Goal: Task Accomplishment & Management: Complete application form

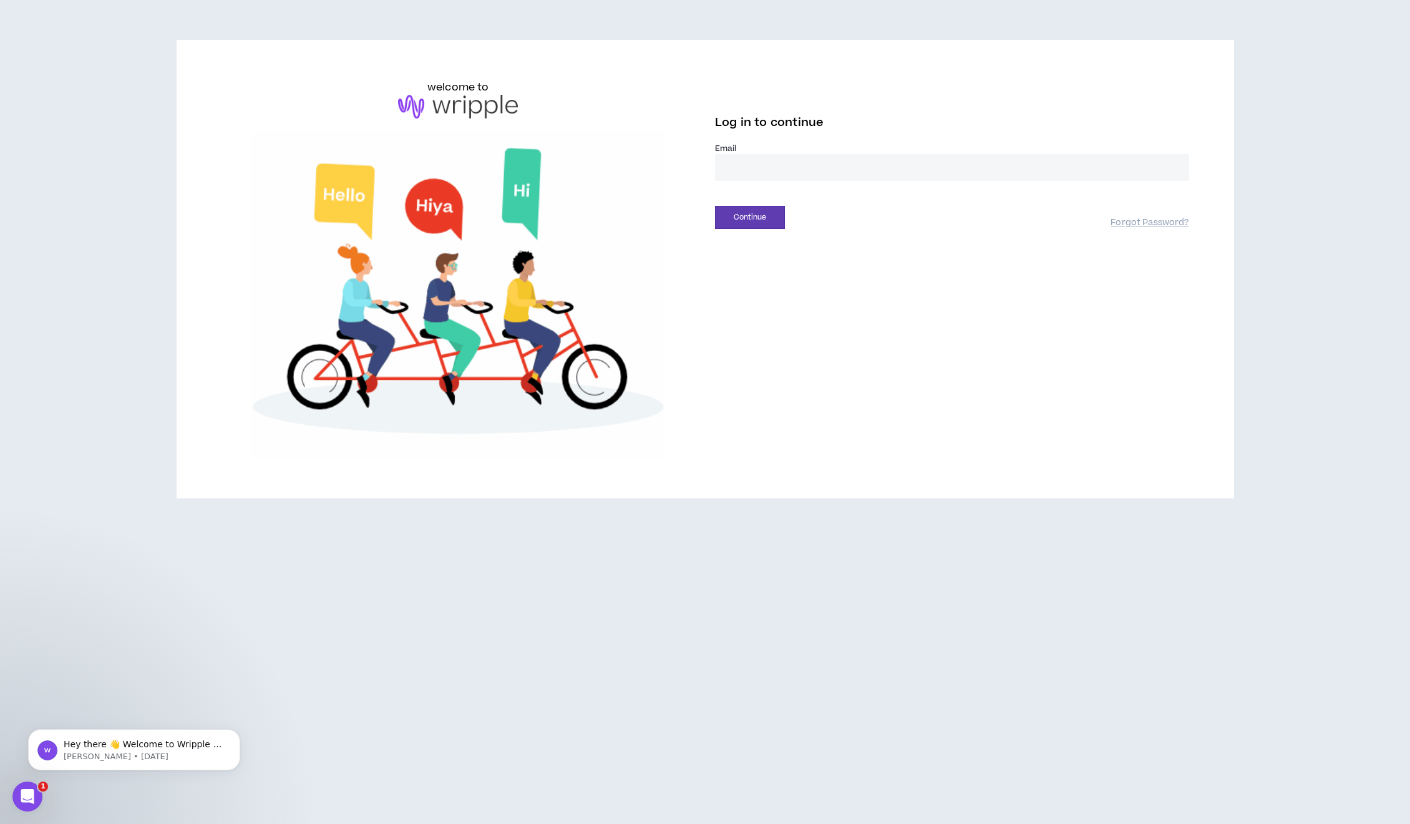
click at [759, 168] on input "email" at bounding box center [952, 167] width 474 height 27
click at [751, 158] on input "email" at bounding box center [952, 167] width 474 height 27
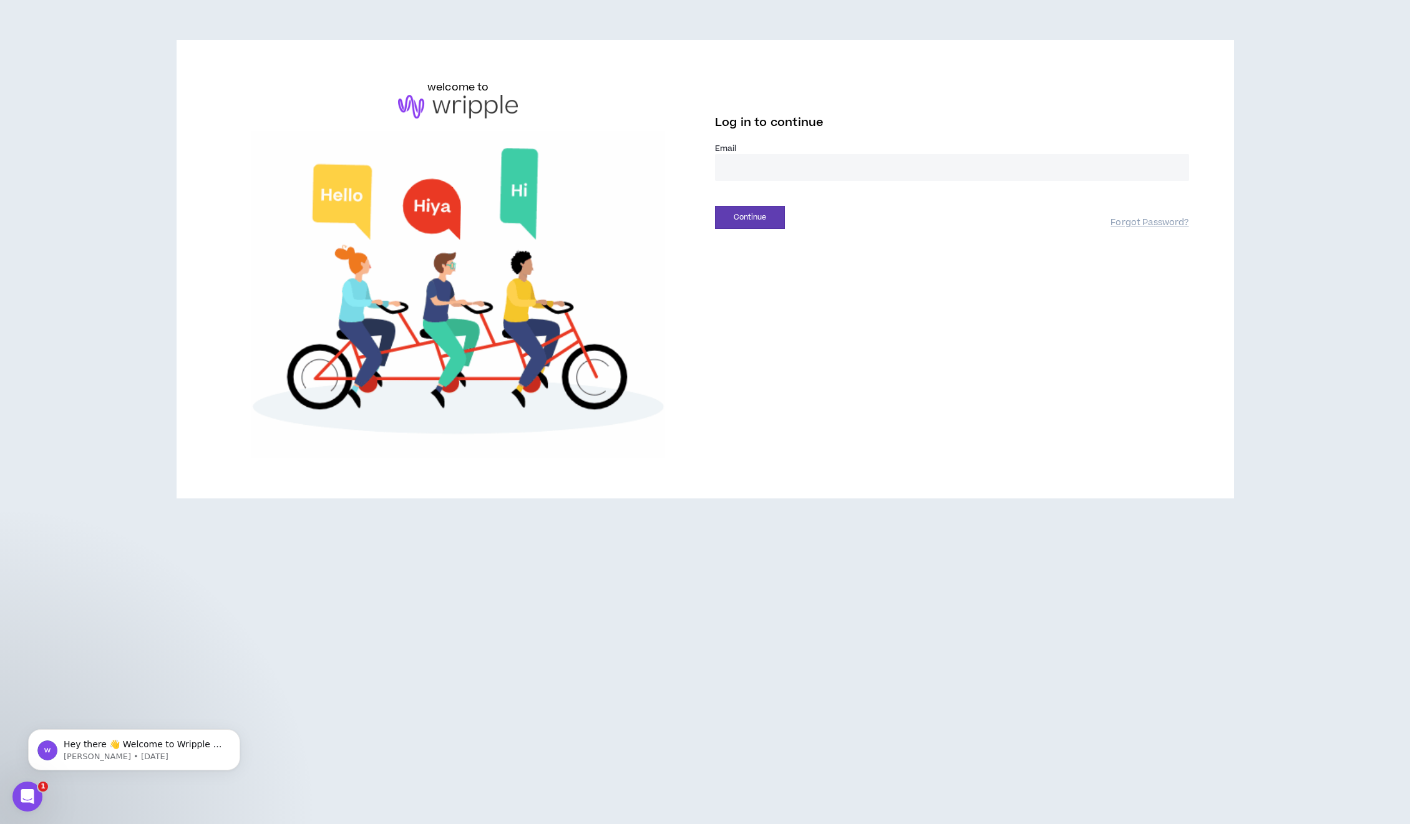
type input "**********"
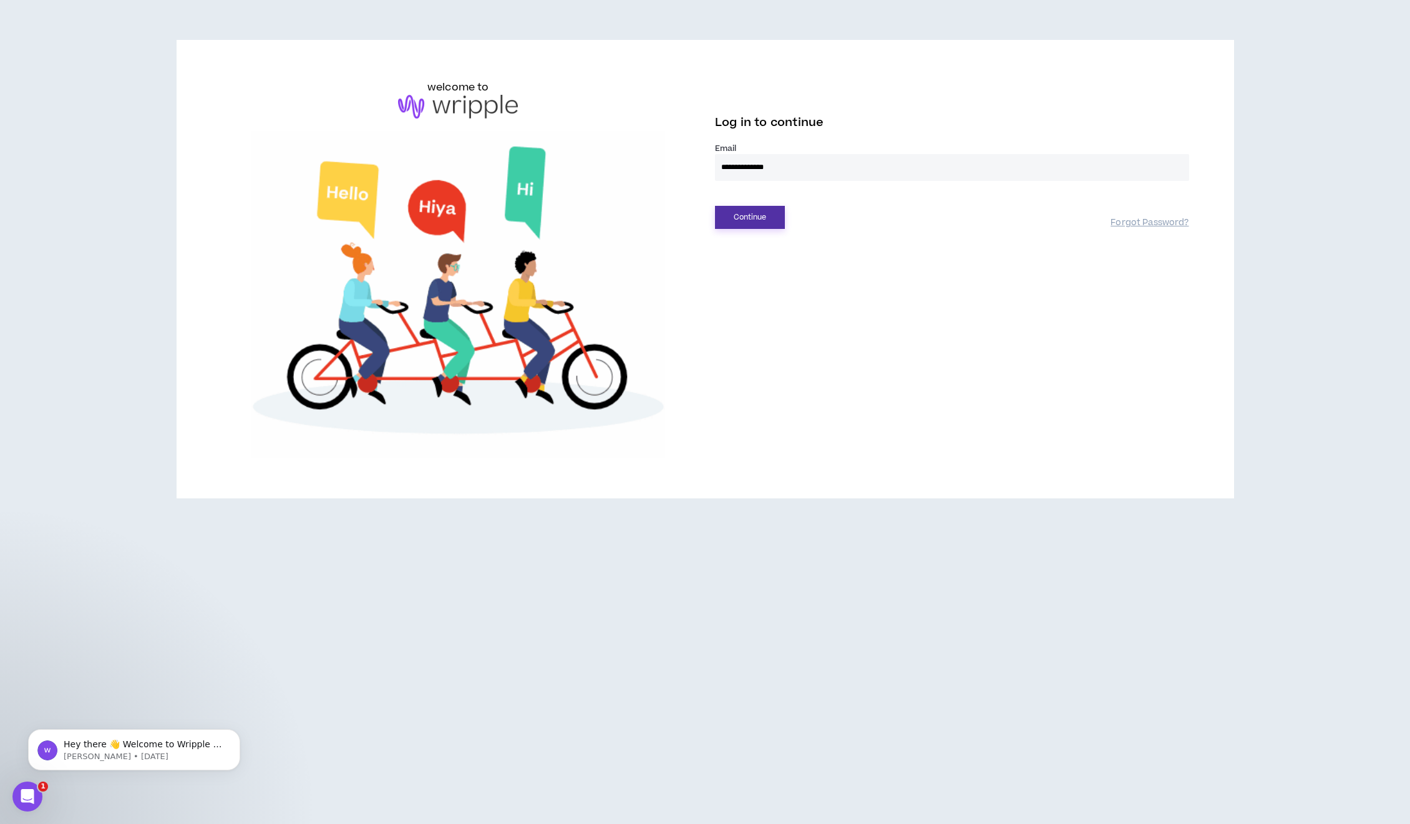
click at [768, 217] on button "Continue" at bounding box center [750, 217] width 70 height 23
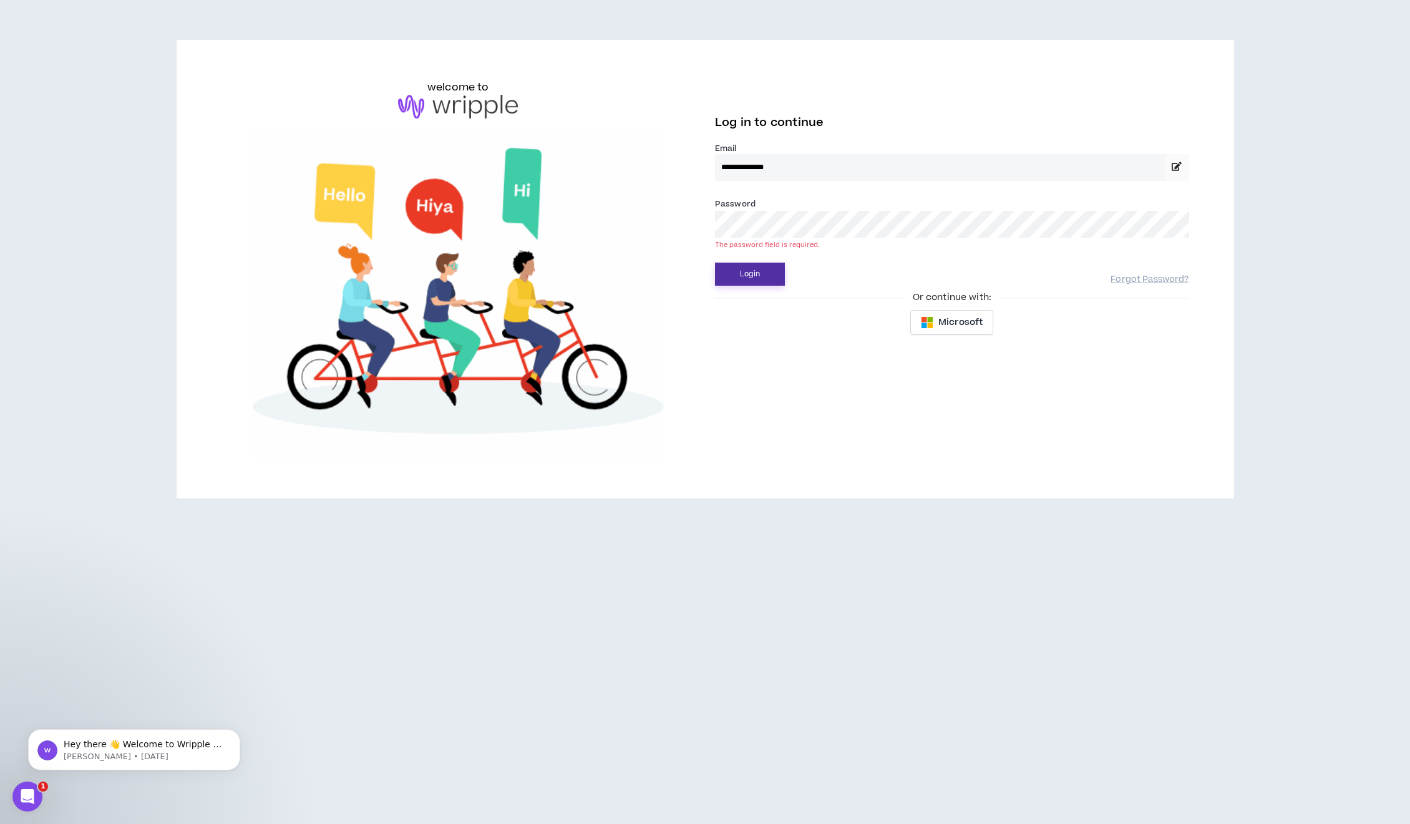
click at [767, 264] on button "Login" at bounding box center [750, 274] width 70 height 23
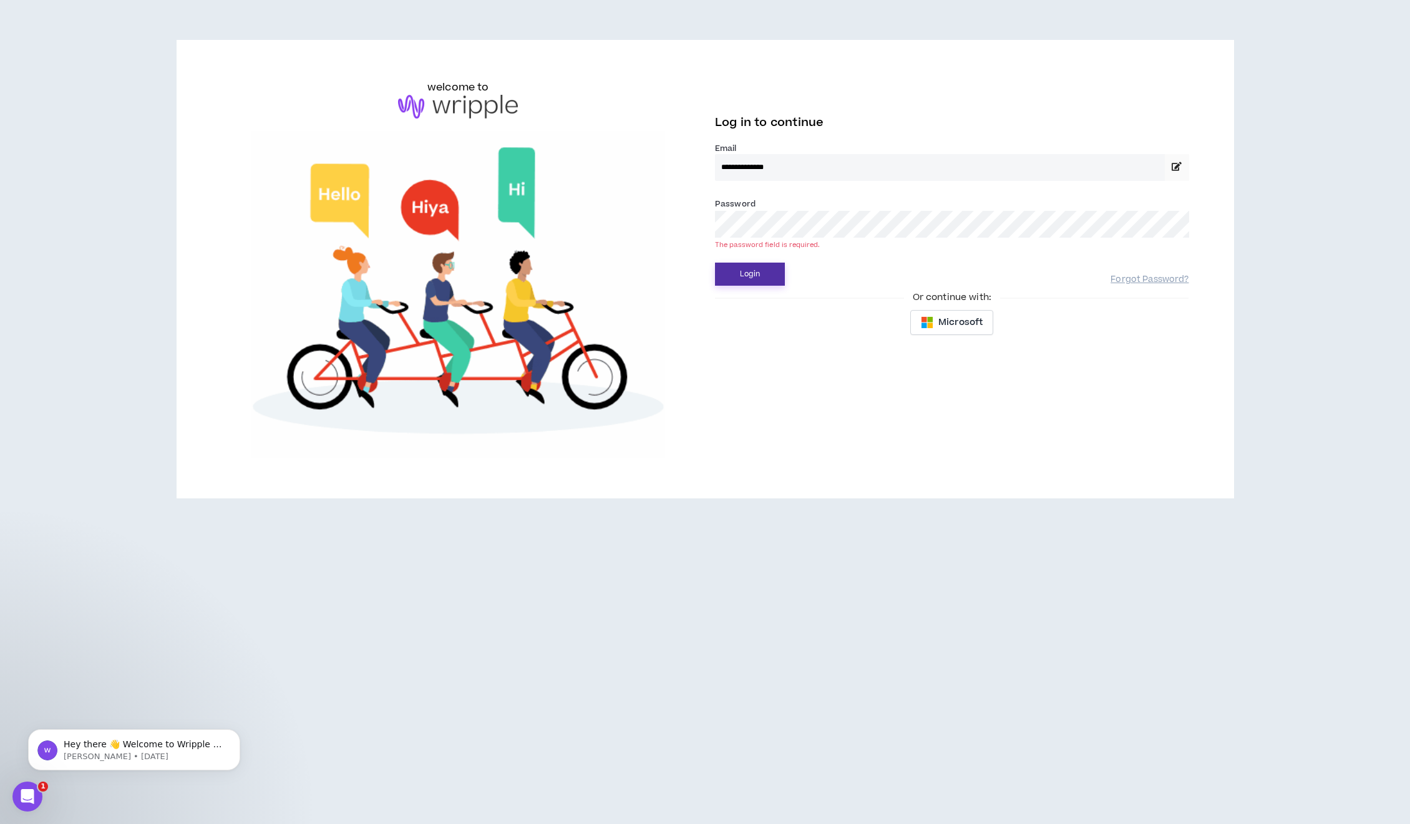
click at [773, 276] on button "Login" at bounding box center [750, 274] width 70 height 23
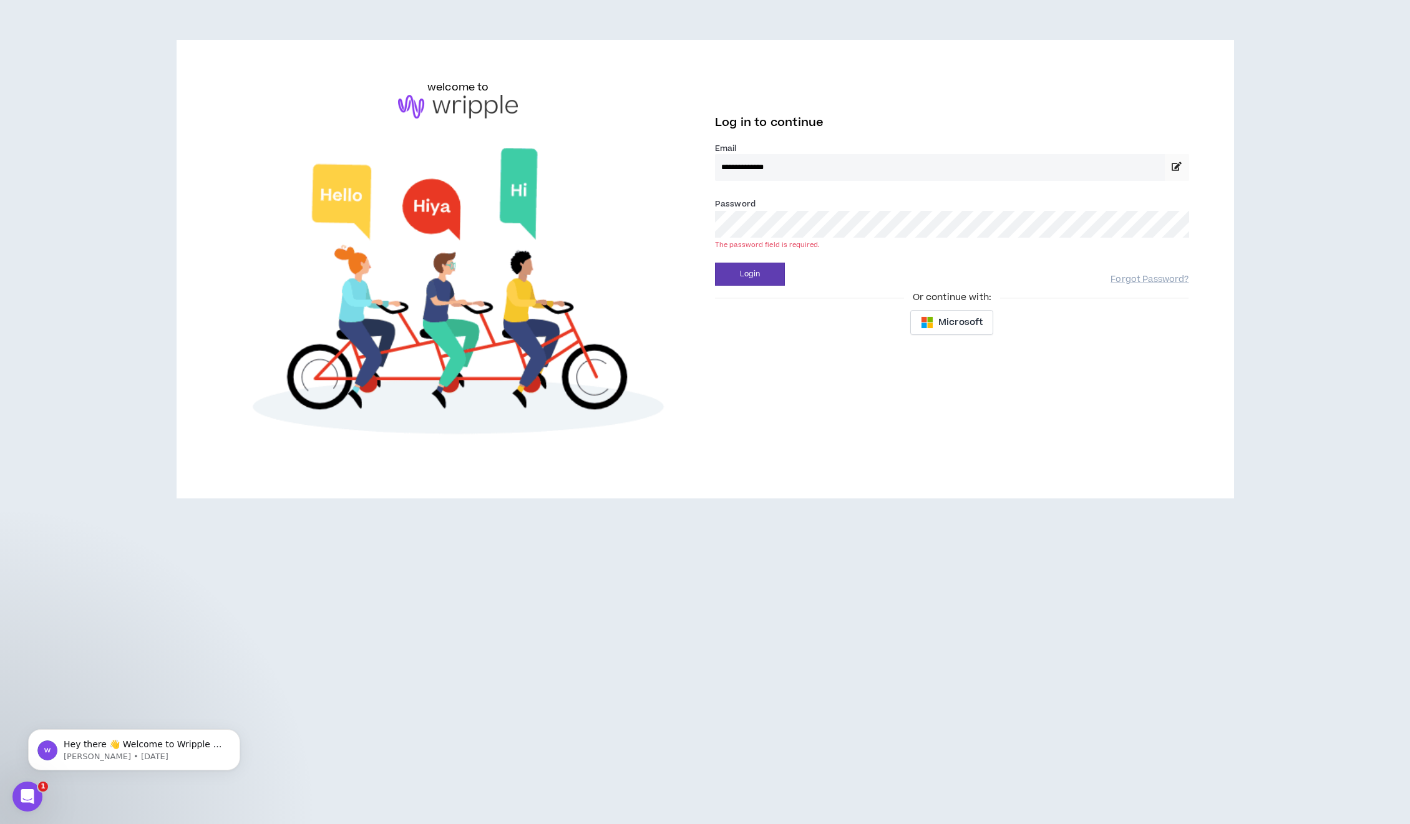
drag, startPoint x: 793, startPoint y: 172, endPoint x: 585, endPoint y: 130, distance: 212.6
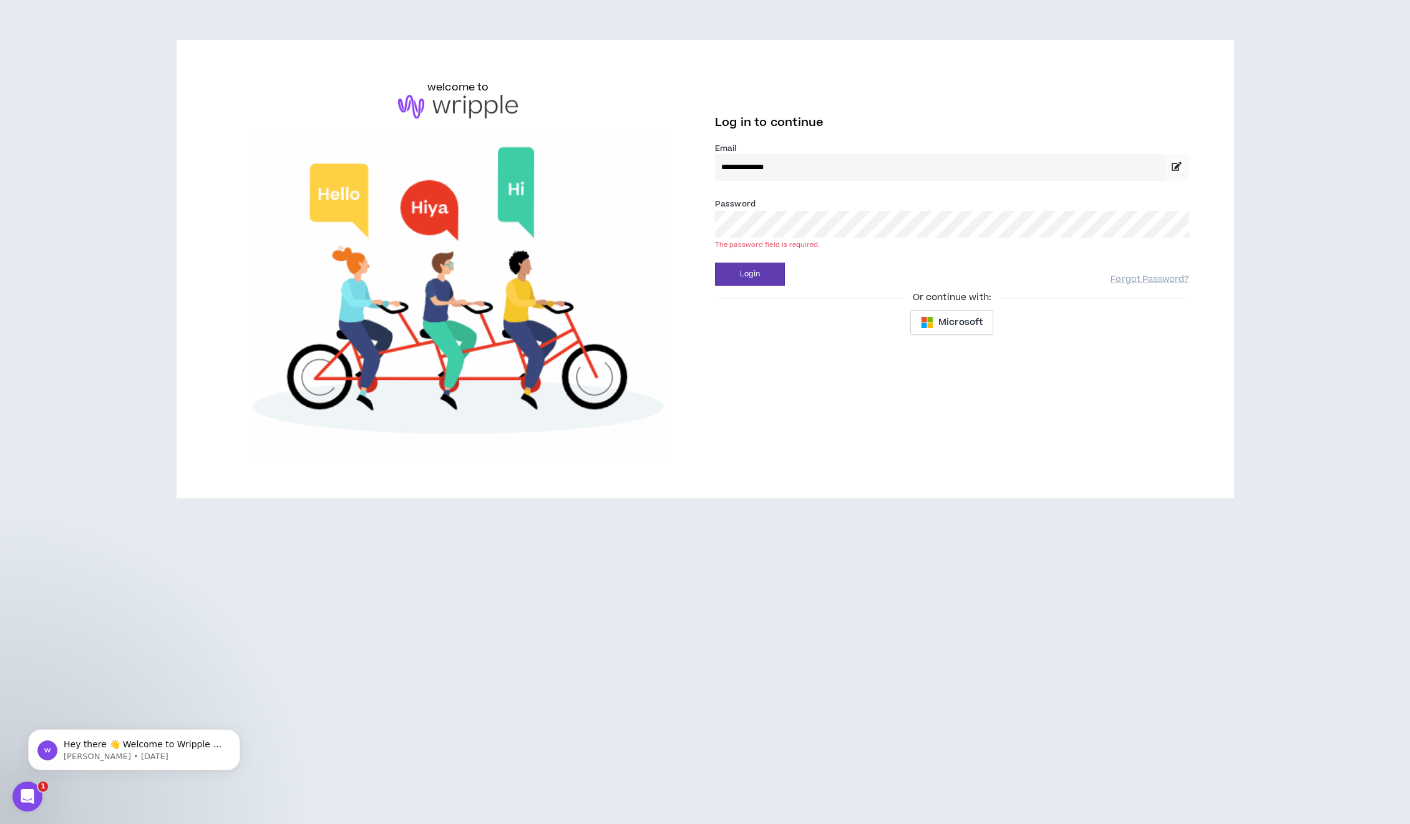
click at [621, 145] on div "**********" at bounding box center [706, 269] width 988 height 379
click at [482, 111] on img at bounding box center [458, 107] width 120 height 24
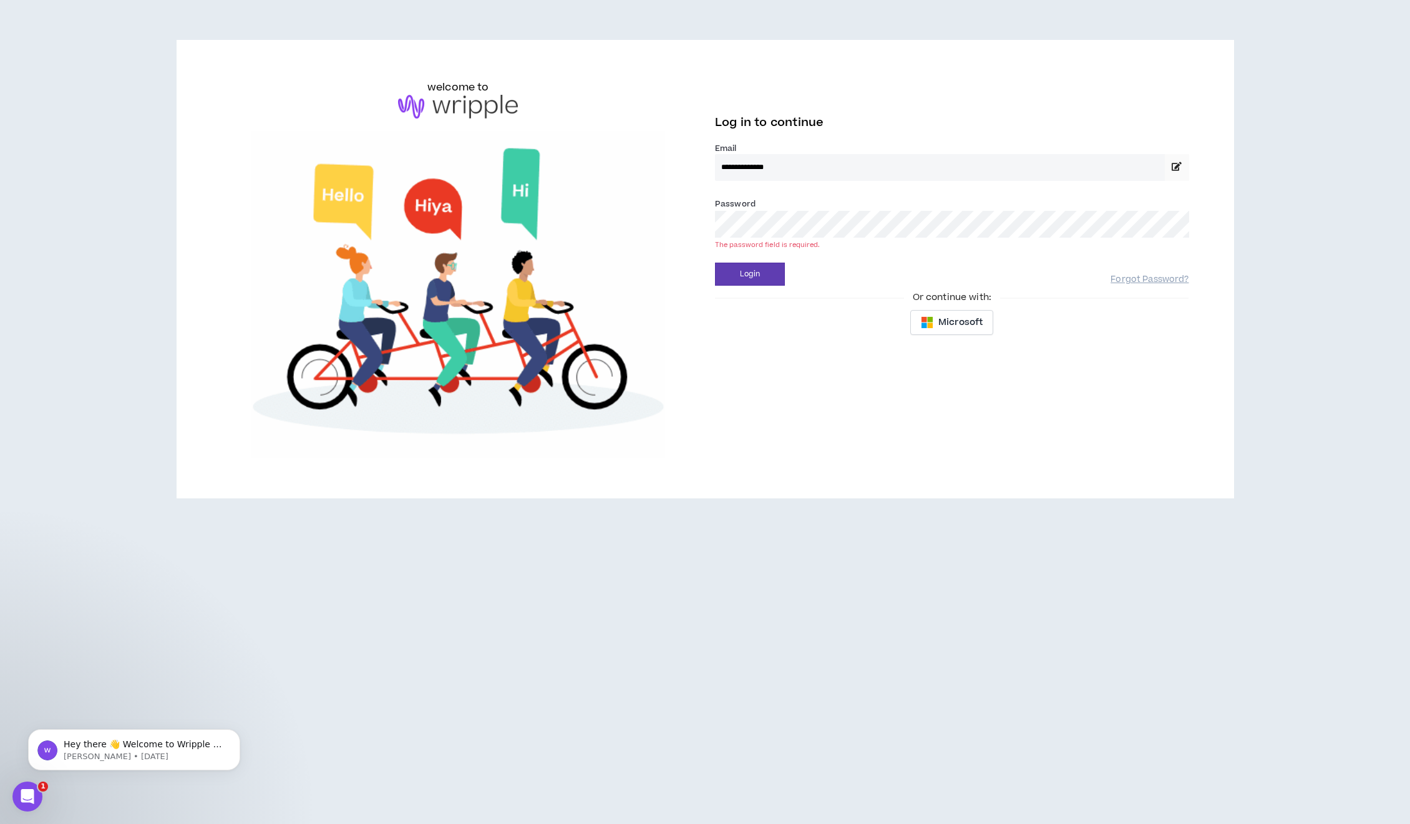
click at [482, 111] on img at bounding box center [458, 107] width 120 height 24
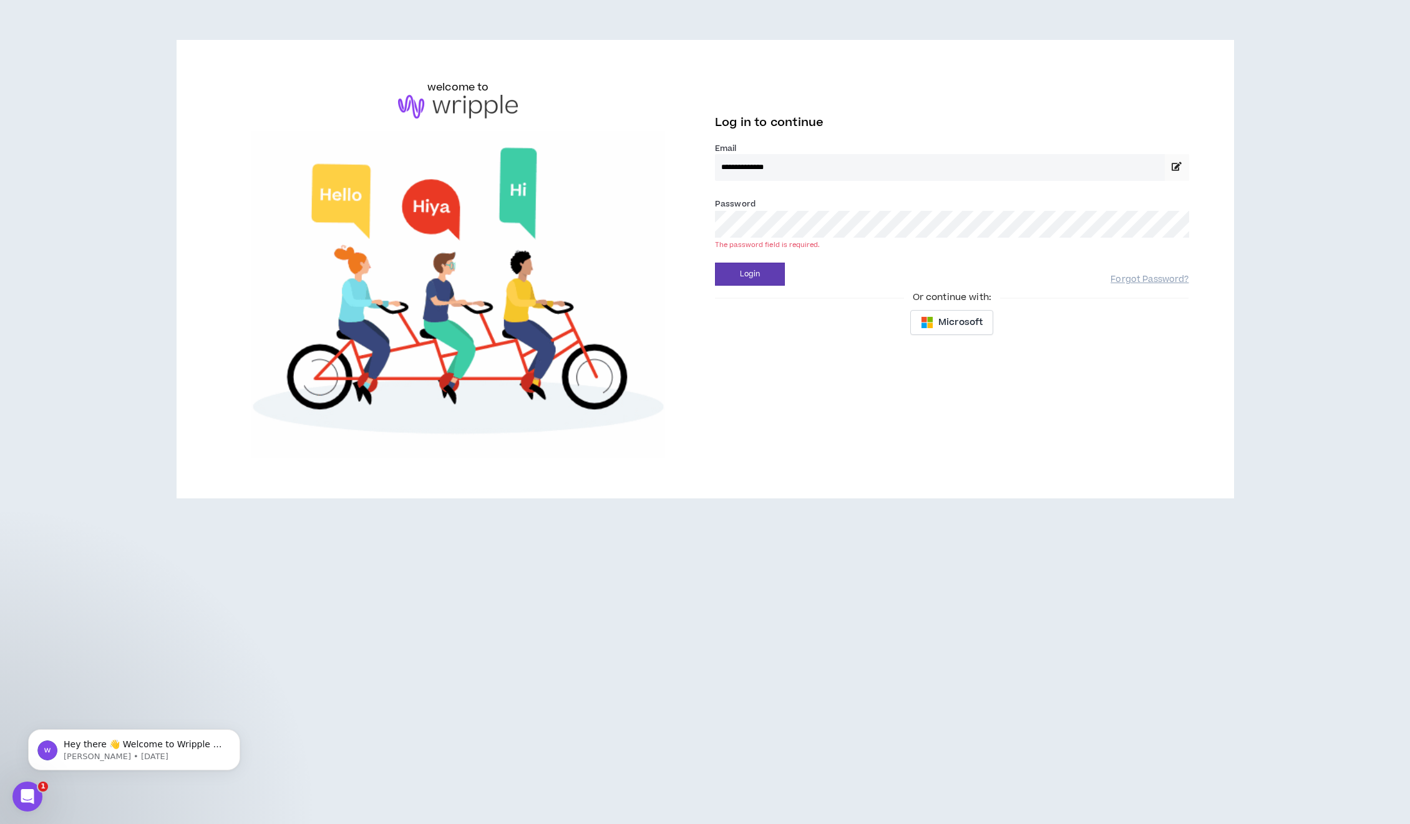
click at [851, 293] on div "Or continue with:" at bounding box center [952, 298] width 474 height 14
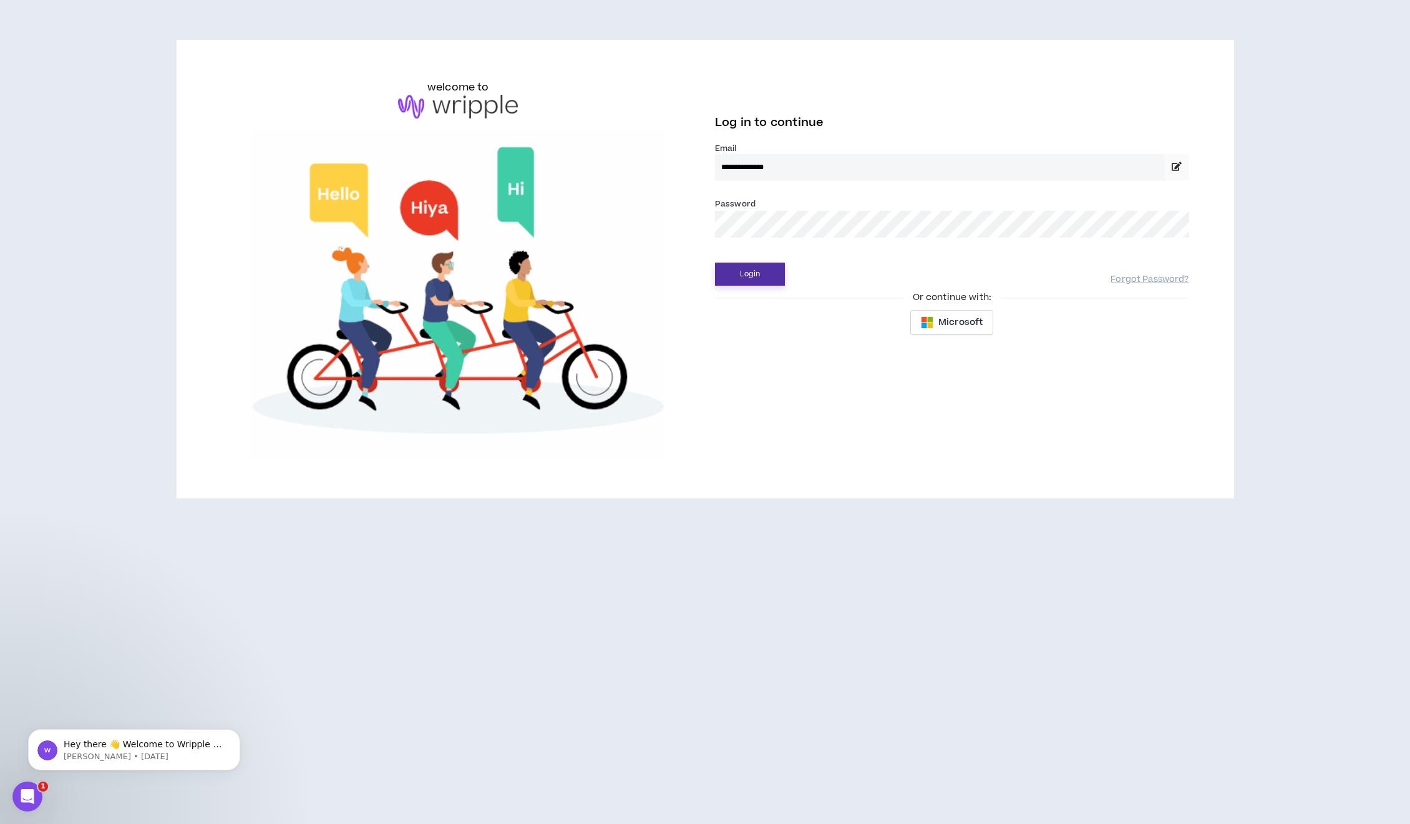
click at [744, 271] on button "Login" at bounding box center [750, 274] width 70 height 23
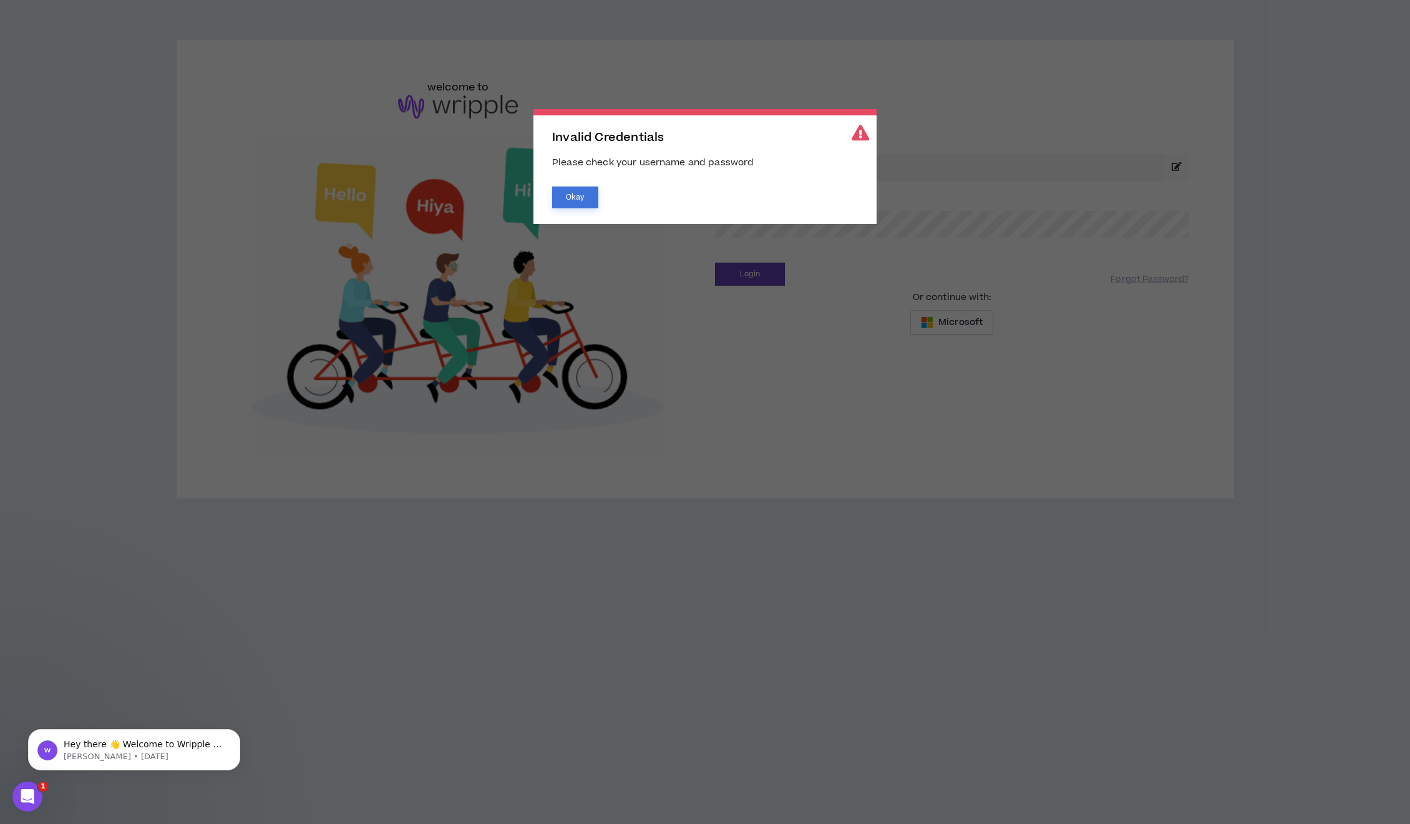
click at [570, 195] on button "Okay" at bounding box center [575, 198] width 46 height 22
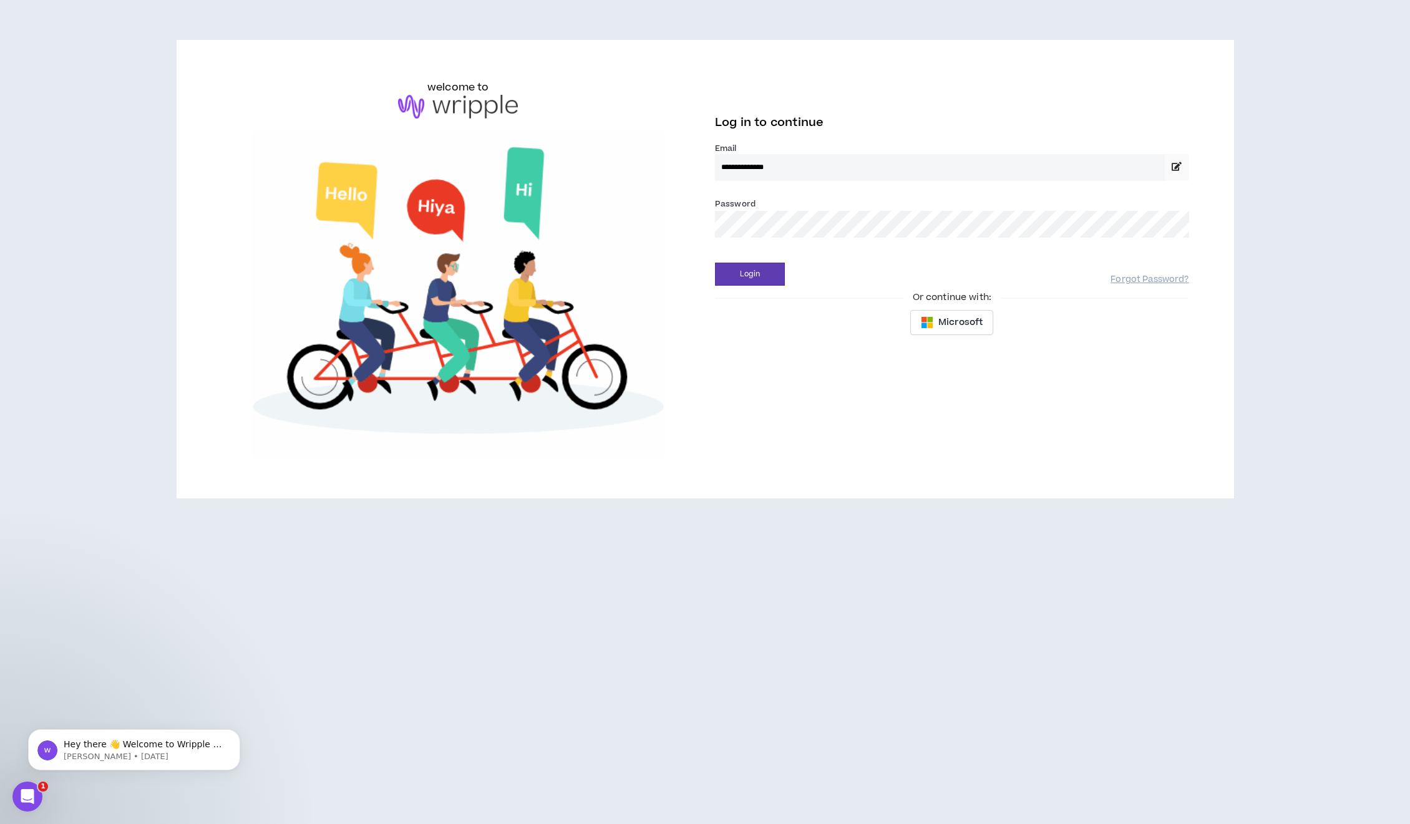
click at [804, 171] on input "**********" at bounding box center [940, 167] width 450 height 27
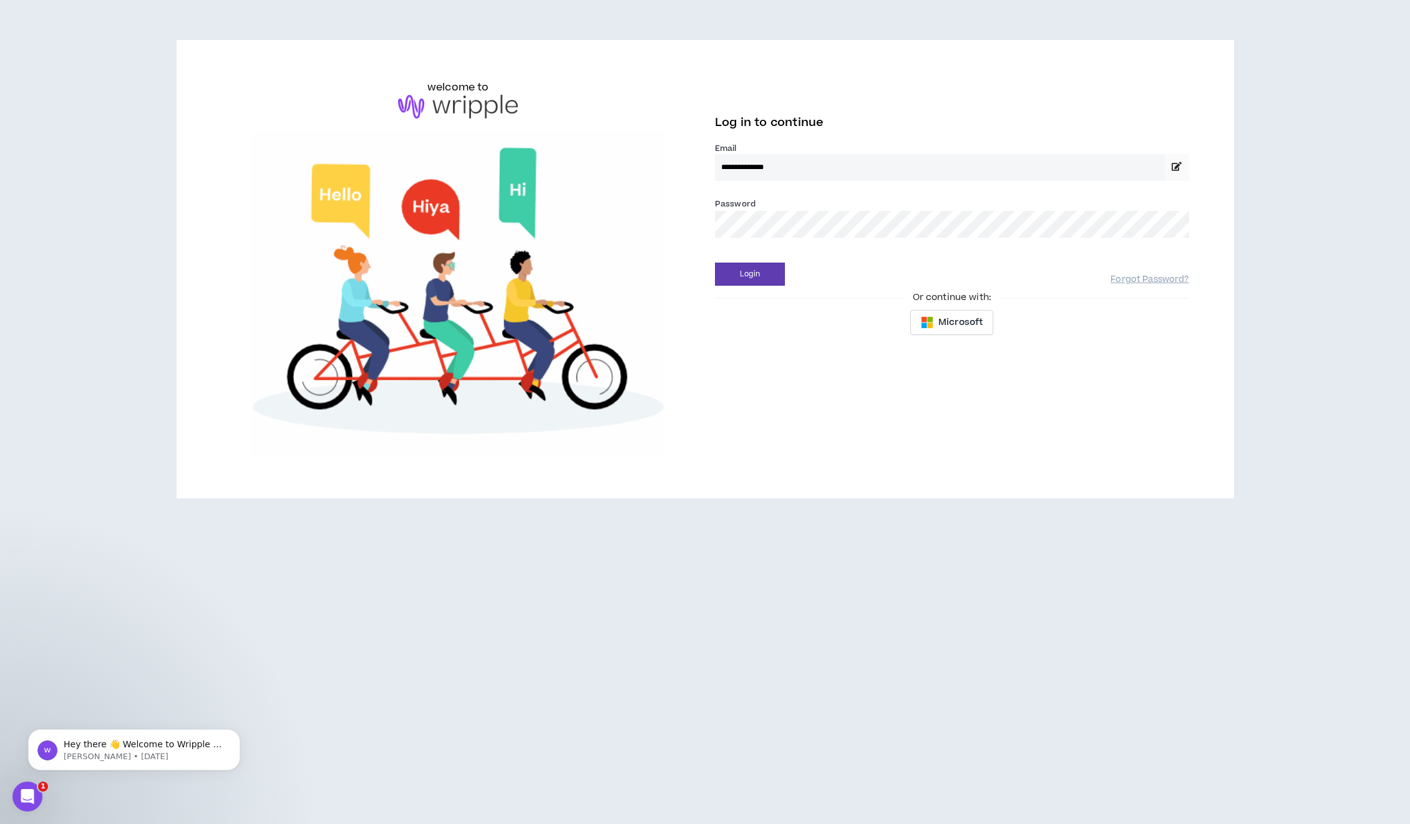
click at [789, 165] on input "**********" at bounding box center [940, 167] width 450 height 27
click at [1175, 163] on icon at bounding box center [1177, 166] width 10 height 9
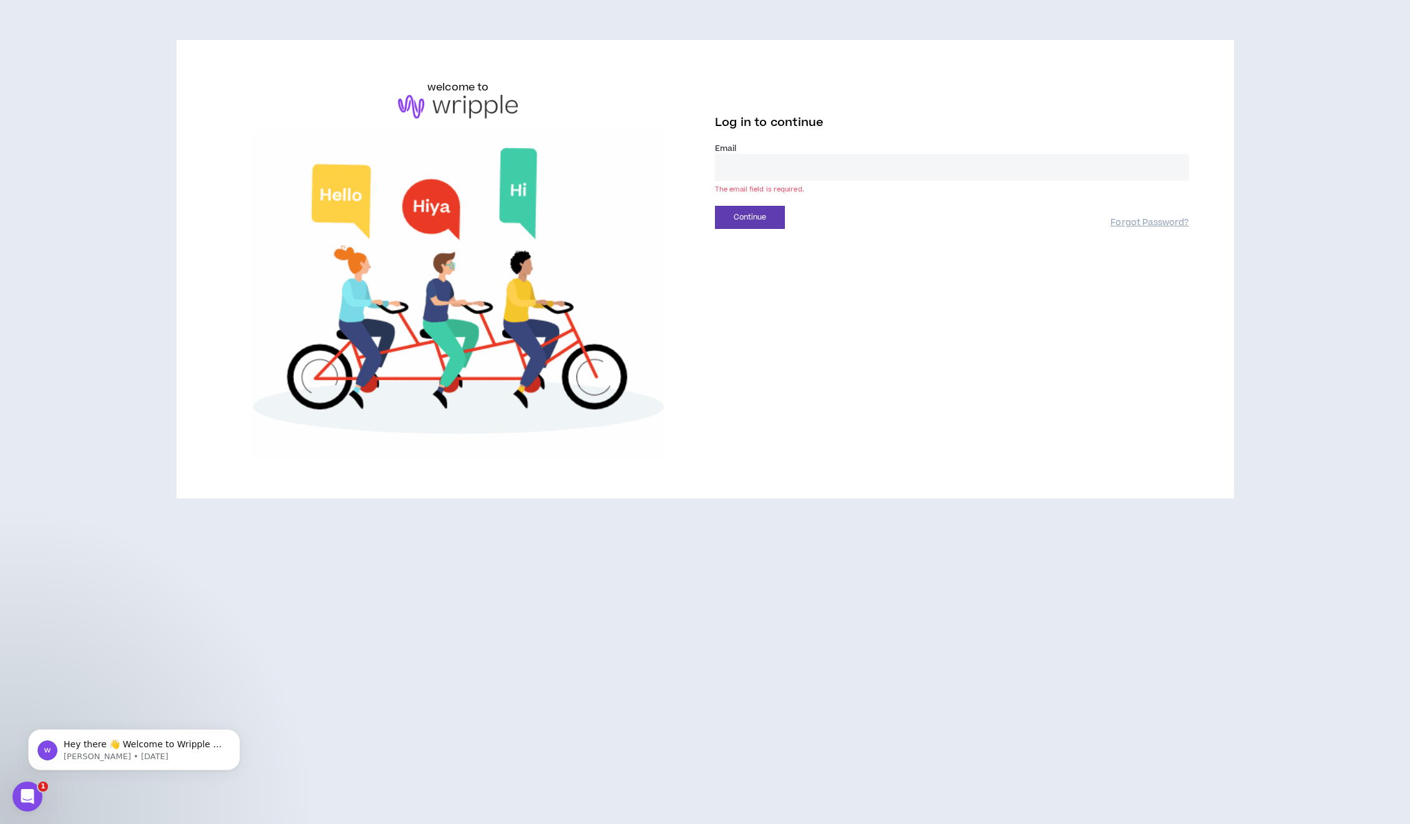
click at [838, 168] on input "email" at bounding box center [952, 167] width 474 height 27
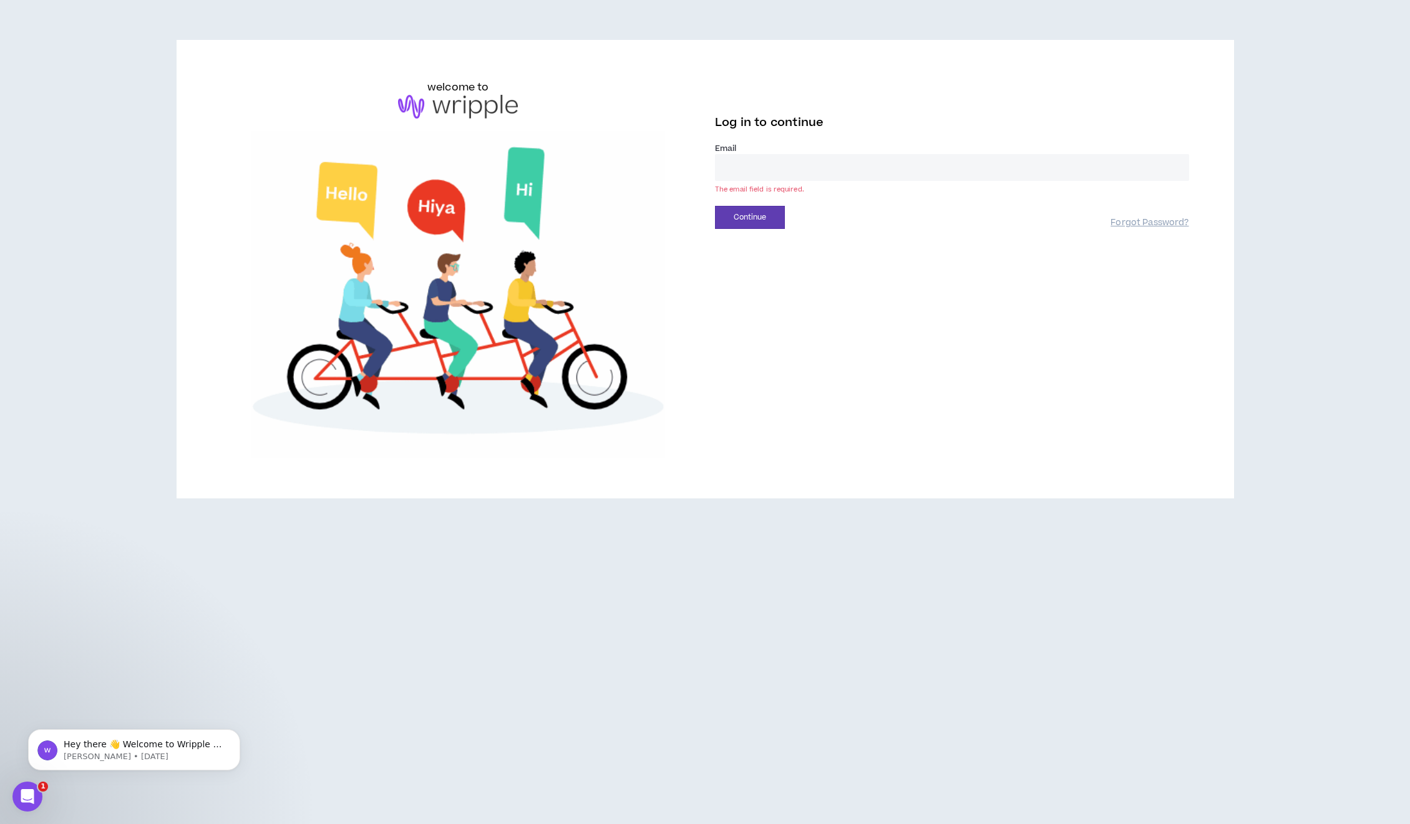
paste input "**********"
type input "**********"
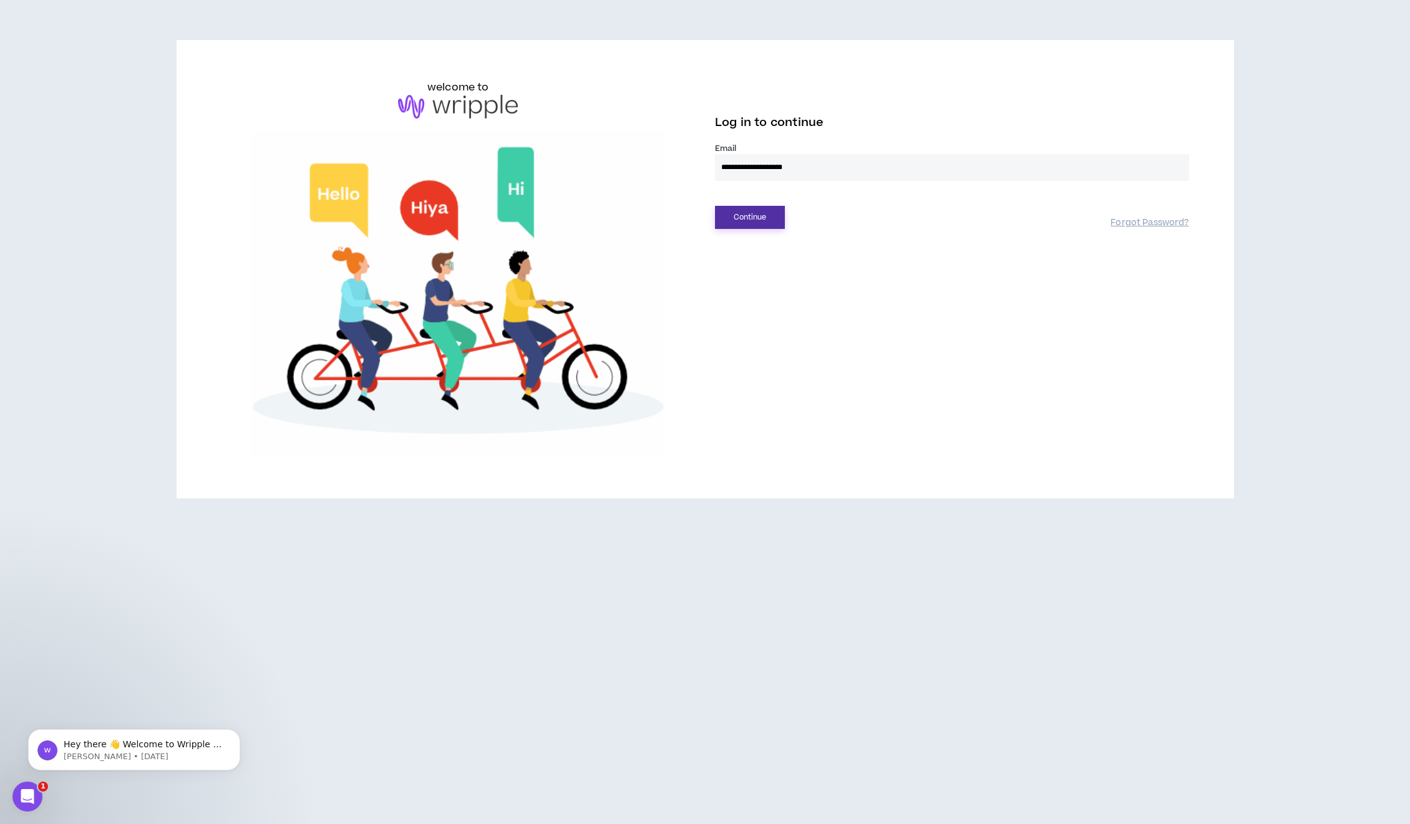
click at [756, 217] on button "Continue" at bounding box center [750, 217] width 70 height 23
click at [755, 278] on button "Login" at bounding box center [750, 274] width 70 height 23
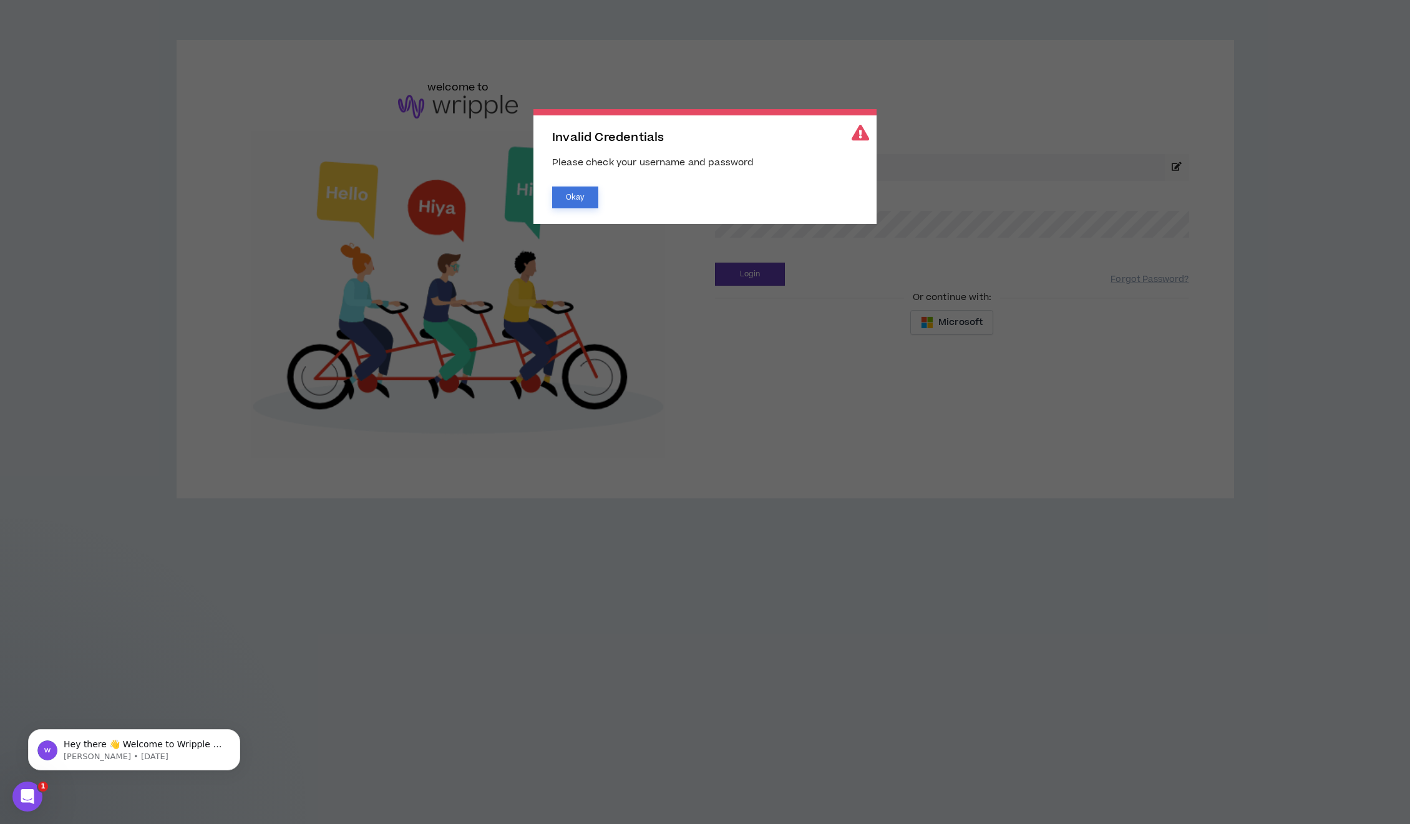
click at [555, 195] on button "Okay" at bounding box center [575, 198] width 46 height 22
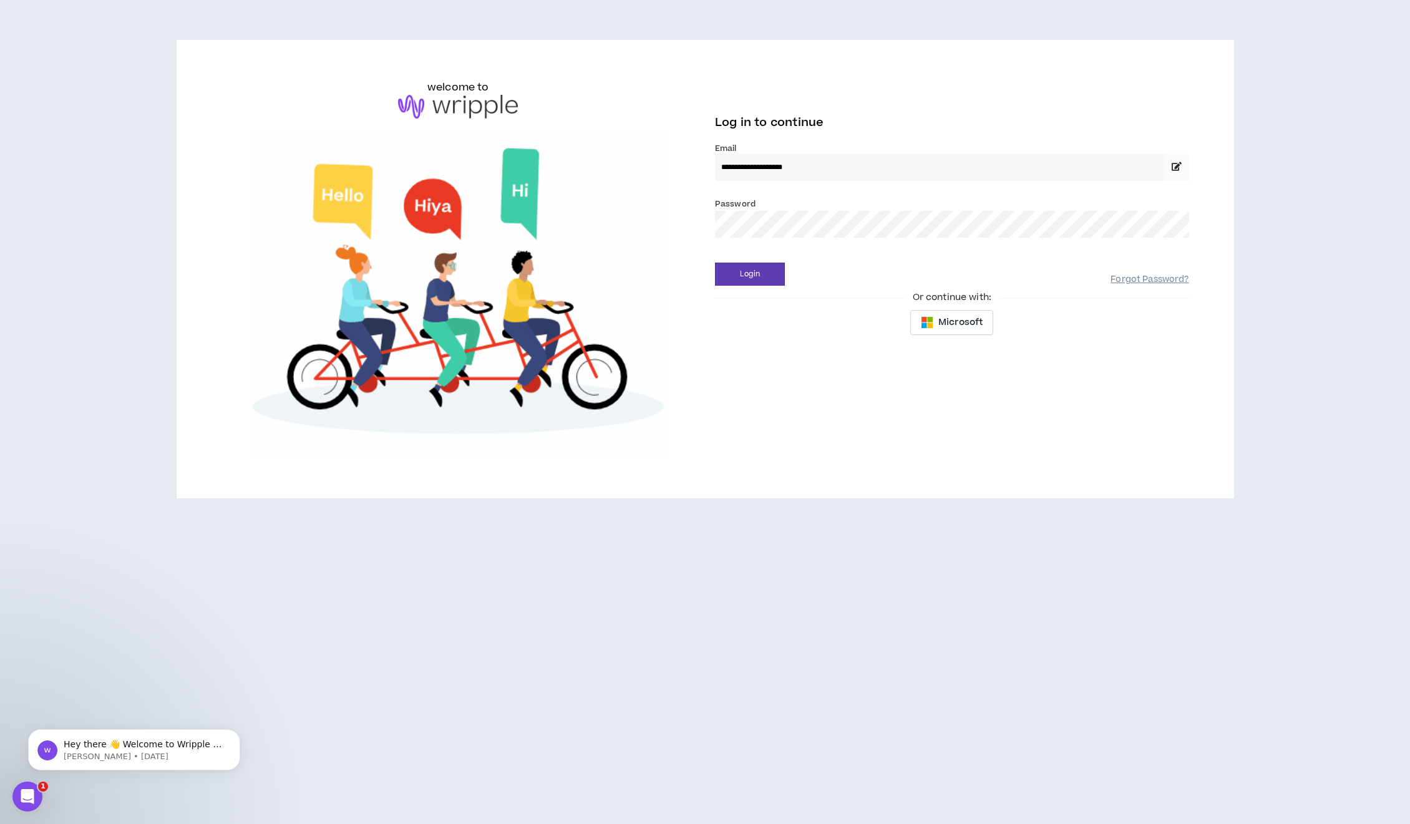
click at [1160, 280] on link "Forgot Password?" at bounding box center [1150, 280] width 78 height 12
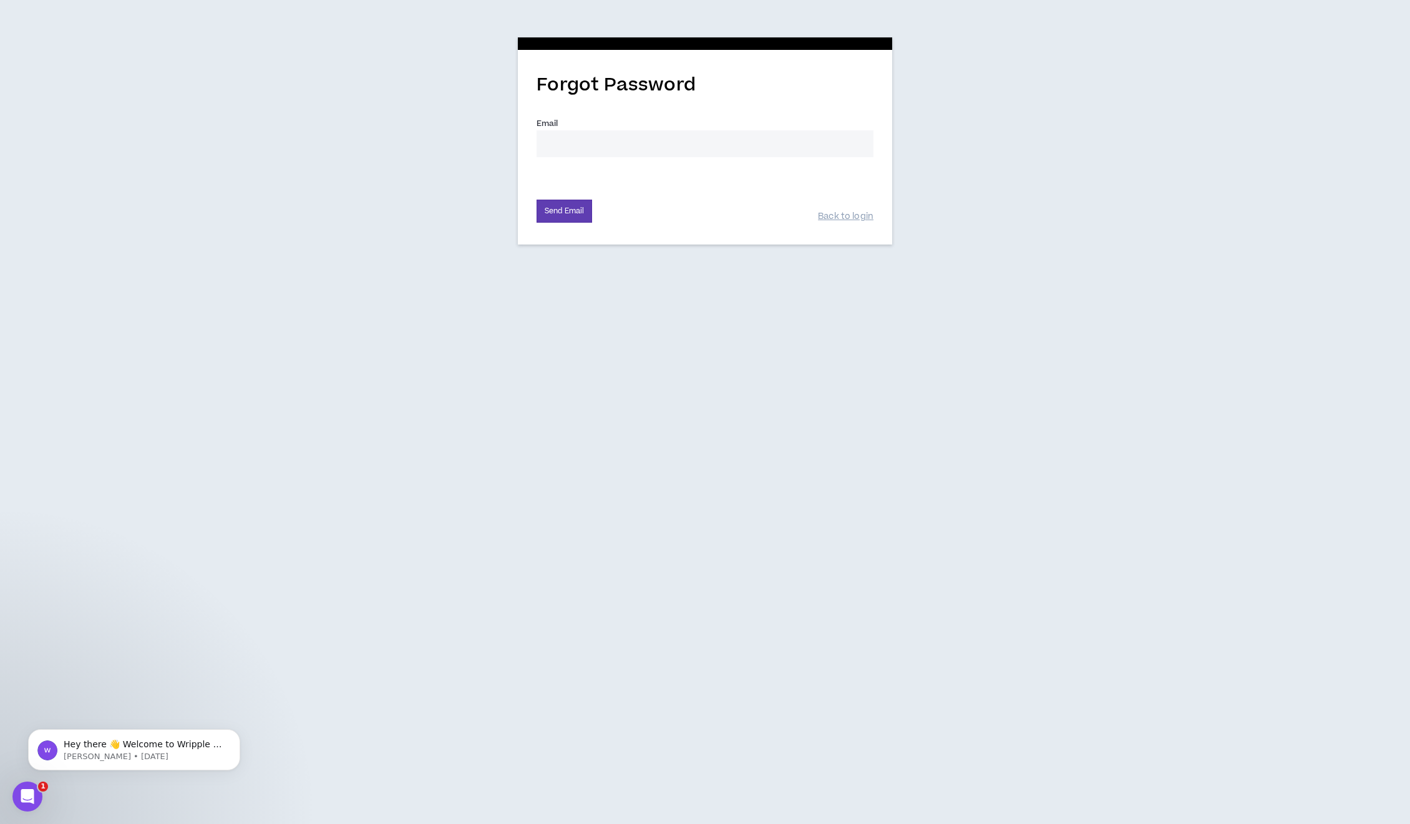
click at [594, 140] on input "Email *" at bounding box center [705, 143] width 337 height 27
type input "golems@gole.ms"
click at [555, 205] on button "Send Email" at bounding box center [565, 211] width 56 height 23
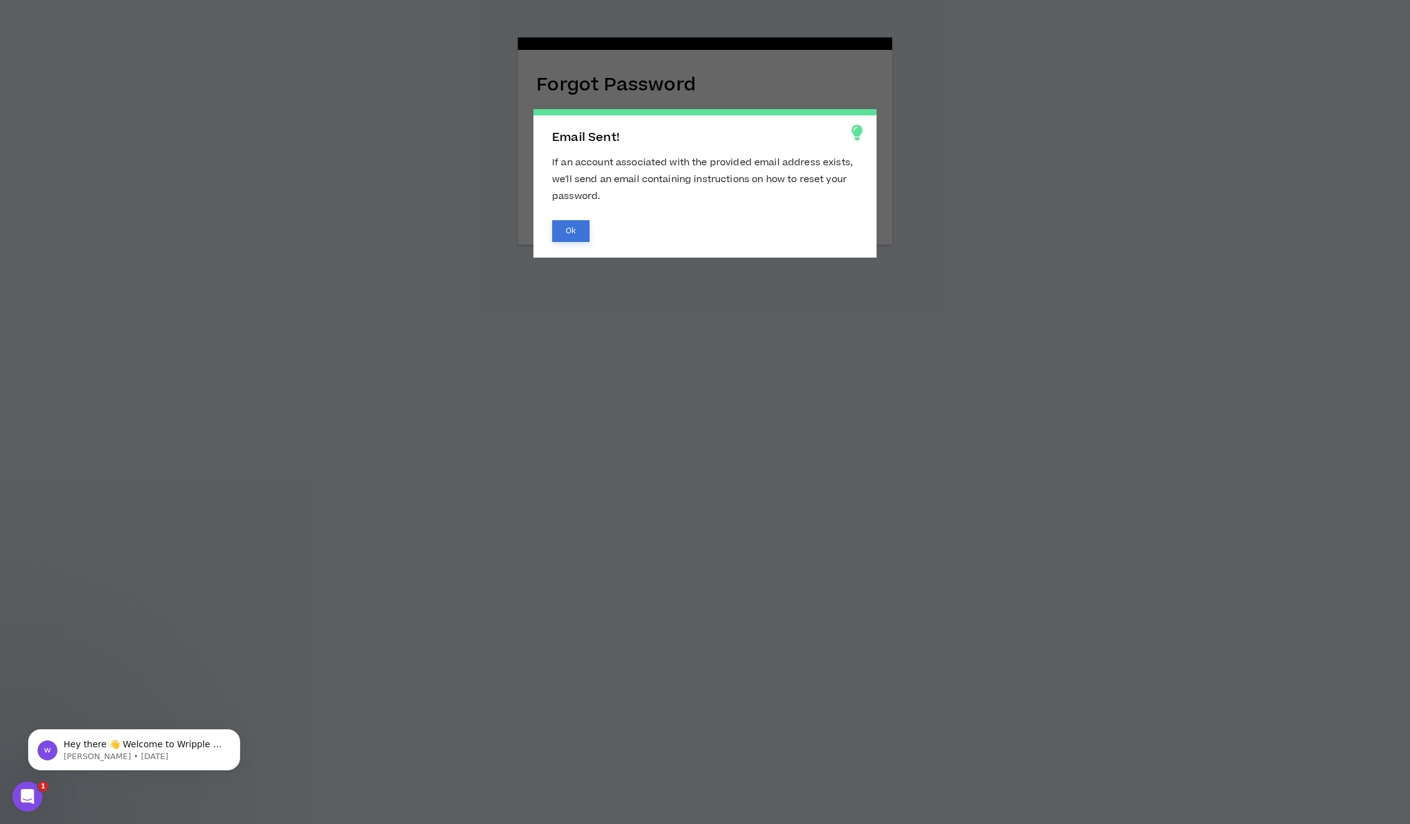
click at [565, 227] on button "Ok" at bounding box center [570, 231] width 37 height 22
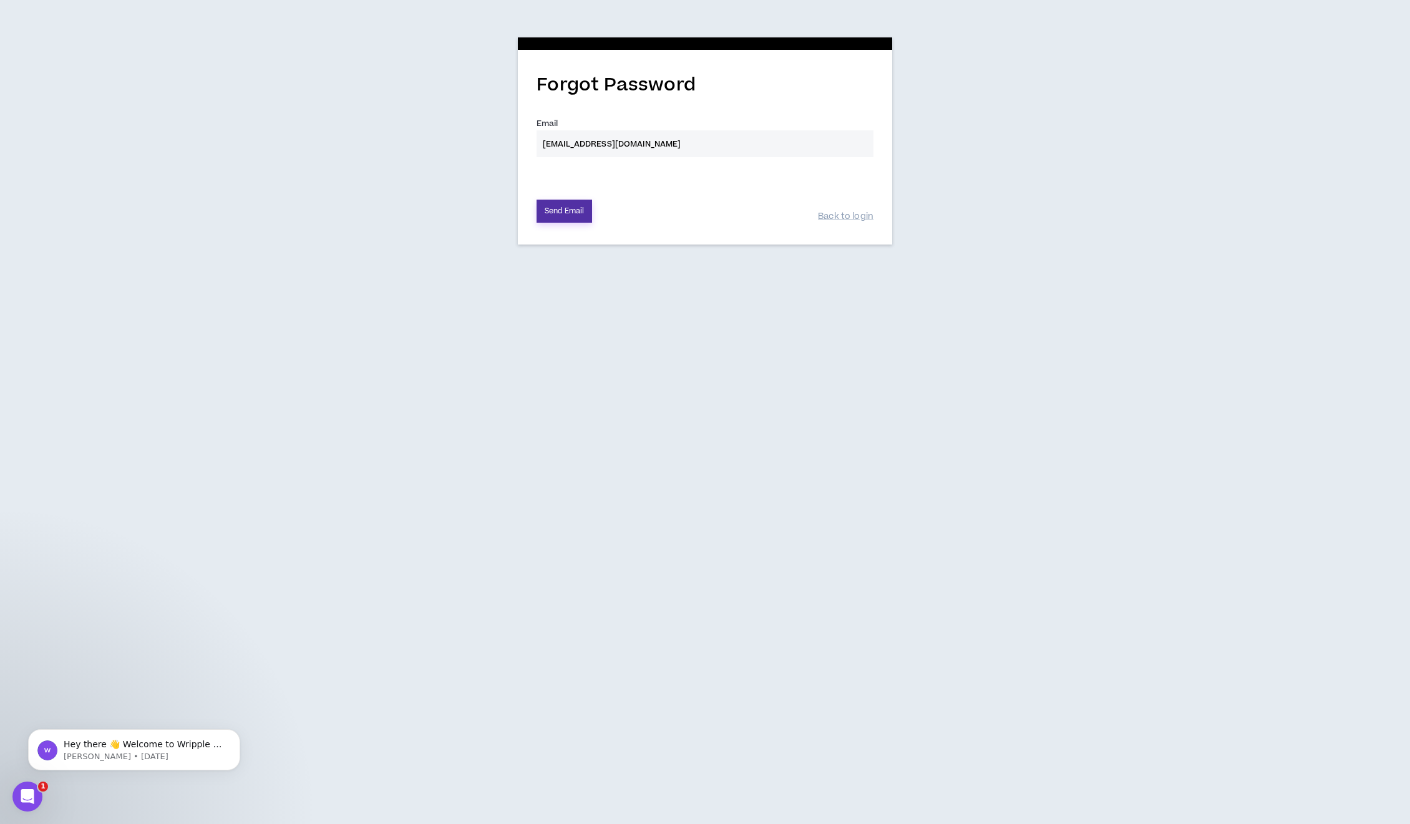
click at [568, 208] on button "Send Email" at bounding box center [565, 211] width 56 height 23
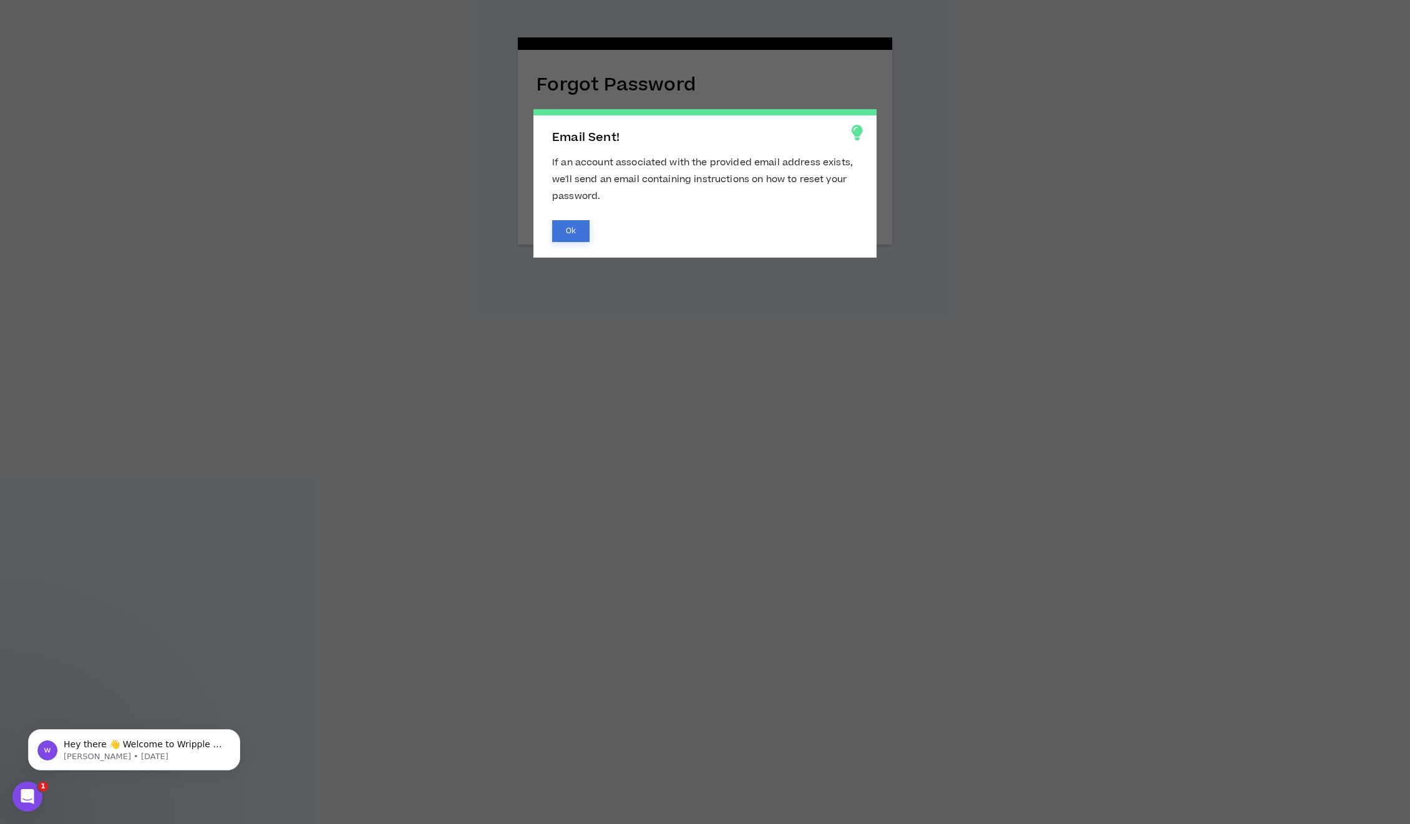
click at [572, 231] on button "Ok" at bounding box center [570, 231] width 37 height 22
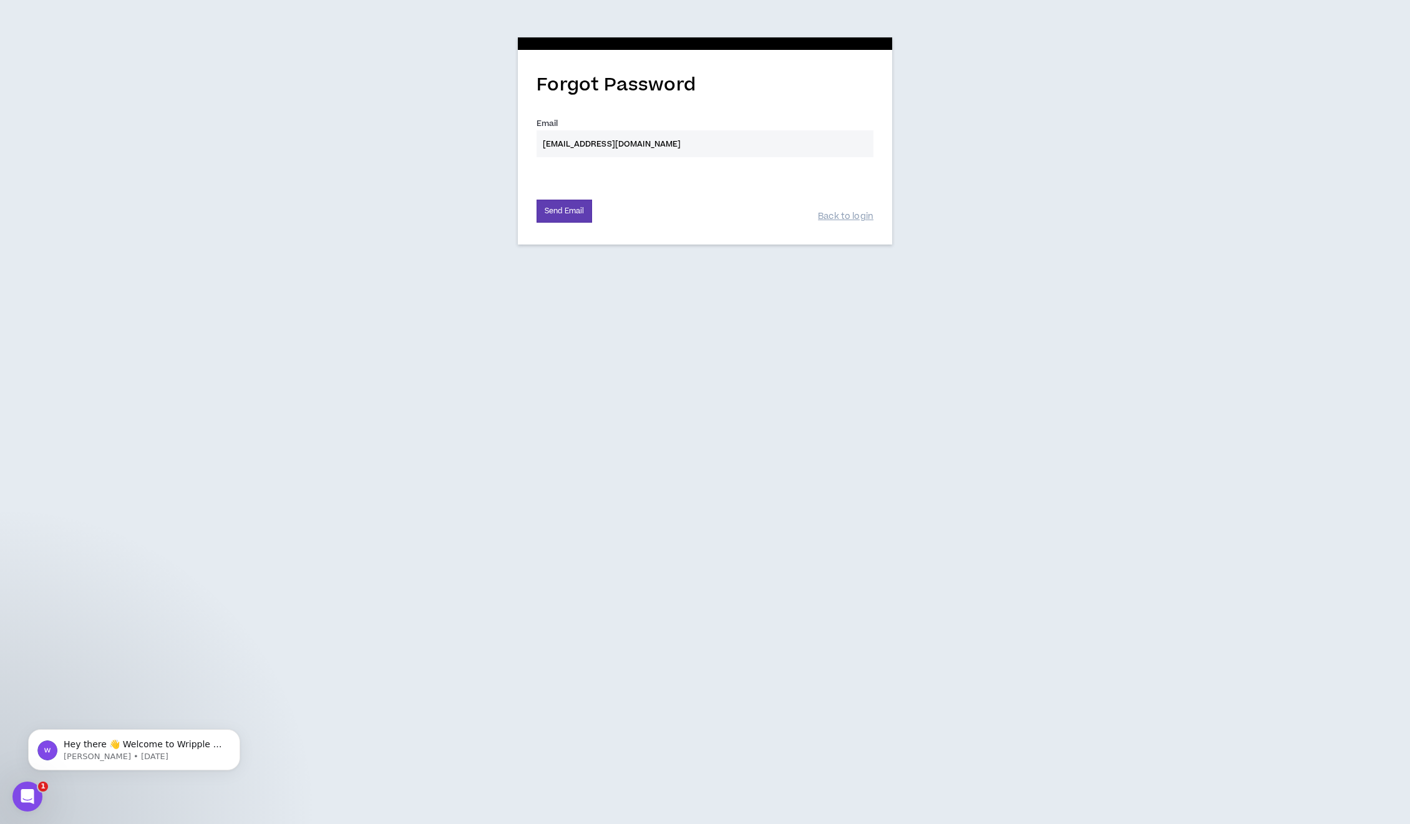
click at [862, 209] on div "Back to login" at bounding box center [846, 210] width 56 height 24
click at [860, 214] on link "Back to login" at bounding box center [846, 217] width 56 height 12
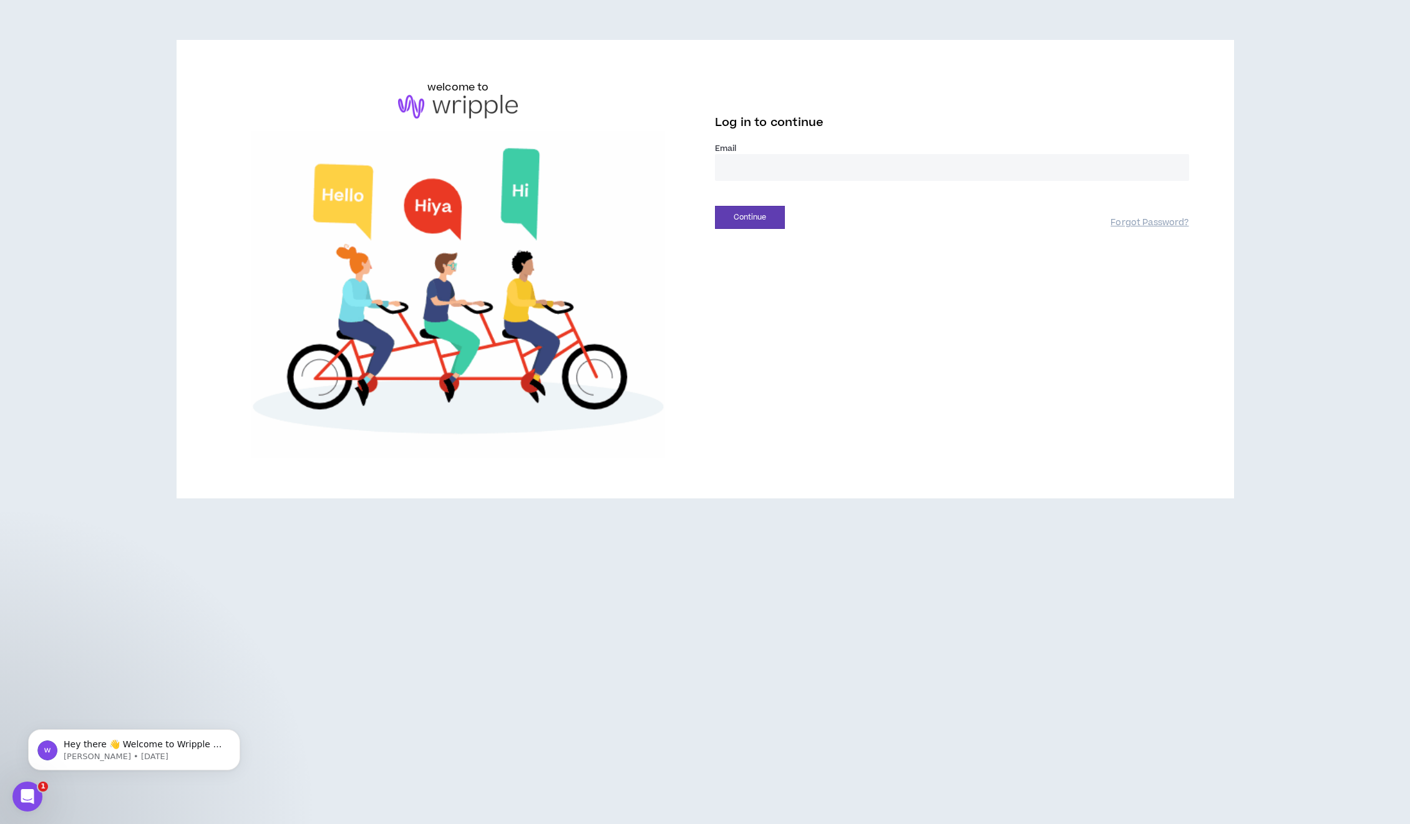
click at [439, 96] on img at bounding box center [458, 107] width 120 height 24
click at [762, 170] on input "email" at bounding box center [952, 167] width 474 height 27
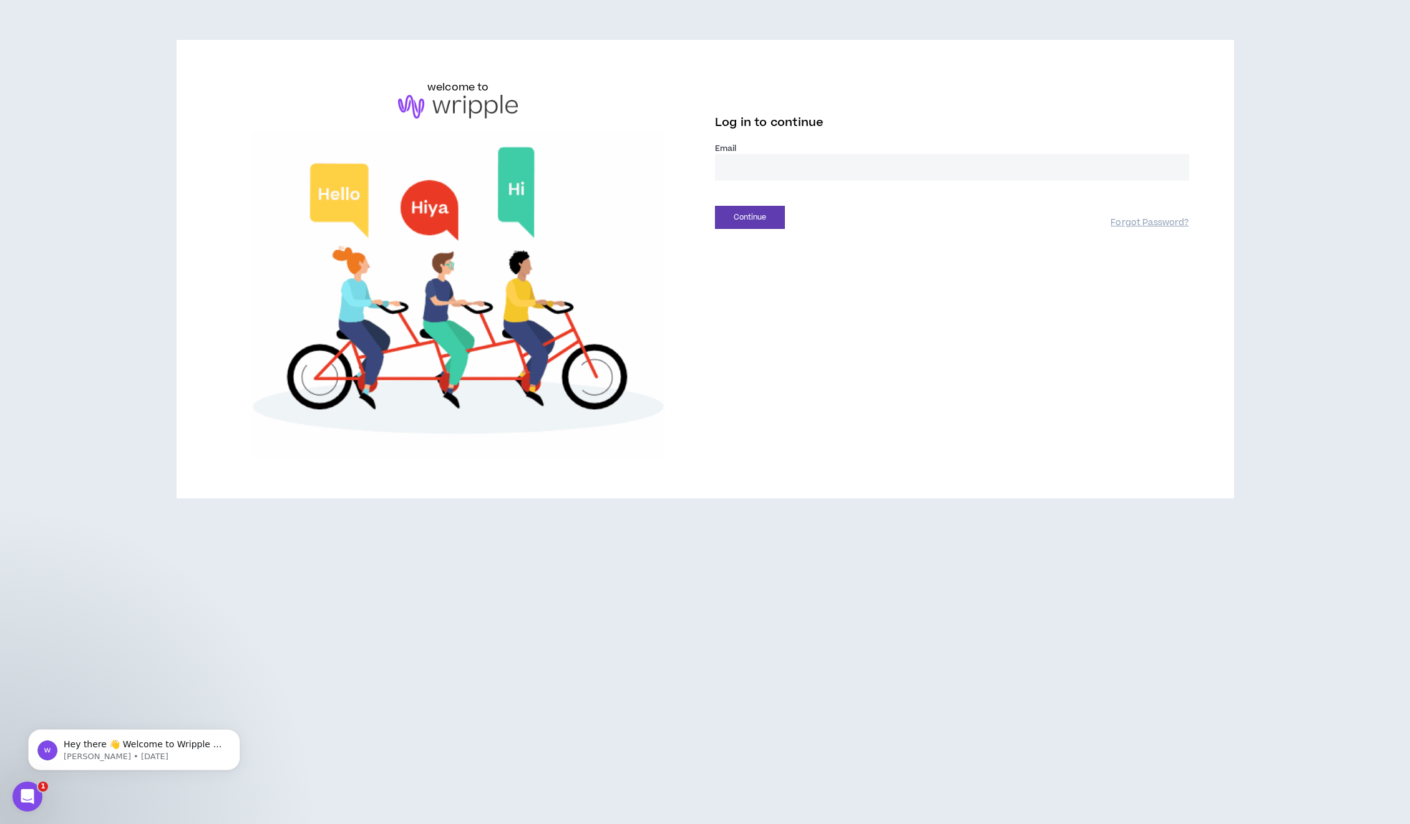
type input "**********"
click at [777, 217] on button "Continue" at bounding box center [750, 217] width 70 height 23
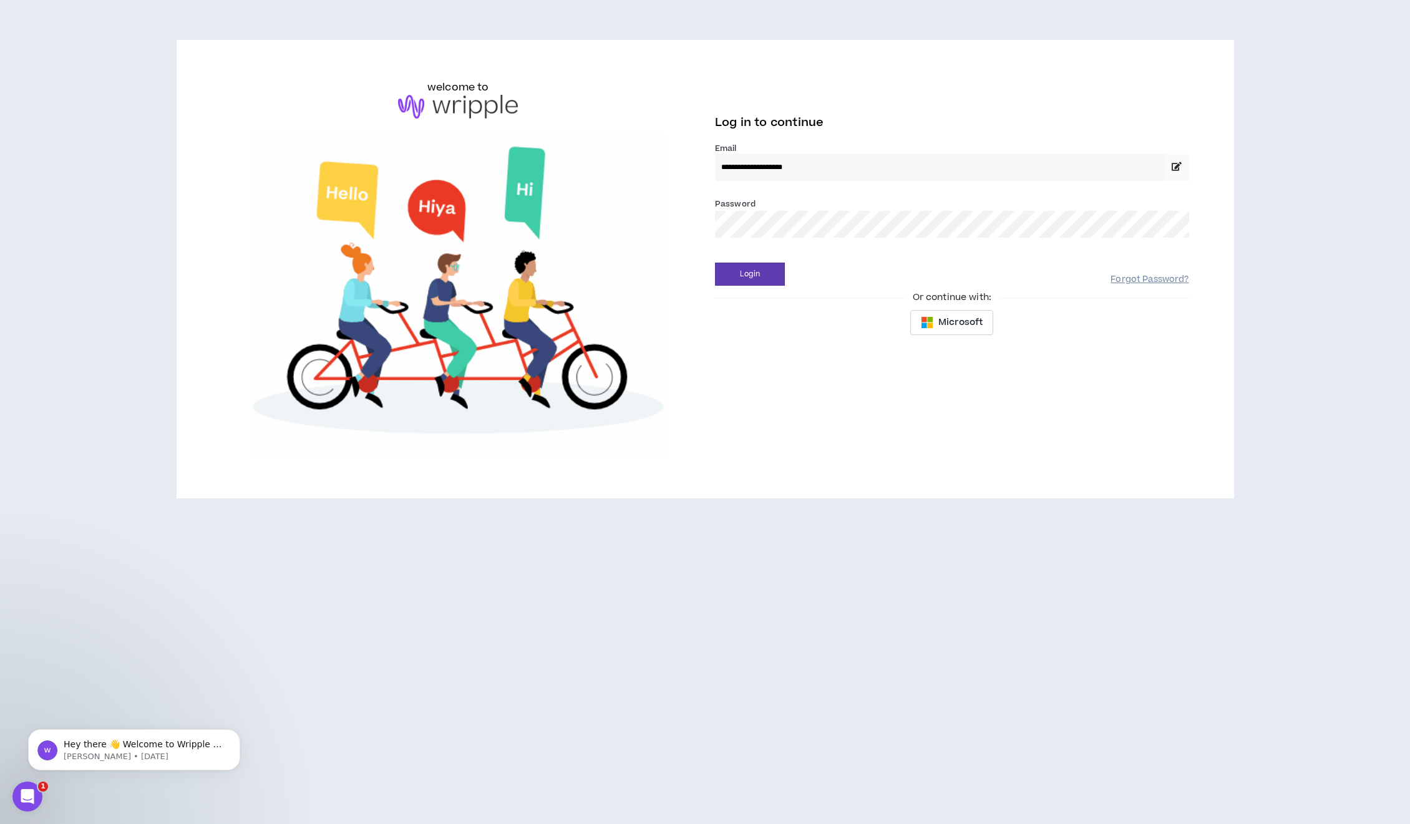
click at [1127, 281] on link "Forgot Password?" at bounding box center [1150, 280] width 78 height 12
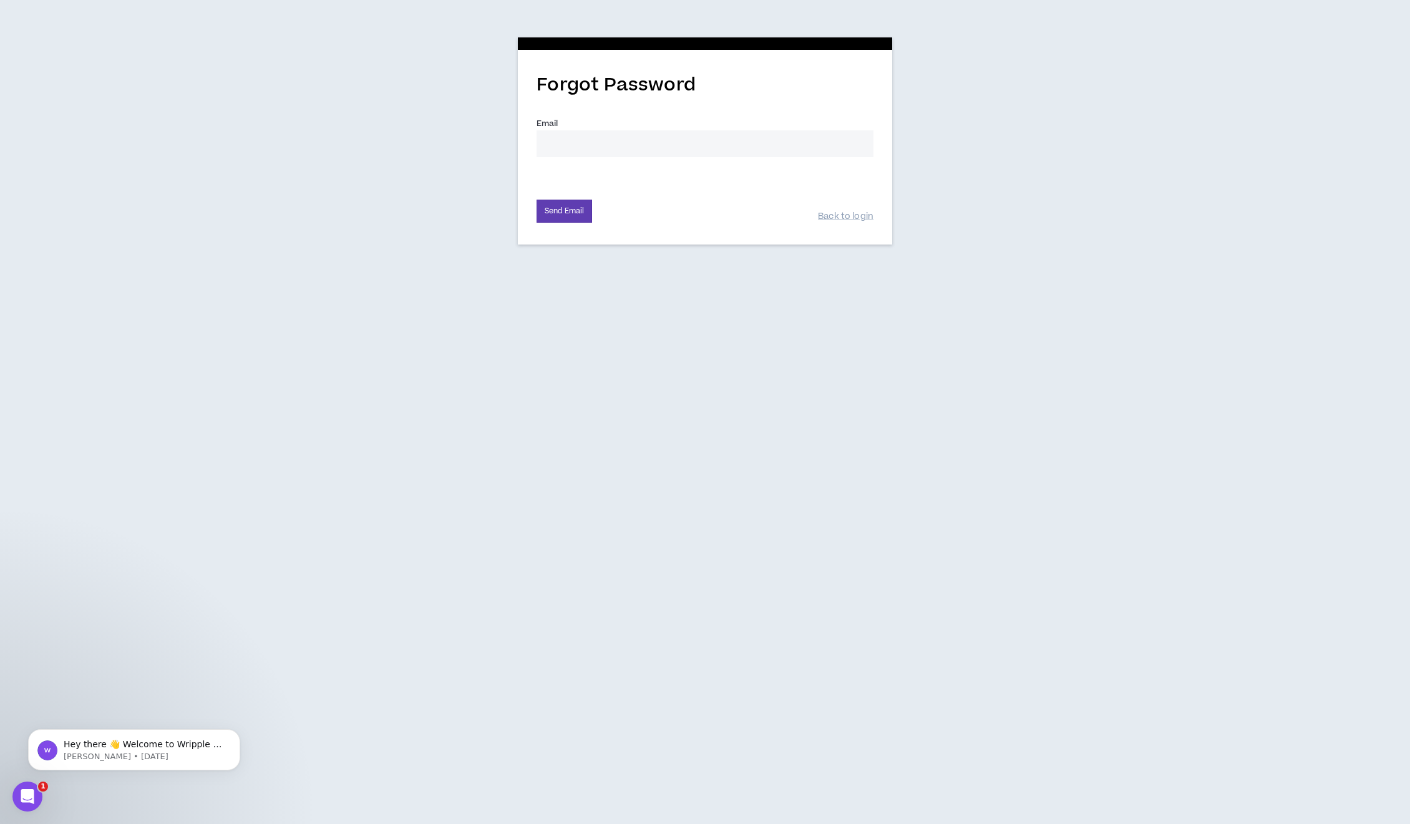
click at [598, 147] on input "Email *" at bounding box center [705, 143] width 337 height 27
type input "pifagor878@gmail.com"
click at [562, 217] on button "Send Email" at bounding box center [565, 211] width 56 height 23
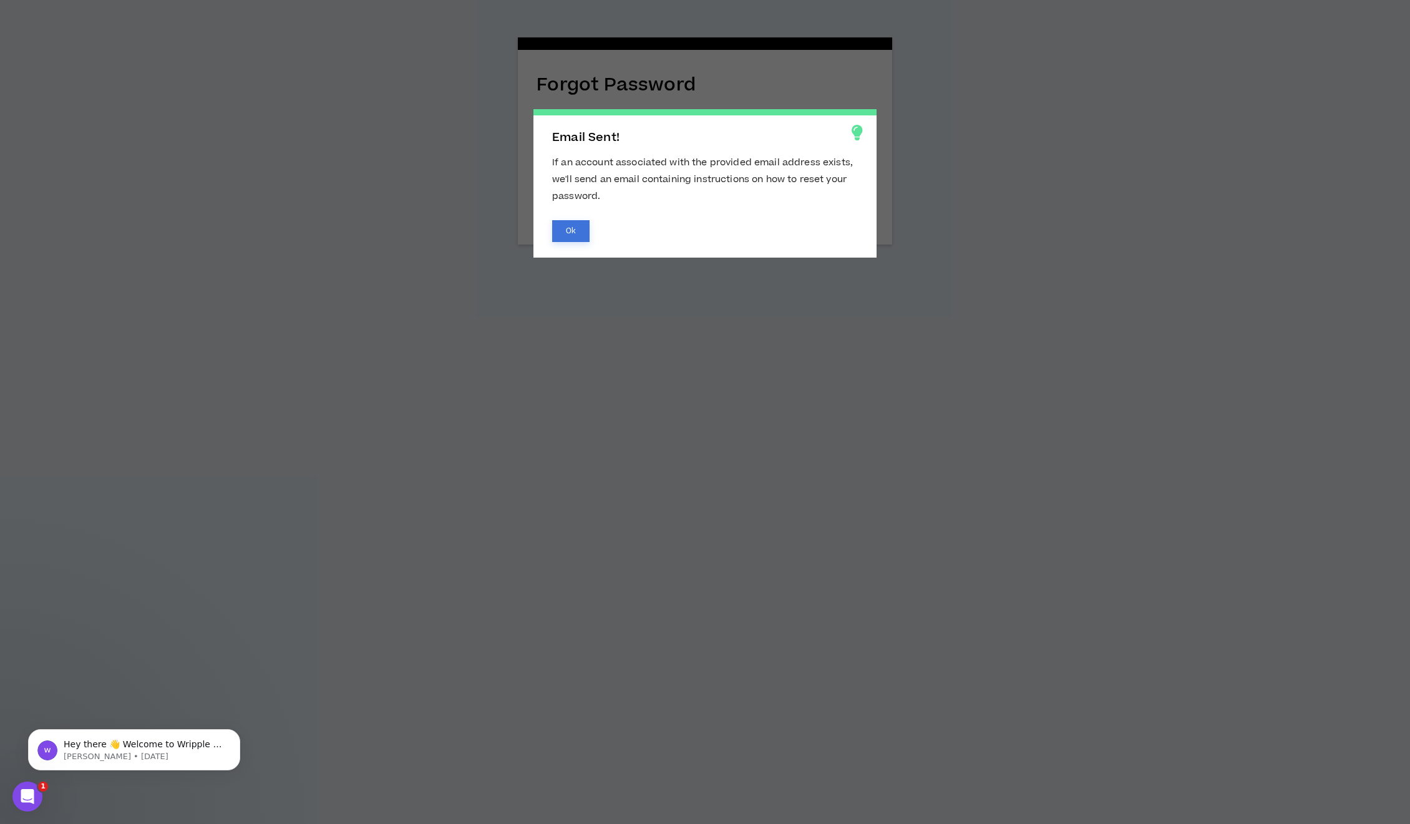
click at [575, 236] on button "Ok" at bounding box center [570, 231] width 37 height 22
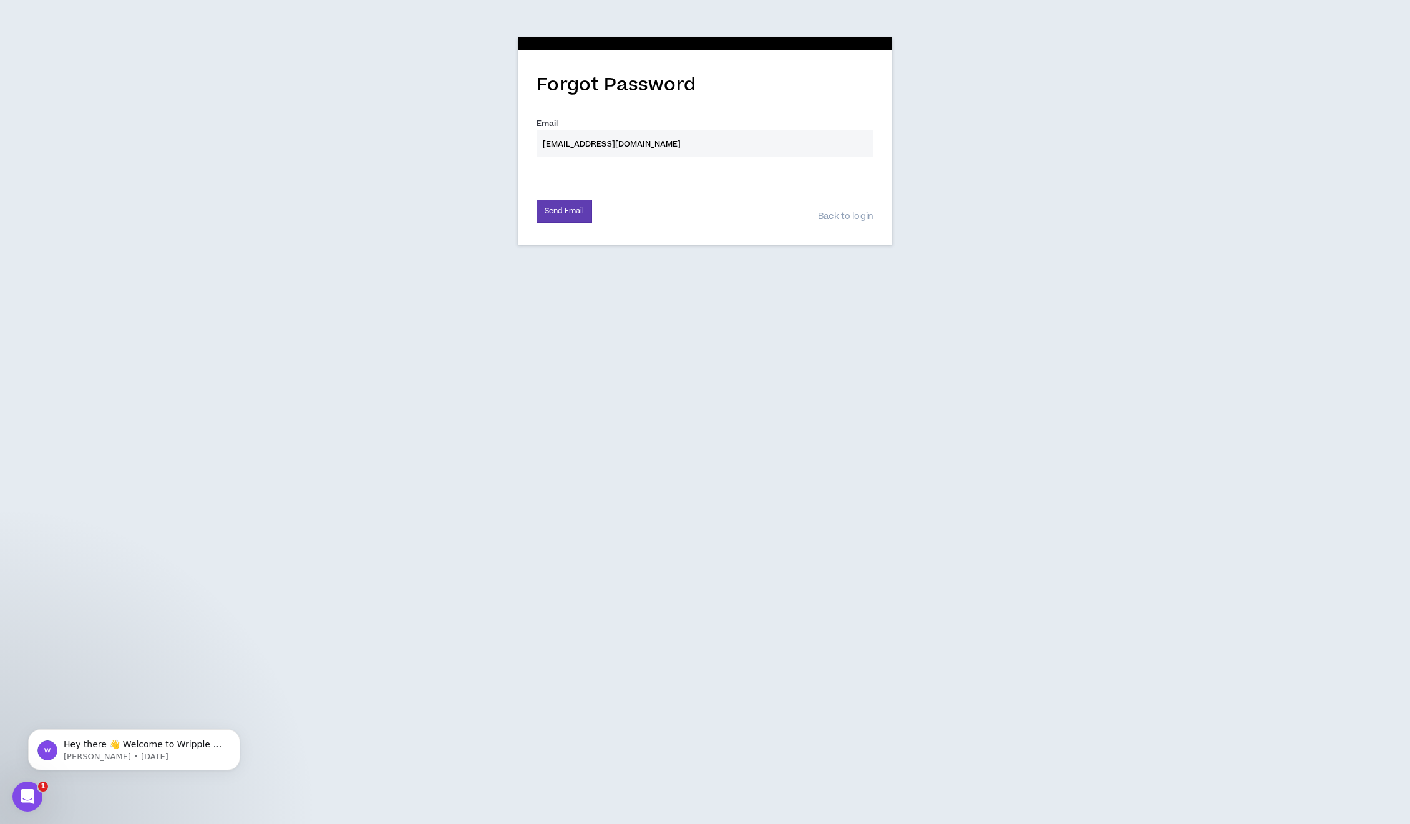
click at [31, 798] on icon "Open Intercom Messenger" at bounding box center [27, 797] width 21 height 21
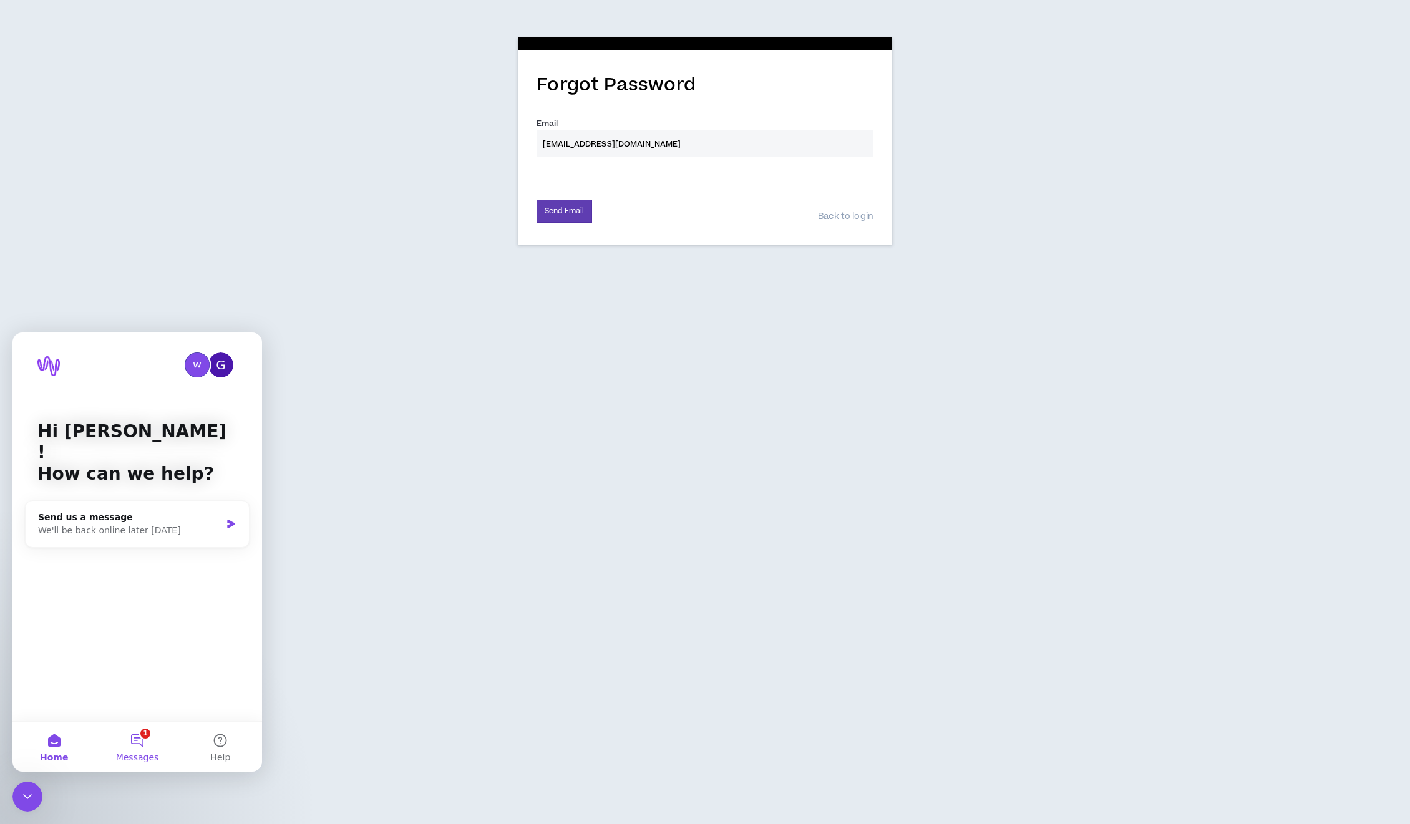
click at [140, 753] on span "Messages" at bounding box center [137, 757] width 43 height 9
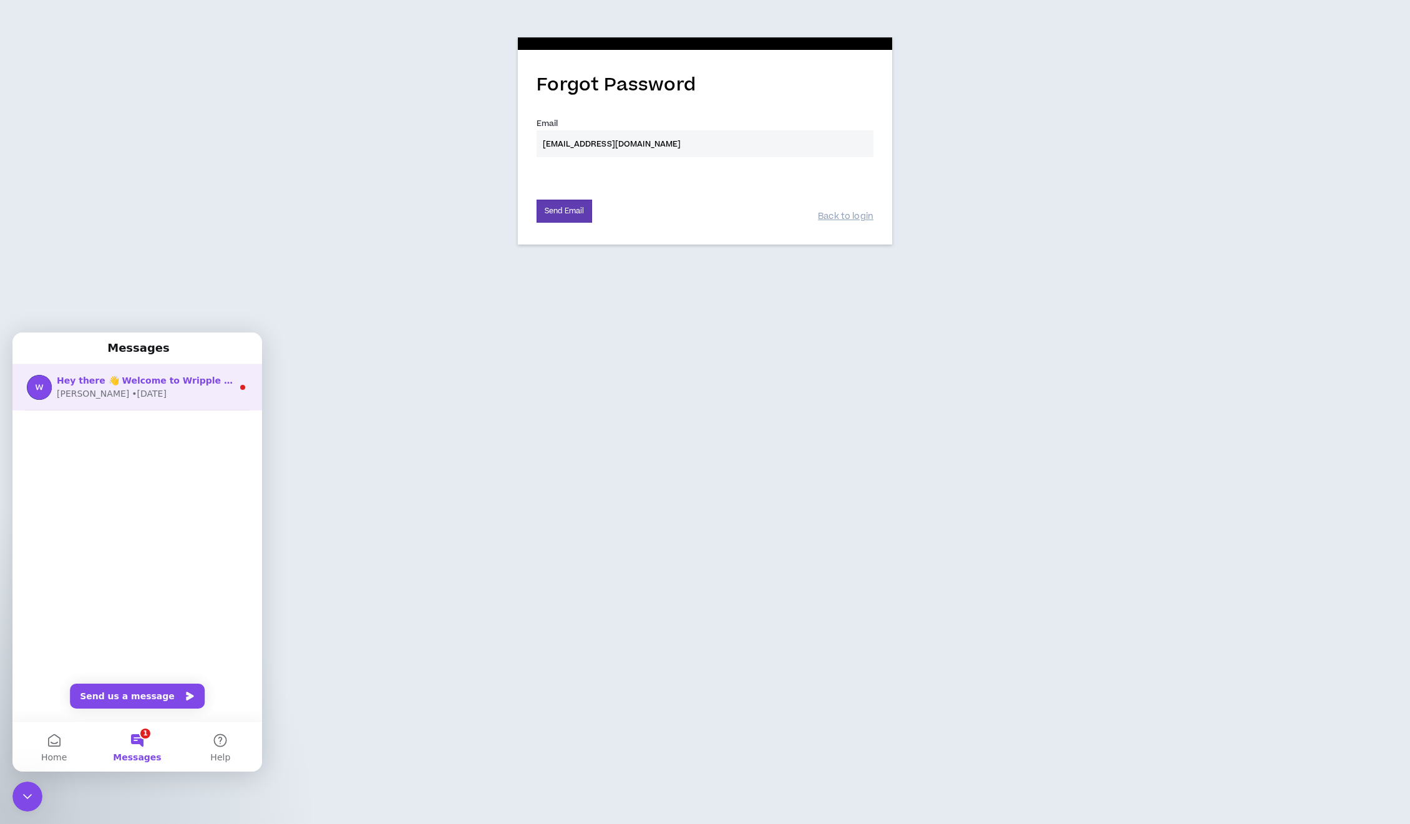
click at [159, 392] on div "Morgan • 3d ago" at bounding box center [145, 394] width 176 height 13
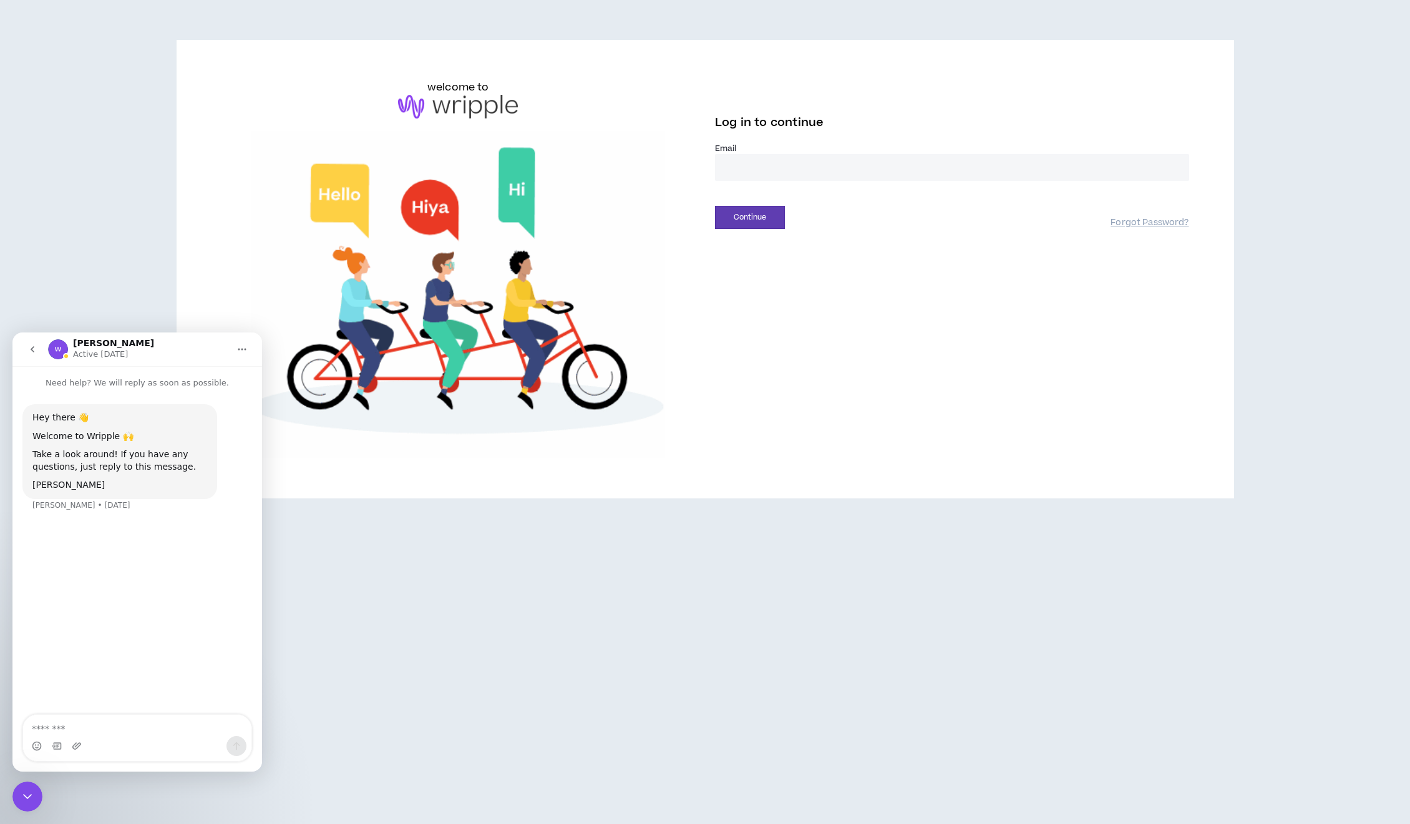
click at [725, 313] on div "welcome to Log in to continue Email * Continue Forgot Password?" at bounding box center [706, 269] width 988 height 379
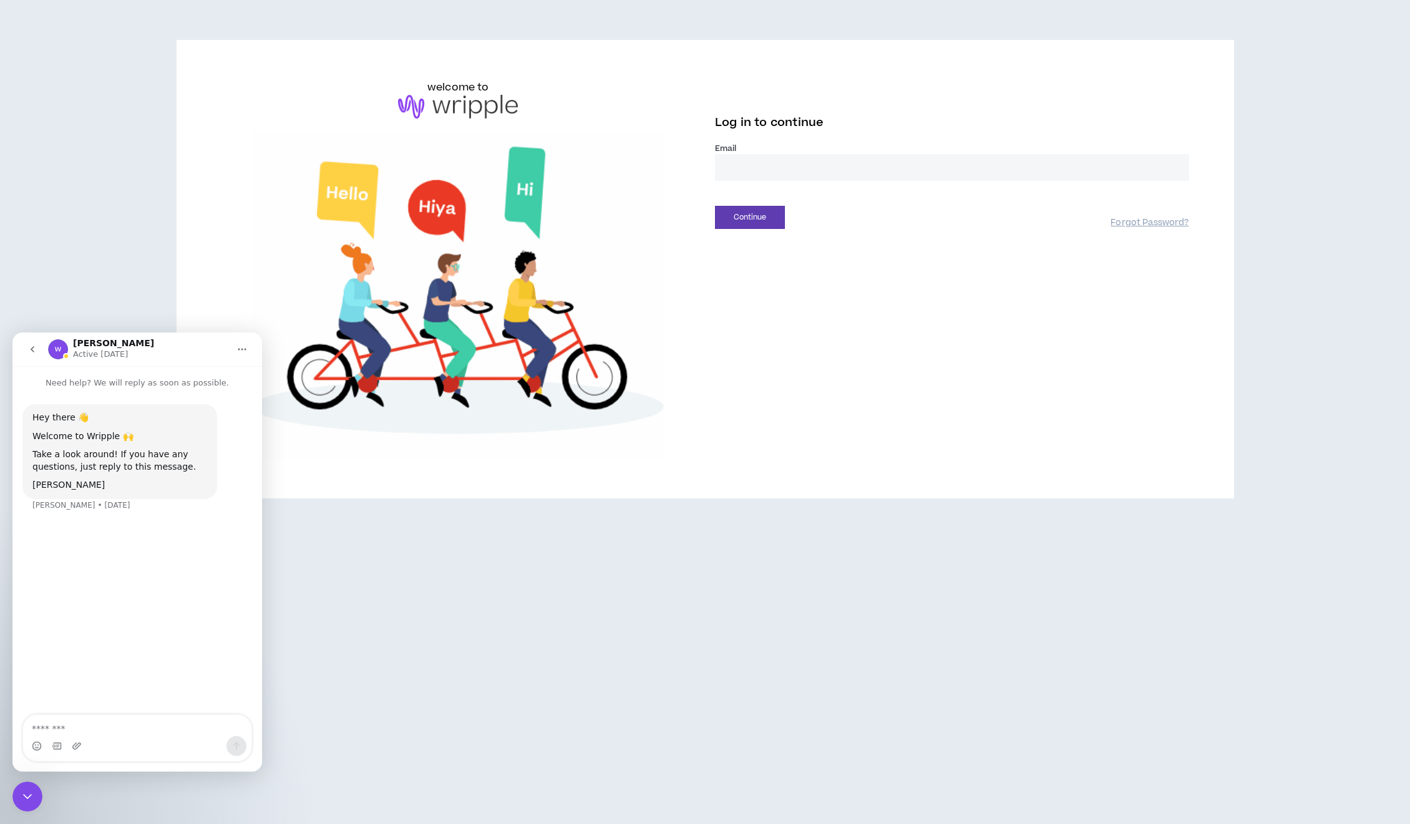
click at [461, 94] on h6 "welcome to" at bounding box center [458, 87] width 62 height 15
click at [441, 102] on img at bounding box center [458, 107] width 120 height 24
click at [738, 170] on input "email" at bounding box center [952, 167] width 474 height 27
type input "**********"
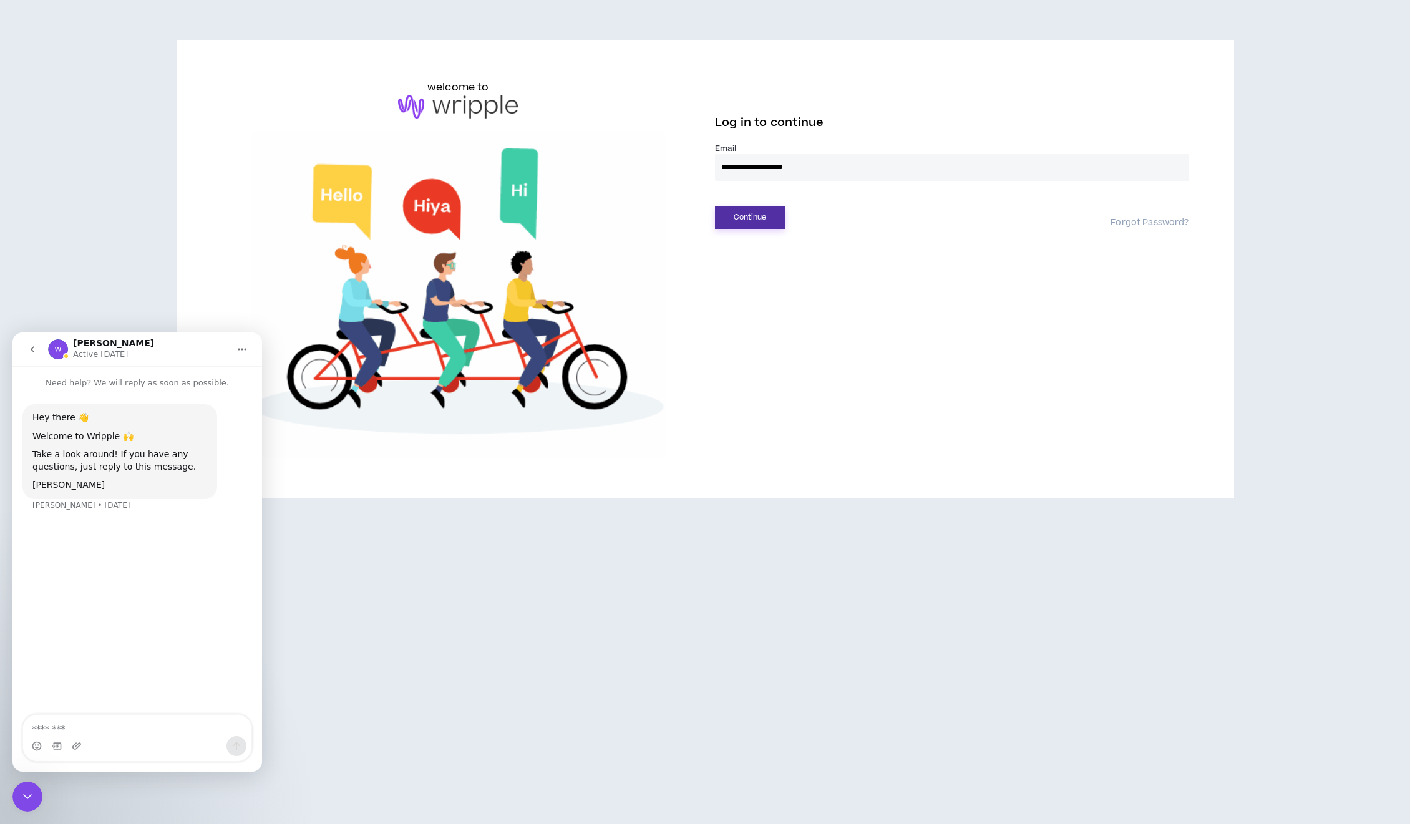
click at [768, 215] on button "Continue" at bounding box center [750, 217] width 70 height 23
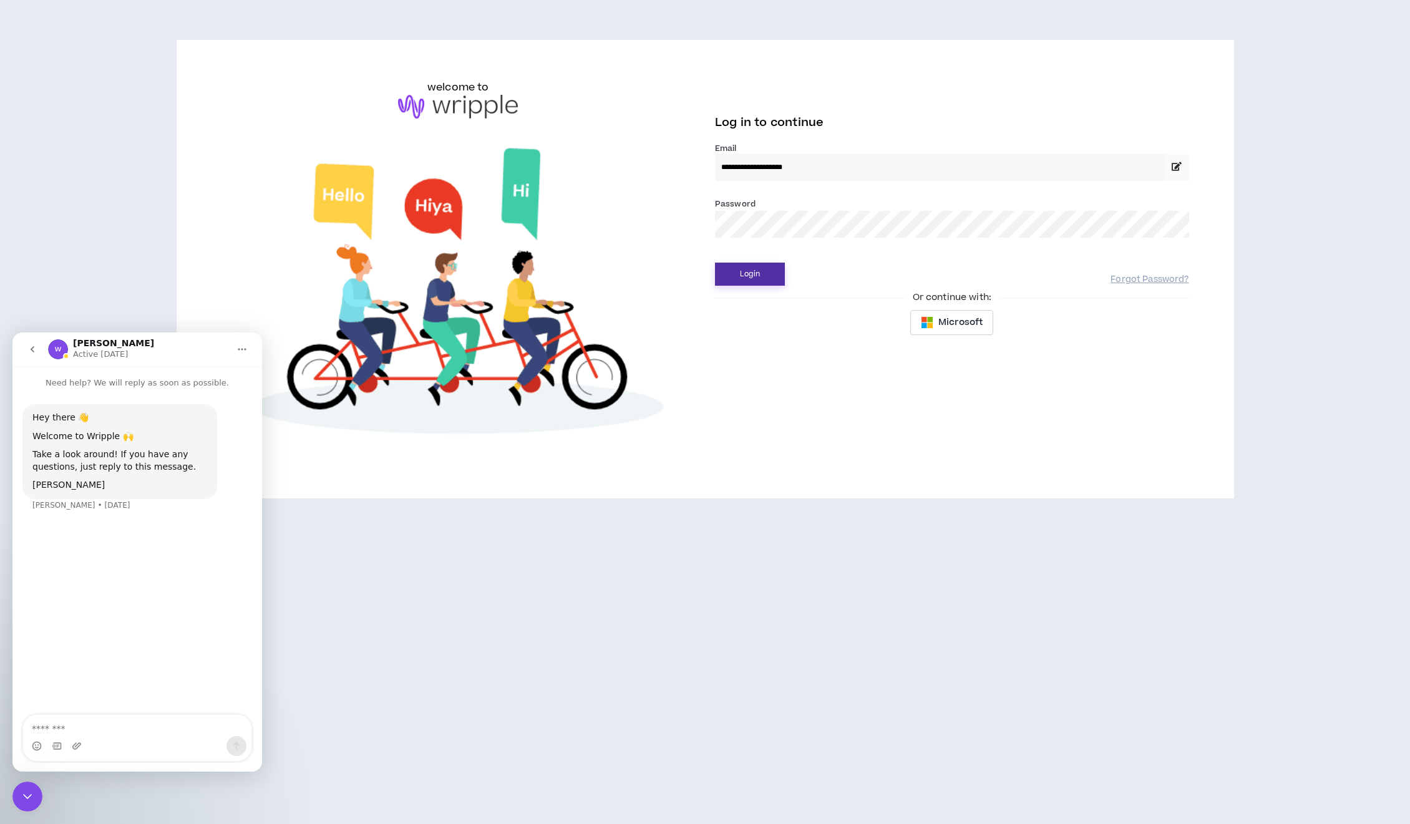
click at [759, 276] on button "Login" at bounding box center [750, 274] width 70 height 23
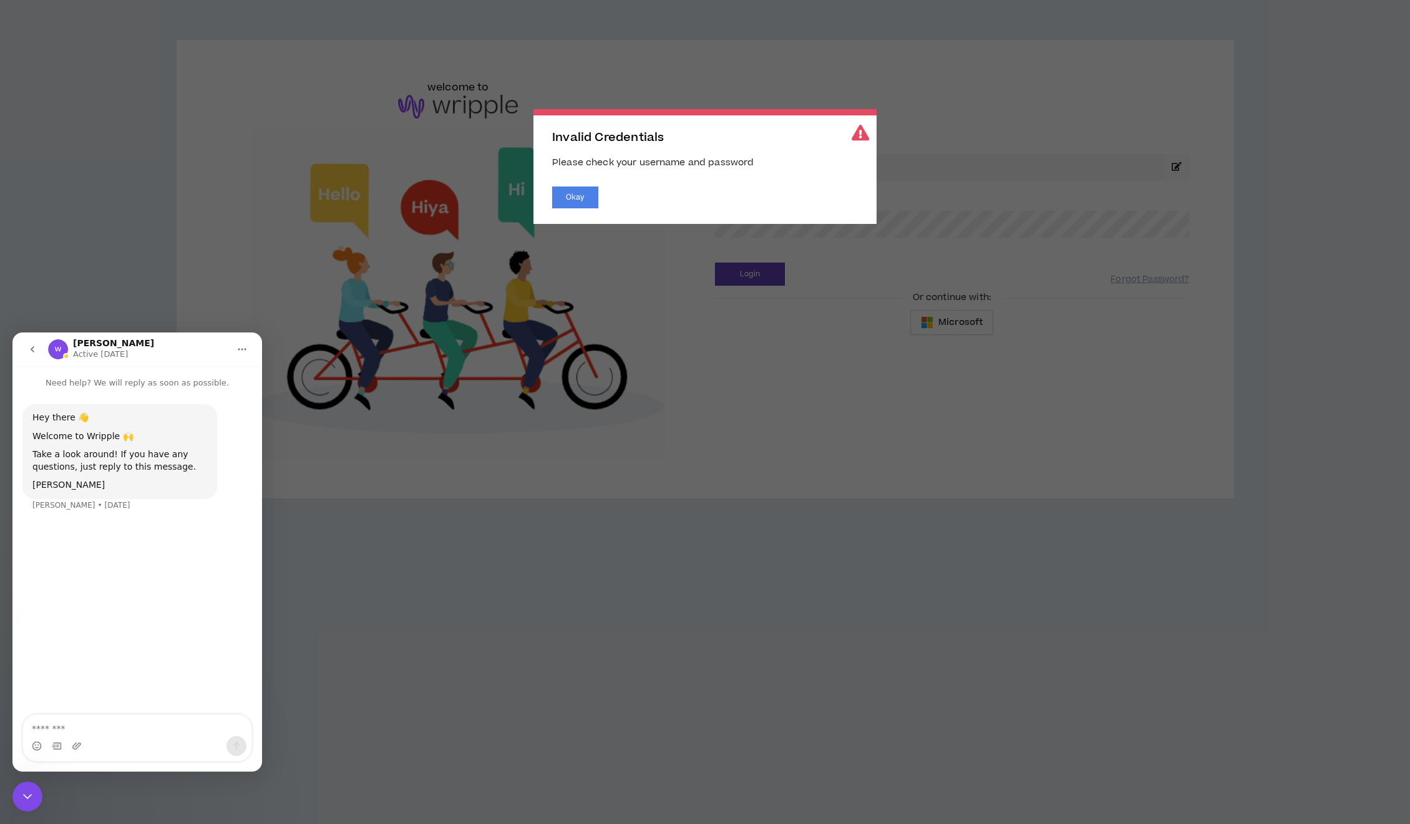
click at [598, 205] on div "Okay" at bounding box center [705, 198] width 306 height 22
click at [570, 207] on button "Okay" at bounding box center [575, 198] width 46 height 22
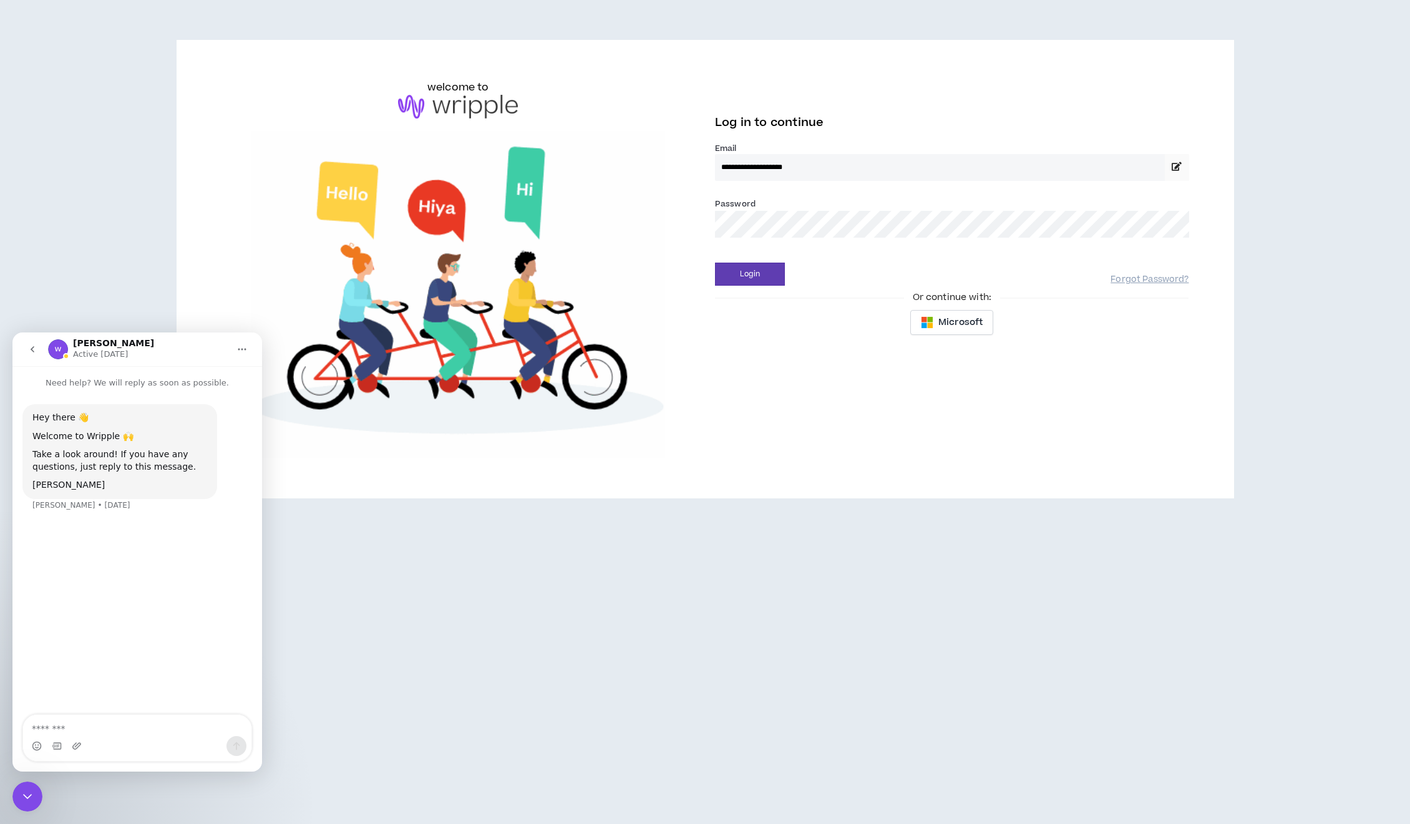
click at [775, 171] on input "**********" at bounding box center [940, 167] width 450 height 27
drag, startPoint x: 772, startPoint y: 153, endPoint x: 773, endPoint y: 176, distance: 23.1
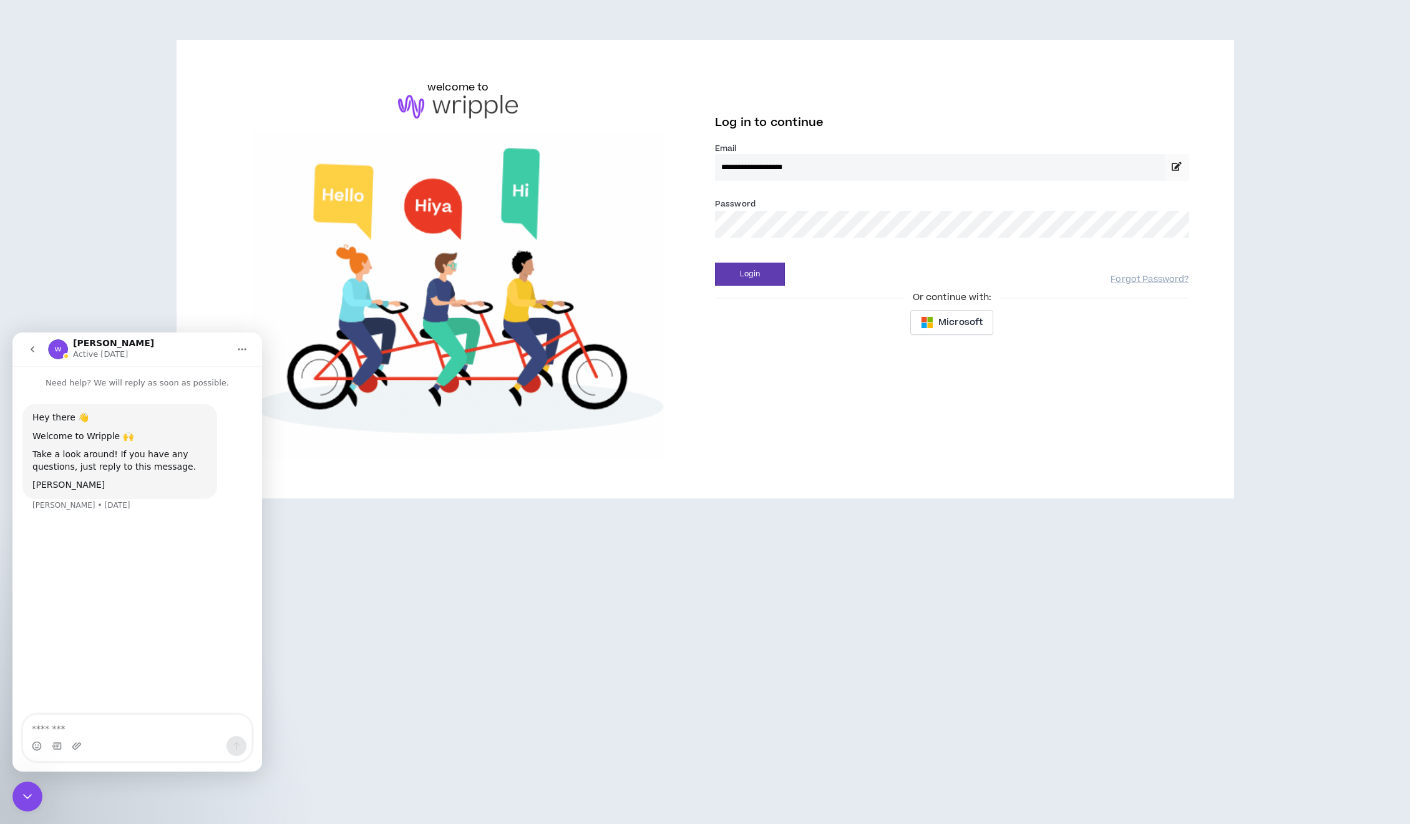
click at [773, 157] on div "**********" at bounding box center [952, 162] width 474 height 38
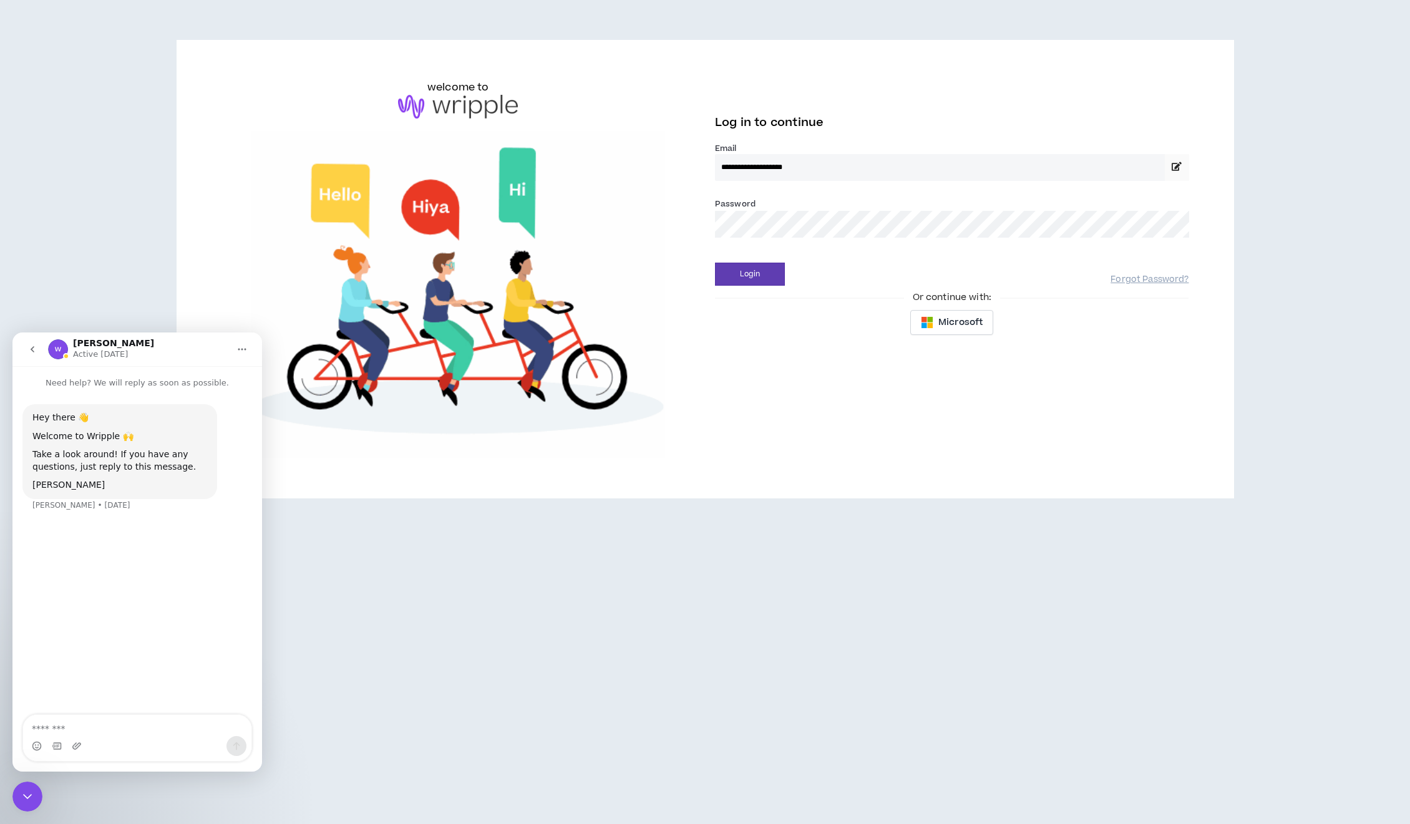
click at [1176, 165] on icon at bounding box center [1177, 166] width 10 height 9
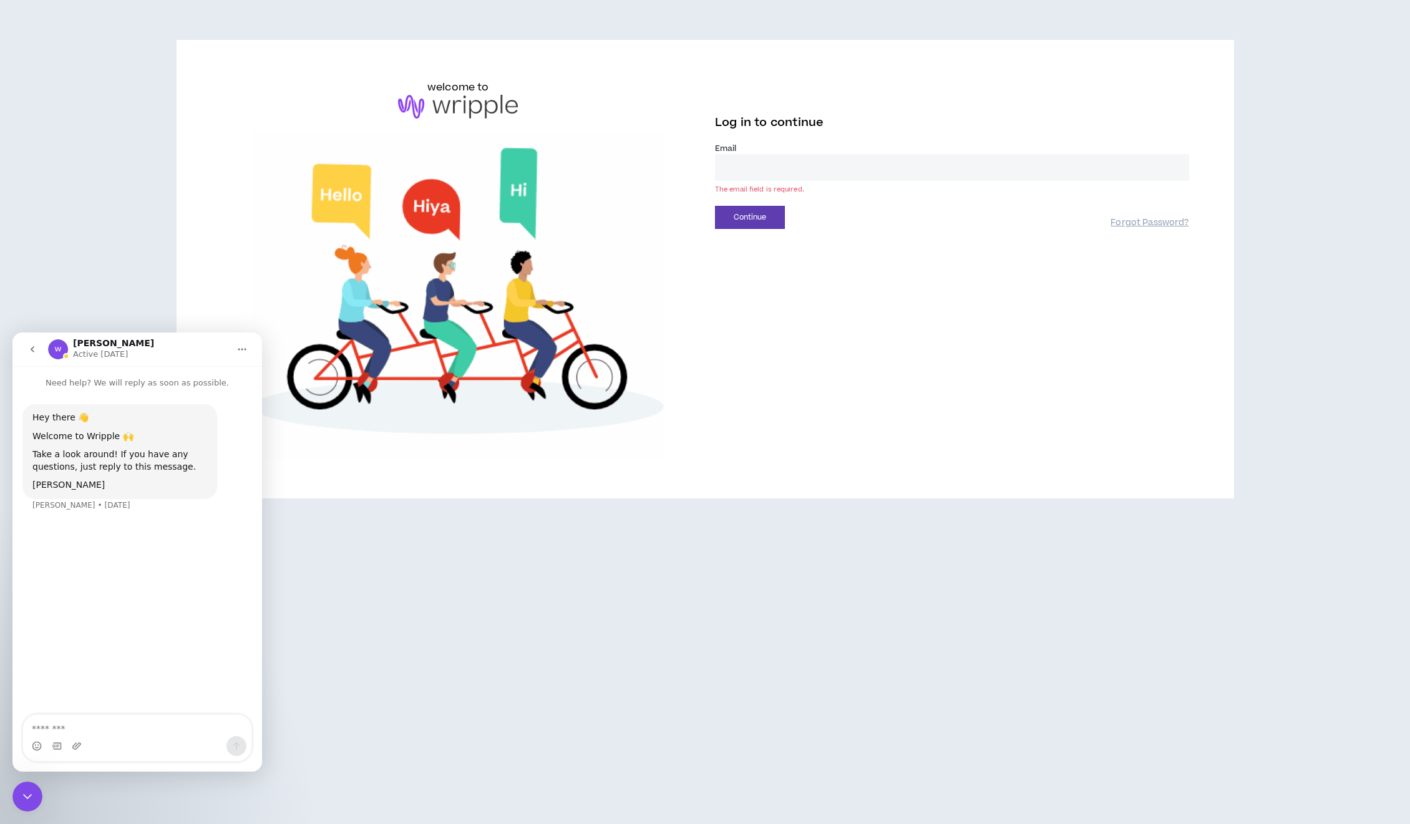
drag, startPoint x: 907, startPoint y: 164, endPoint x: 894, endPoint y: 166, distance: 13.9
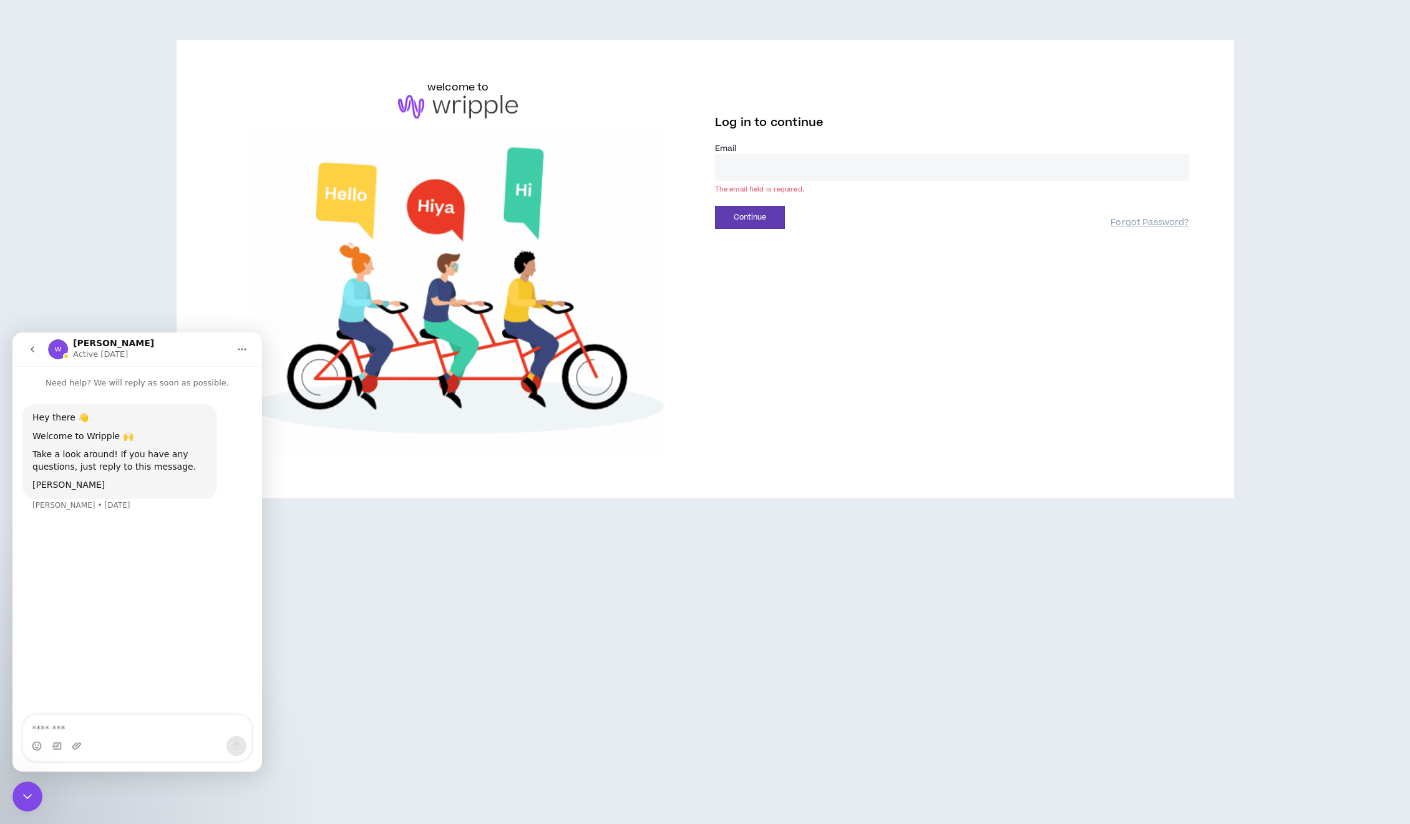
click at [907, 164] on input "email" at bounding box center [952, 167] width 474 height 27
paste input "**********"
type input "**********"
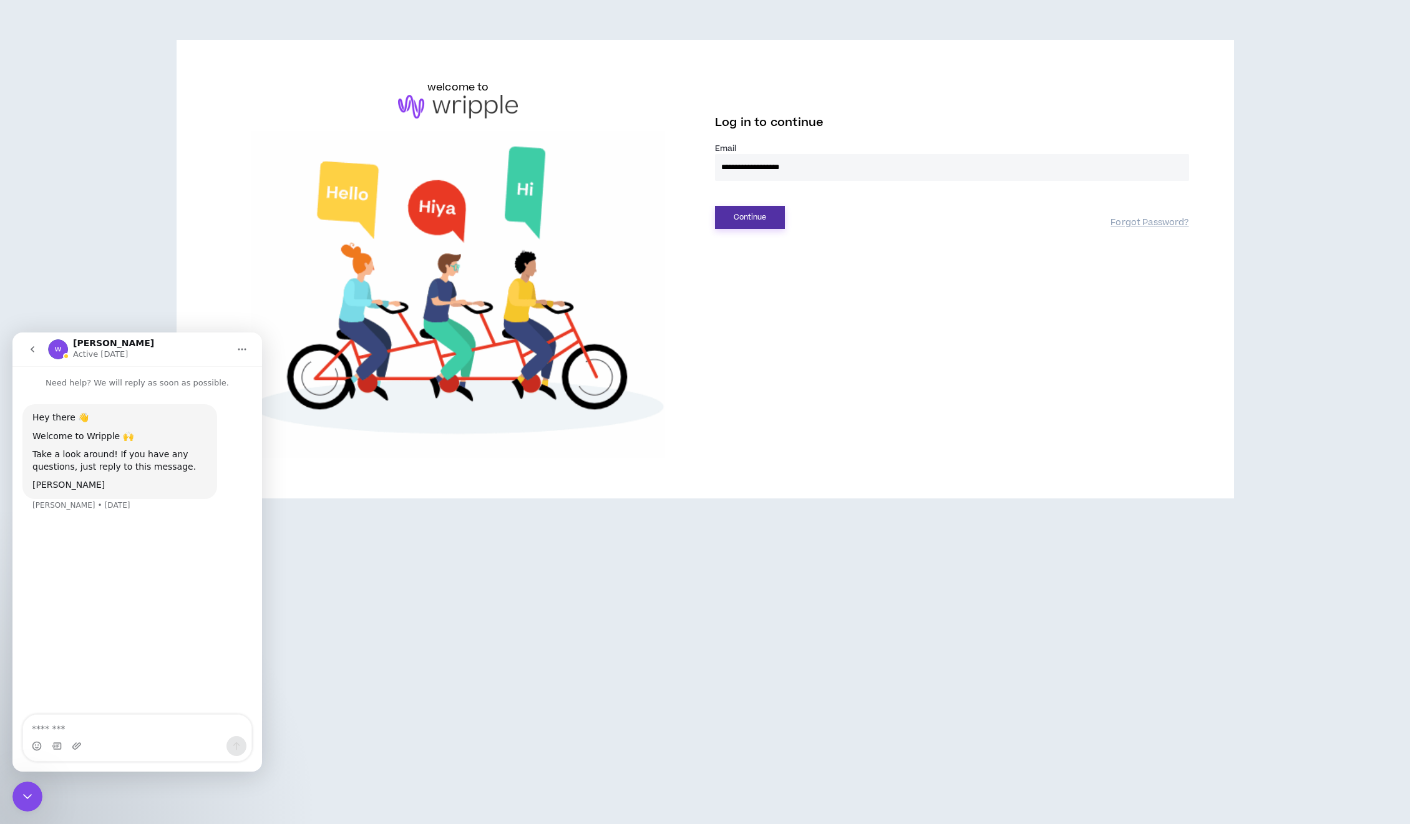
click at [739, 218] on button "Continue" at bounding box center [750, 217] width 70 height 23
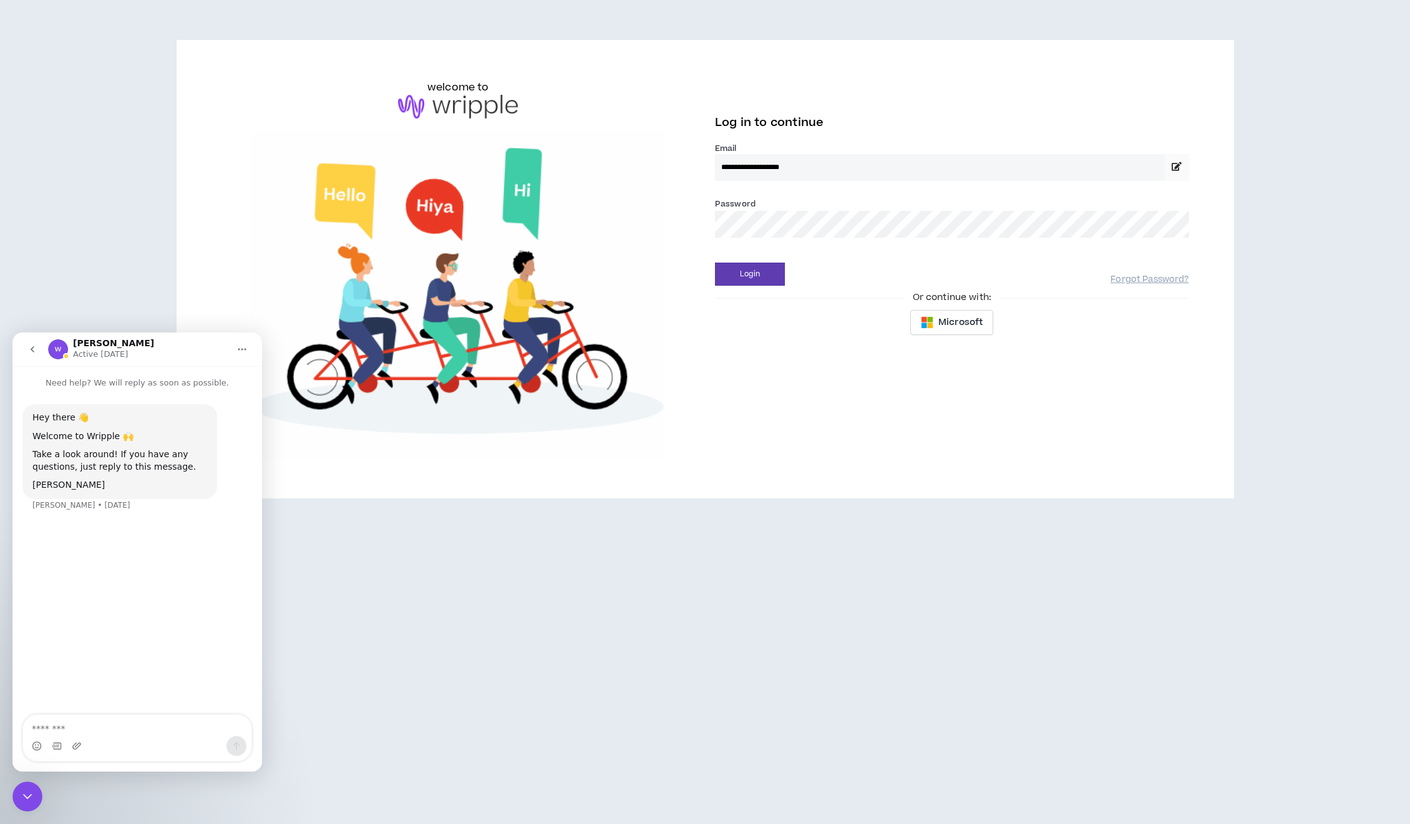
click at [757, 293] on div "Or continue with:" at bounding box center [952, 298] width 474 height 14
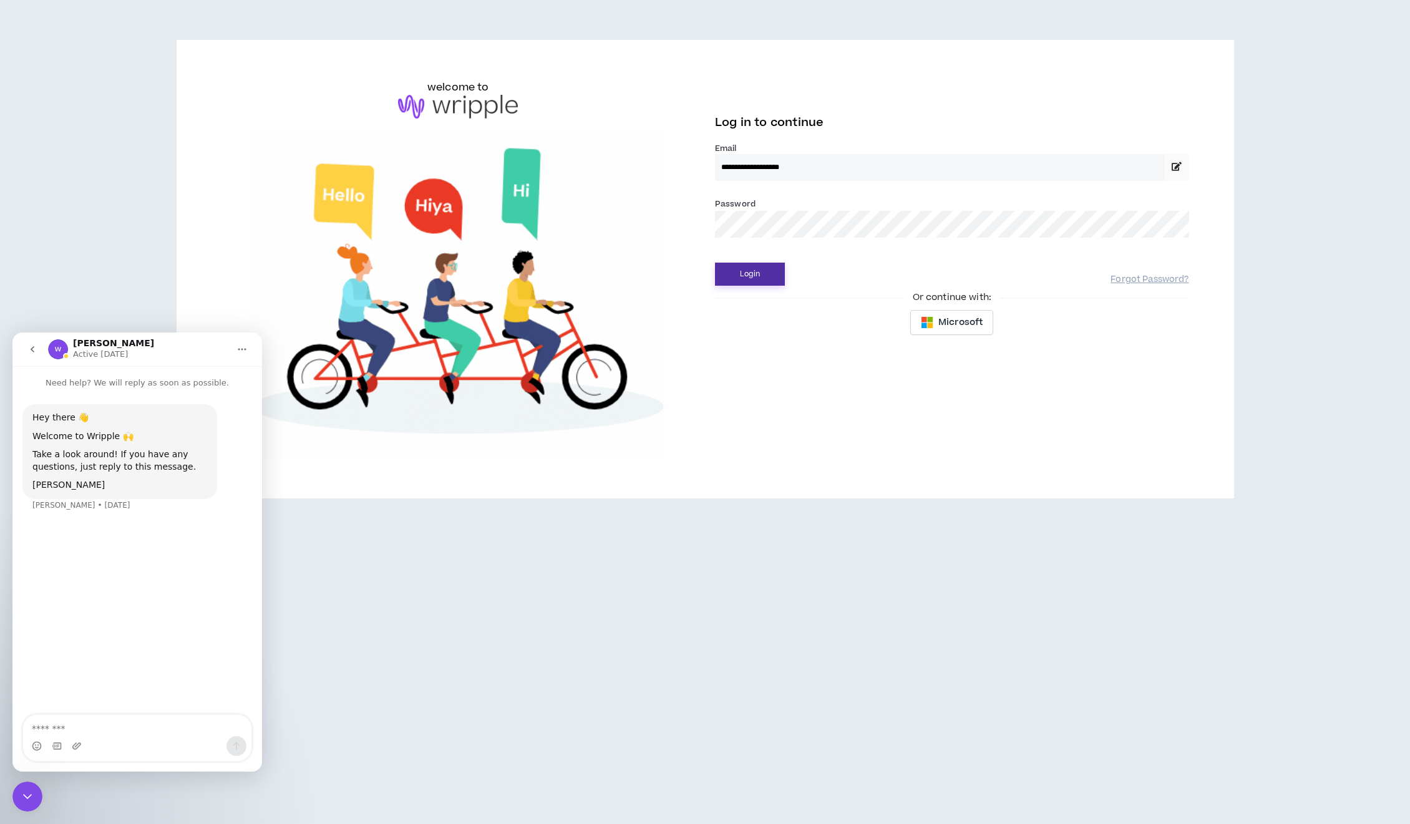
click at [758, 276] on button "Login" at bounding box center [750, 274] width 70 height 23
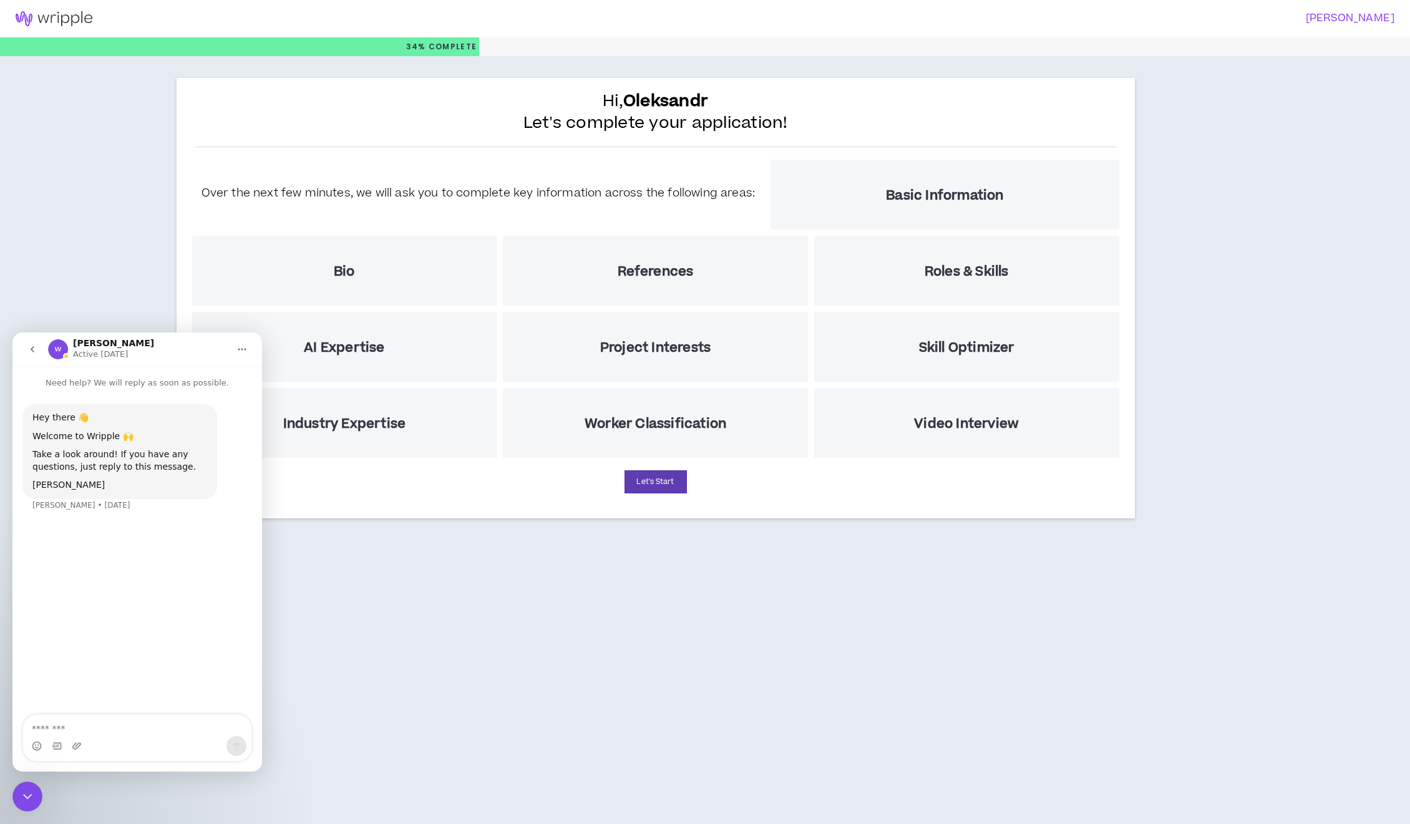
click at [1353, 14] on h3 "[PERSON_NAME]" at bounding box center [1047, 18] width 698 height 12
click at [21, 802] on icon "Close Intercom Messenger" at bounding box center [27, 796] width 15 height 15
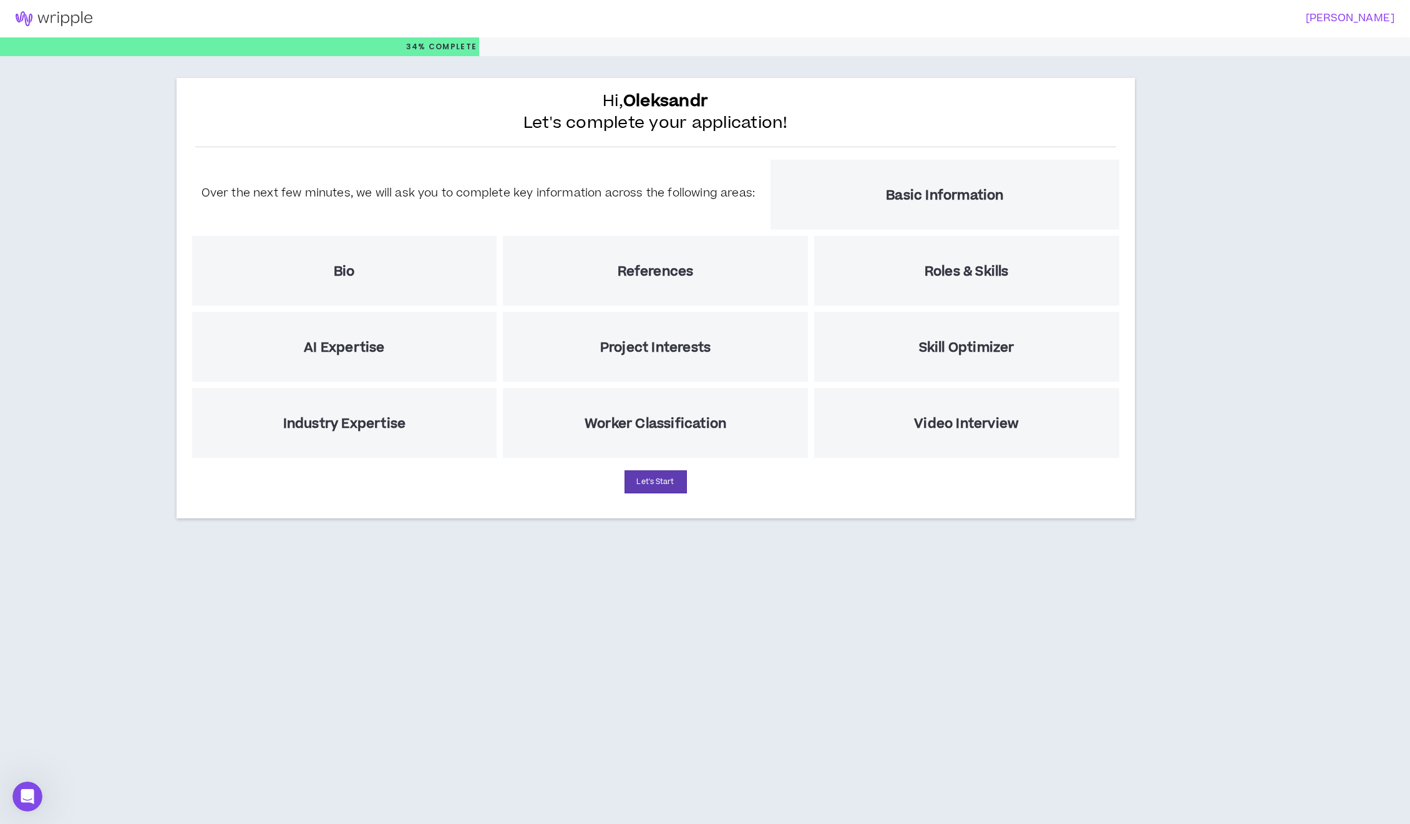
click at [914, 203] on h5 "Basic Information" at bounding box center [944, 196] width 117 height 16
click at [364, 274] on div "Bio" at bounding box center [344, 271] width 305 height 70
click at [665, 482] on button "Let's Start" at bounding box center [656, 482] width 62 height 23
select select "US"
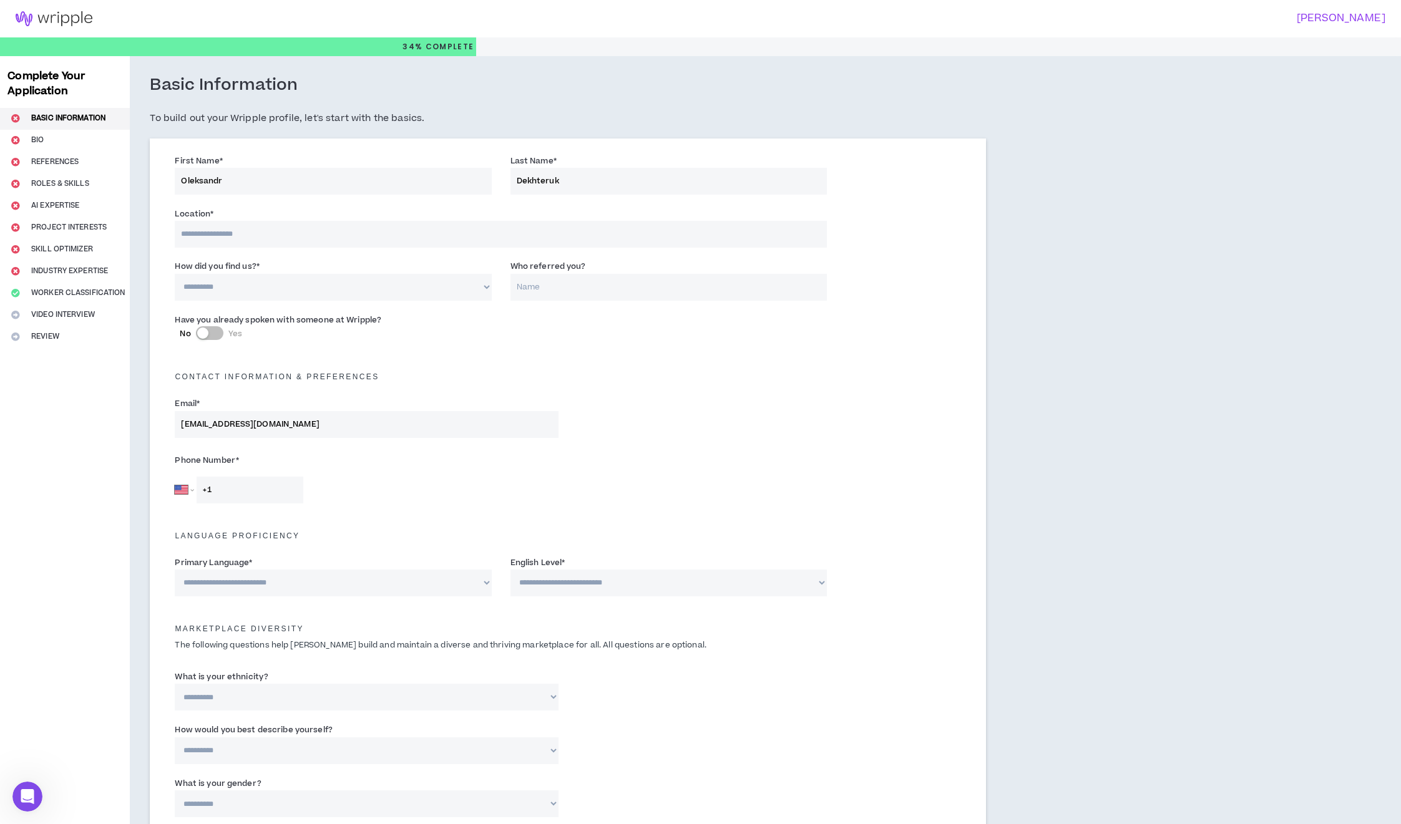
click at [248, 232] on input at bounding box center [500, 234] width 651 height 27
type input "*******"
select select "EE"
type input "+372"
select select "*"
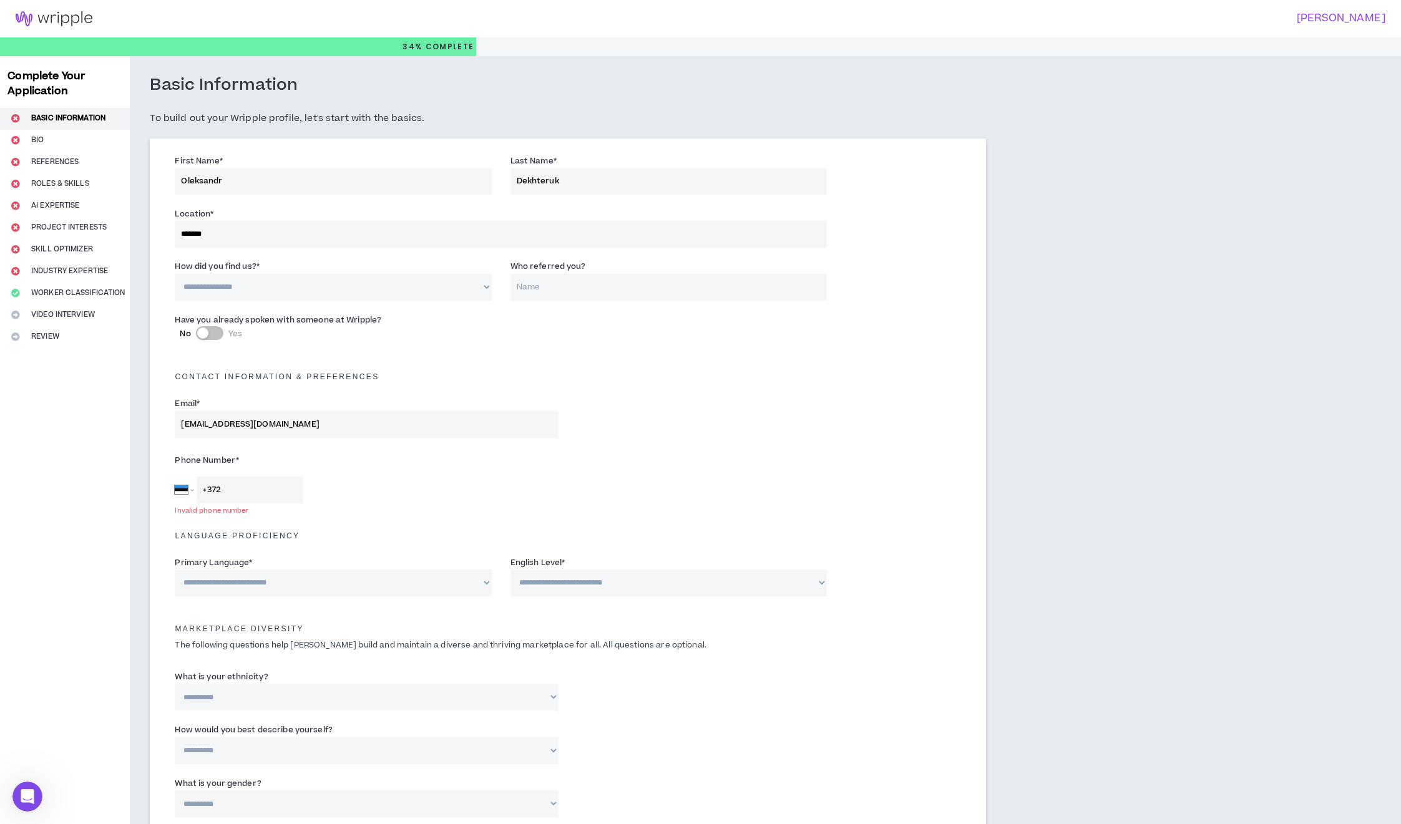
click at [175, 274] on select "**********" at bounding box center [333, 287] width 316 height 27
click at [552, 289] on input "Who referred you?" at bounding box center [668, 287] width 316 height 27
click at [492, 331] on label "No Yes" at bounding box center [367, 333] width 374 height 13
click at [223, 331] on button "No Yes" at bounding box center [209, 333] width 27 height 14
click at [203, 334] on button "No Yes" at bounding box center [209, 333] width 27 height 14
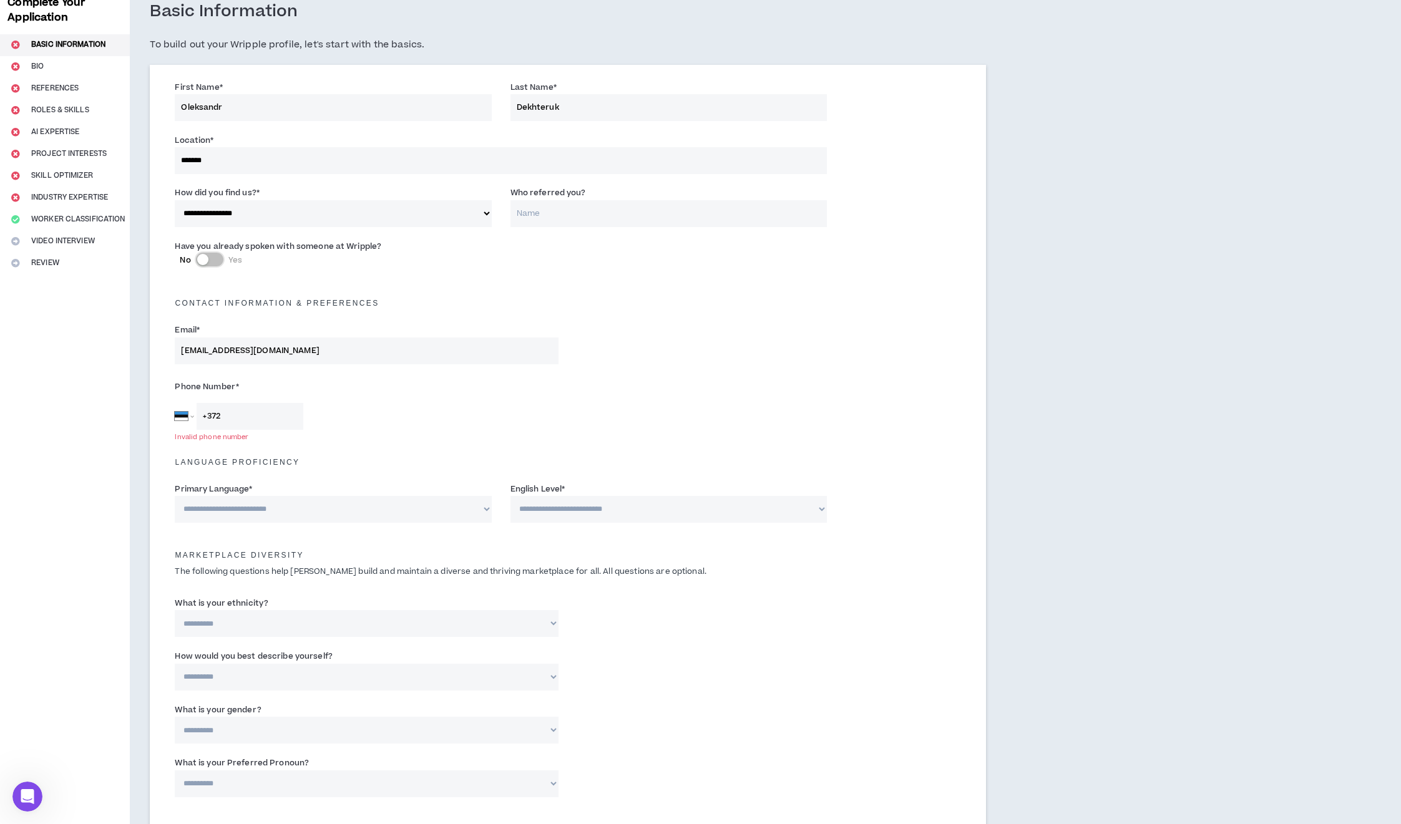
scroll to position [75, 0]
click at [301, 349] on input "[EMAIL_ADDRESS][DOMAIN_NAME]" at bounding box center [367, 349] width 384 height 27
click at [227, 413] on input "+372" at bounding box center [250, 415] width 107 height 27
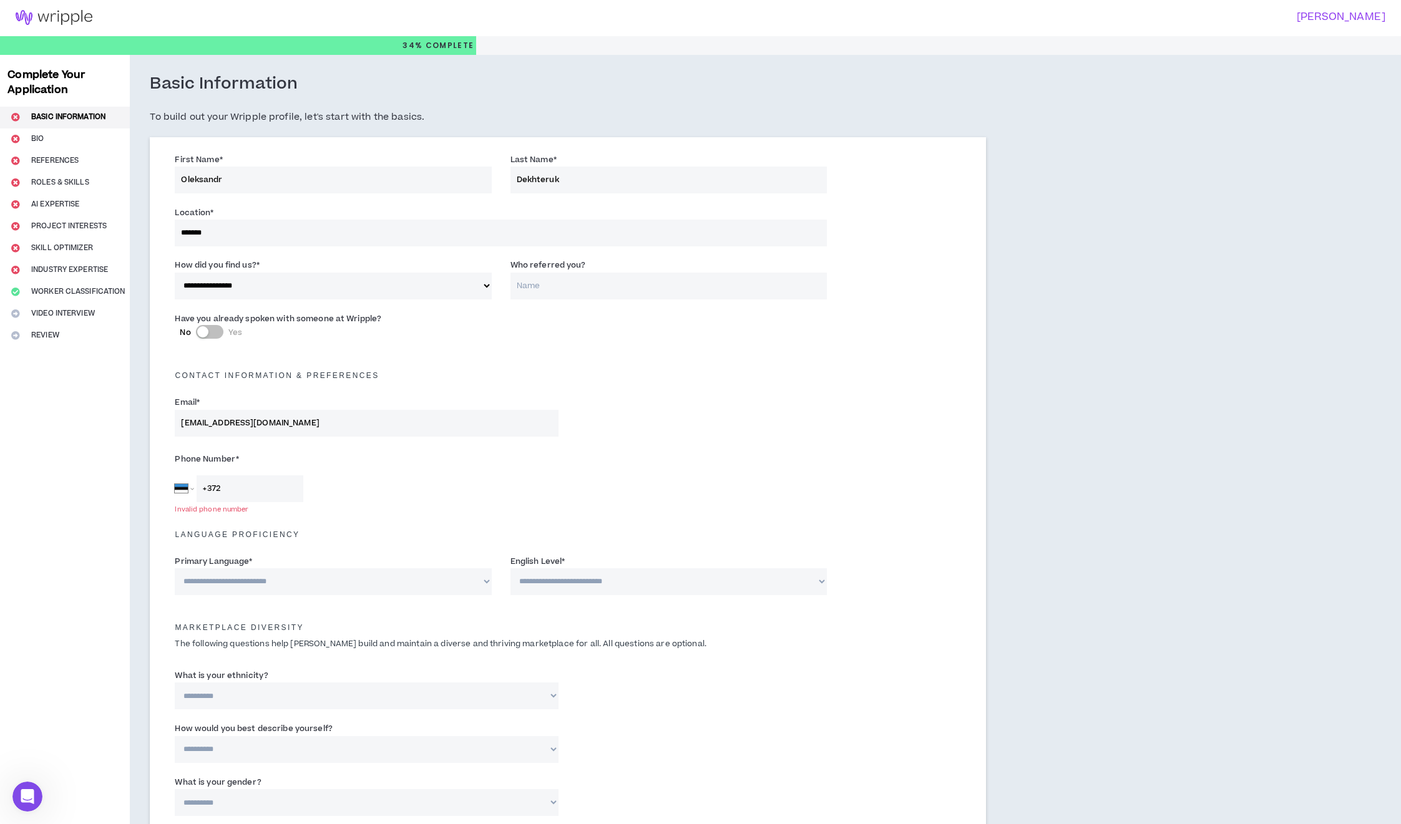
scroll to position [0, 0]
click at [189, 487] on select "Afghanistan Åland Islands Albania Algeria American Samoa Andorra Angola Anguill…" at bounding box center [184, 490] width 19 height 27
click at [191, 490] on select "Afghanistan Åland Islands Albania Algeria American Samoa Andorra Angola Anguill…" at bounding box center [184, 490] width 19 height 27
click at [184, 491] on select "Afghanistan Åland Islands Albania Algeria American Samoa Andorra Angola Anguill…" at bounding box center [184, 490] width 19 height 27
click at [178, 489] on select "Afghanistan Åland Islands Albania Algeria American Samoa Andorra Angola Anguill…" at bounding box center [184, 490] width 19 height 27
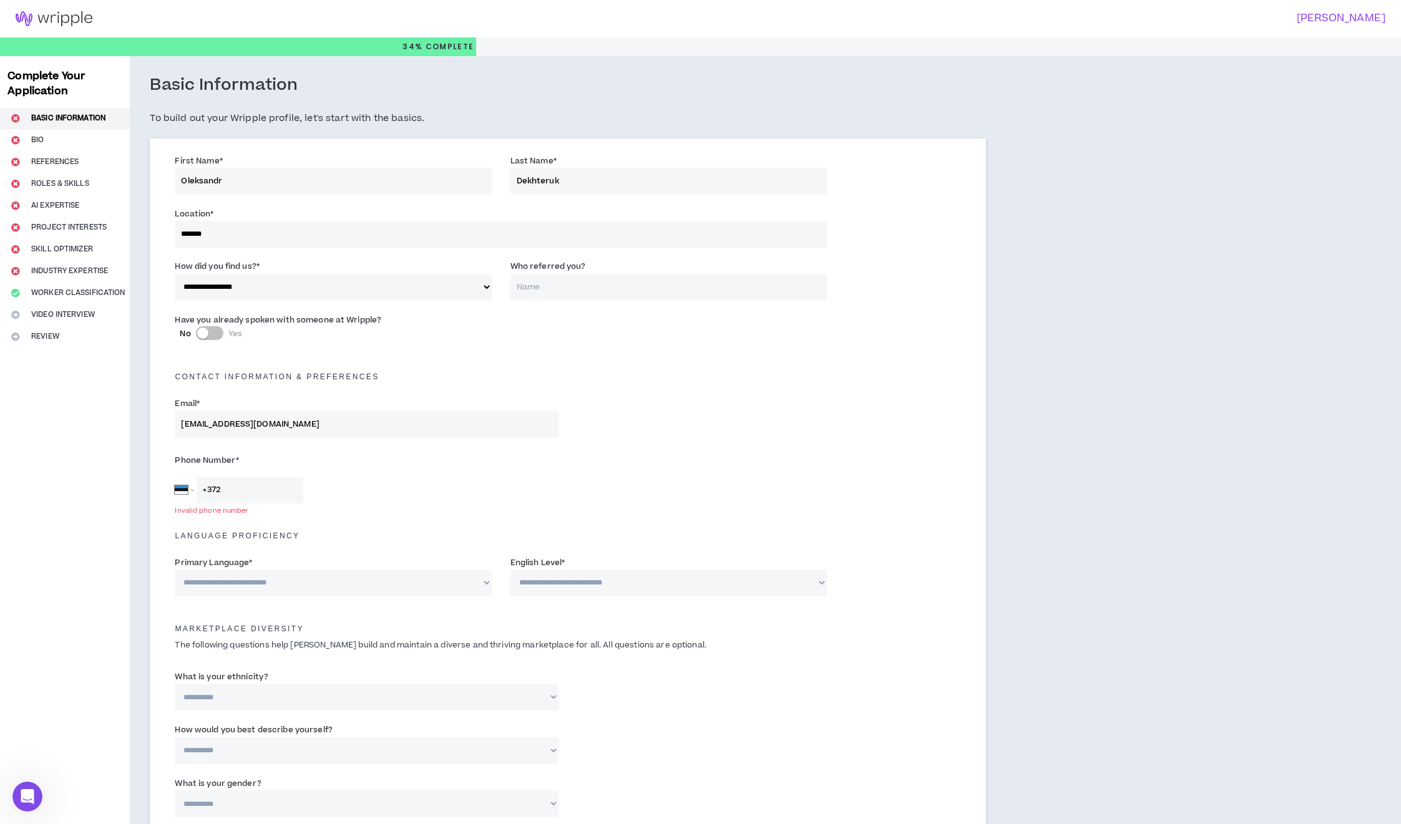
drag, startPoint x: 230, startPoint y: 491, endPoint x: 200, endPoint y: 484, distance: 30.7
click at [200, 484] on input "+372" at bounding box center [250, 490] width 107 height 27
type input "+372"
click at [229, 238] on input "*******" at bounding box center [500, 234] width 651 height 27
type input "*"
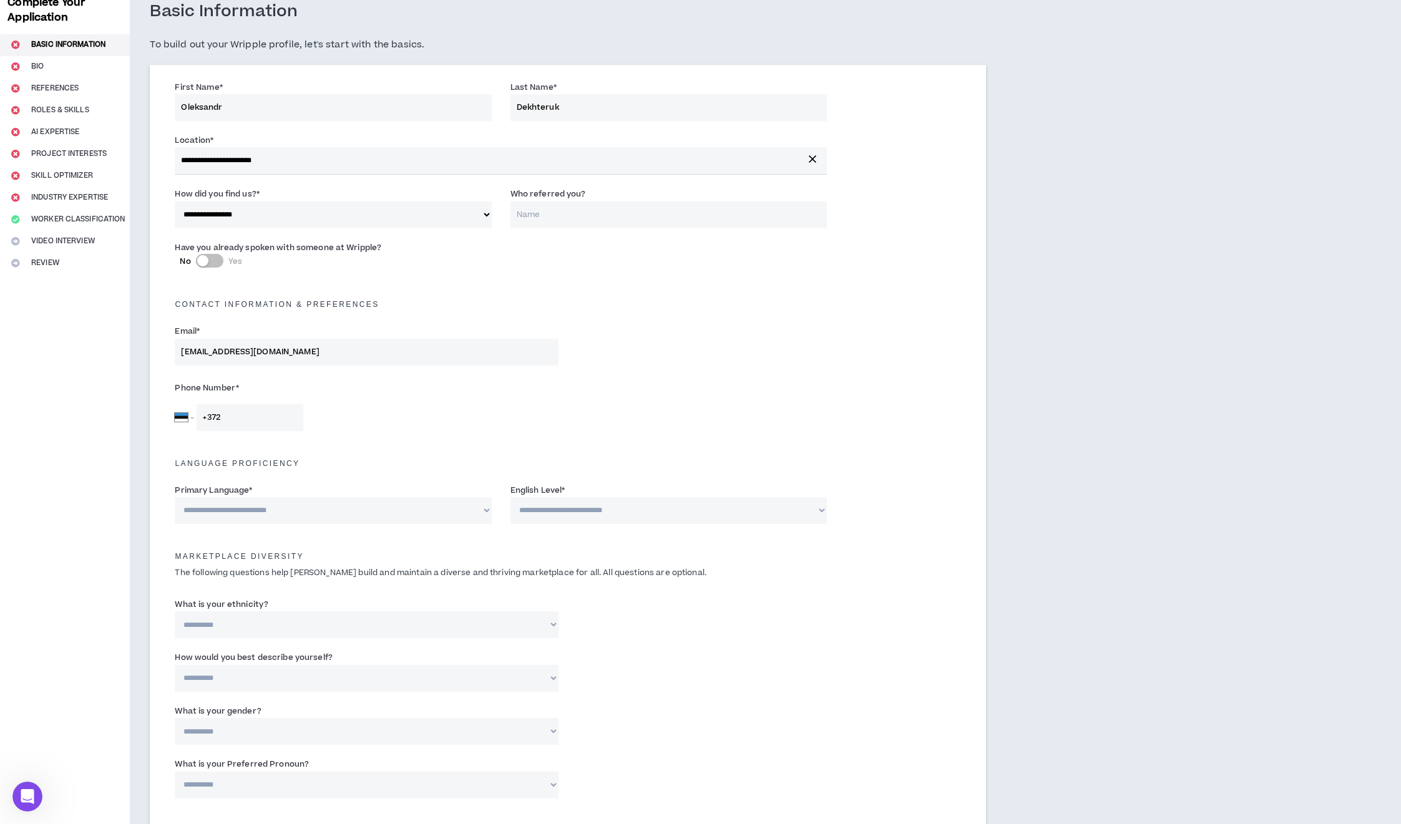
scroll to position [75, 0]
click at [268, 424] on input "+372" at bounding box center [250, 416] width 107 height 27
type input "+372"
select select "UA"
click at [175, 403] on select "Afghanistan Åland Islands Albania Algeria American Samoa Andorra Angola Anguill…" at bounding box center [184, 416] width 19 height 27
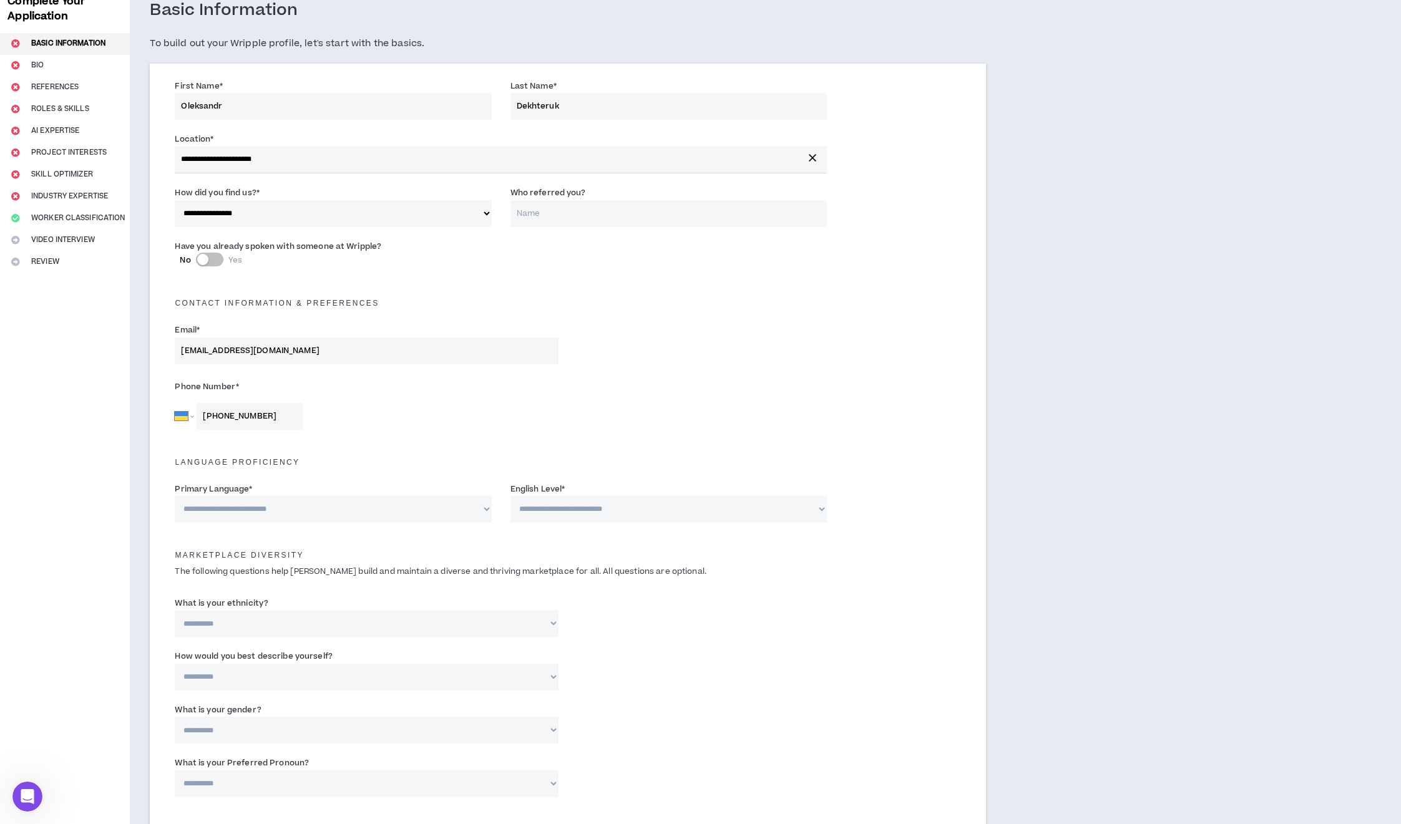
type input "+380 96 127 1395"
select select "*******"
click at [175, 496] on select "**********" at bounding box center [333, 509] width 316 height 27
select select "*"
click at [510, 496] on select "**********" at bounding box center [668, 509] width 316 height 27
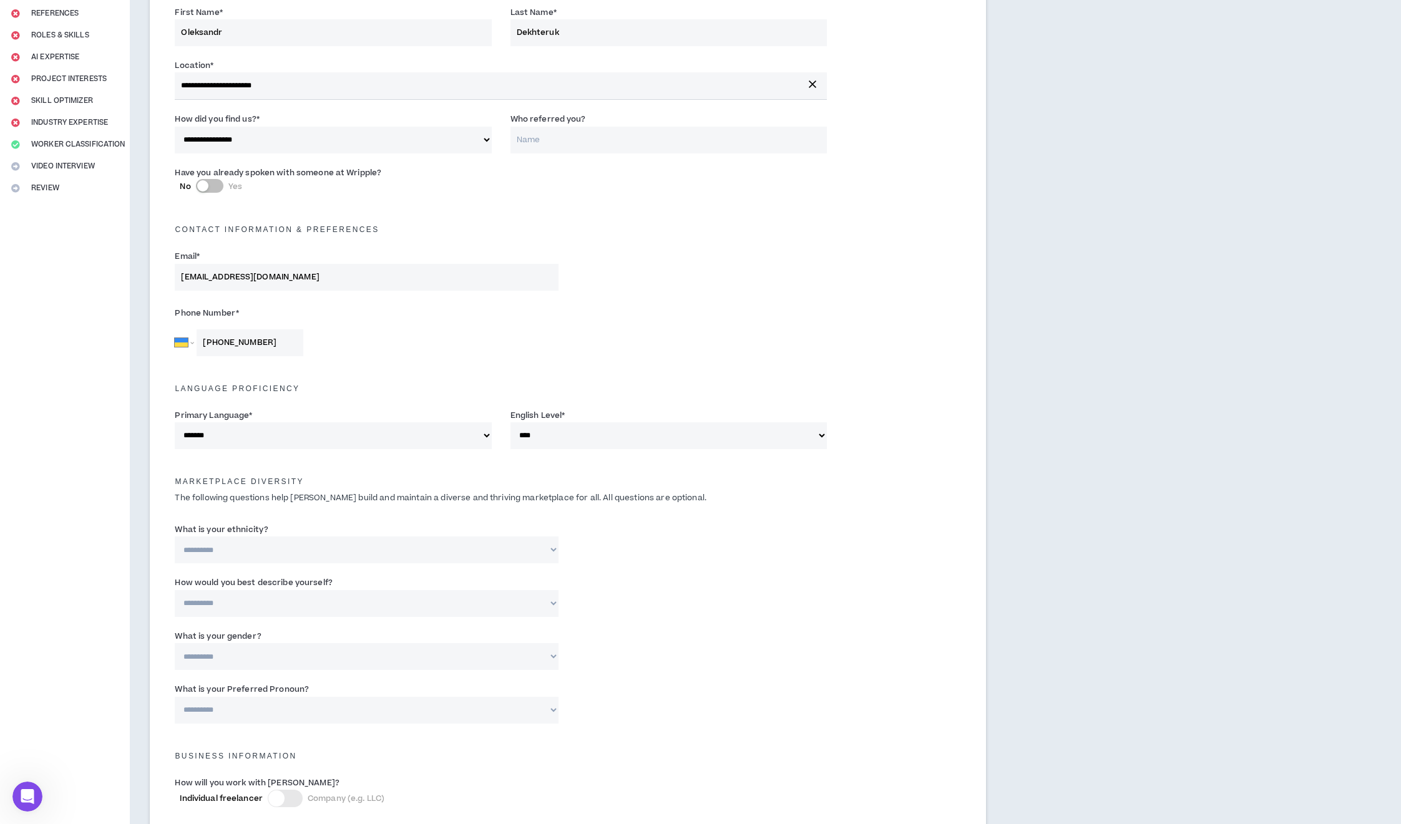
scroll to position [150, 0]
select select "**********"
click at [175, 535] on select "**********" at bounding box center [367, 548] width 384 height 27
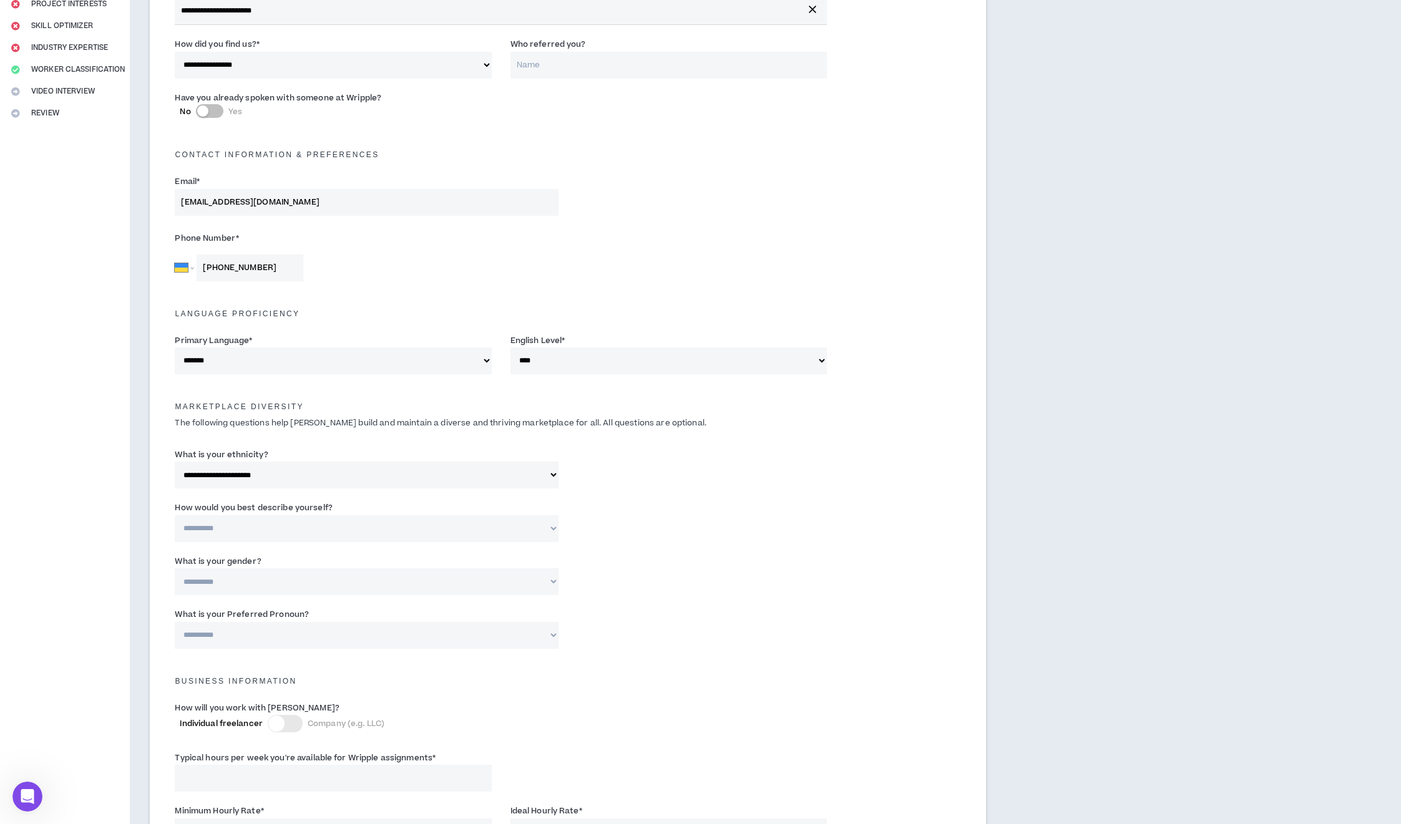
scroll to position [225, 0]
select select "*****"
click at [175, 514] on select "**********" at bounding box center [367, 527] width 384 height 27
select select "***"
click at [175, 567] on select "**********" at bounding box center [367, 580] width 384 height 27
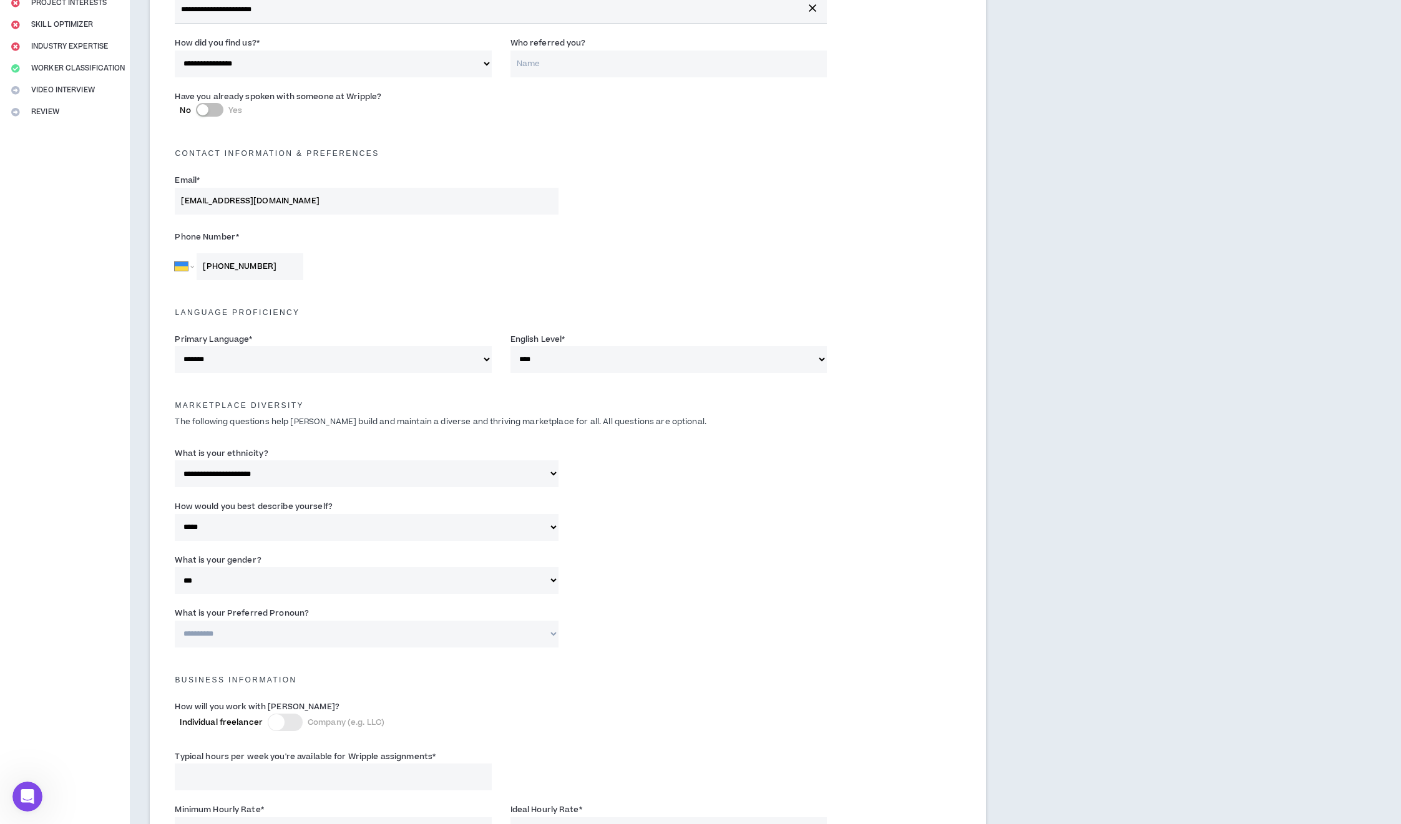
select select "**********"
click at [175, 621] on select "**********" at bounding box center [367, 634] width 384 height 27
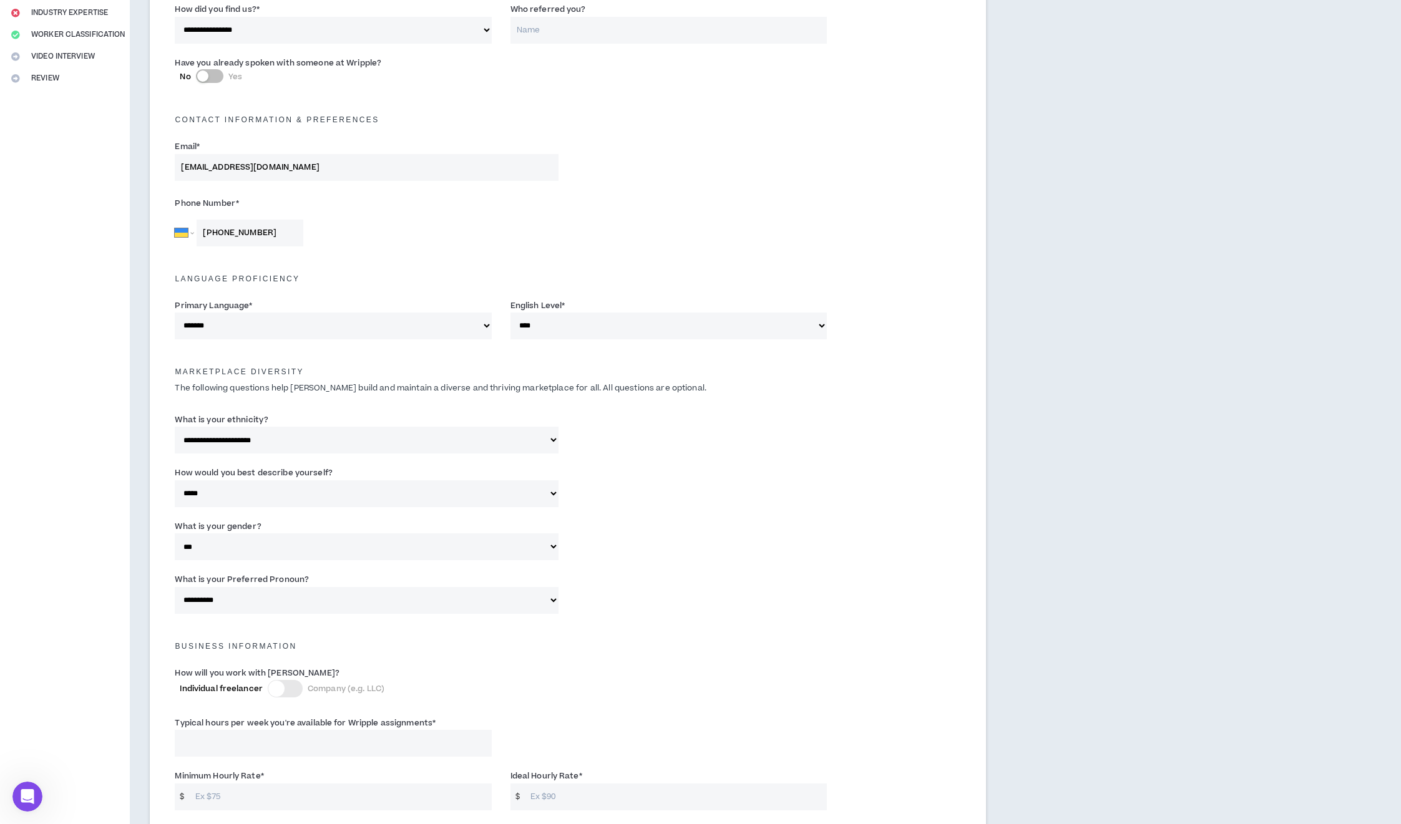
scroll to position [374, 0]
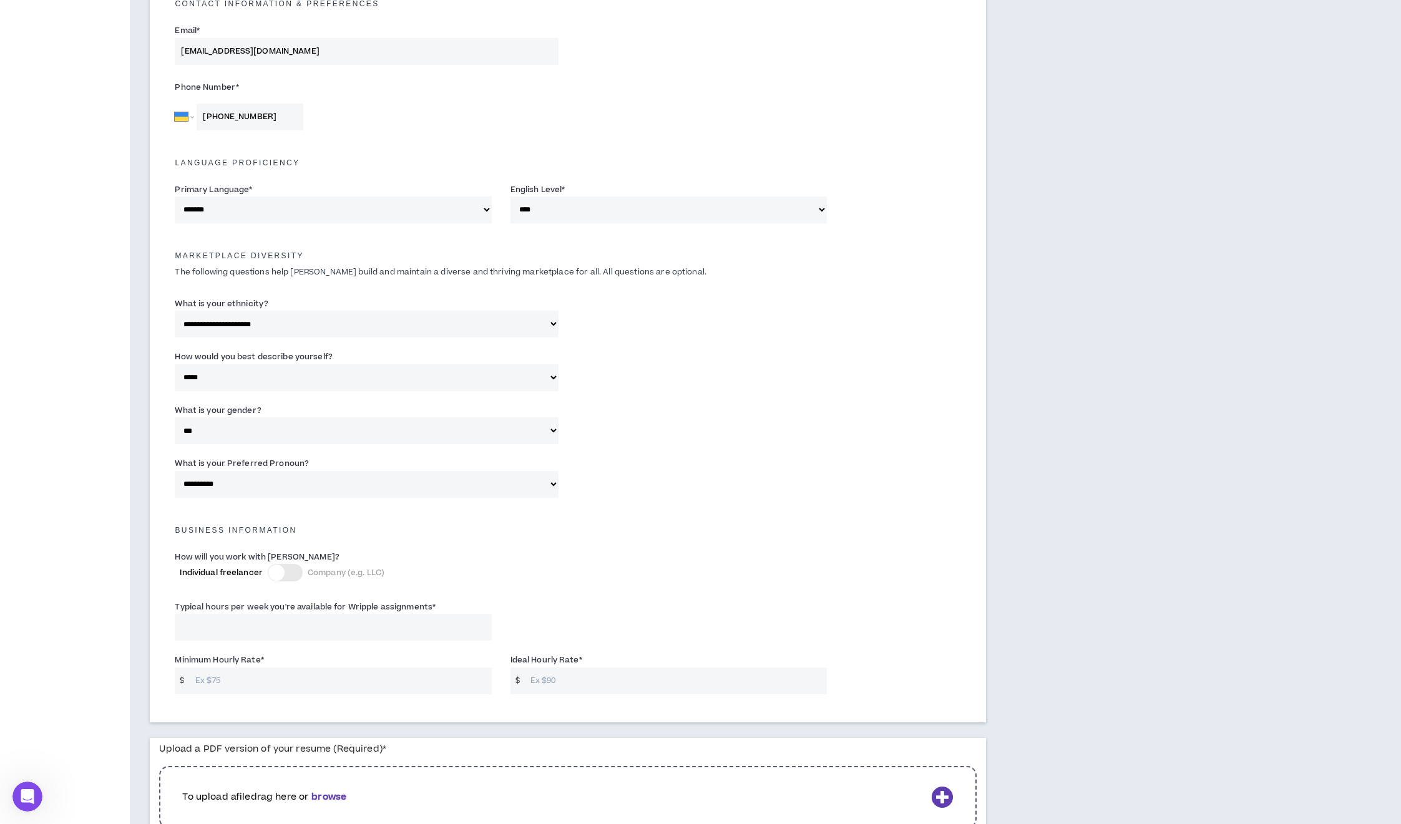
click at [293, 575] on div at bounding box center [285, 572] width 35 height 17
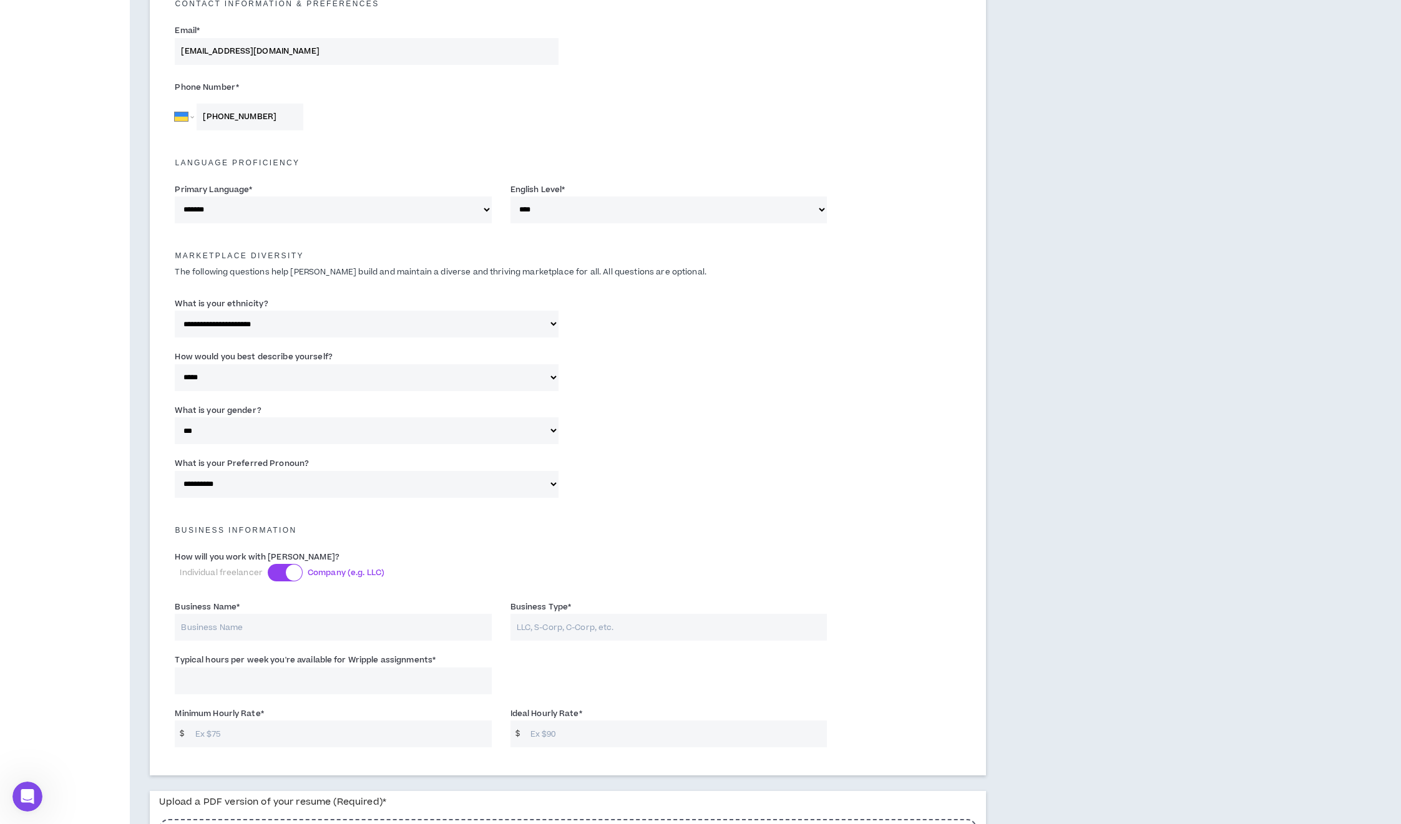
click at [266, 628] on input "Business Name *" at bounding box center [333, 627] width 316 height 27
type input "Golems Gabb"
click at [248, 680] on input "Typical hours per week you're available for Wripple assignments *" at bounding box center [333, 681] width 316 height 27
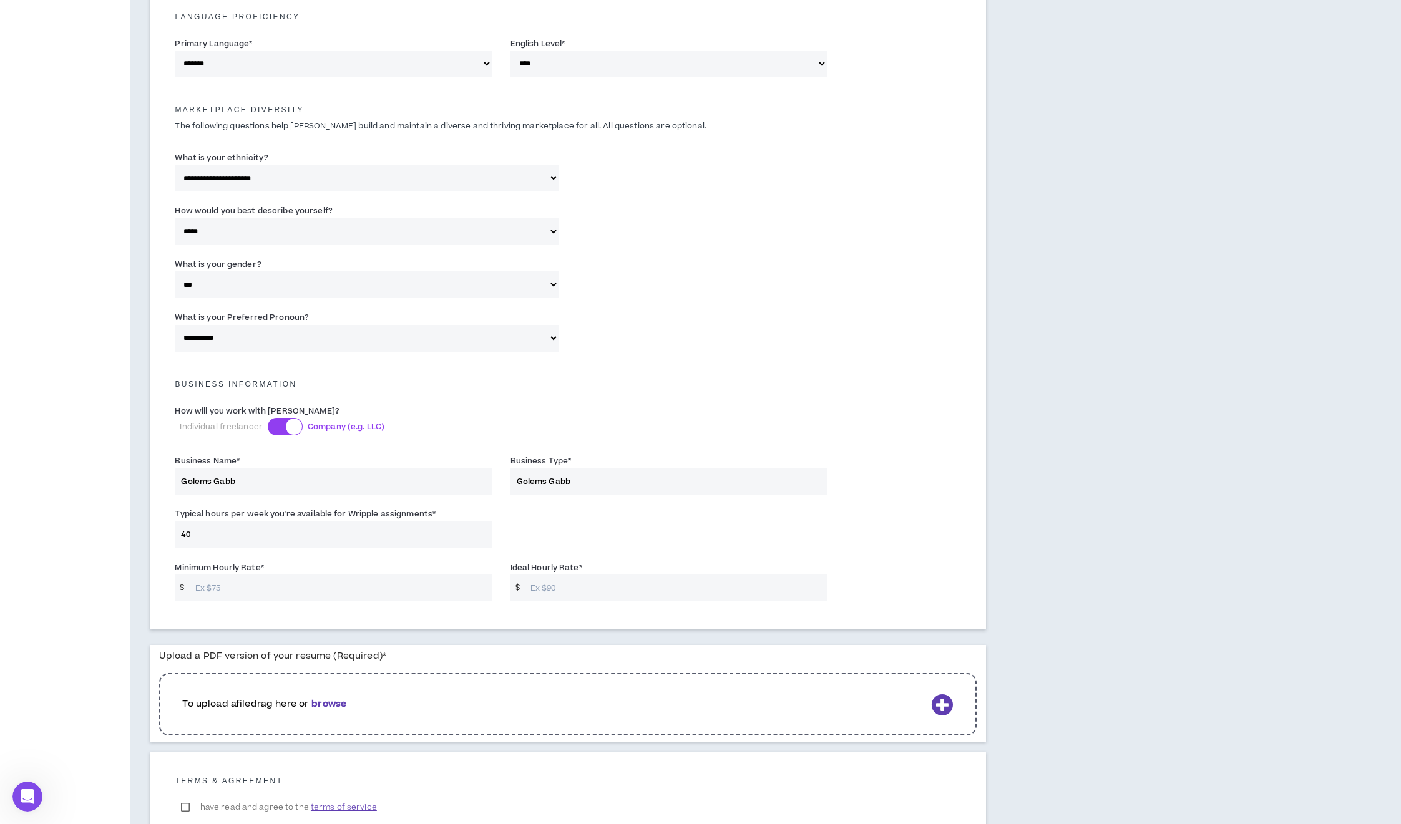
scroll to position [524, 0]
type input "40"
click at [285, 585] on input "Minimum Hourly Rate *" at bounding box center [340, 584] width 303 height 27
type input "25"
click at [571, 587] on input "Ideal Hourly Rate *" at bounding box center [675, 584] width 303 height 27
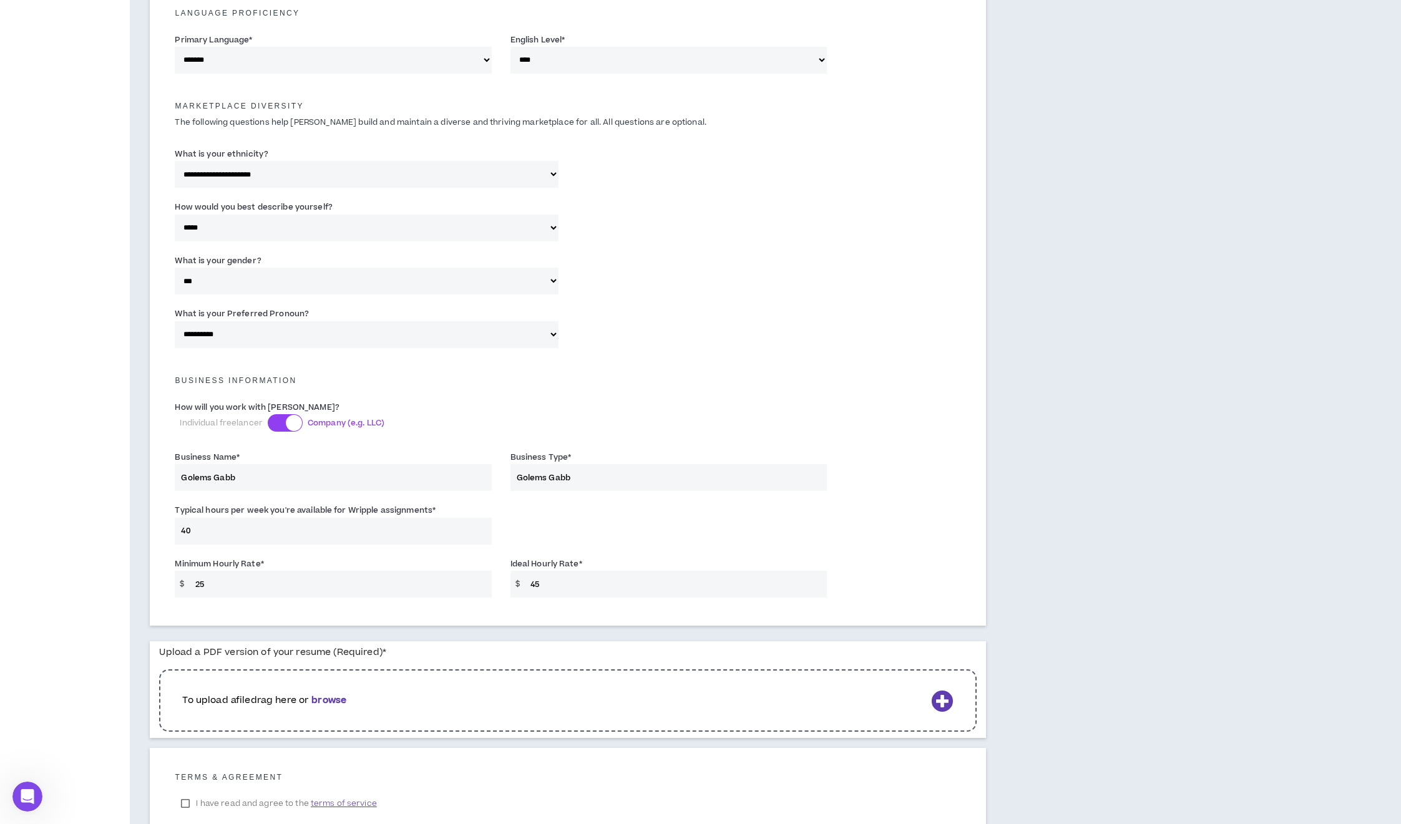
type input "45"
drag, startPoint x: 210, startPoint y: 584, endPoint x: 200, endPoint y: 583, distance: 10.6
click at [200, 583] on input "25" at bounding box center [340, 584] width 303 height 27
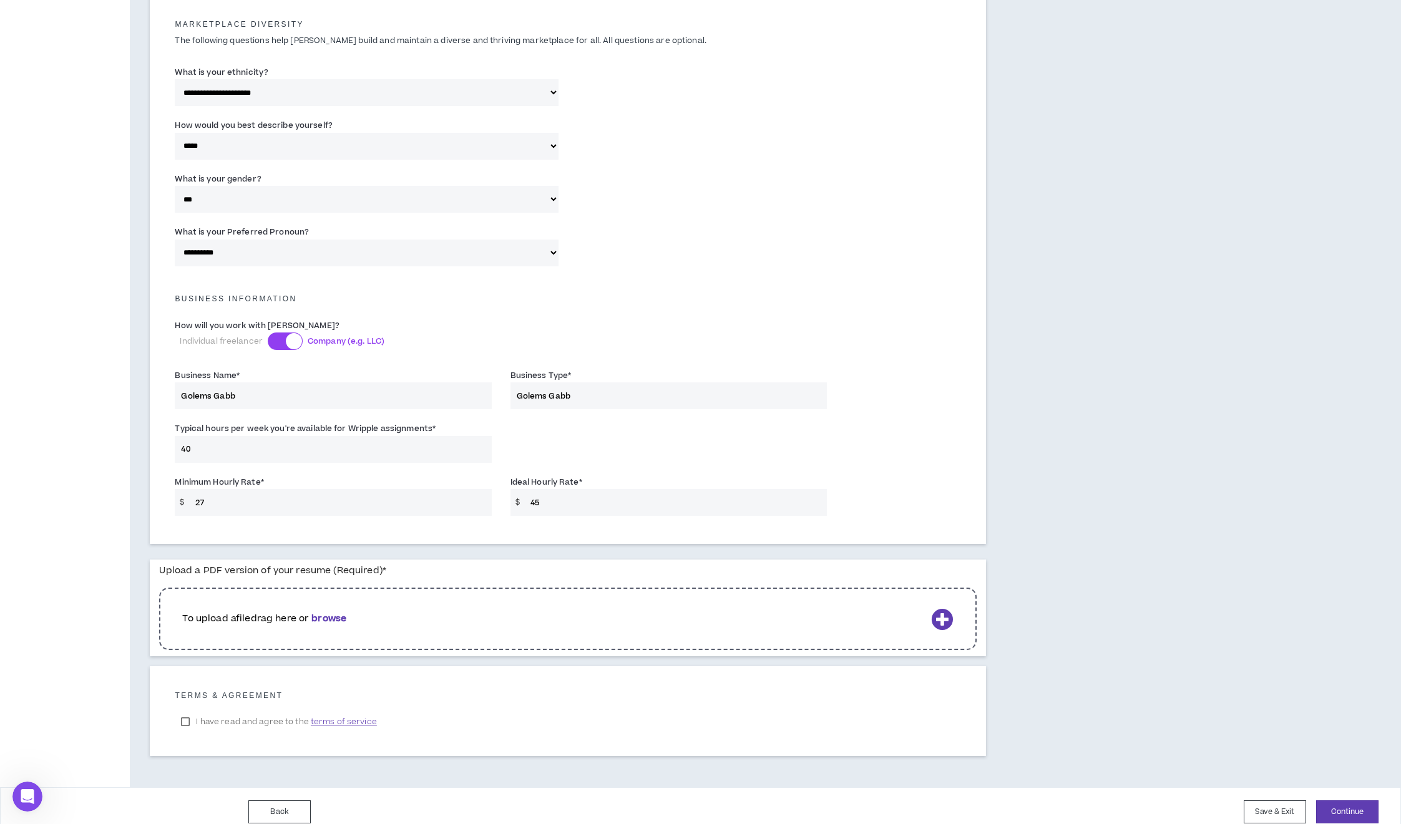
scroll to position [618, 0]
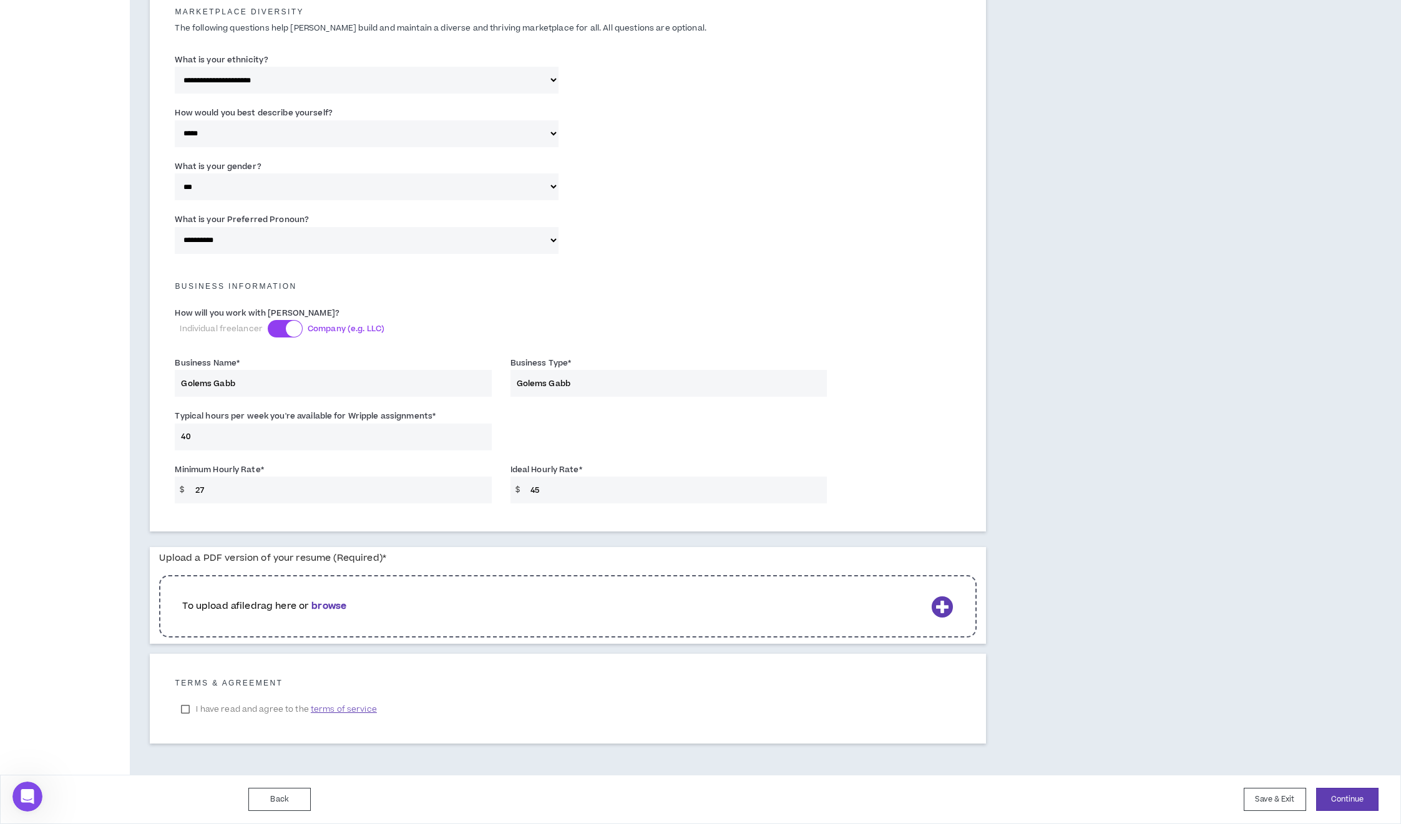
type input "27"
click at [939, 603] on icon at bounding box center [942, 607] width 22 height 22
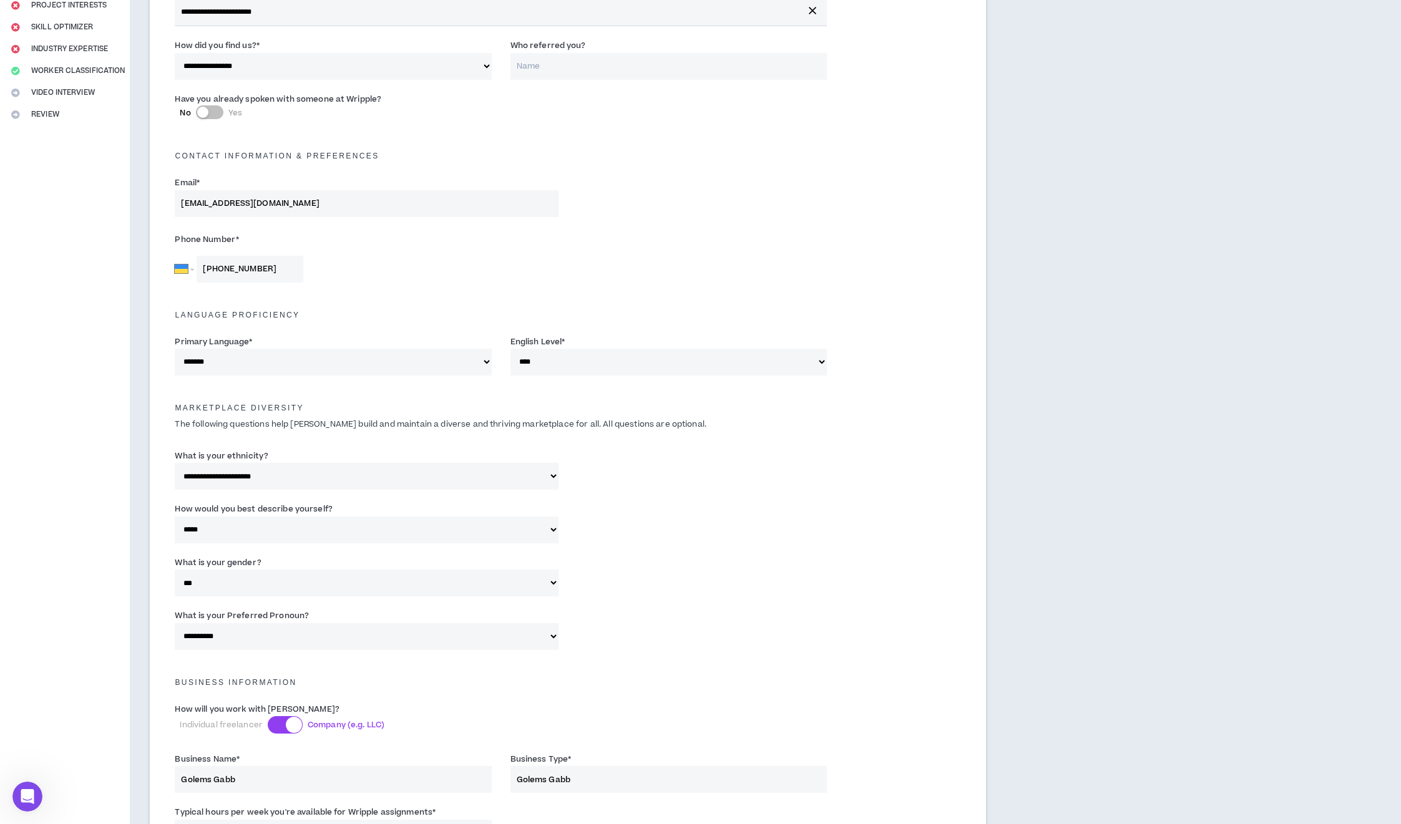
scroll to position [0, 0]
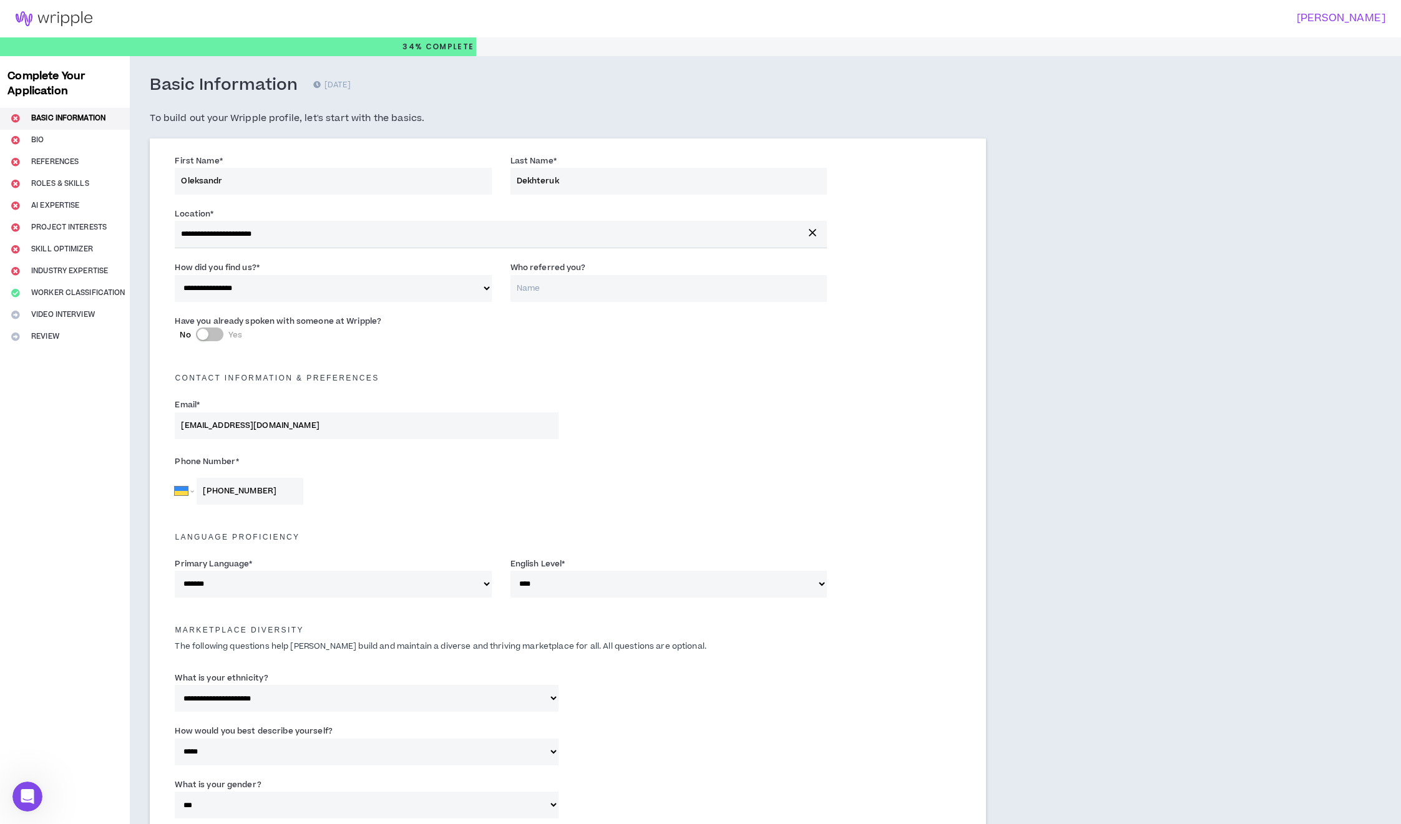
drag, startPoint x: 577, startPoint y: 180, endPoint x: 537, endPoint y: 179, distance: 39.9
click at [537, 179] on input "Dekhteruk" at bounding box center [668, 181] width 316 height 27
click at [1027, 235] on div "**********" at bounding box center [655, 713] width 1051 height 1315
click at [585, 178] on input "Dekh" at bounding box center [668, 181] width 316 height 27
type input "Dek"
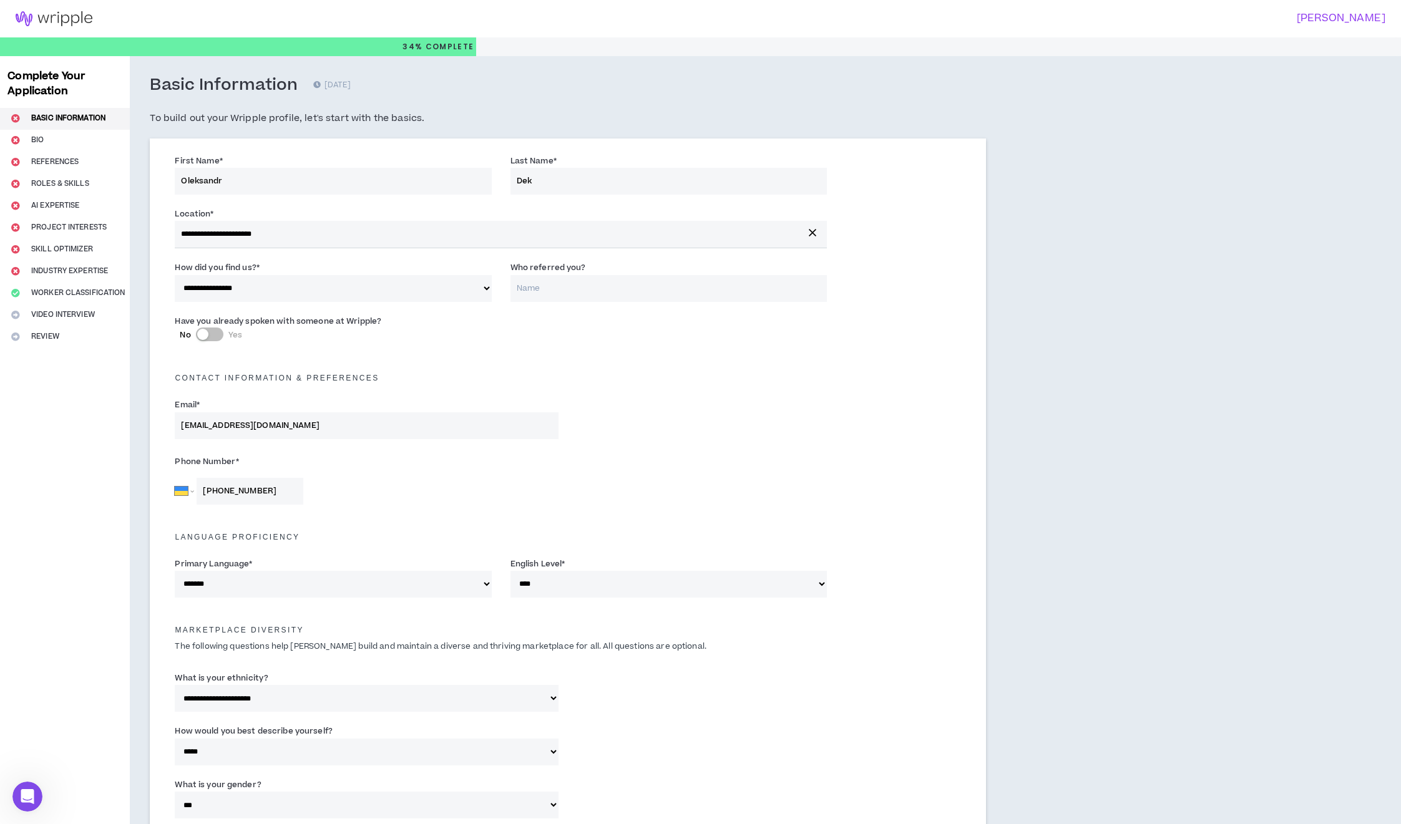
click at [981, 457] on div "**********" at bounding box center [568, 645] width 836 height 1012
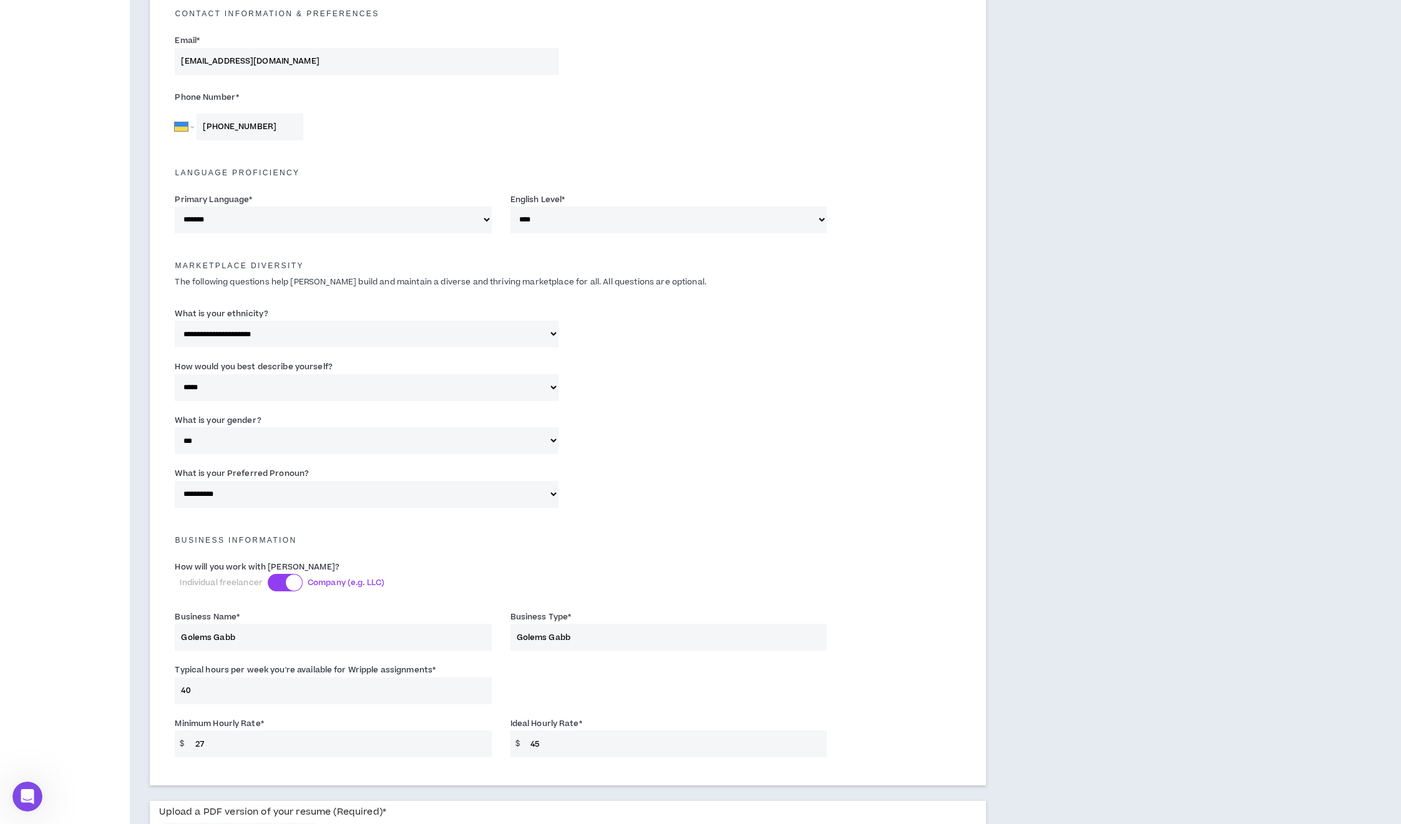
scroll to position [597, 0]
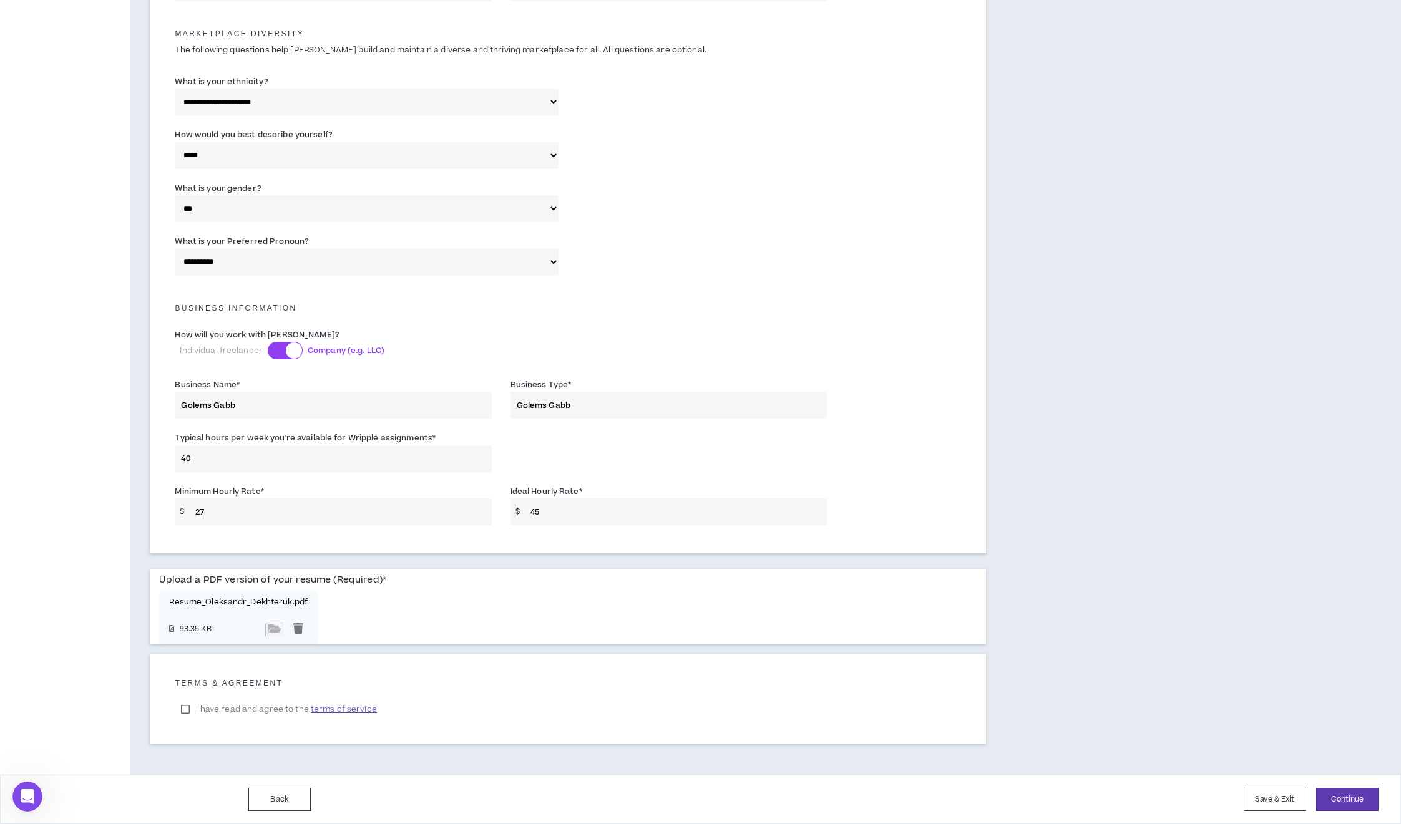
click at [242, 710] on label "I have read and agree to the terms of service" at bounding box center [279, 709] width 208 height 19
click at [1341, 802] on button "Continue" at bounding box center [1347, 799] width 62 height 23
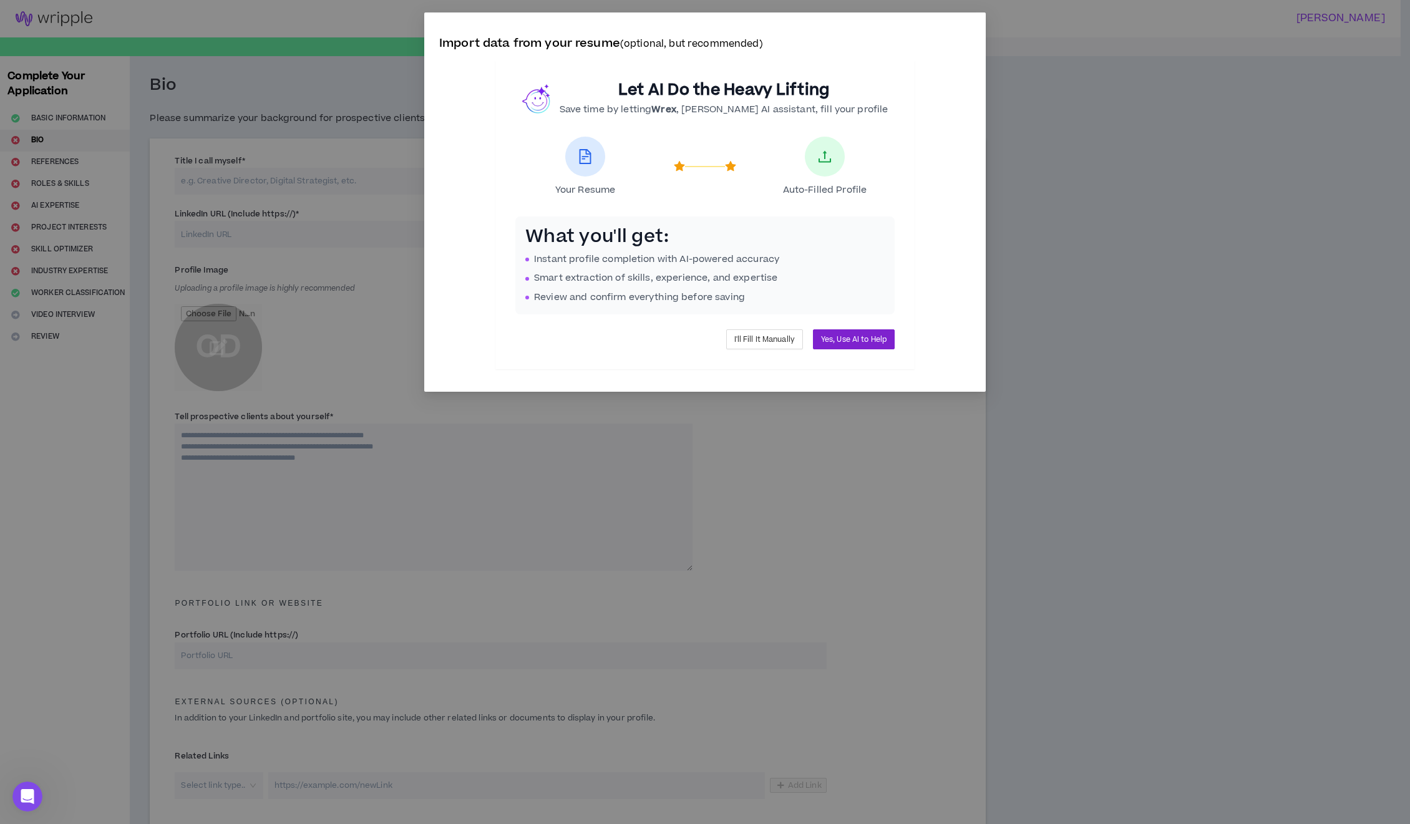
click at [834, 338] on span "Yes, Use AI to Help" at bounding box center [854, 340] width 66 height 12
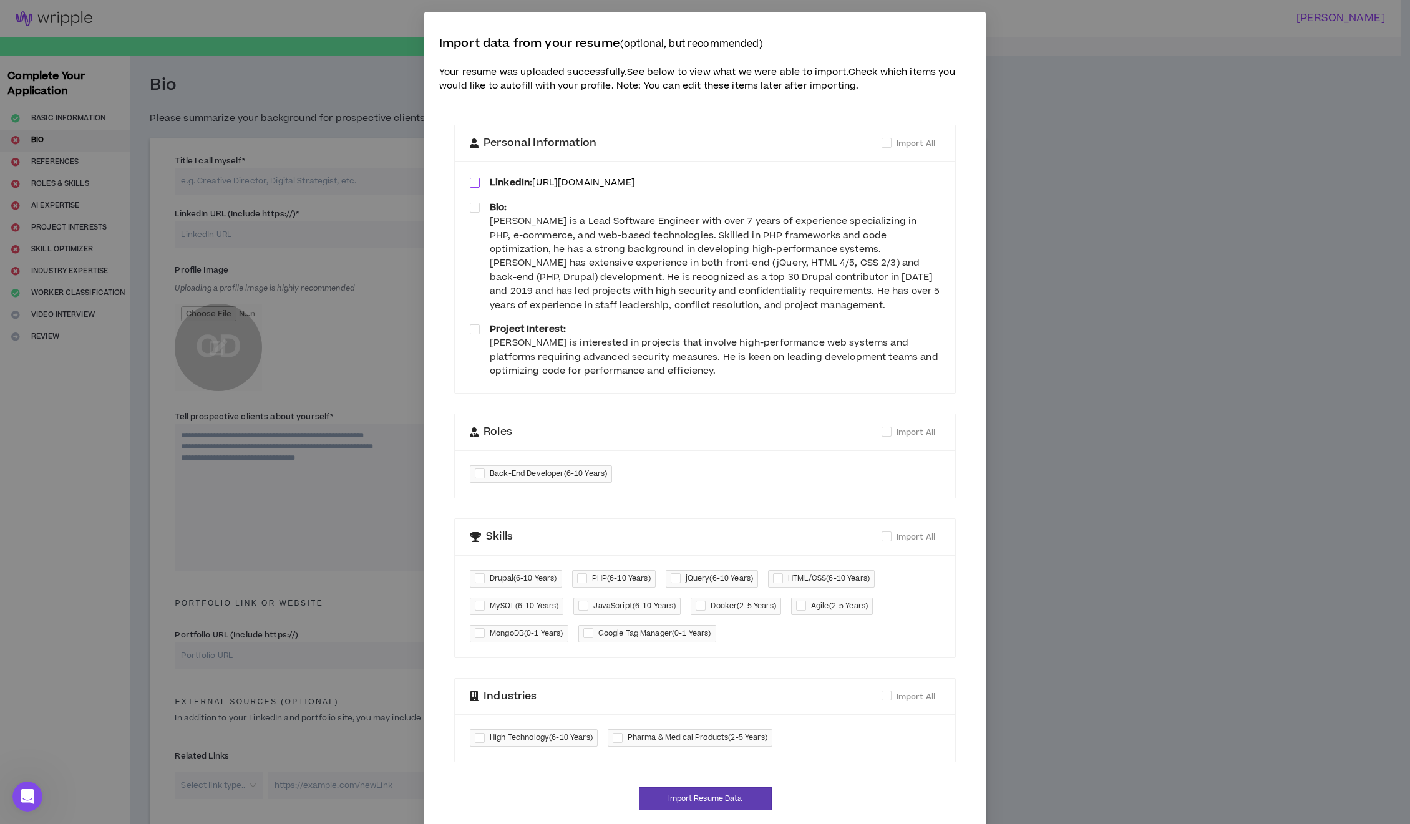
click at [472, 182] on span at bounding box center [475, 183] width 10 height 10
click at [470, 207] on span at bounding box center [475, 208] width 10 height 10
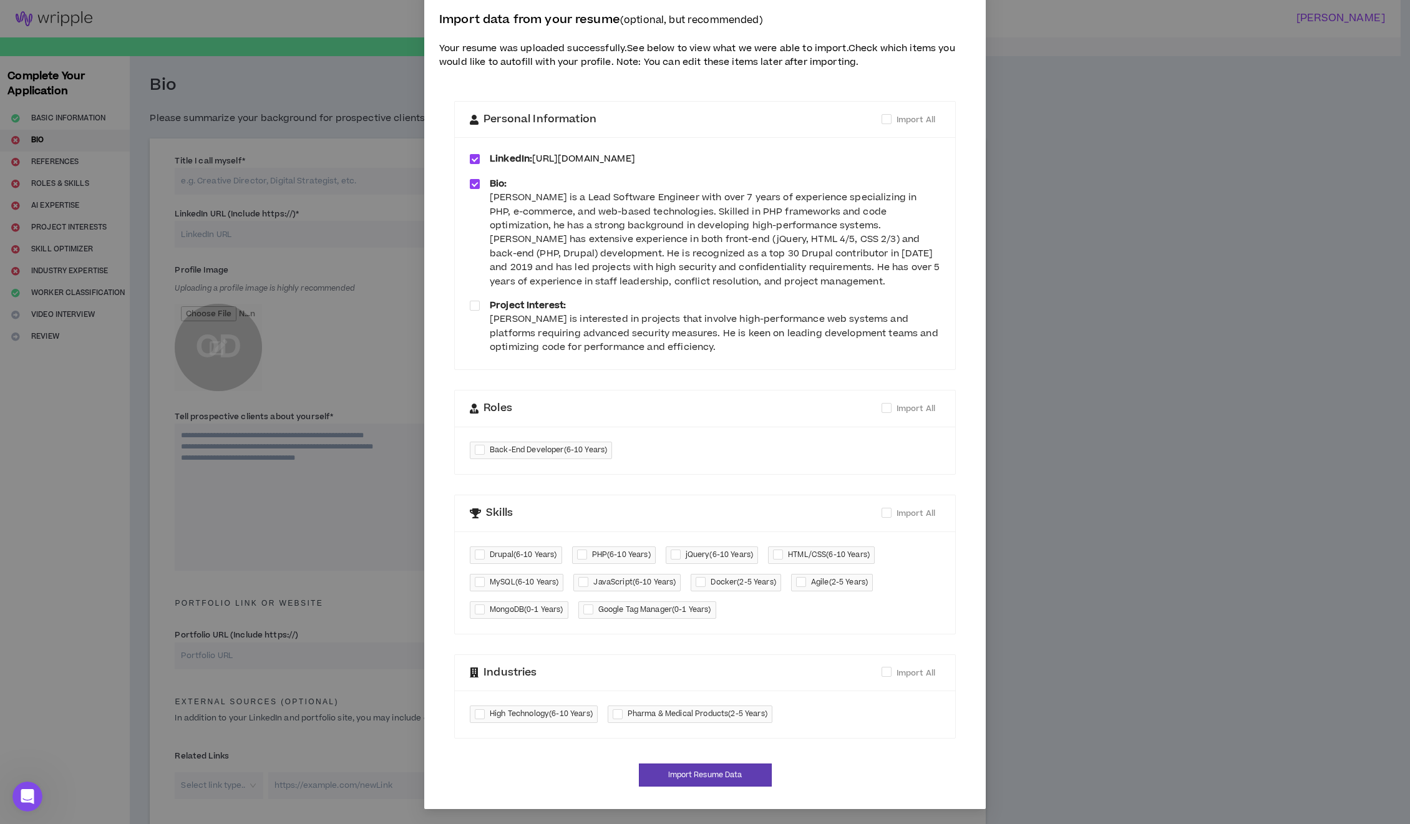
click at [477, 451] on div at bounding box center [482, 451] width 15 height 14
checkbox input "****"
click at [578, 557] on div at bounding box center [584, 555] width 15 height 14
checkbox input "****"
click at [478, 550] on div at bounding box center [482, 555] width 15 height 14
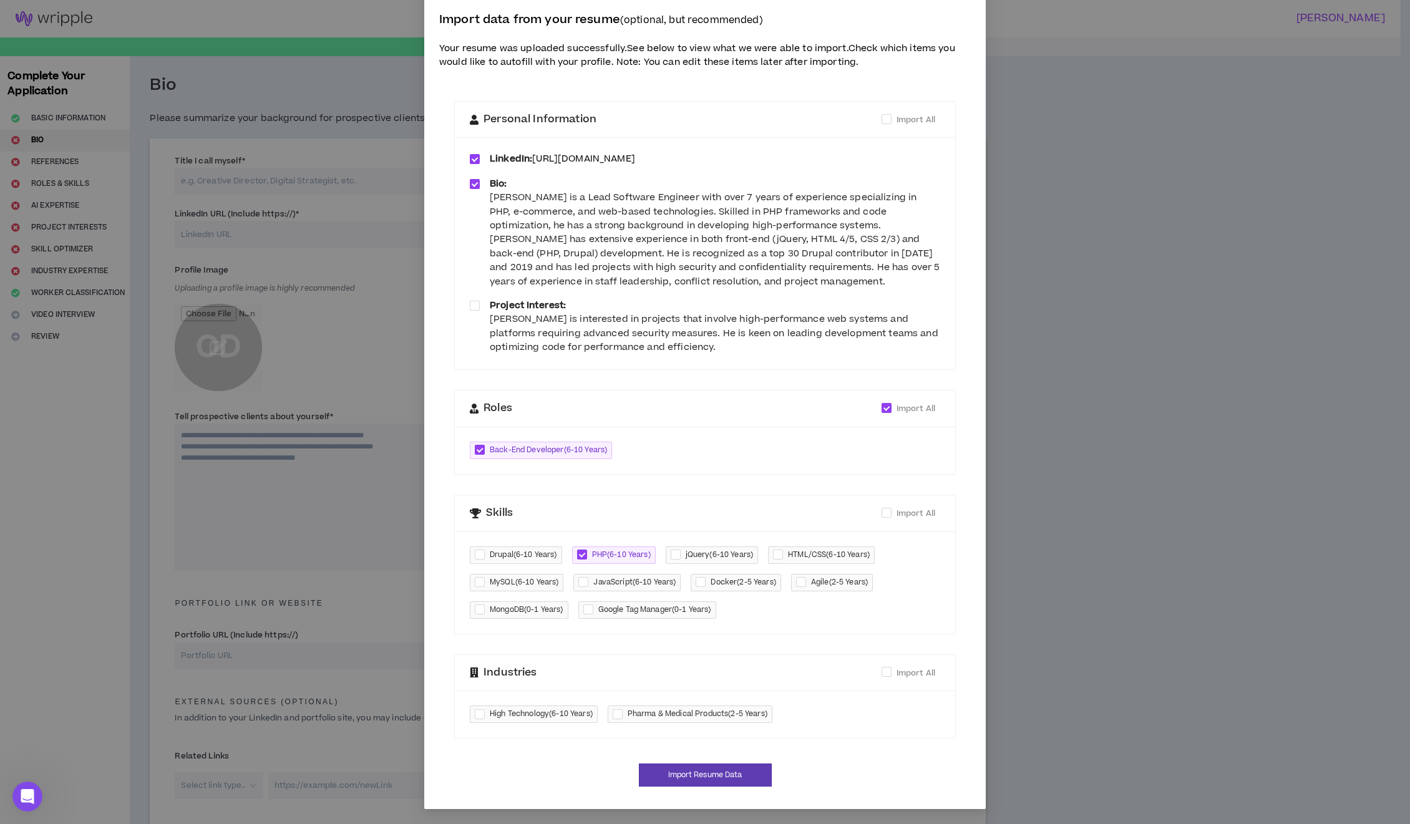
checkbox input "****"
click at [676, 555] on div at bounding box center [678, 555] width 15 height 14
checkbox input "****"
drag, startPoint x: 781, startPoint y: 552, endPoint x: 790, endPoint y: 571, distance: 21.2
click at [781, 553] on div at bounding box center [780, 555] width 15 height 14
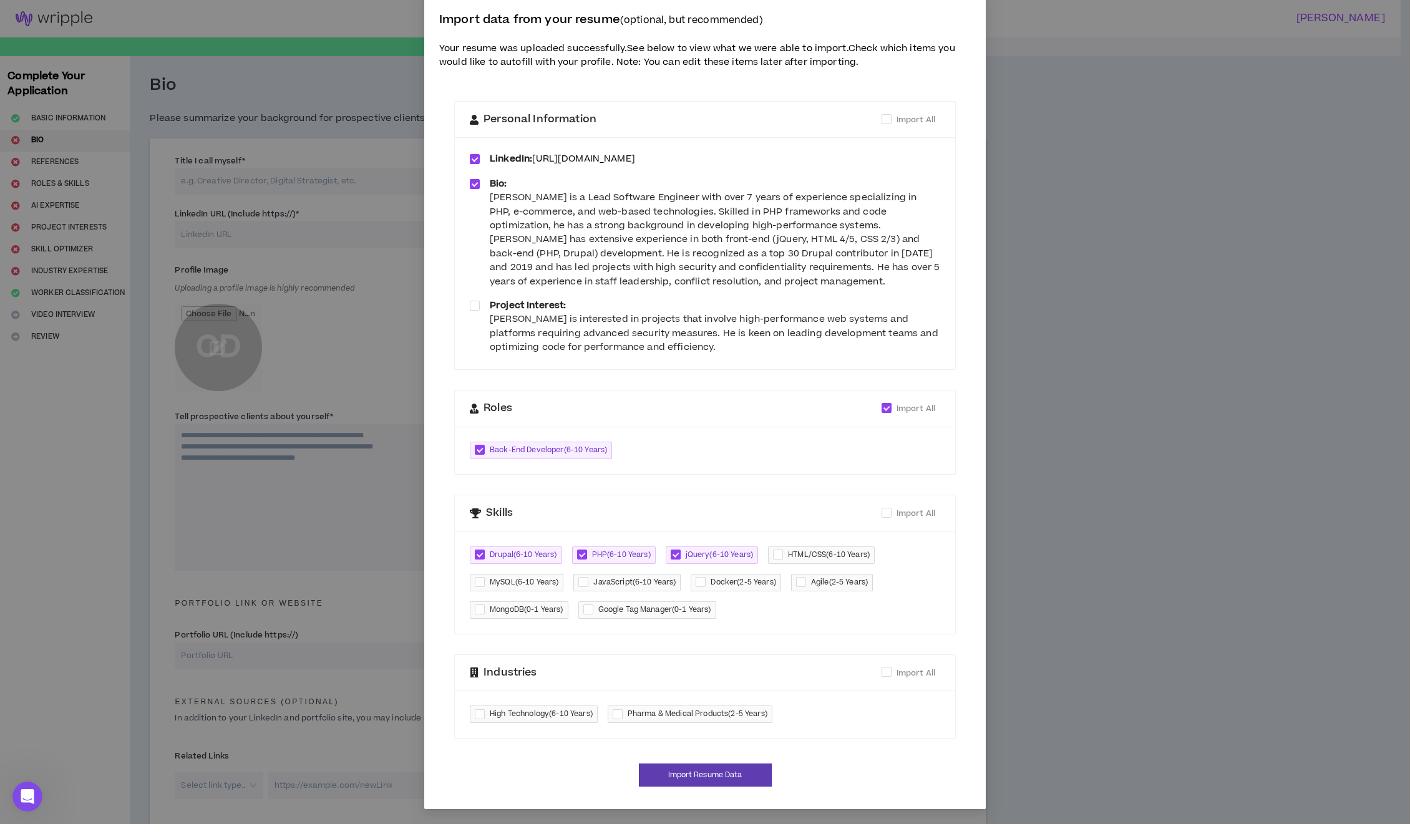
checkbox input "****"
click at [696, 581] on div at bounding box center [703, 582] width 15 height 14
checkbox input "****"
click at [569, 582] on div "Drupal ( 6-10 Years ) PHP ( 6-10 Years ) jQuery ( 6-10 Years ) HTML/CSS ( 6-10 …" at bounding box center [705, 583] width 471 height 72
click at [479, 582] on div at bounding box center [482, 582] width 15 height 14
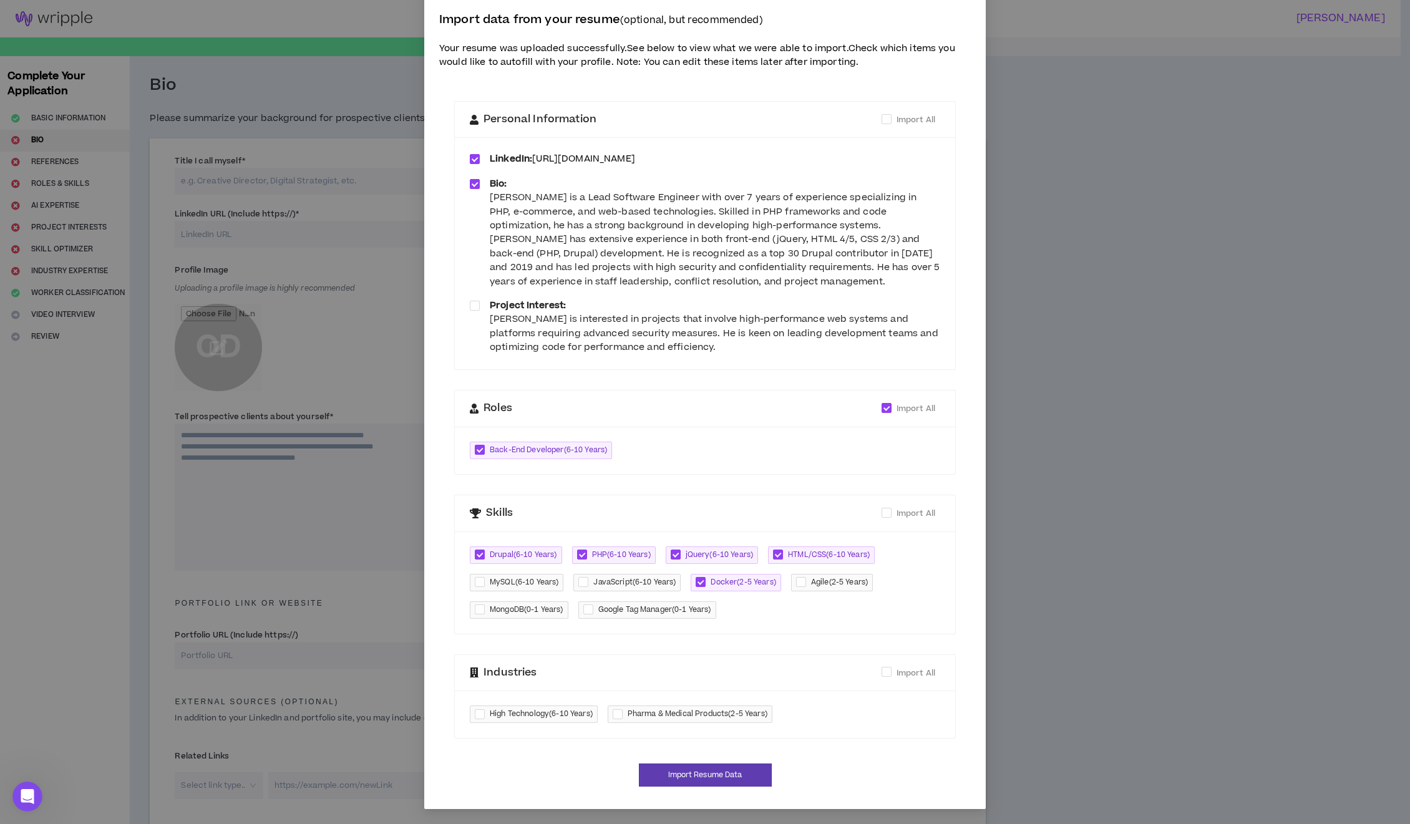
checkbox input "****"
click at [573, 583] on span "JavaScript ( 6-10 Years )" at bounding box center [626, 582] width 107 height 17
checkbox input "****"
drag, startPoint x: 582, startPoint y: 609, endPoint x: 571, endPoint y: 609, distance: 10.6
click at [583, 609] on div at bounding box center [590, 610] width 15 height 14
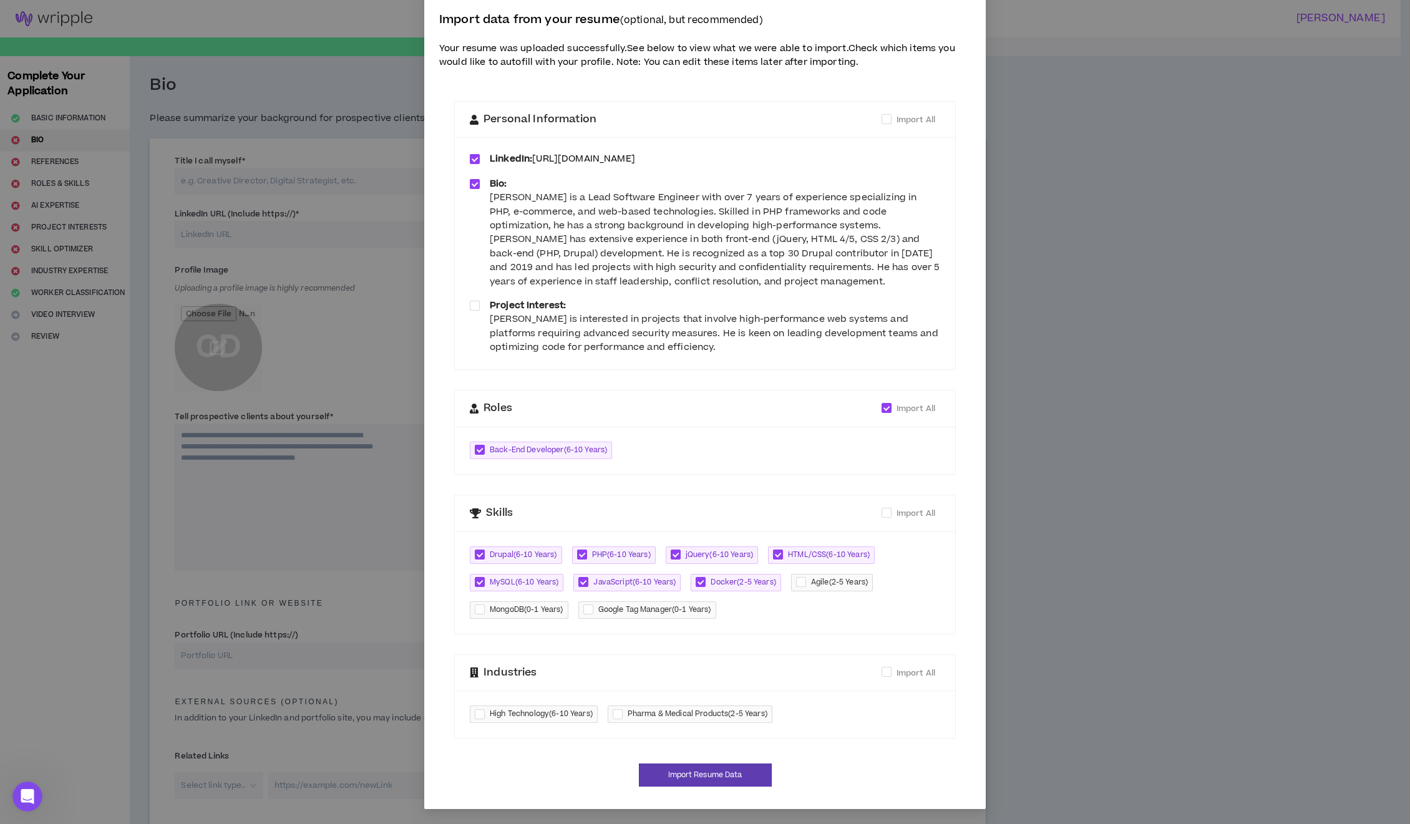
checkbox input "****"
click at [480, 606] on div at bounding box center [482, 610] width 15 height 14
checkbox input "****"
click at [475, 717] on div at bounding box center [482, 715] width 15 height 14
checkbox input "****"
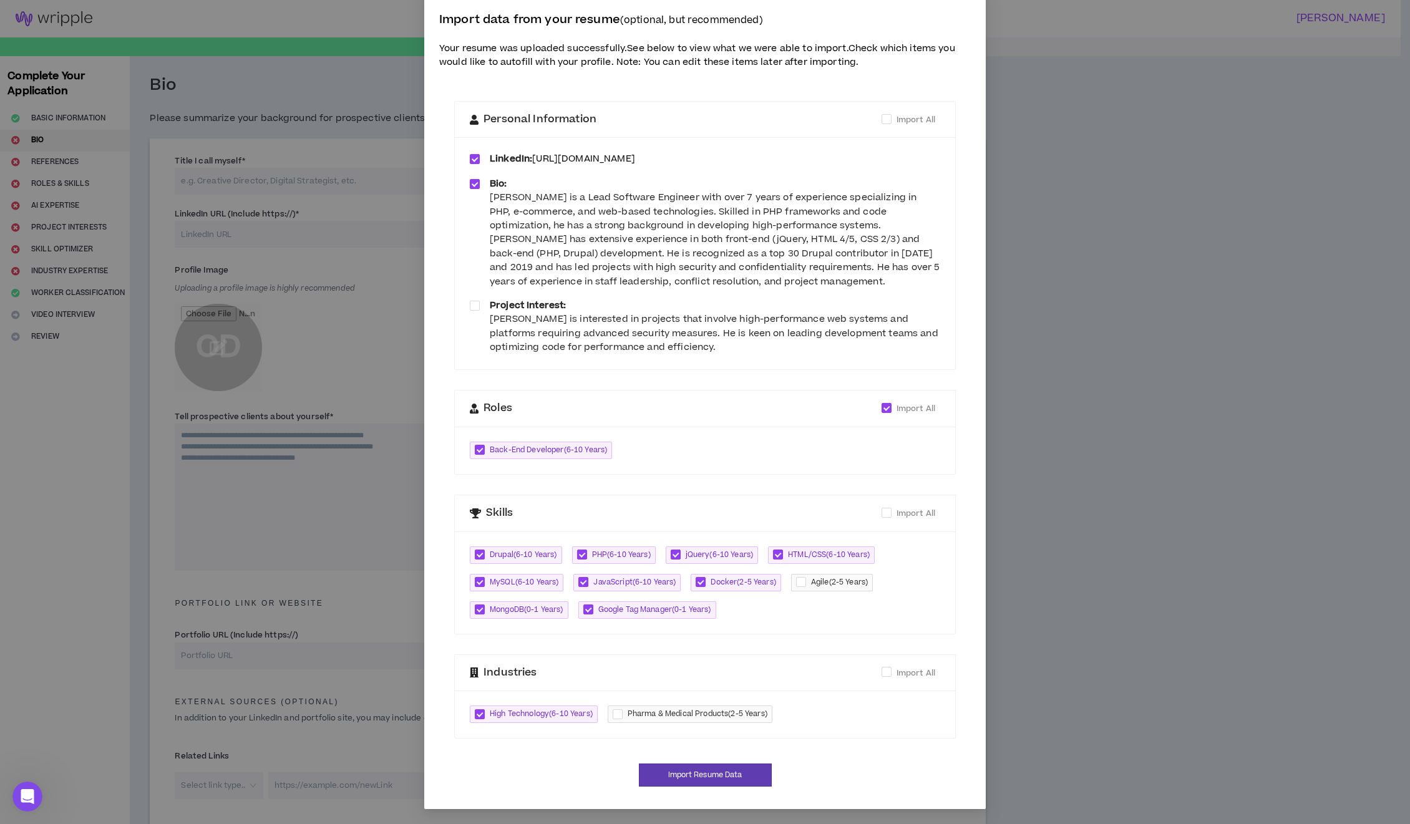
click at [610, 714] on span "Pharma & Medical Products ( 2-5 Years )" at bounding box center [690, 714] width 165 height 17
checkbox input "****"
click at [680, 779] on button "Import Resume Data" at bounding box center [705, 775] width 133 height 23
type input "https://www.linkedin.com/in/pifagor/"
type textarea "**********"
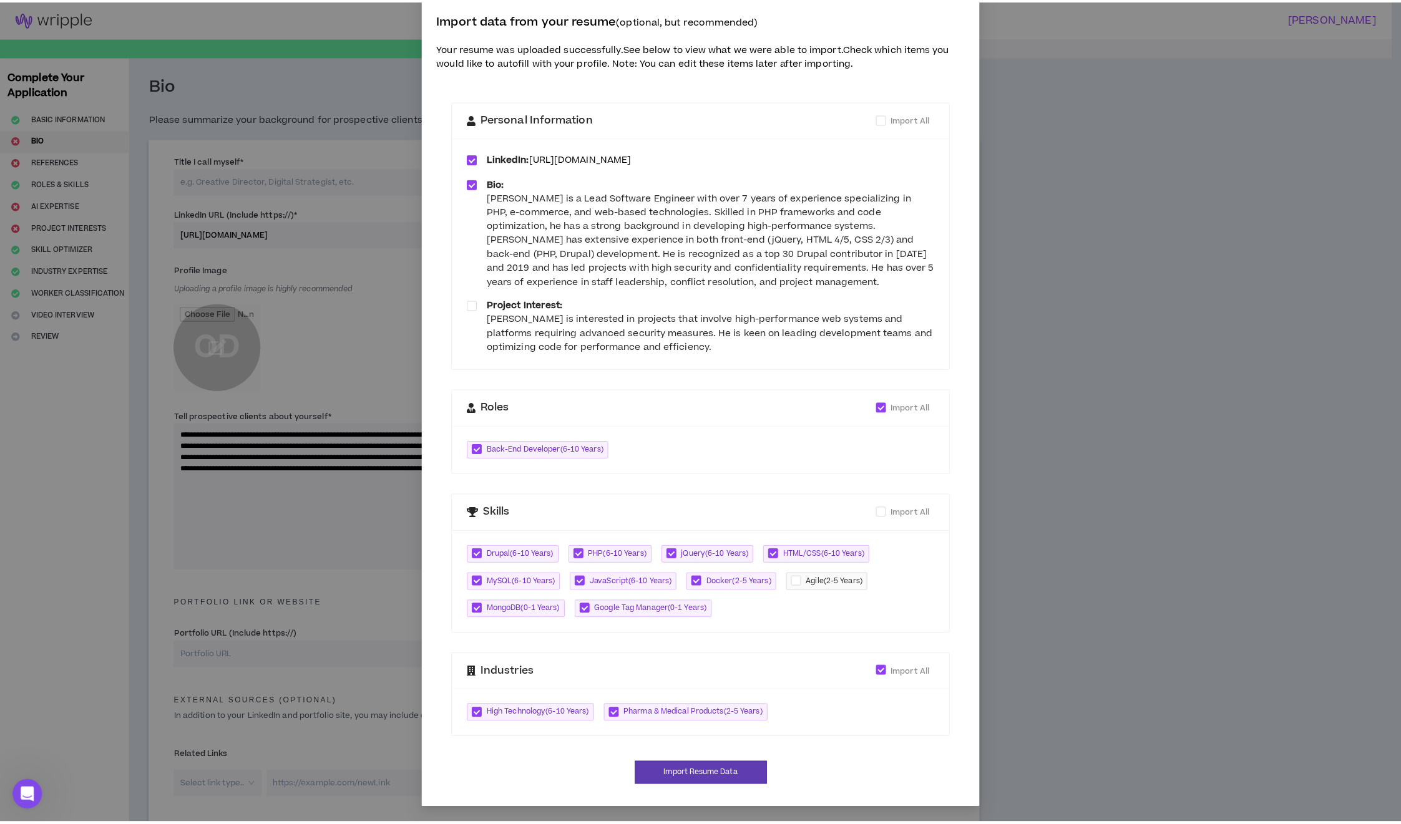
scroll to position [11, 0]
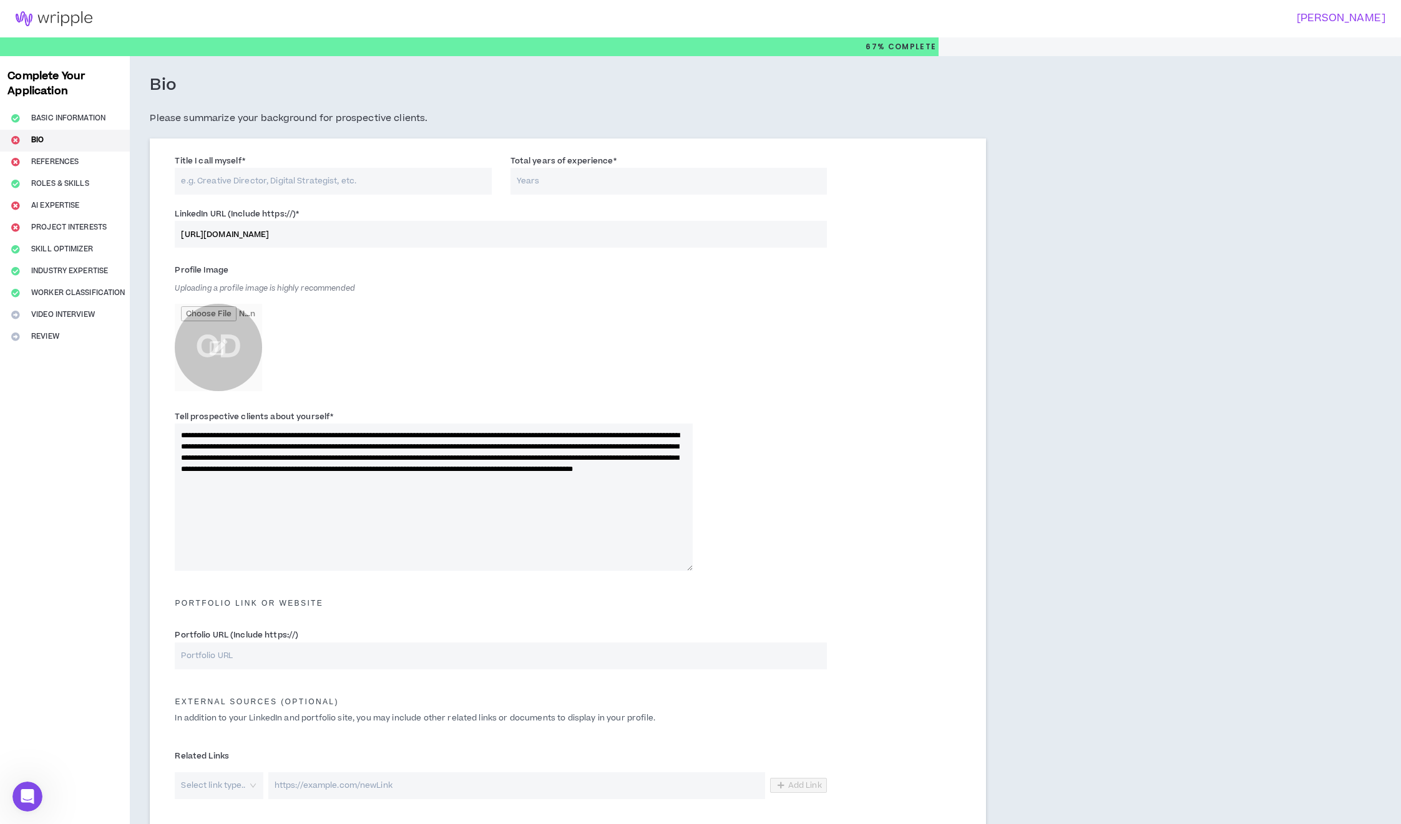
click at [315, 175] on input "Title I call myself *" at bounding box center [333, 181] width 316 height 27
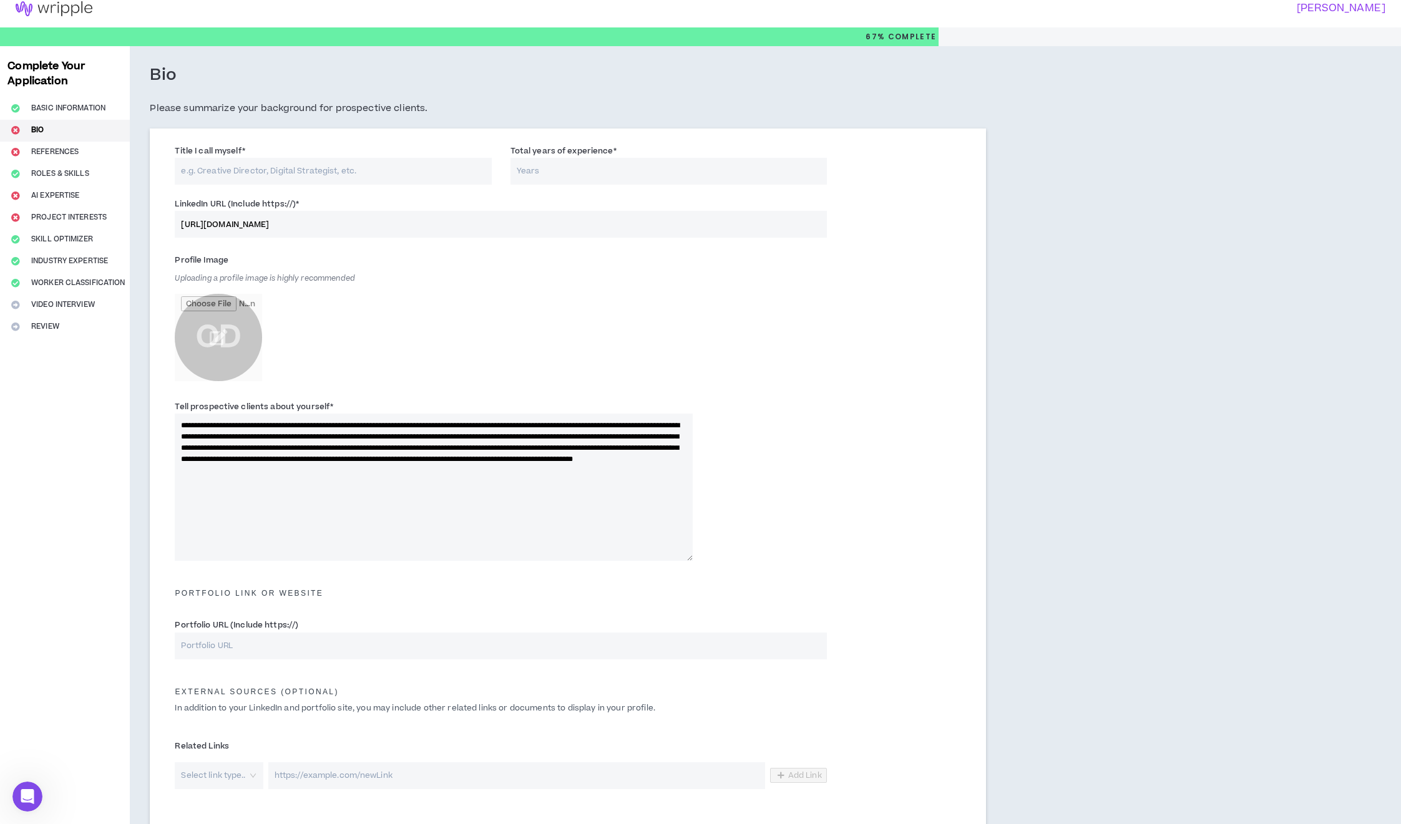
scroll to position [0, 0]
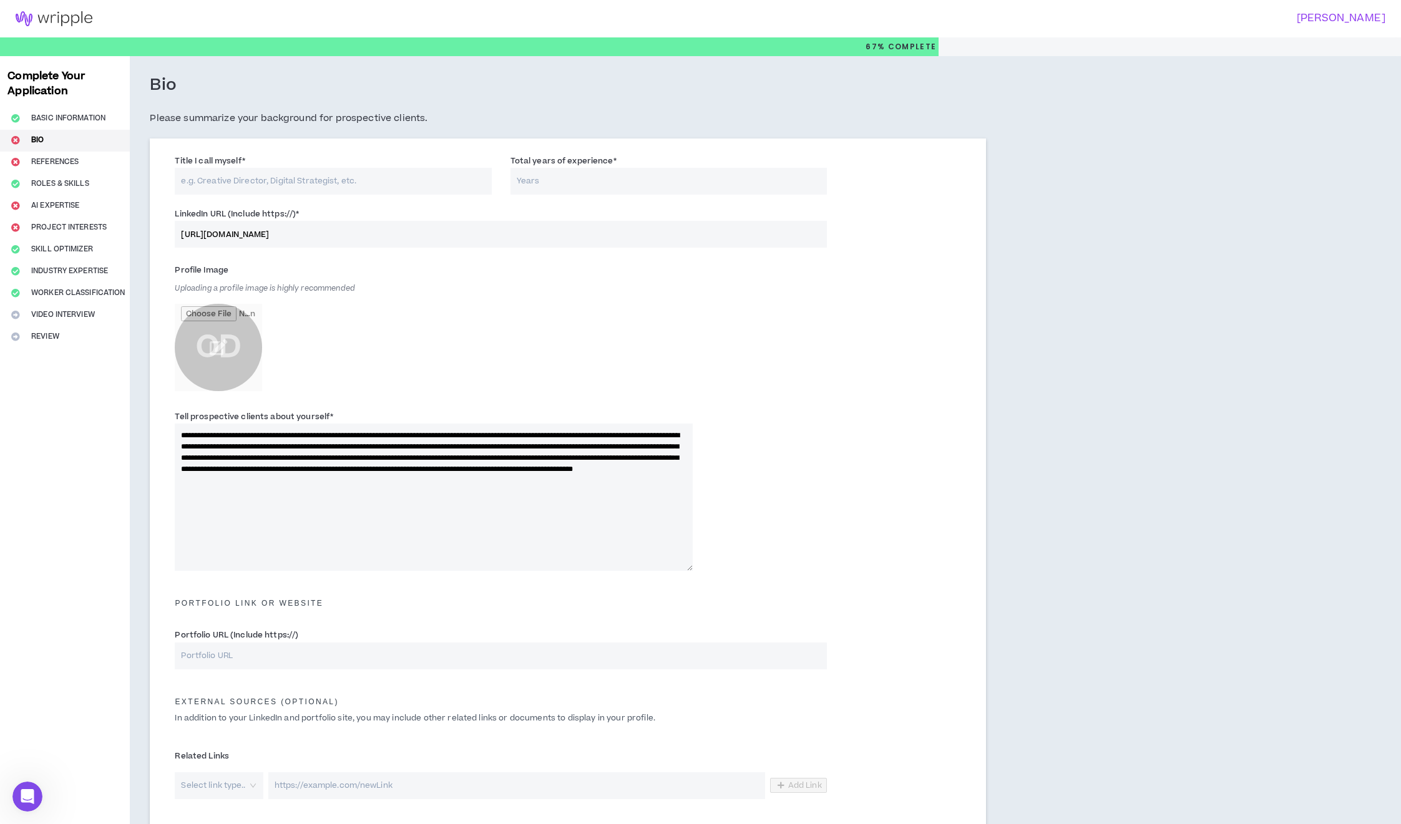
click at [290, 181] on input "Title I call myself *" at bounding box center [333, 181] width 316 height 27
paste input "Senior Software Engineer"
type input "Senior Software Engineer"
click at [552, 182] on input "Total years of experience *" at bounding box center [668, 181] width 316 height 27
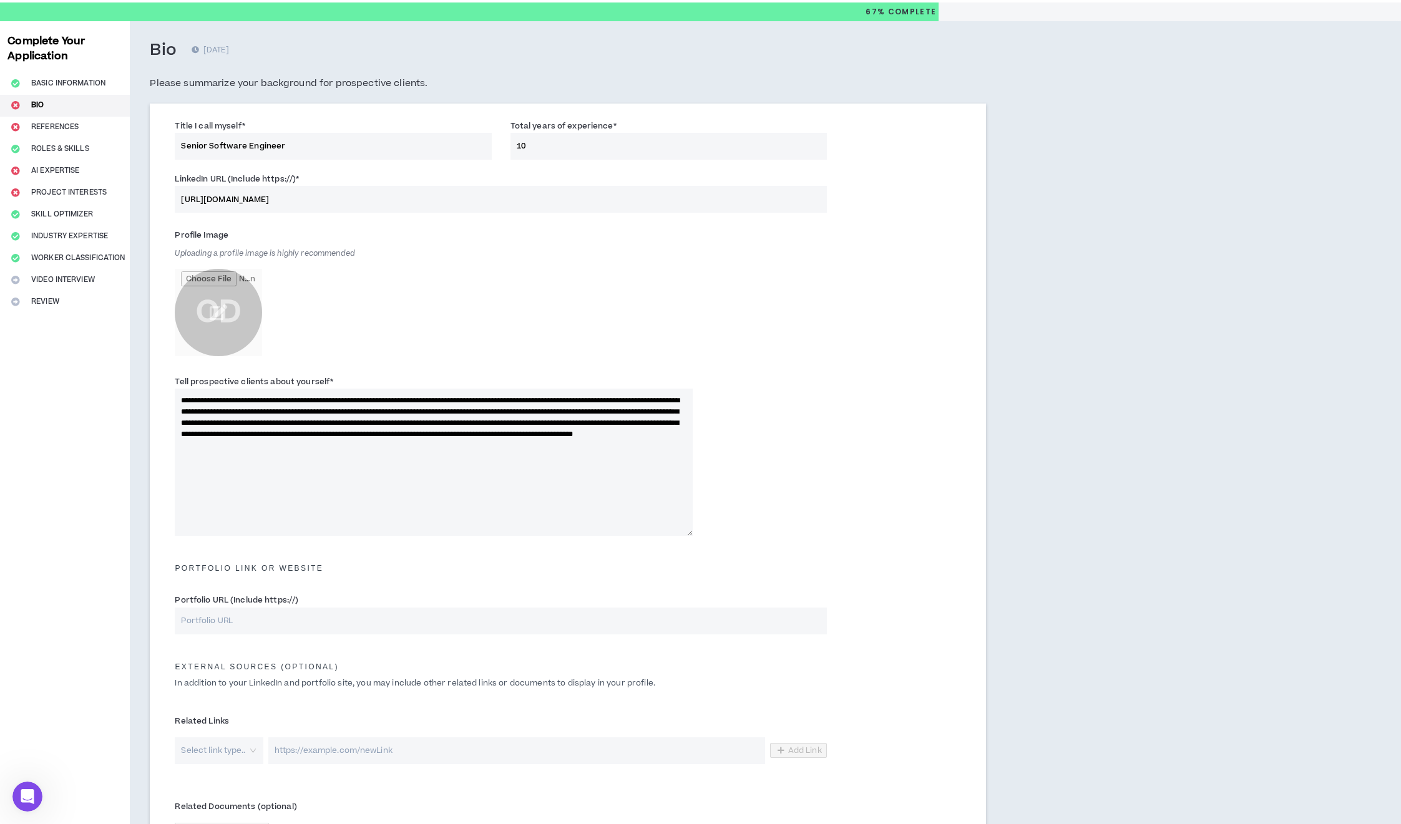
scroll to position [198, 0]
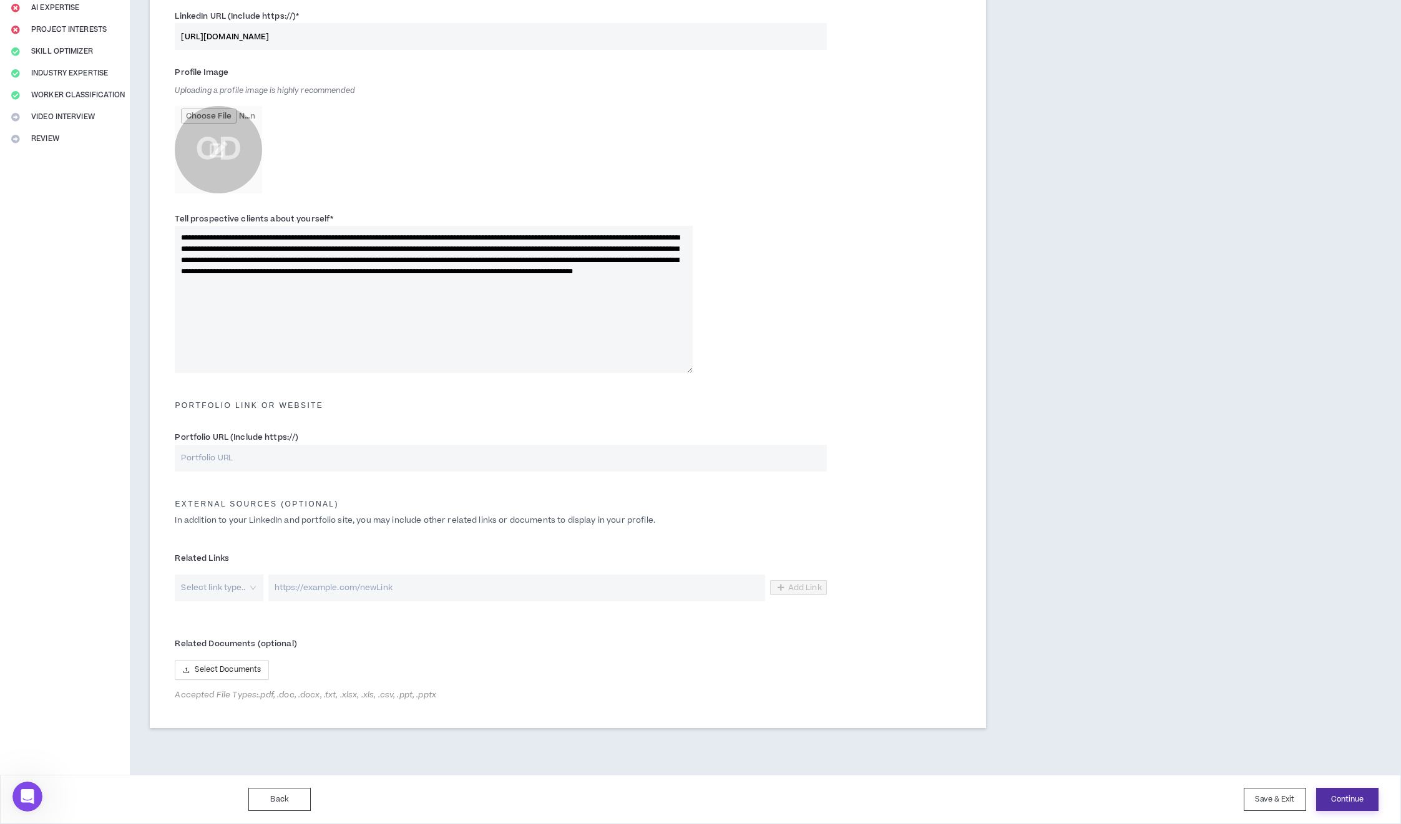
type input "10"
click at [1348, 803] on button "Continue" at bounding box center [1347, 799] width 62 height 23
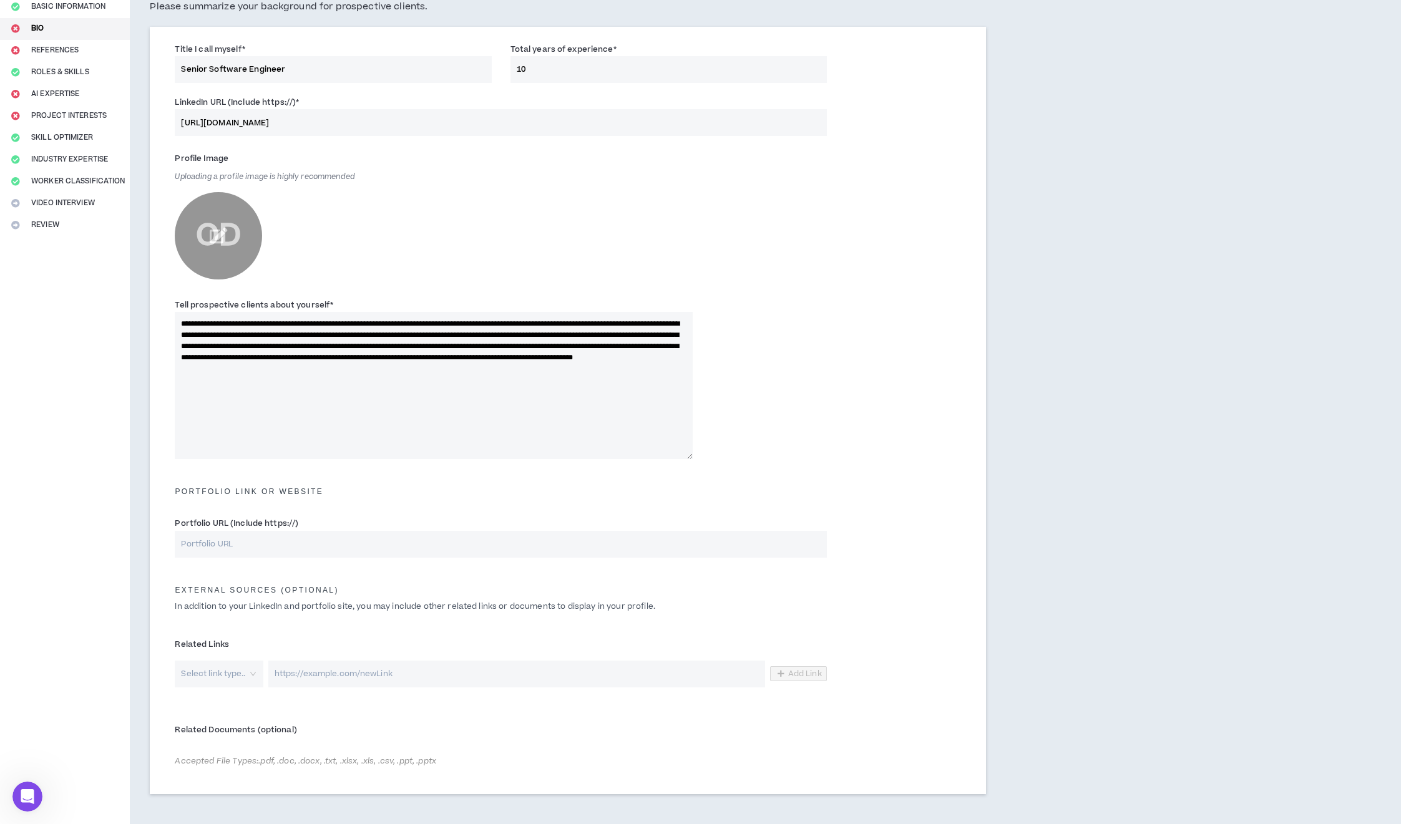
scroll to position [0, 0]
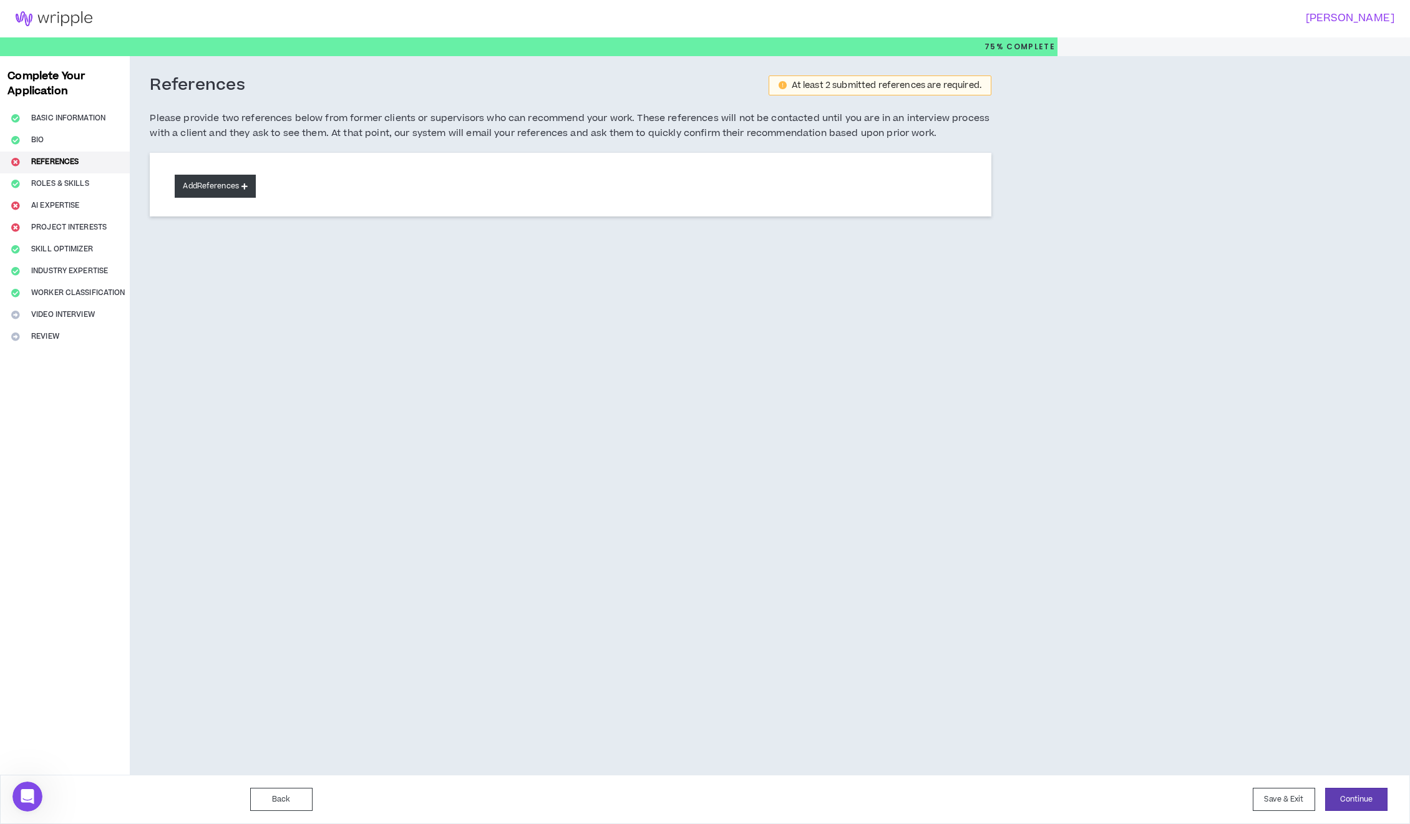
click at [223, 188] on button "Add References" at bounding box center [215, 186] width 81 height 23
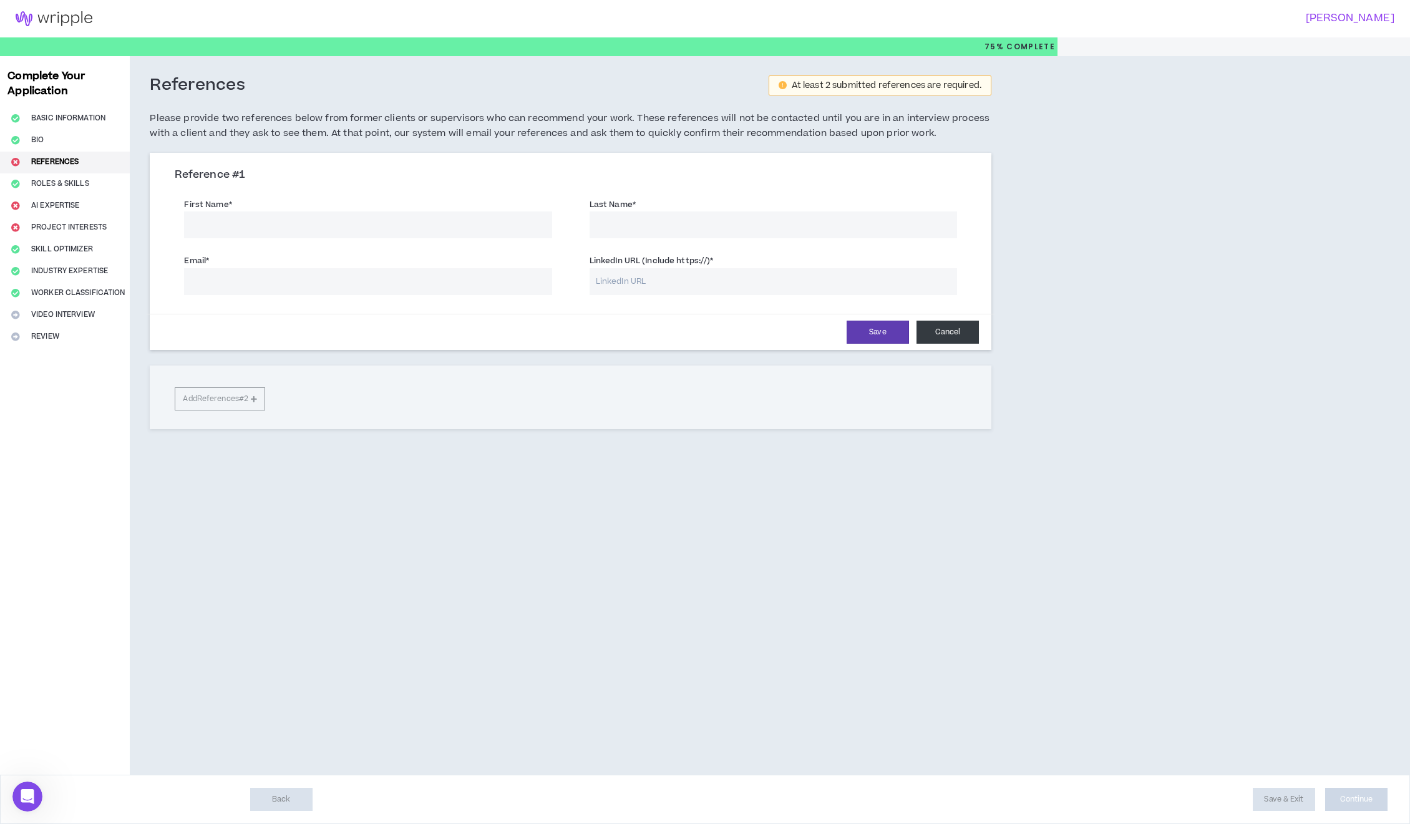
click at [939, 331] on button "Cancel" at bounding box center [948, 332] width 62 height 23
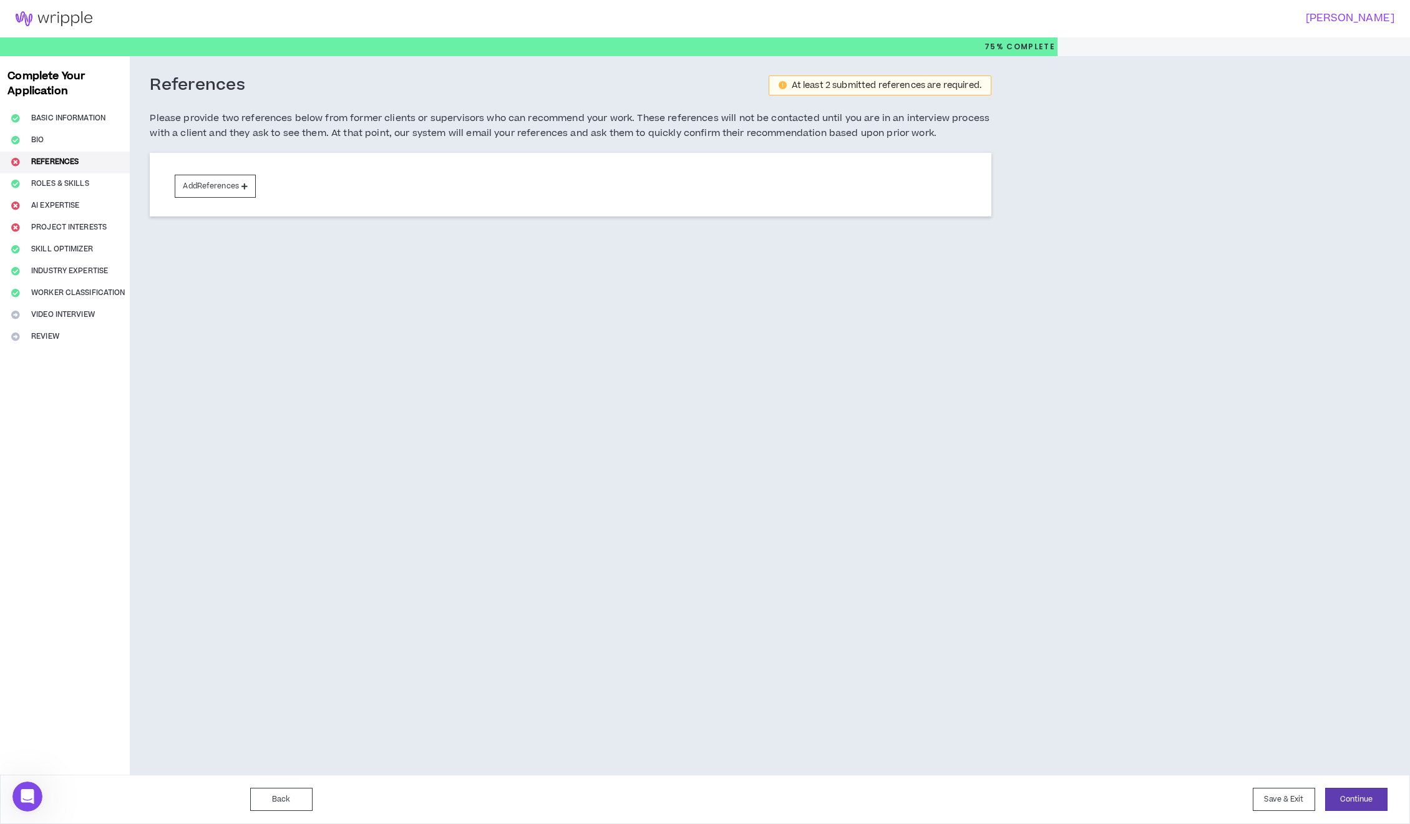
click at [71, 205] on div "Complete Your Application Basic Information Bio References Roles & Skills AI Ex…" at bounding box center [65, 415] width 130 height 719
click at [66, 207] on div "Complete Your Application Basic Information Bio References Roles & Skills AI Ex…" at bounding box center [65, 415] width 130 height 719
click at [223, 187] on button "Add References" at bounding box center [215, 186] width 81 height 23
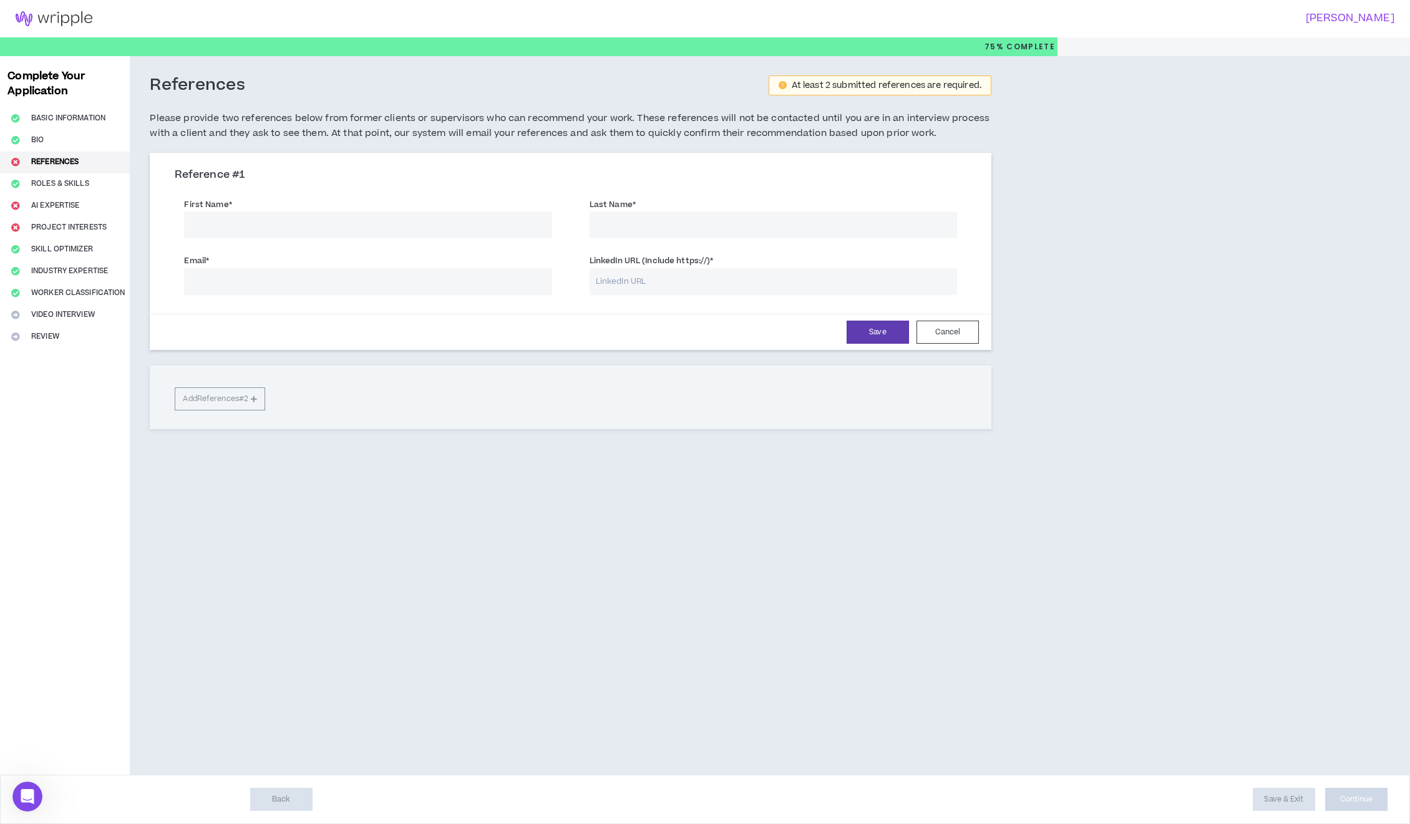
click at [360, 226] on input "First Name *" at bounding box center [368, 225] width 368 height 27
click at [357, 225] on input "First Name *" at bounding box center [368, 225] width 368 height 27
click at [231, 232] on input "Oleh Vehera" at bounding box center [368, 225] width 368 height 27
type input "Oleh"
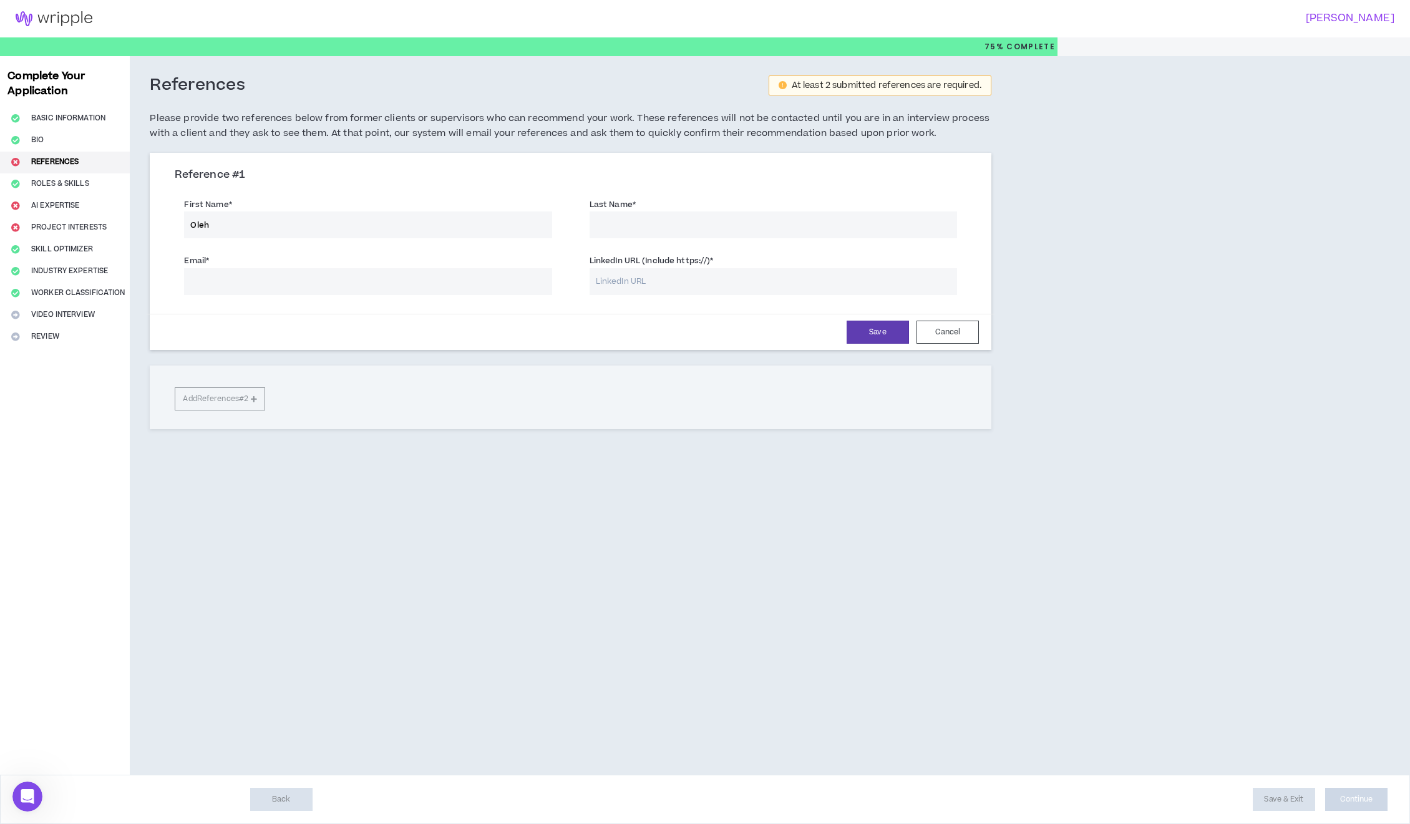
click at [651, 222] on input "Last Name *" at bounding box center [774, 225] width 368 height 27
paste input "Vehera"
type input "Vehera"
click at [460, 287] on input "Email *" at bounding box center [368, 281] width 368 height 27
type input "golems@gole.ms"
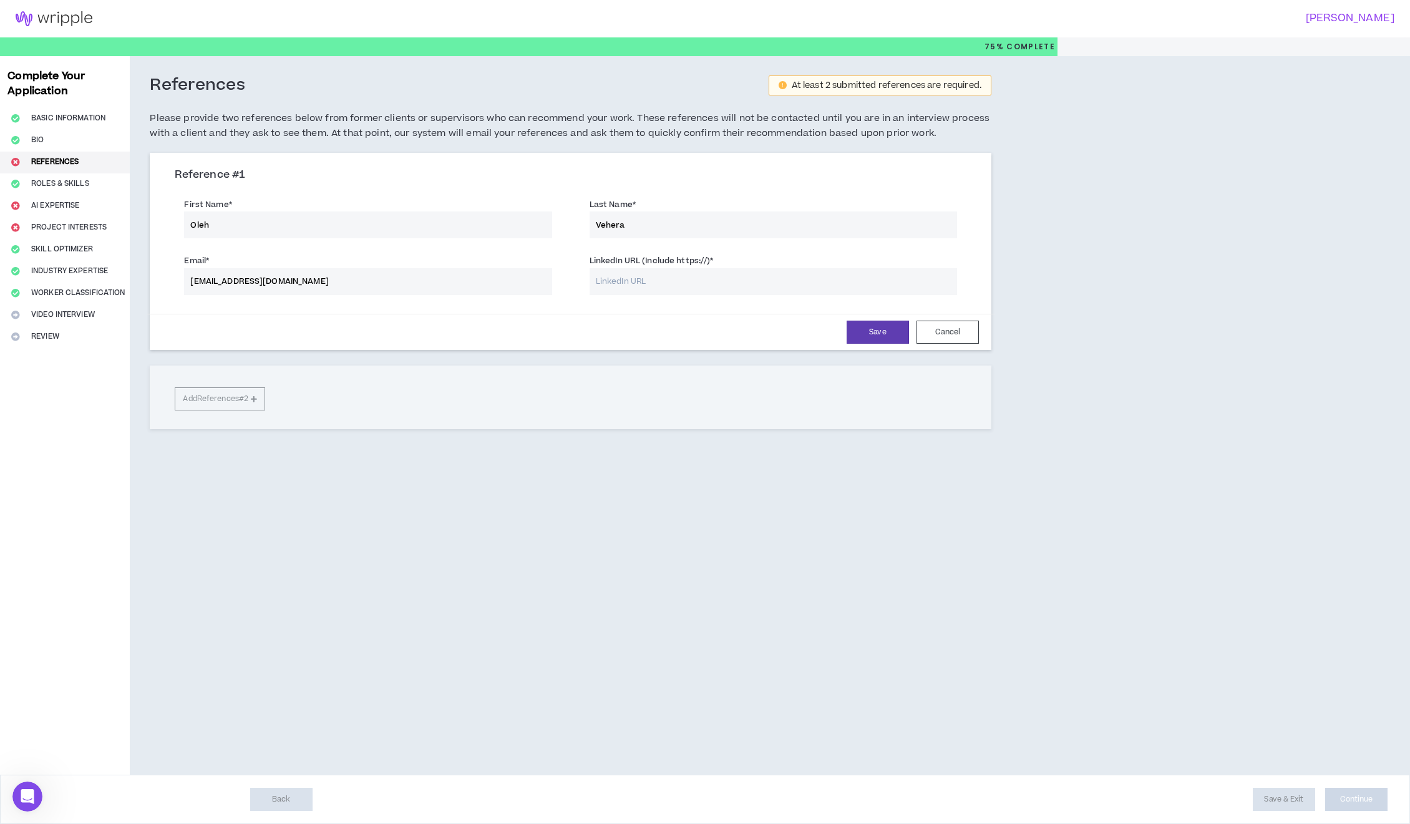
click at [620, 271] on input "LinkedIn URL (Include https://) *" at bounding box center [774, 281] width 368 height 27
paste input "https://www.linkedin.com/in/vehera/"
type input "https://www.linkedin.com/in/vehera/"
click at [891, 333] on button "Save" at bounding box center [878, 332] width 62 height 23
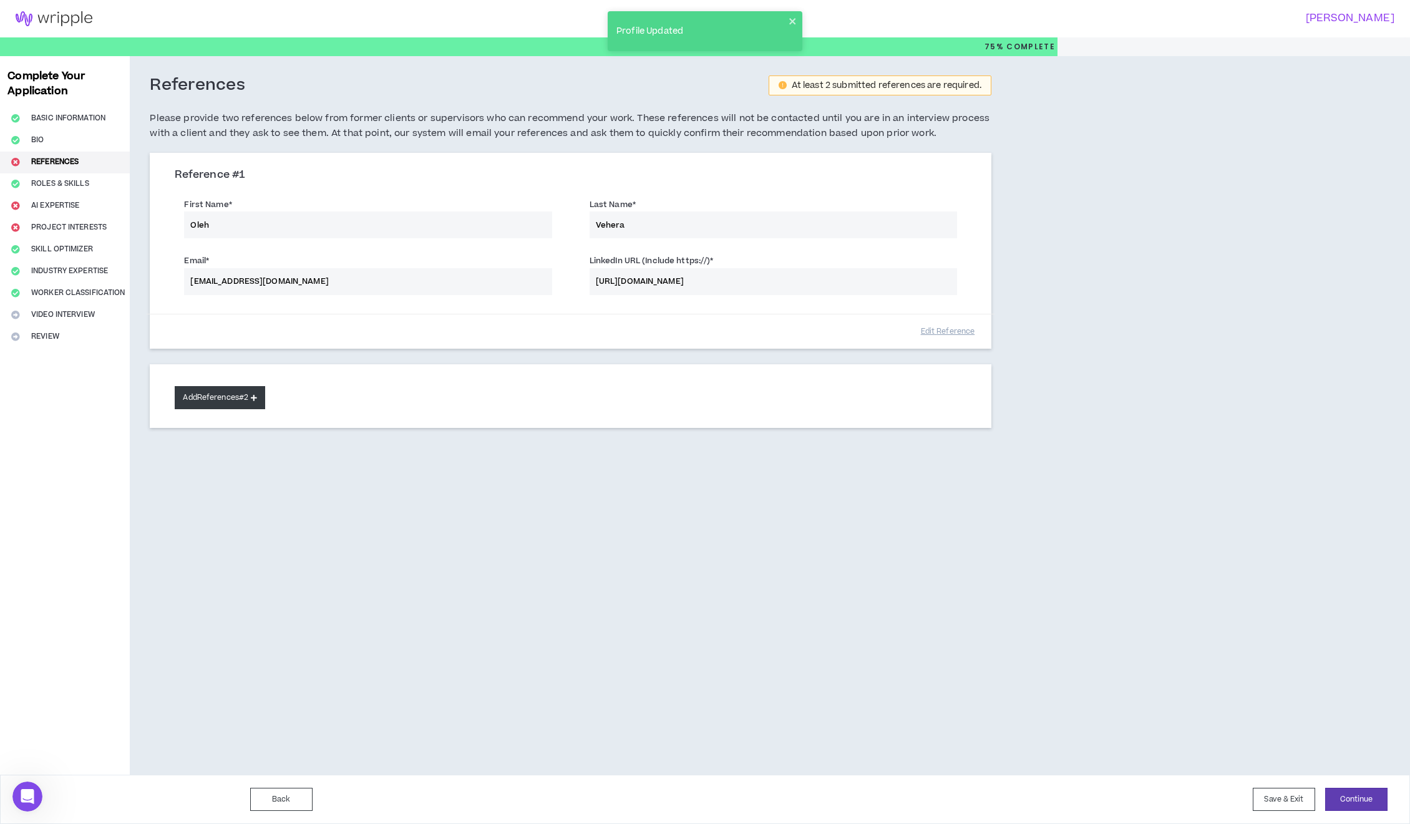
click at [223, 395] on button "Add References #2" at bounding box center [220, 397] width 90 height 23
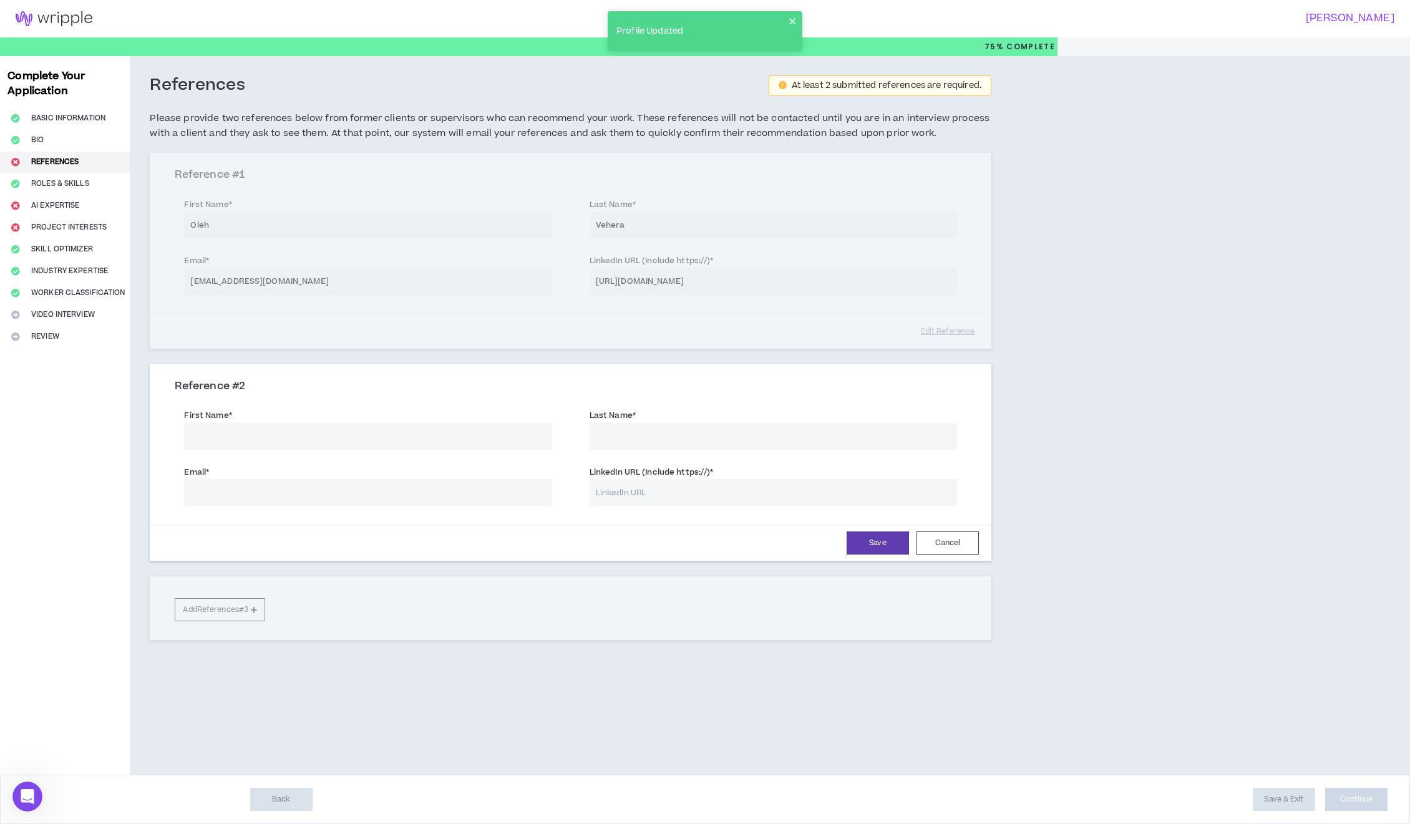
click at [241, 432] on input "First Name *" at bounding box center [368, 436] width 368 height 27
type input "Oleksandr"
drag, startPoint x: 623, startPoint y: 443, endPoint x: 630, endPoint y: 441, distance: 7.3
click at [625, 442] on input "Last Name *" at bounding box center [774, 436] width 368 height 27
paste input "Oleksandr Bazyliuk"
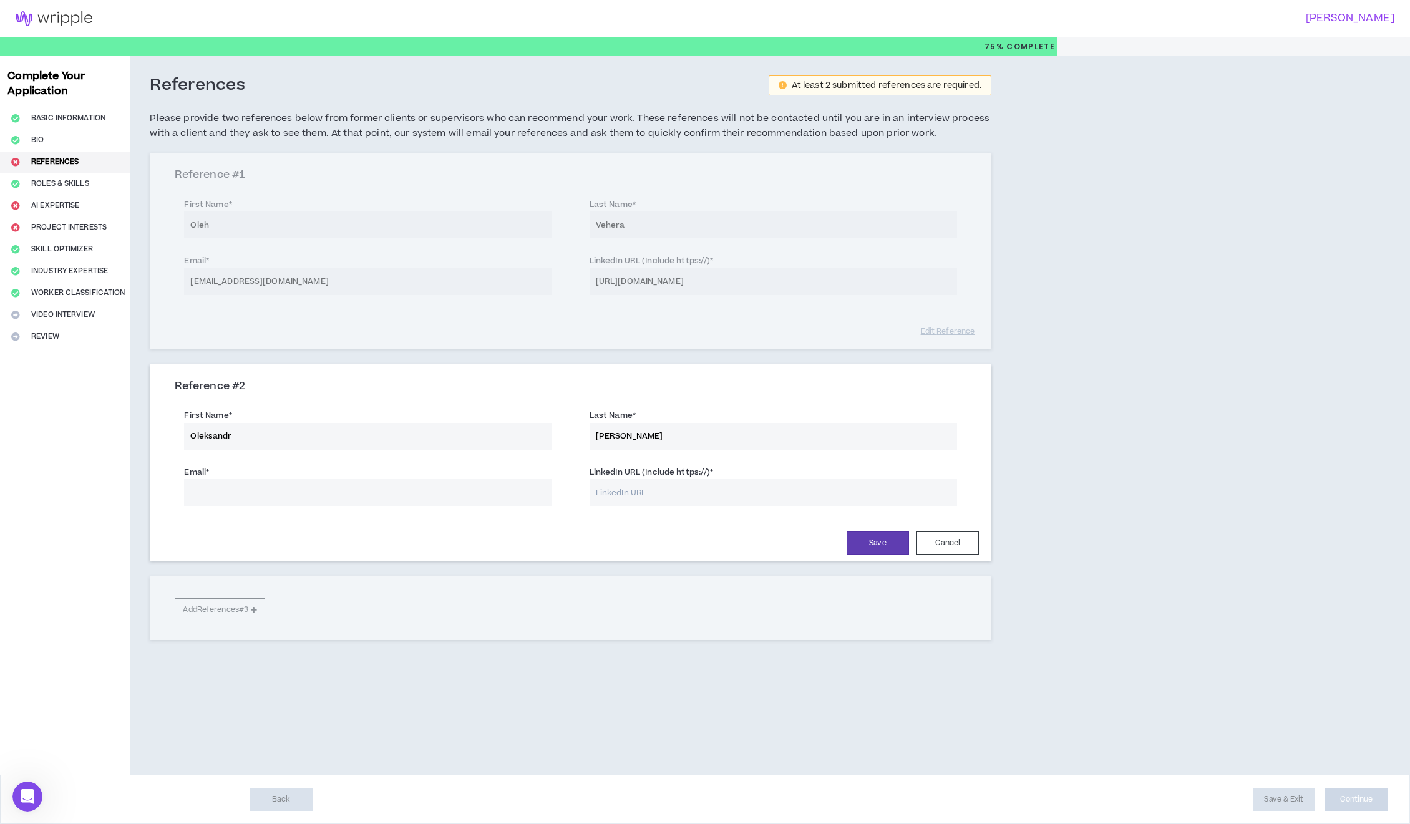
drag, startPoint x: 639, startPoint y: 437, endPoint x: 444, endPoint y: 421, distance: 196.0
click at [444, 421] on div "First Name * Oleksandr Last Name * Oleksandr Bazyliuk" at bounding box center [570, 430] width 811 height 56
type input "Bazyliuk"
click at [622, 497] on input "LinkedIn URL (Include https://) *" at bounding box center [774, 492] width 368 height 27
paste input "https://www.linkedin.com/in/bazyliuk/"
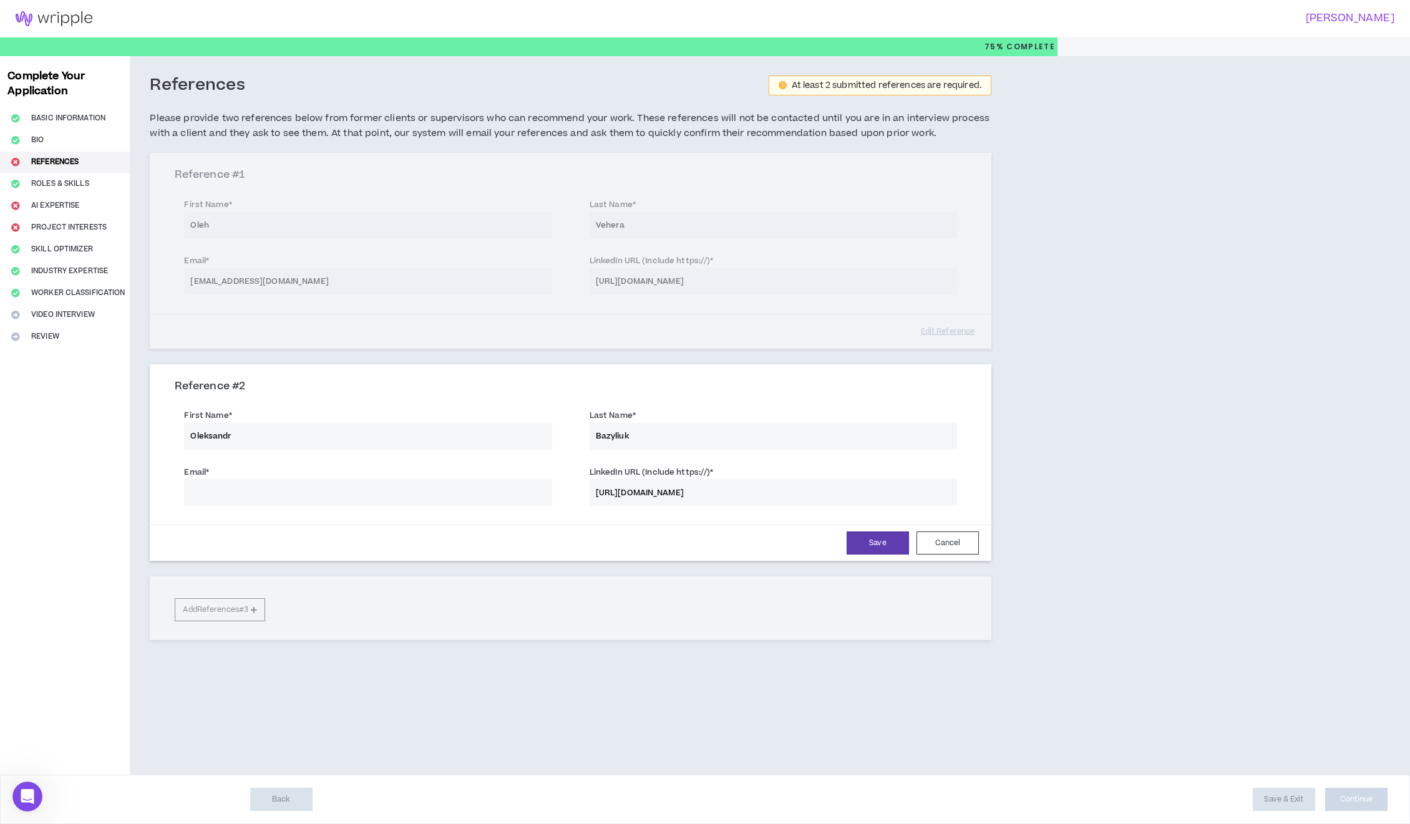
type input "https://www.linkedin.com/in/bazyliuk/"
click at [461, 496] on input "Email *" at bounding box center [368, 492] width 368 height 27
drag, startPoint x: 887, startPoint y: 542, endPoint x: 890, endPoint y: 550, distance: 8.5
click at [887, 544] on button "Save" at bounding box center [878, 543] width 62 height 23
click at [269, 506] on div "Email * golems@gole.ms Reference email already used LinkedIn URL (Include https…" at bounding box center [570, 487] width 811 height 56
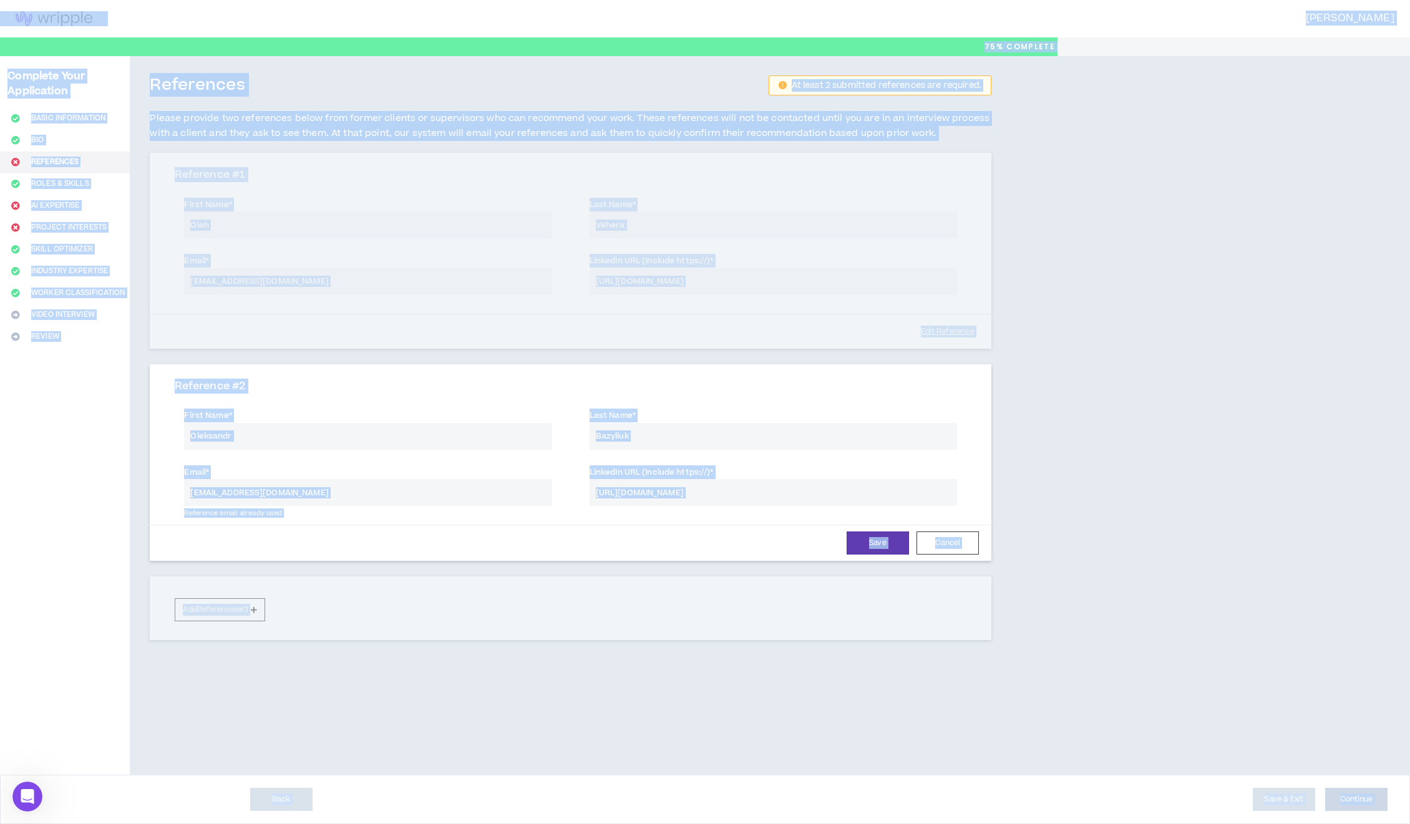
click at [281, 498] on input "golems@gole.ms" at bounding box center [368, 492] width 368 height 27
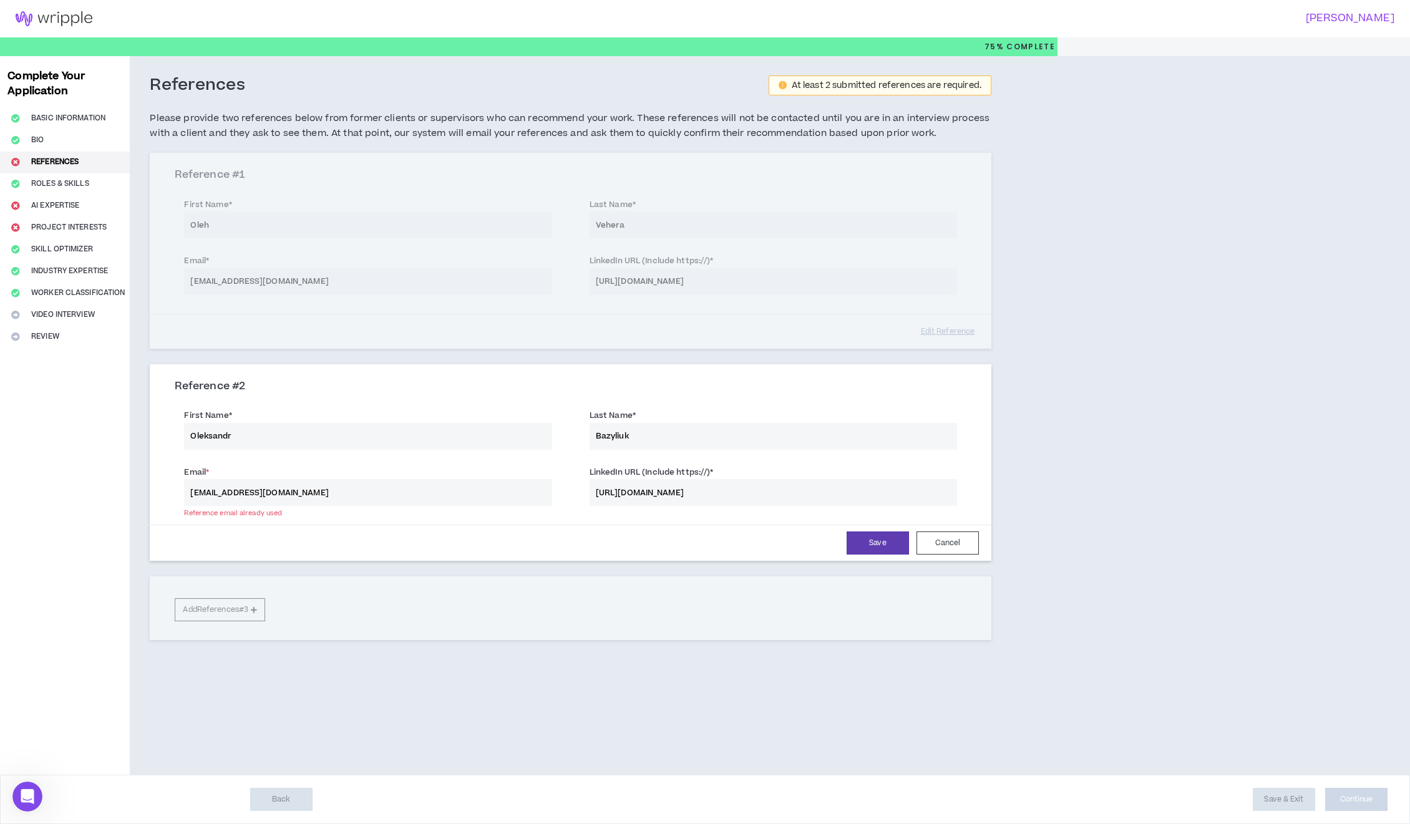
paste input "o.bazyliuk@gmail.com"
type input "o.bazyliuk@gmail.com"
drag, startPoint x: 870, startPoint y: 540, endPoint x: 858, endPoint y: 550, distance: 15.9
click at [869, 540] on button "Save" at bounding box center [878, 543] width 62 height 23
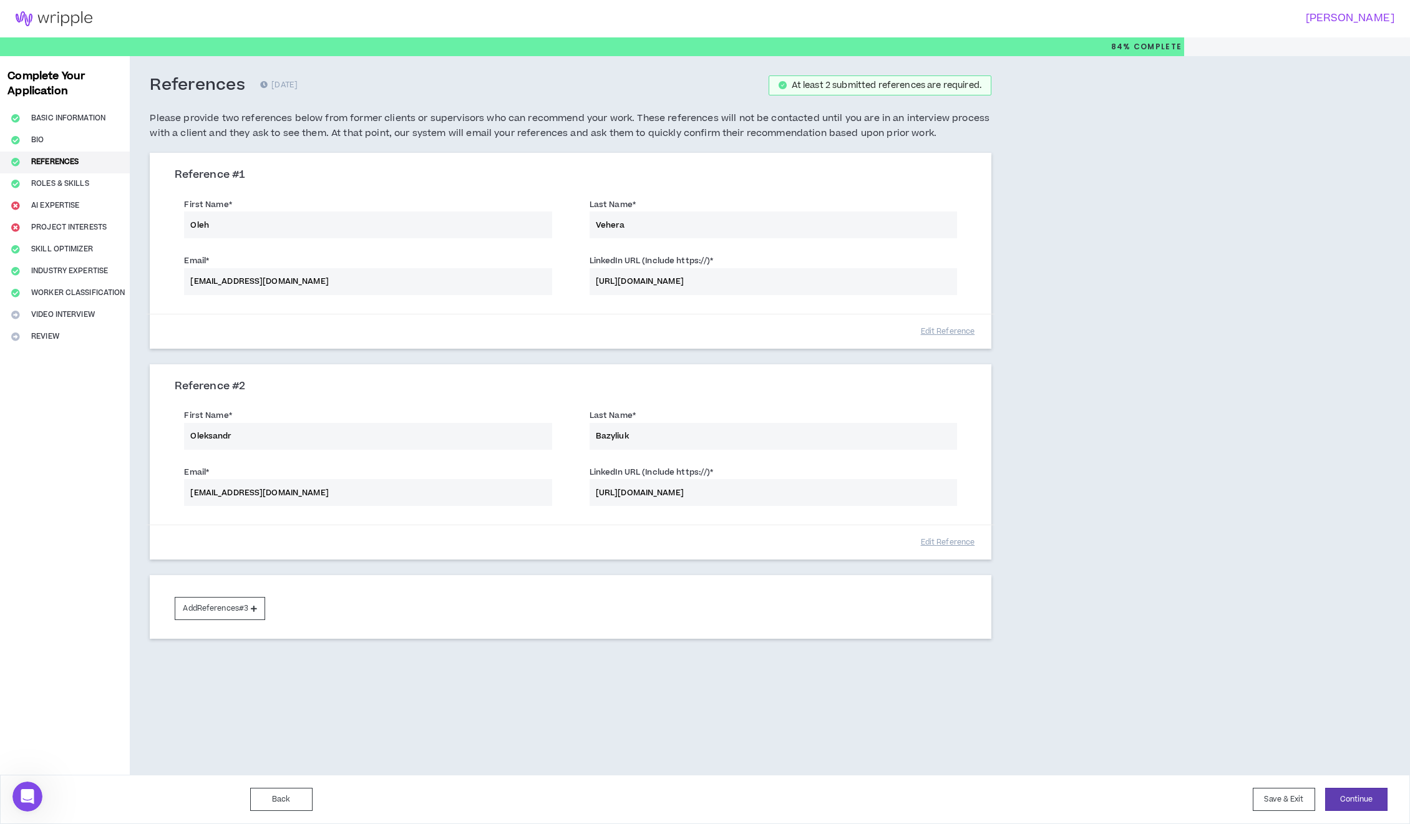
click at [57, 199] on div "Complete Your Application Basic Information Bio References Roles & Skills AI Ex…" at bounding box center [65, 415] width 130 height 719
click at [1366, 796] on button "Continue" at bounding box center [1356, 799] width 62 height 23
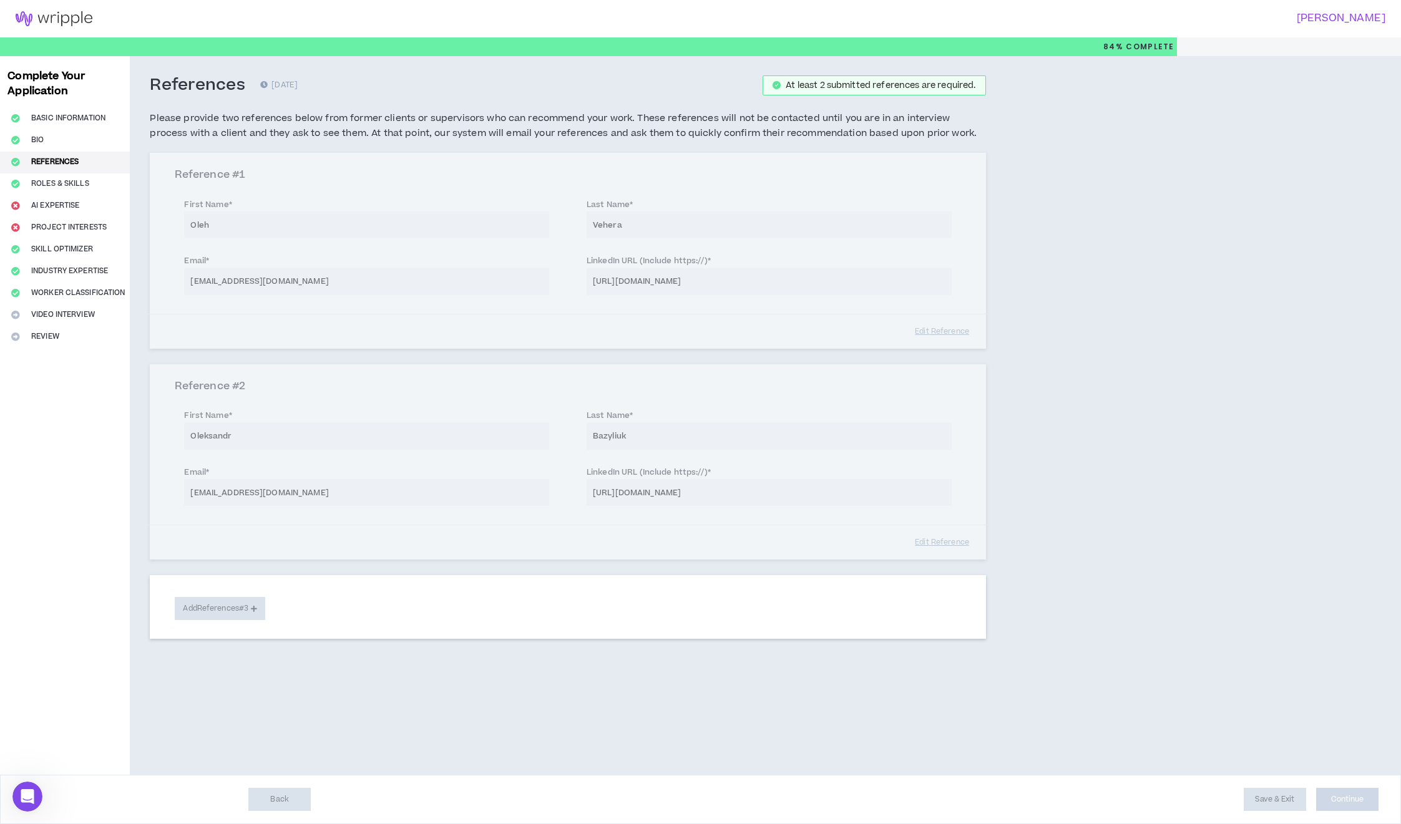
select select "**"
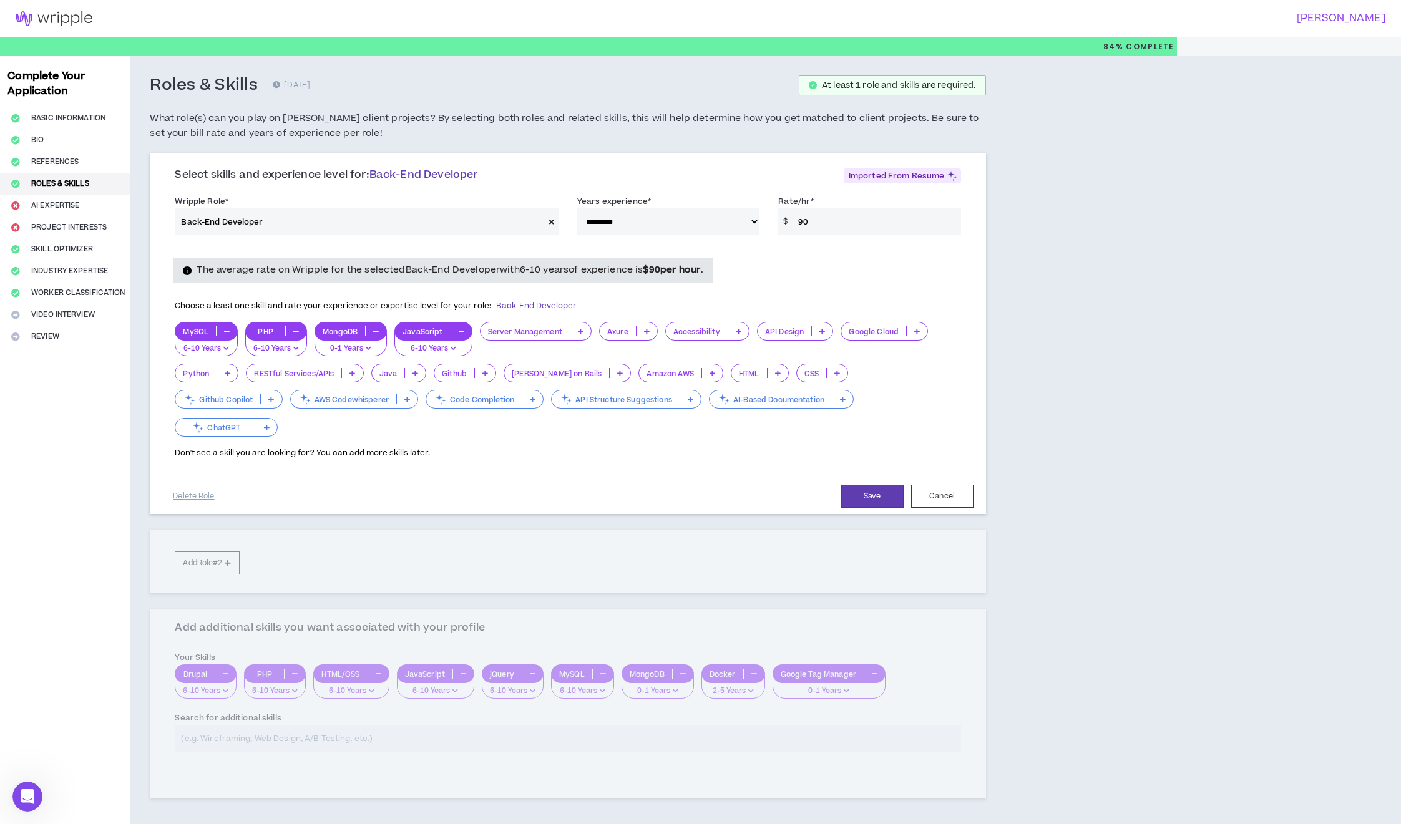
click at [355, 375] on icon at bounding box center [352, 373] width 6 height 6
click at [333, 436] on span "6-10 Years" at bounding box center [306, 434] width 102 height 14
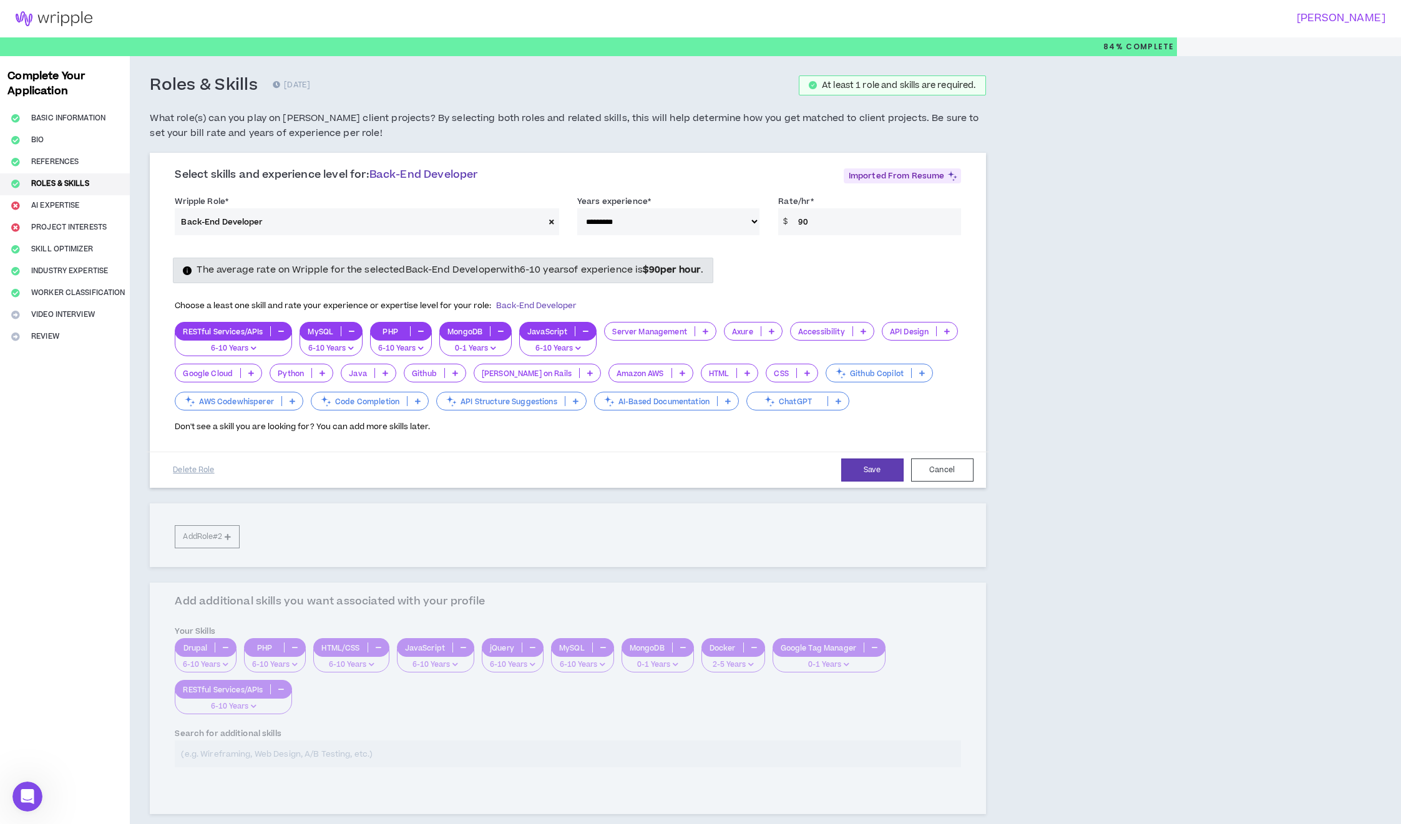
click at [707, 331] on icon at bounding box center [706, 331] width 6 height 6
click at [667, 376] on span "2-5 Years" at bounding box center [660, 372] width 97 height 14
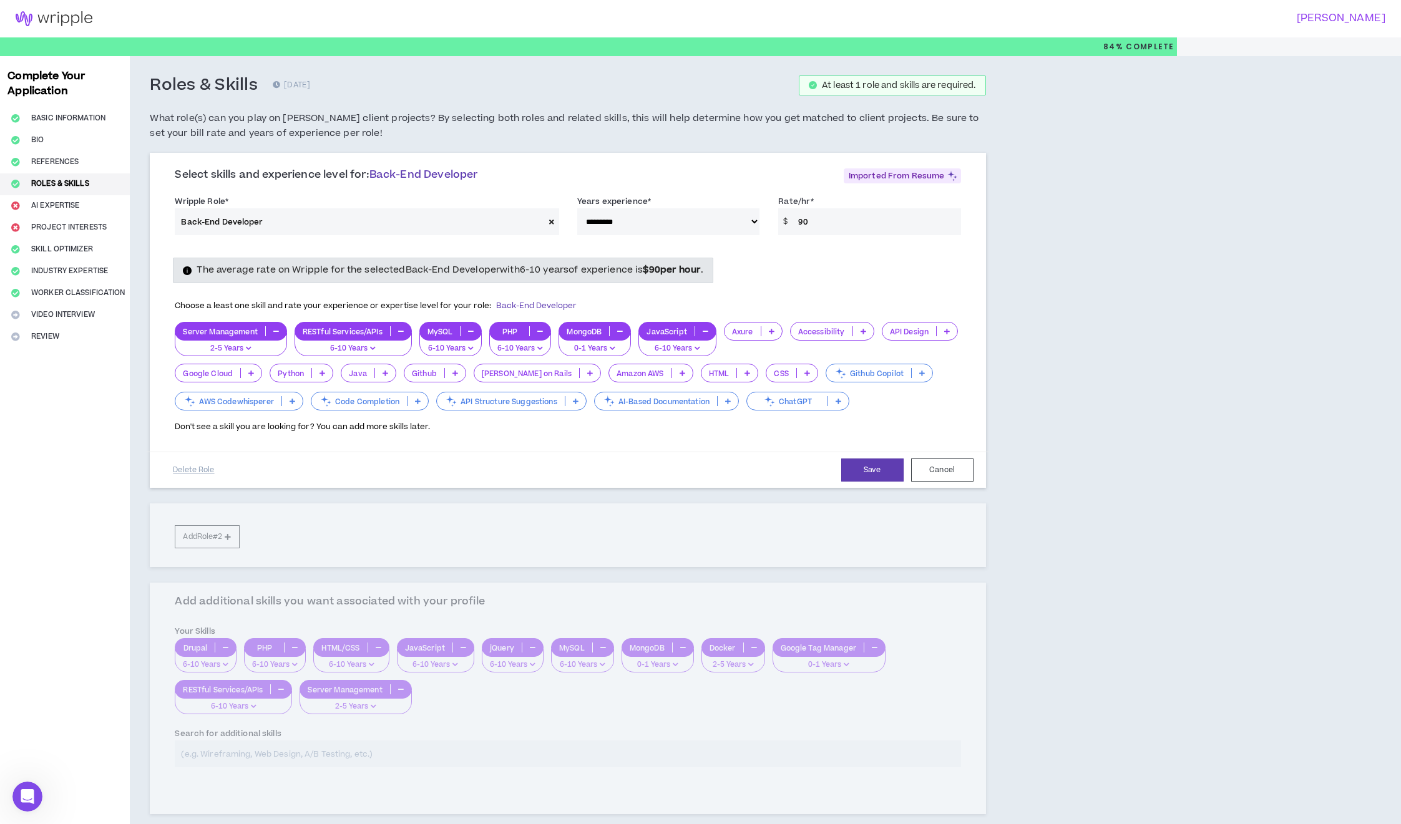
click at [947, 332] on icon at bounding box center [947, 331] width 6 height 6
click at [925, 374] on span "2-5 Years" at bounding box center [920, 372] width 61 height 14
click at [457, 376] on icon at bounding box center [455, 373] width 6 height 6
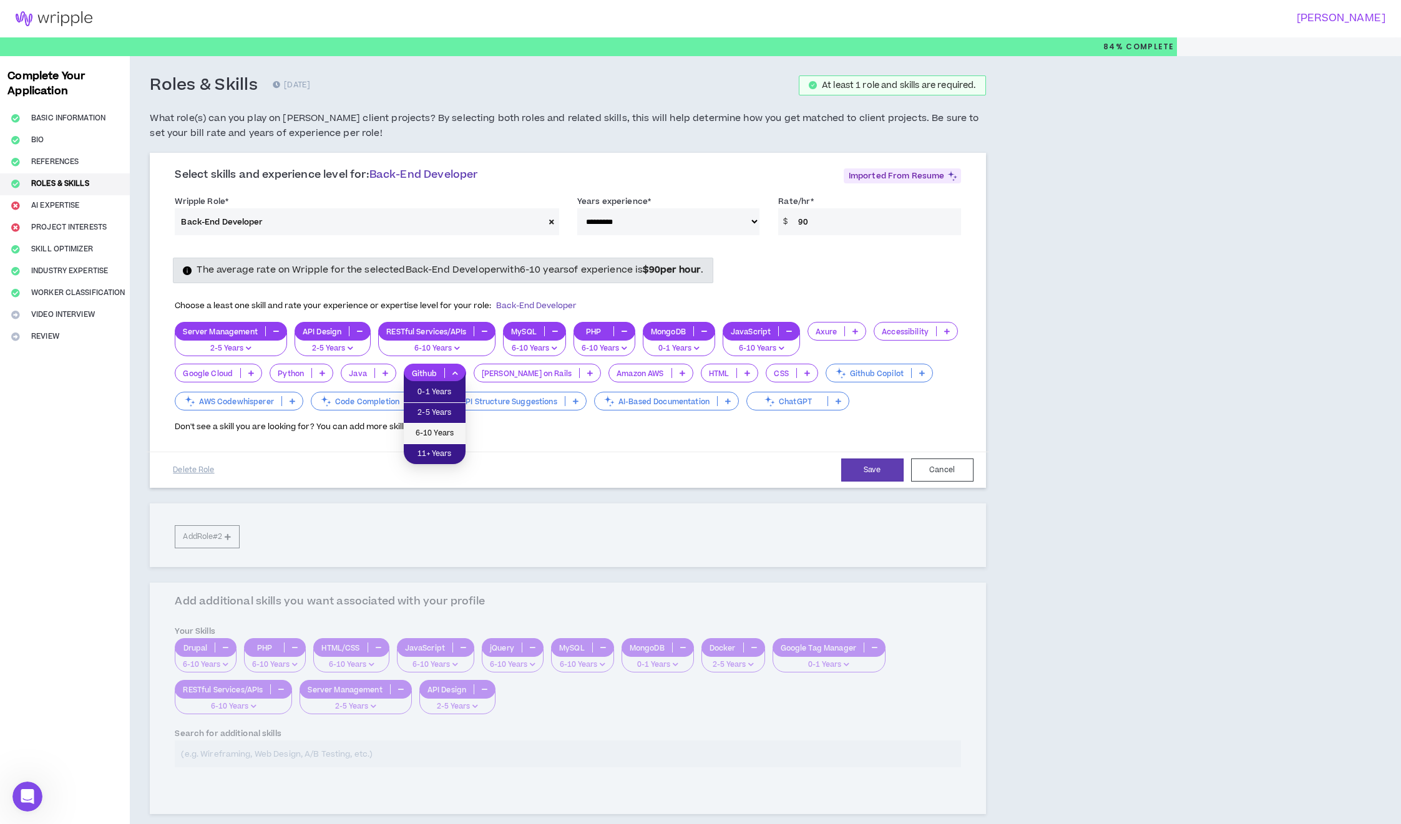
click at [441, 429] on span "6-10 Years" at bounding box center [434, 434] width 47 height 14
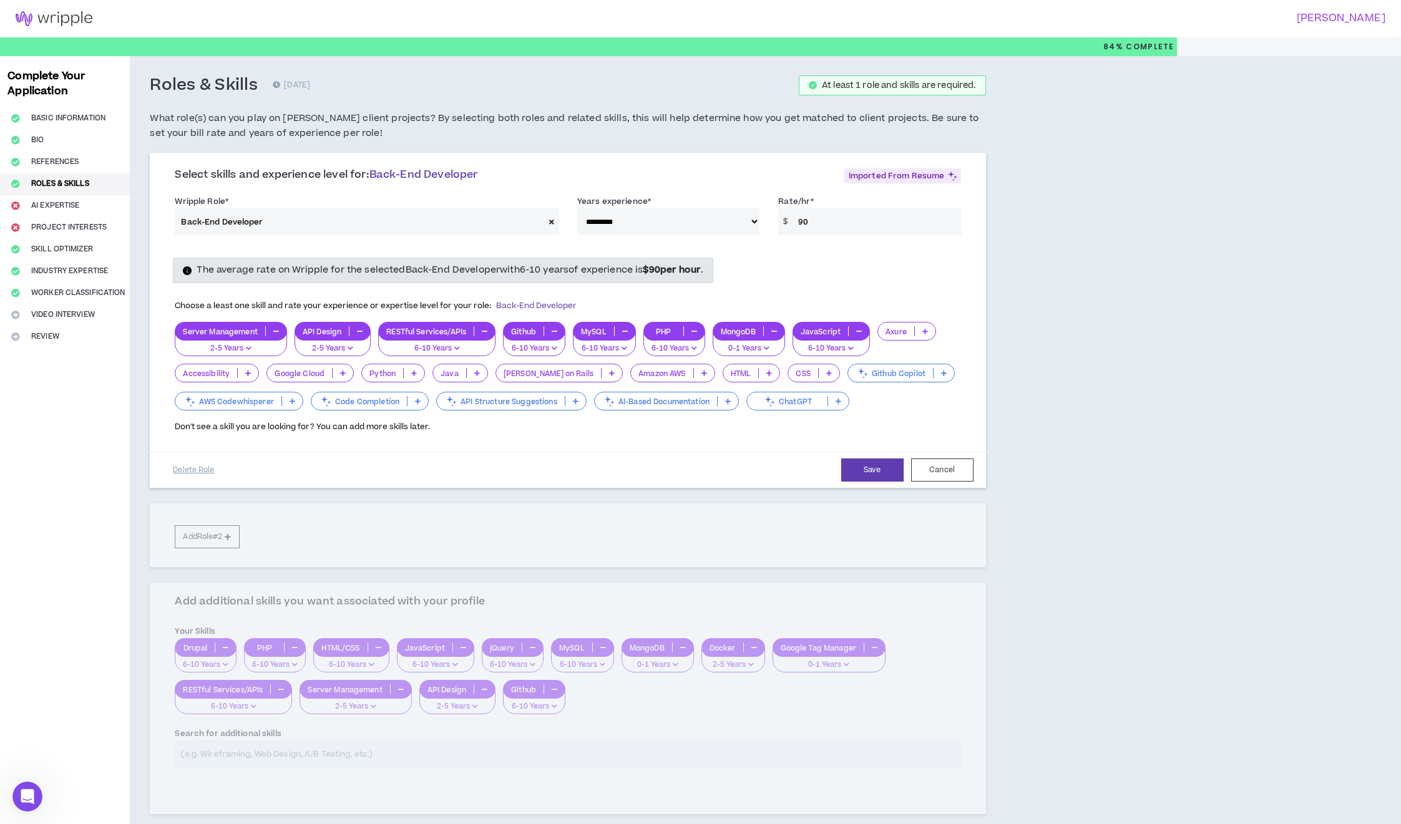
click at [729, 379] on div "HTML" at bounding box center [752, 373] width 58 height 19
click at [723, 439] on span "6-10 Years" at bounding box center [711, 434] width 42 height 14
click at [827, 375] on icon at bounding box center [830, 373] width 6 height 6
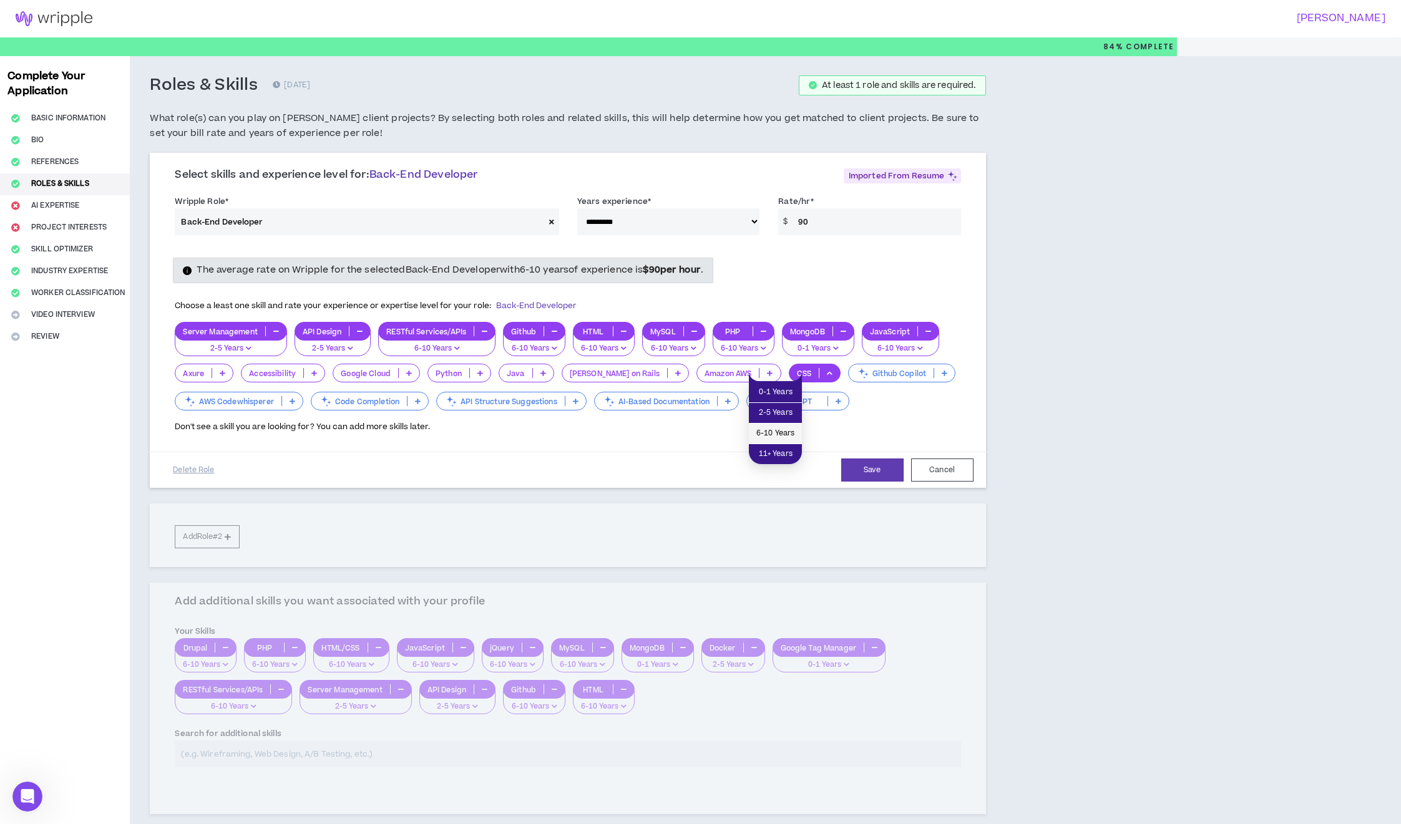
click at [767, 438] on span "6-10 Years" at bounding box center [775, 434] width 38 height 14
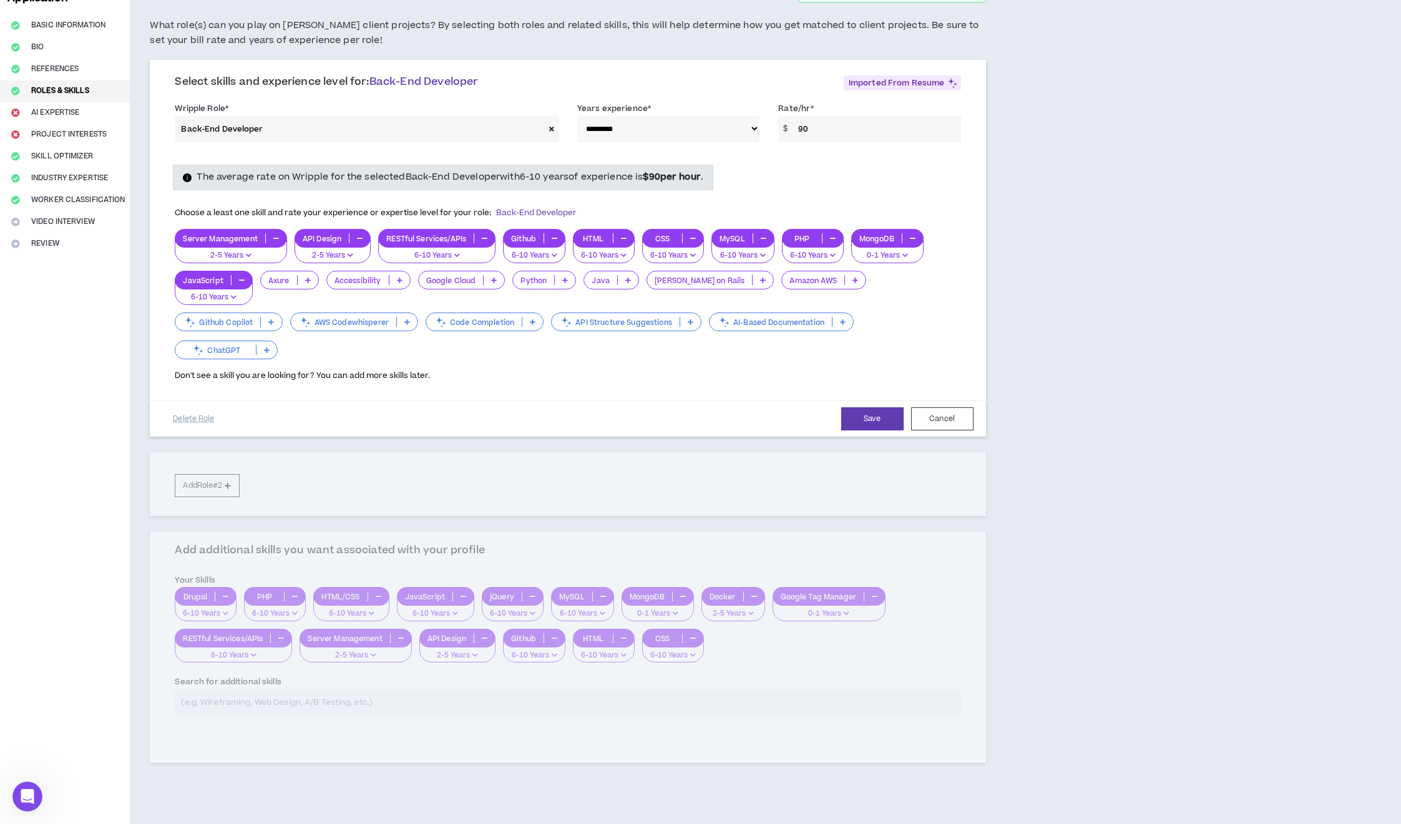
scroll to position [114, 0]
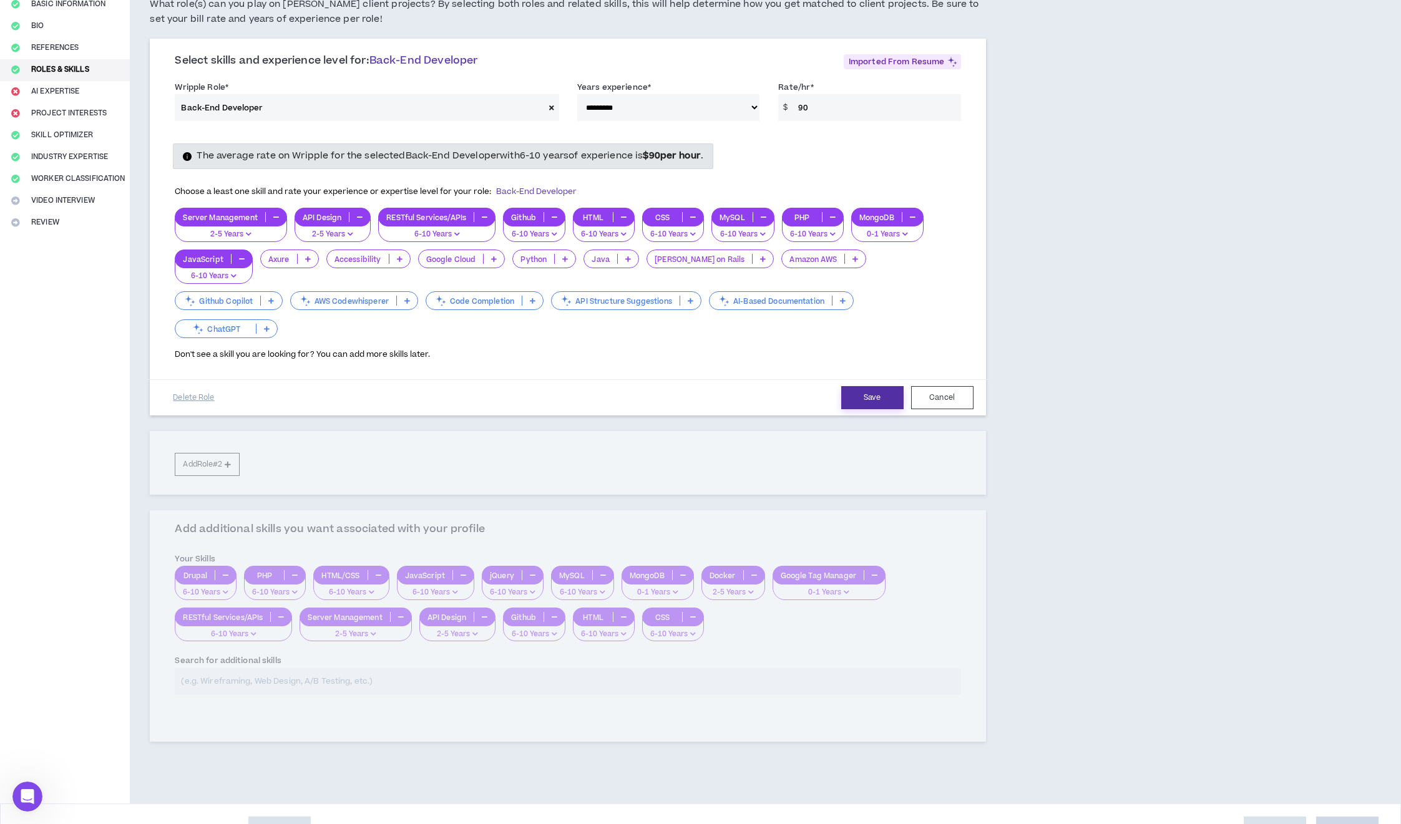
click at [869, 386] on button "Save" at bounding box center [872, 397] width 62 height 23
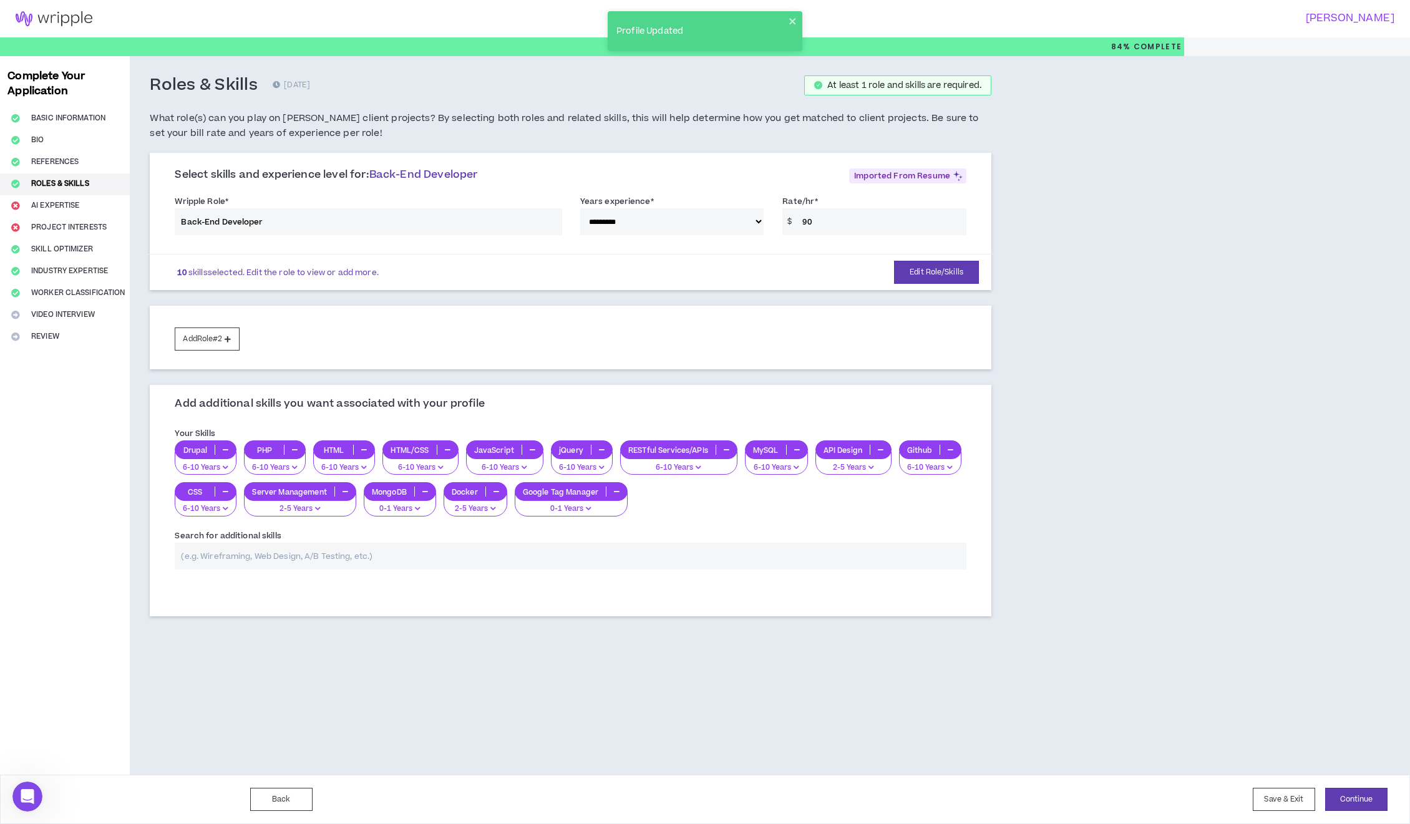
click at [60, 205] on div "Complete Your Application Basic Information Bio References Roles & Skills AI Ex…" at bounding box center [65, 415] width 130 height 719
click at [1365, 809] on button "Continue" at bounding box center [1356, 799] width 62 height 23
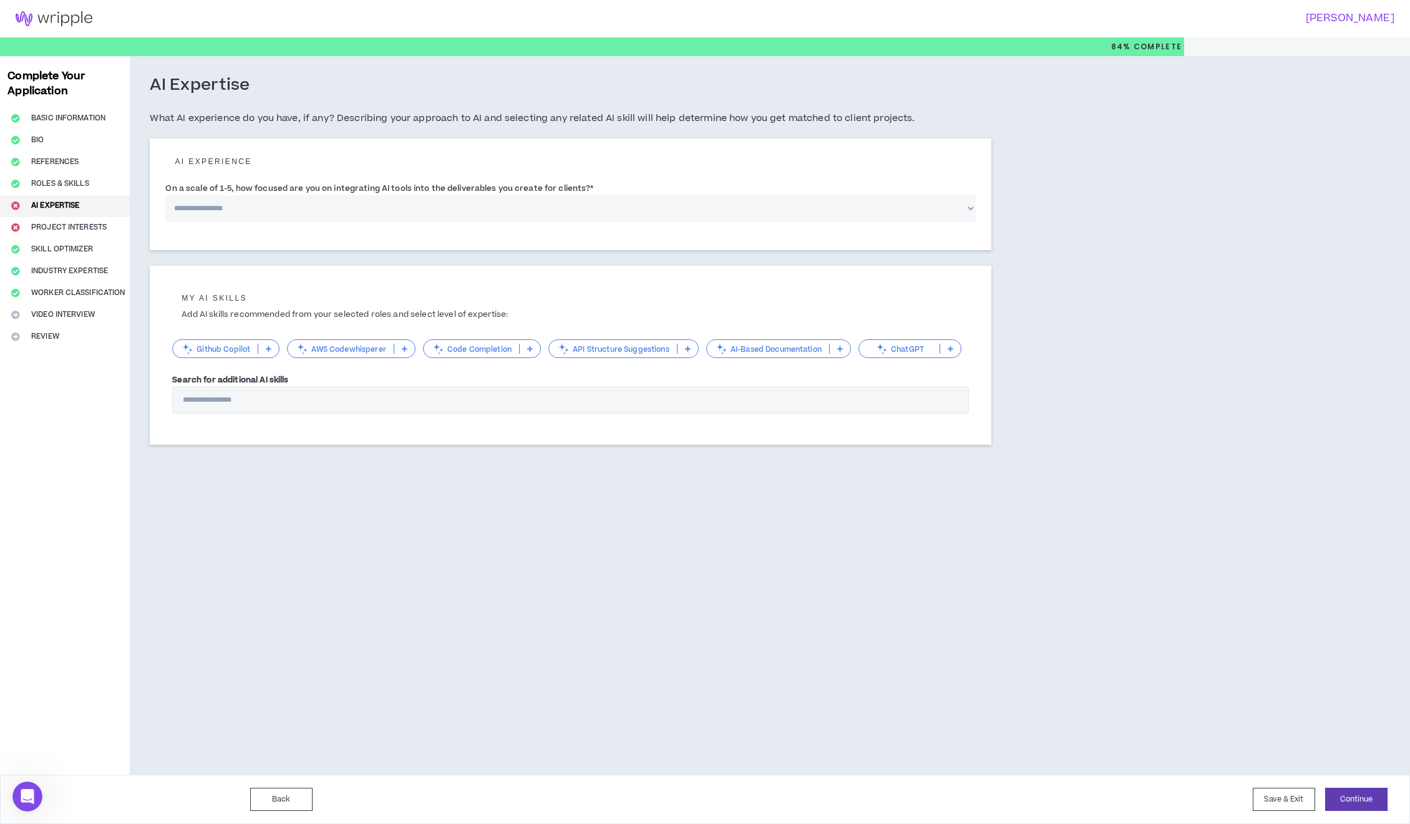
select select "*"
click at [165, 195] on select "**********" at bounding box center [570, 208] width 811 height 27
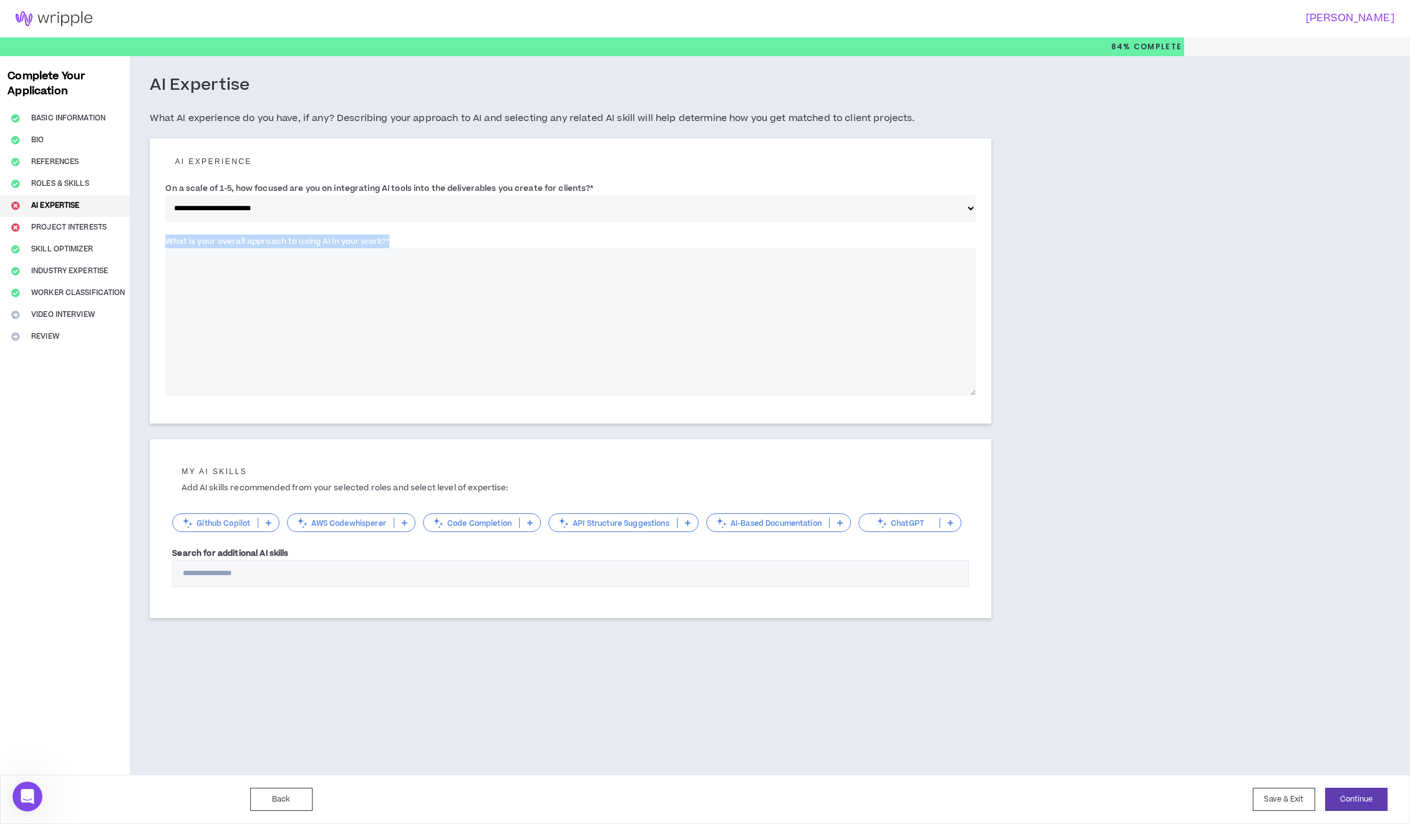
drag, startPoint x: 163, startPoint y: 242, endPoint x: 386, endPoint y: 238, distance: 222.8
click at [386, 238] on div "**********" at bounding box center [571, 282] width 842 height 286
copy label "What is your overall approach to using AI in your work?"
click at [491, 329] on textarea "What is your overall approach to using AI in your work? *" at bounding box center [570, 321] width 811 height 147
paste textarea "**********"
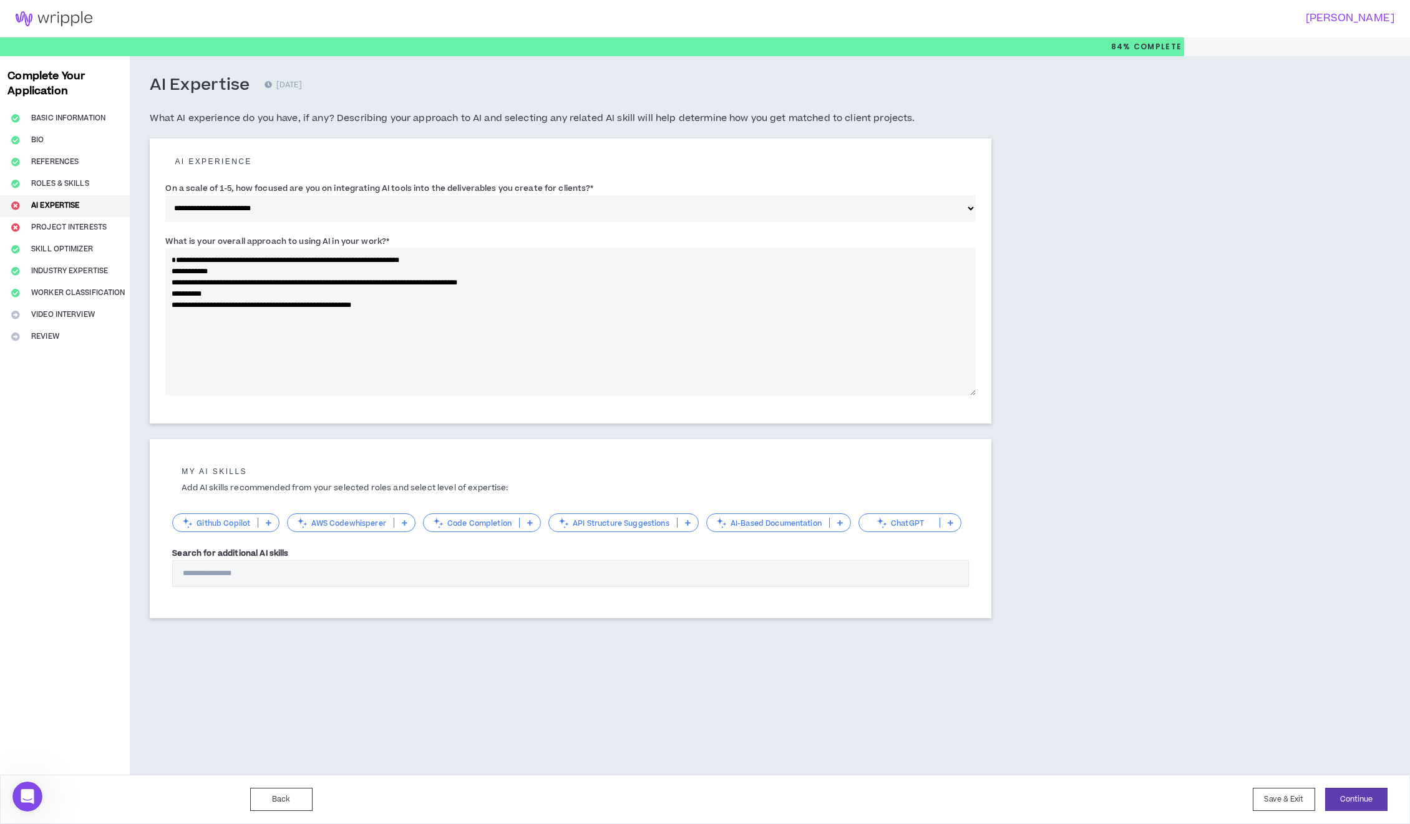
type textarea "**********"
click at [209, 572] on input "Search for additional AI skills" at bounding box center [570, 573] width 797 height 27
click at [952, 522] on icon at bounding box center [951, 523] width 6 height 6
drag, startPoint x: 938, startPoint y: 580, endPoint x: 875, endPoint y: 583, distance: 62.5
click at [937, 580] on span "Advanced/Optimizing" at bounding box center [910, 584] width 87 height 14
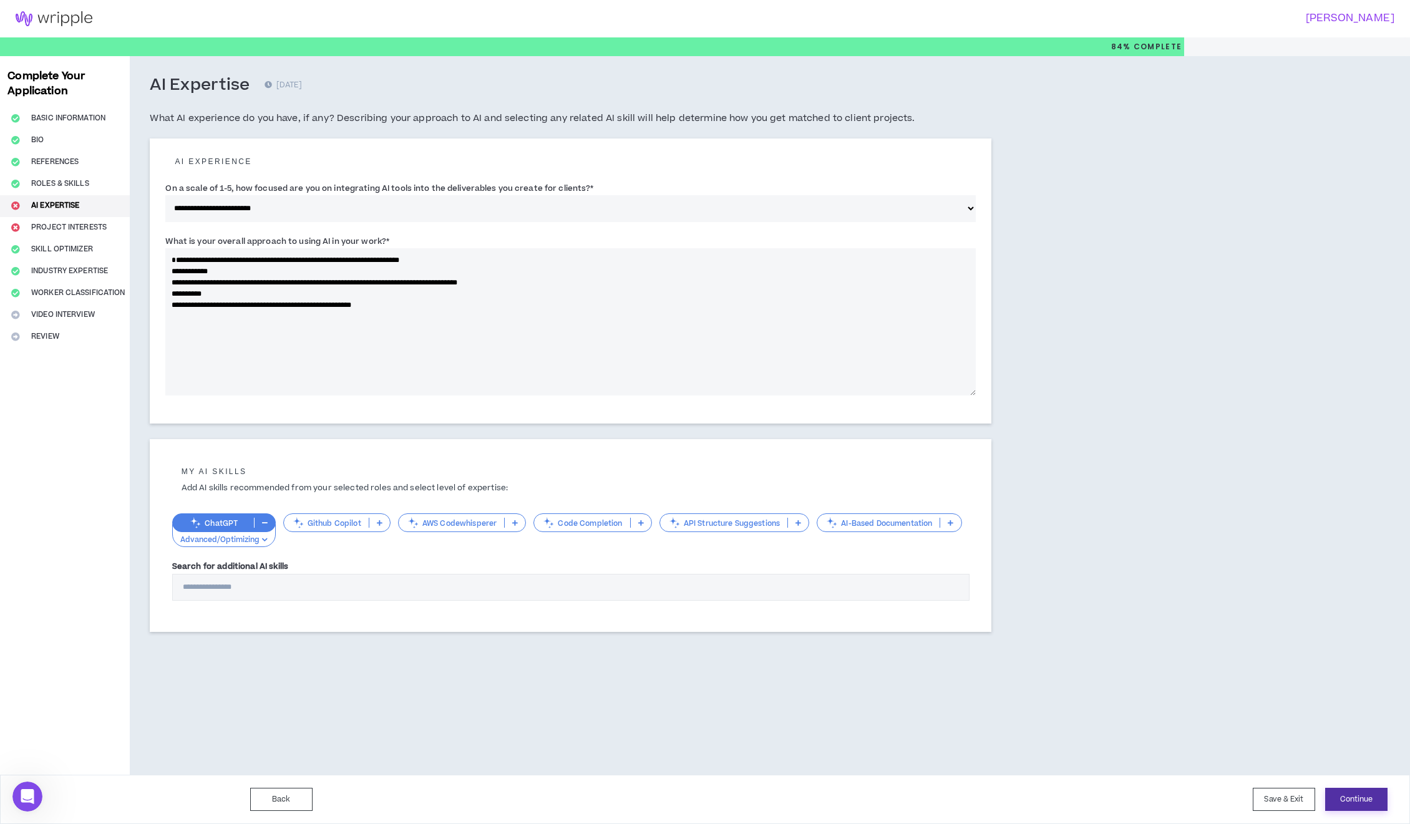
click at [1342, 802] on button "Continue" at bounding box center [1356, 799] width 62 height 23
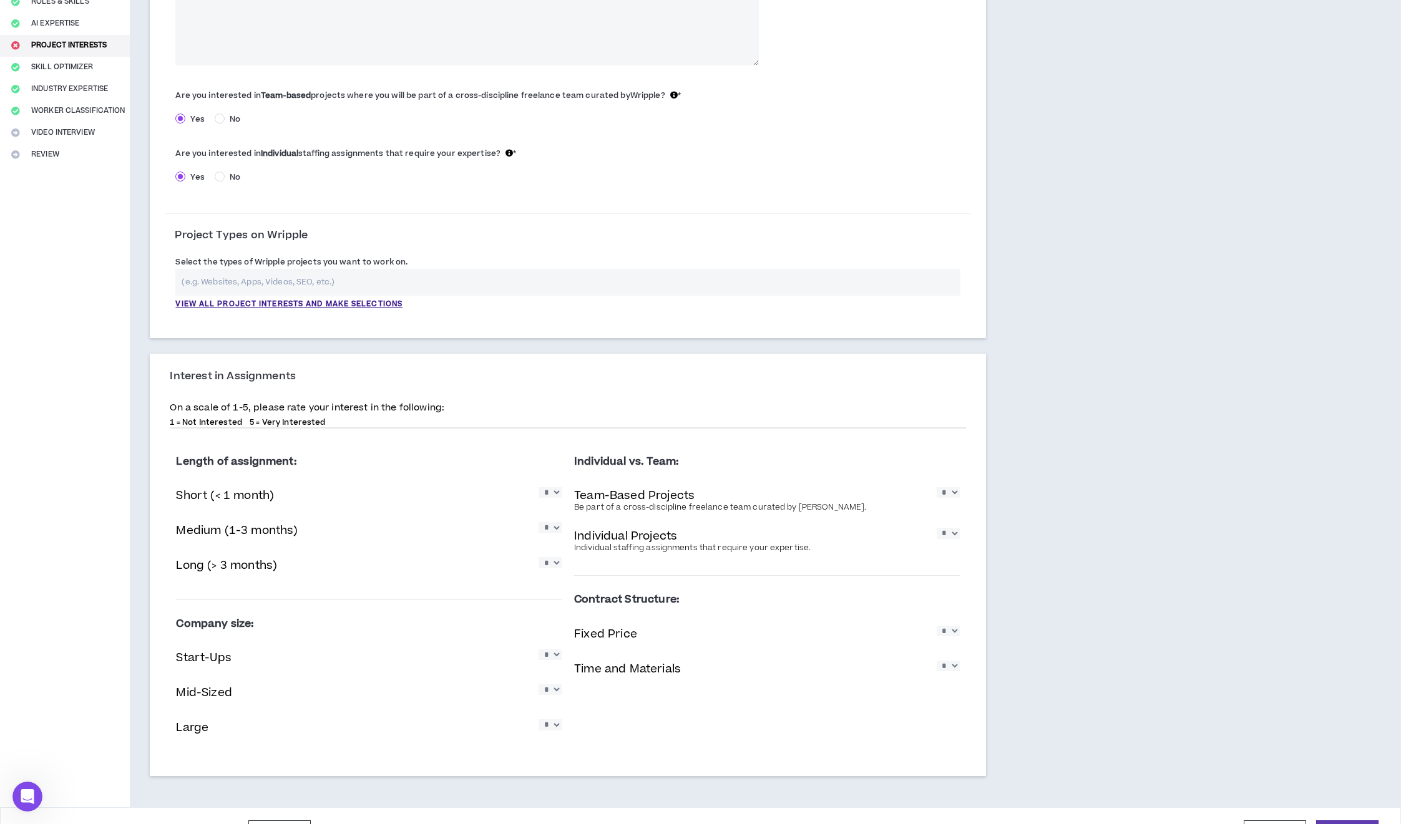
scroll to position [215, 0]
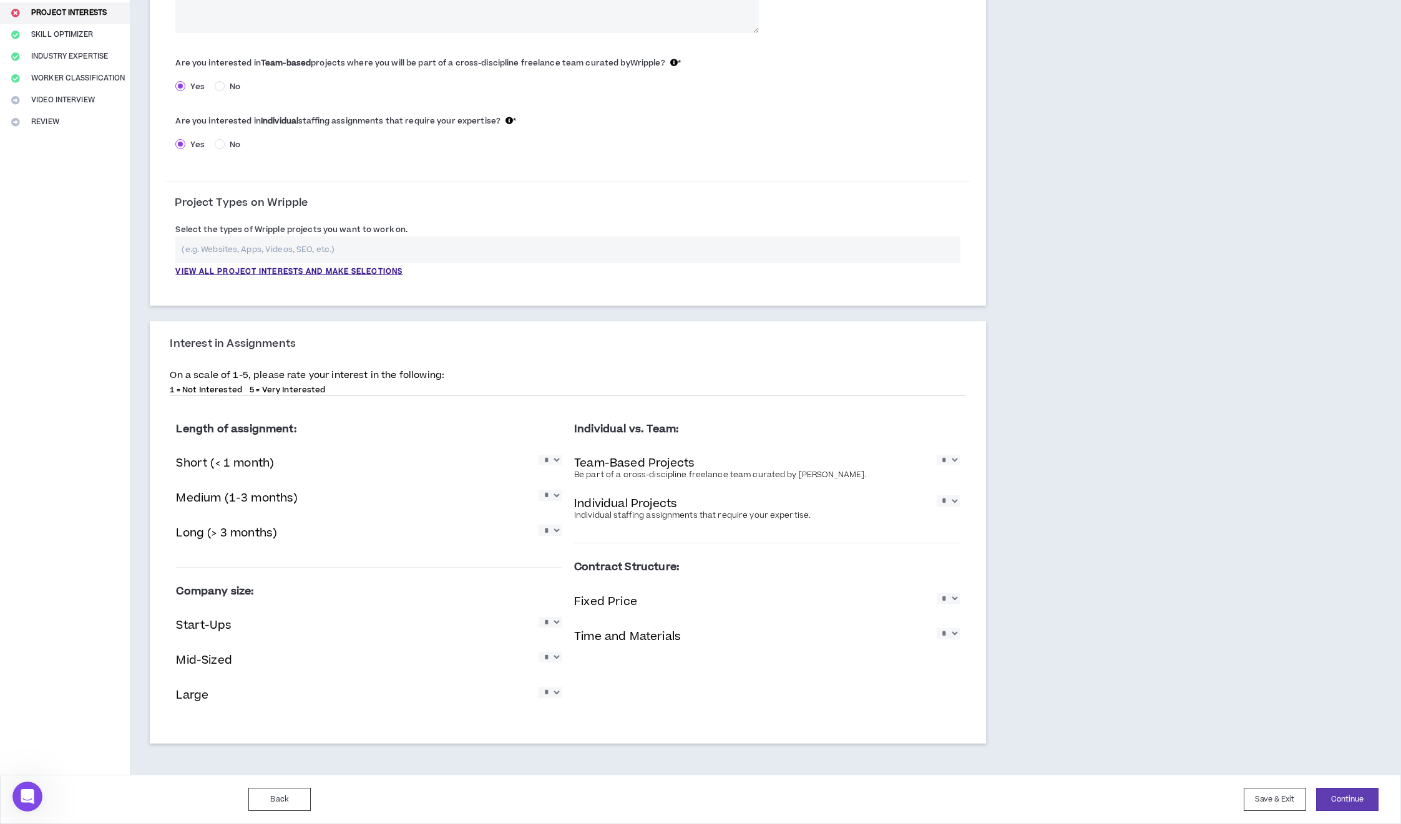
drag, startPoint x: 558, startPoint y: 534, endPoint x: 552, endPoint y: 531, distance: 6.4
click at [552, 531] on select "* * * * *" at bounding box center [550, 530] width 23 height 11
select select "*"
click at [539, 525] on select "* * * * *" at bounding box center [550, 530] width 23 height 11
select select "*"
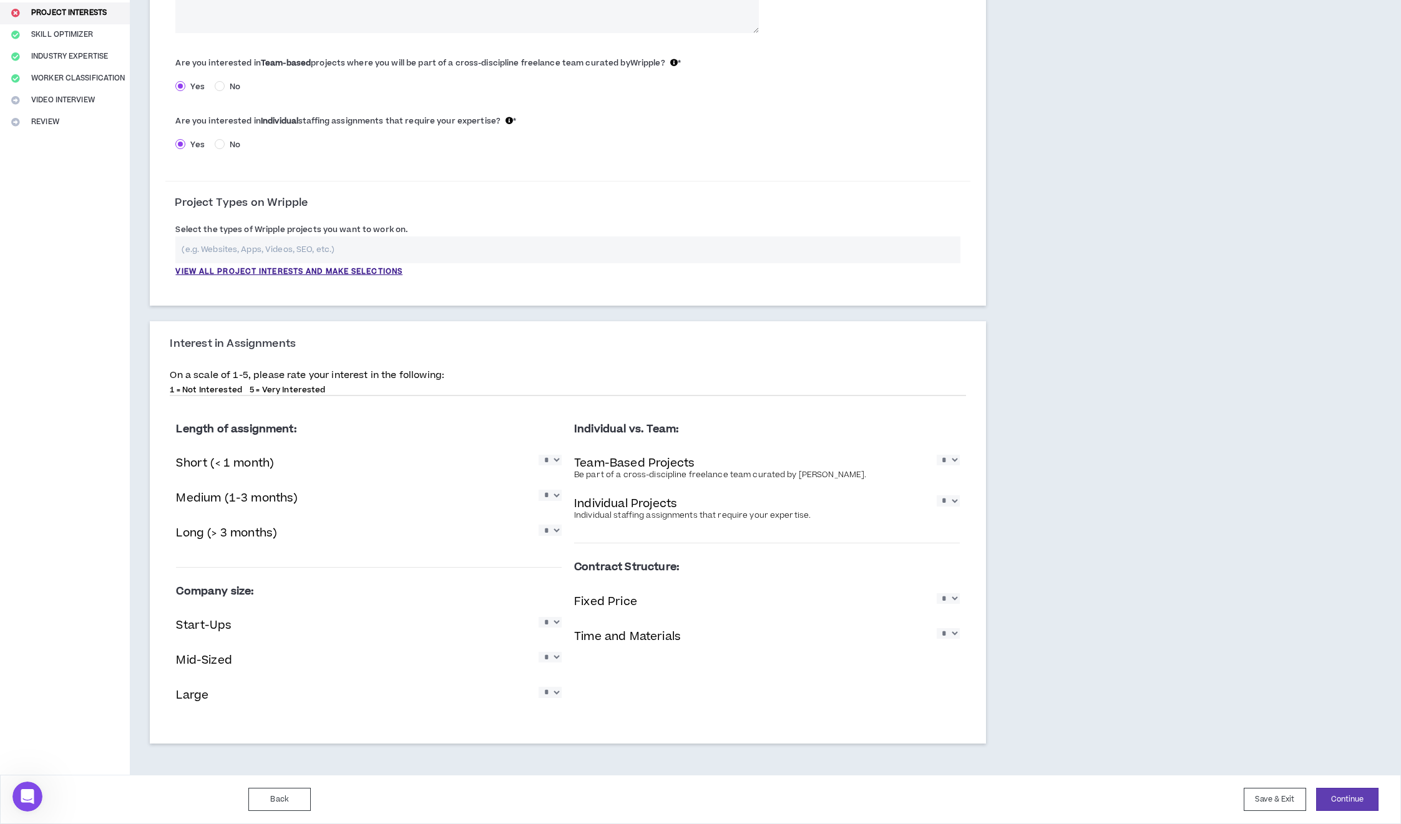
click at [539, 490] on select "* * * * *" at bounding box center [550, 495] width 23 height 11
select select "*"
click at [937, 455] on select "* * * * *" at bounding box center [948, 460] width 23 height 11
select select "*"
click at [937, 495] on select "* * * * *" at bounding box center [948, 500] width 23 height 11
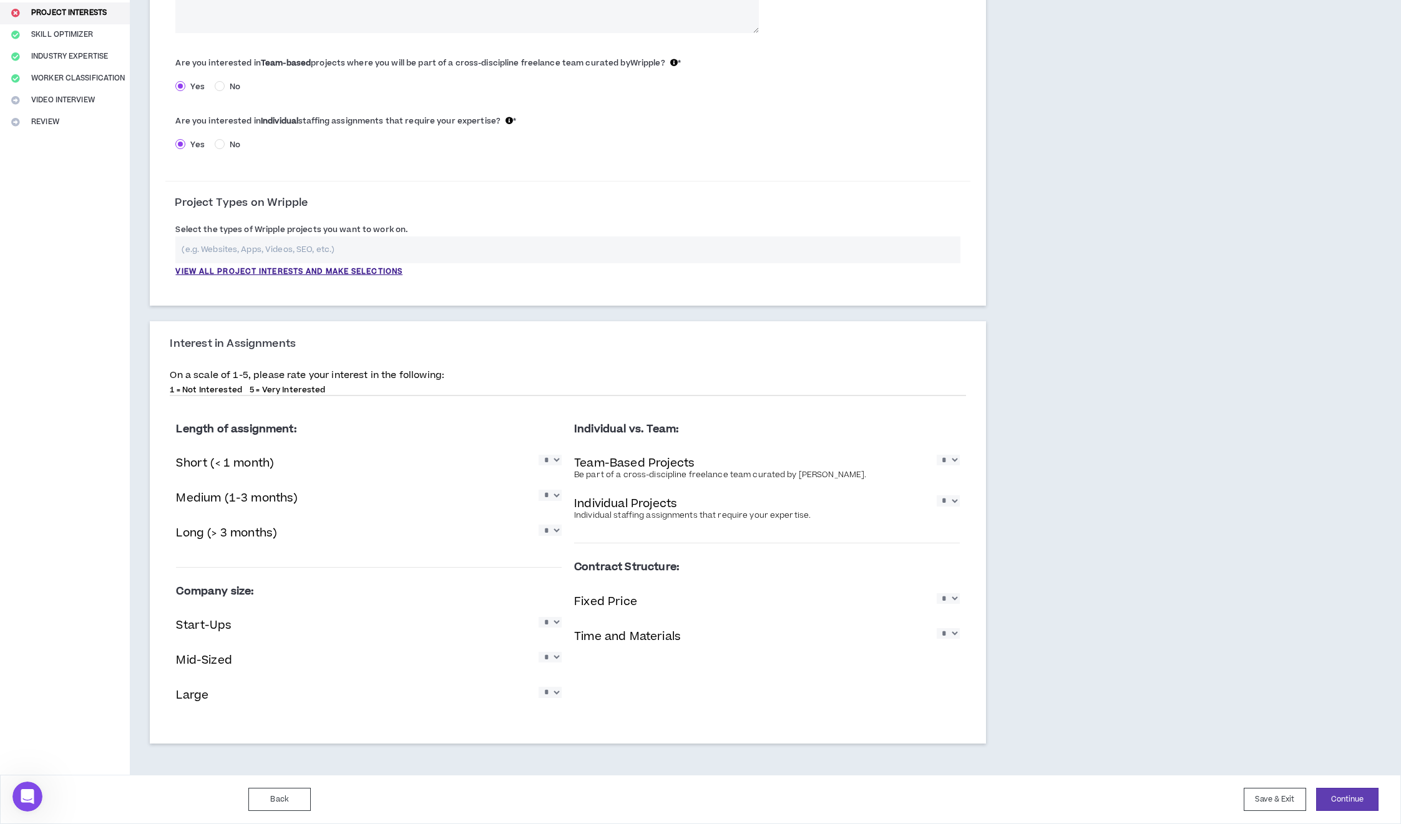
select select "*"
click at [937, 593] on select "* * * * *" at bounding box center [948, 598] width 23 height 11
select select "*"
click at [937, 628] on select "* * * * *" at bounding box center [948, 633] width 23 height 11
select select "*"
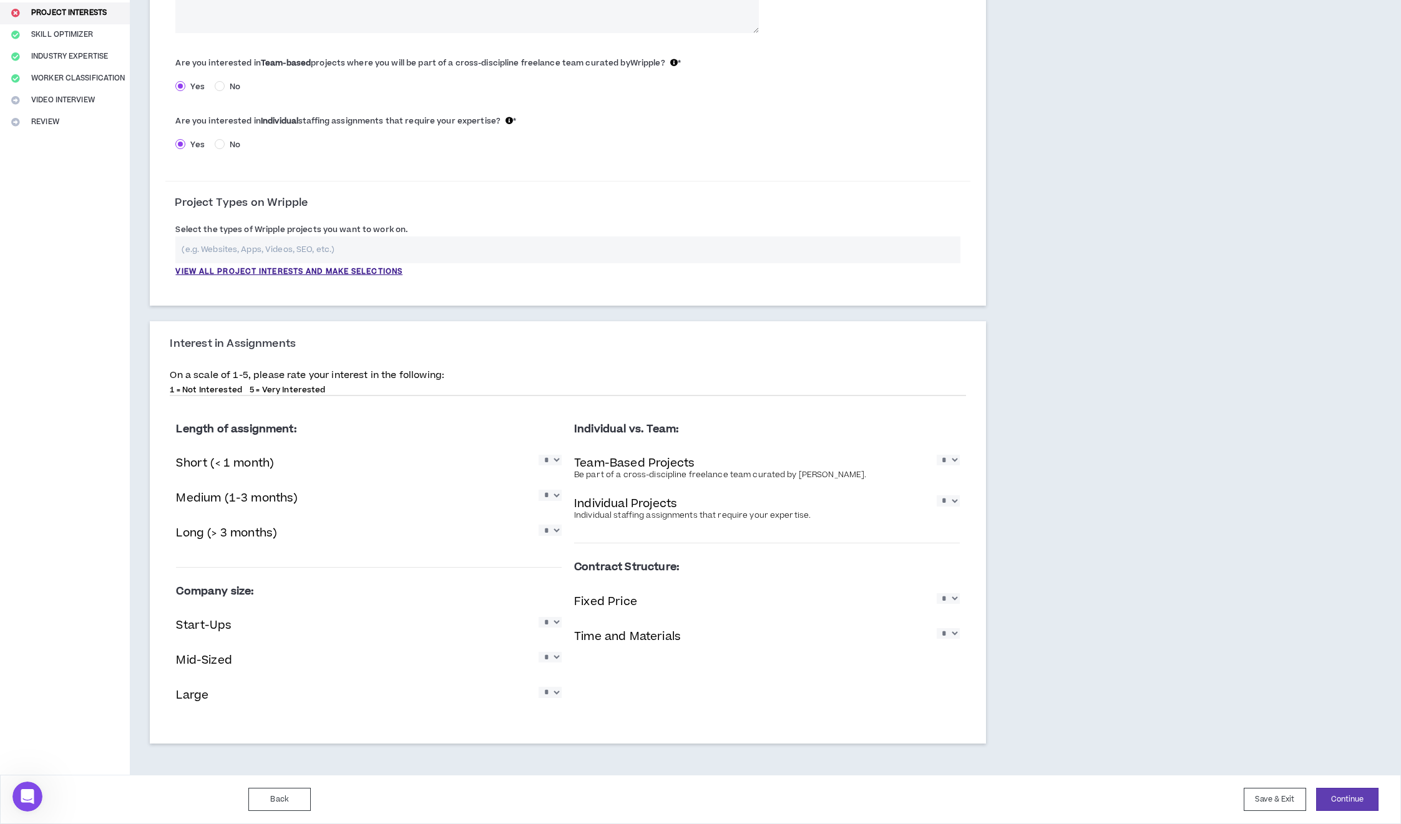
click at [539, 617] on select "* * * * *" at bounding box center [550, 622] width 23 height 11
select select "*"
click at [539, 652] on select "* * * * *" at bounding box center [550, 657] width 23 height 11
click at [554, 692] on div "Large * * * * *" at bounding box center [369, 697] width 386 height 26
select select "*"
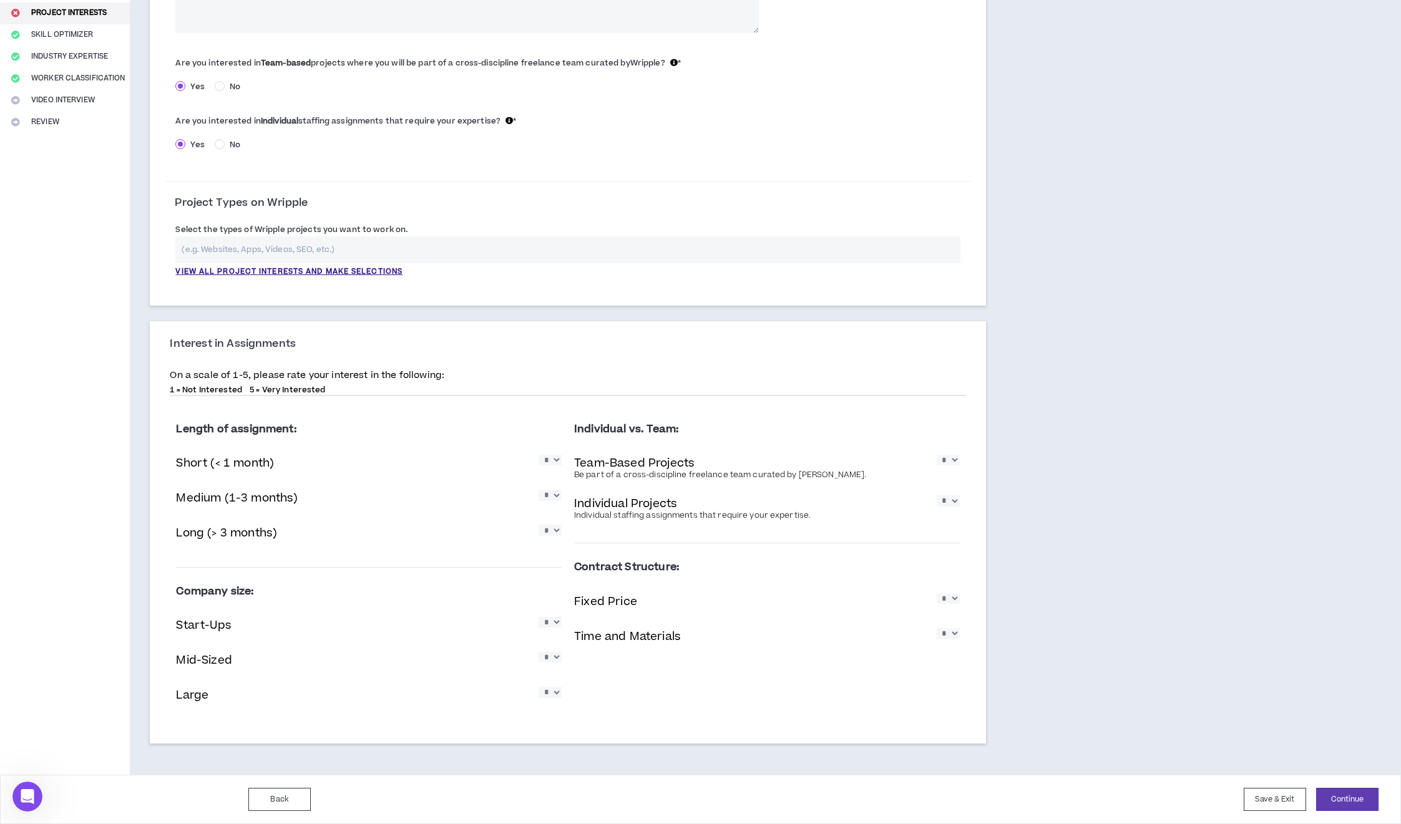
click at [539, 687] on select "* * * * *" at bounding box center [550, 692] width 23 height 11
click at [1356, 802] on button "Continue" at bounding box center [1347, 799] width 62 height 23
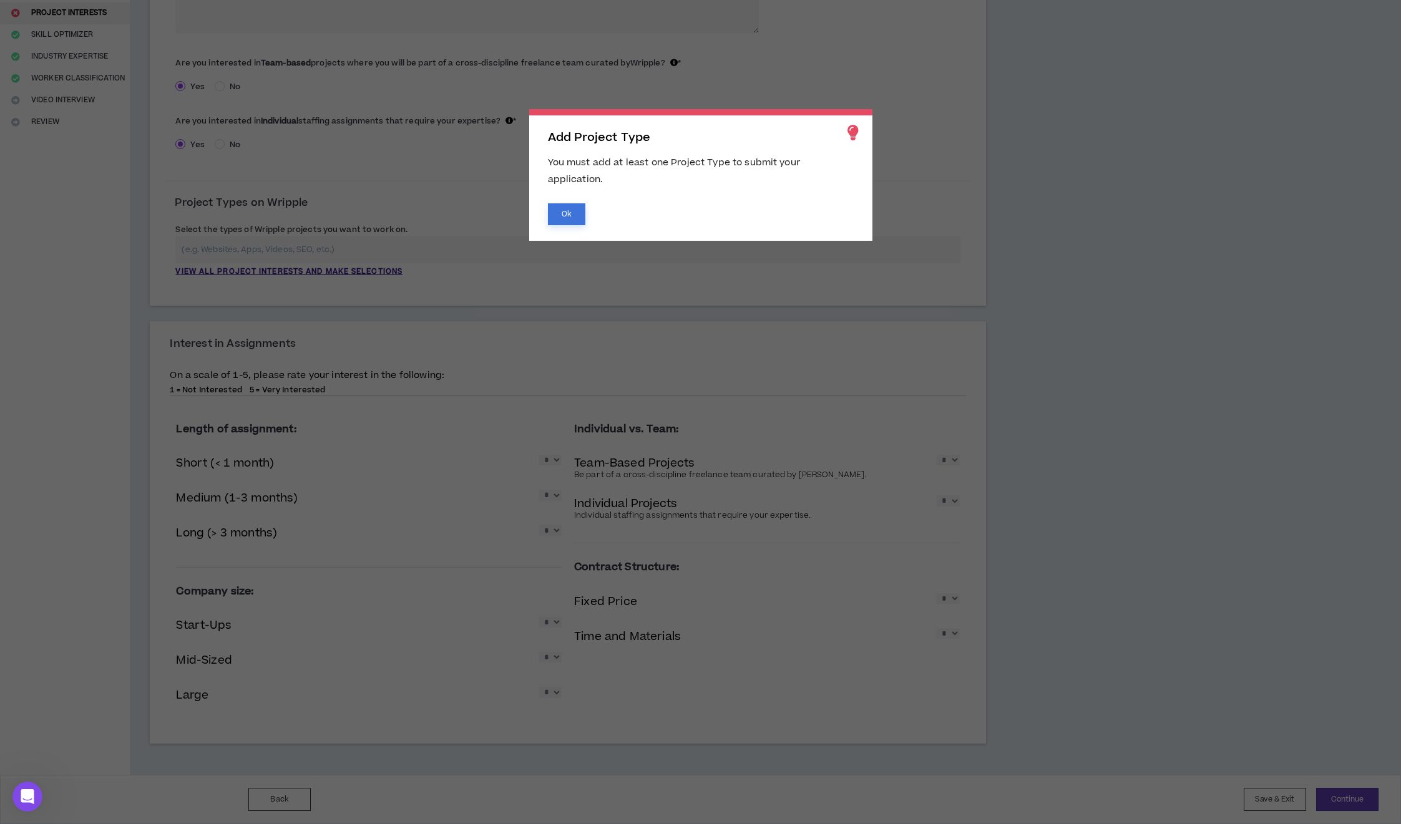
click at [568, 212] on button "Ok" at bounding box center [566, 214] width 37 height 22
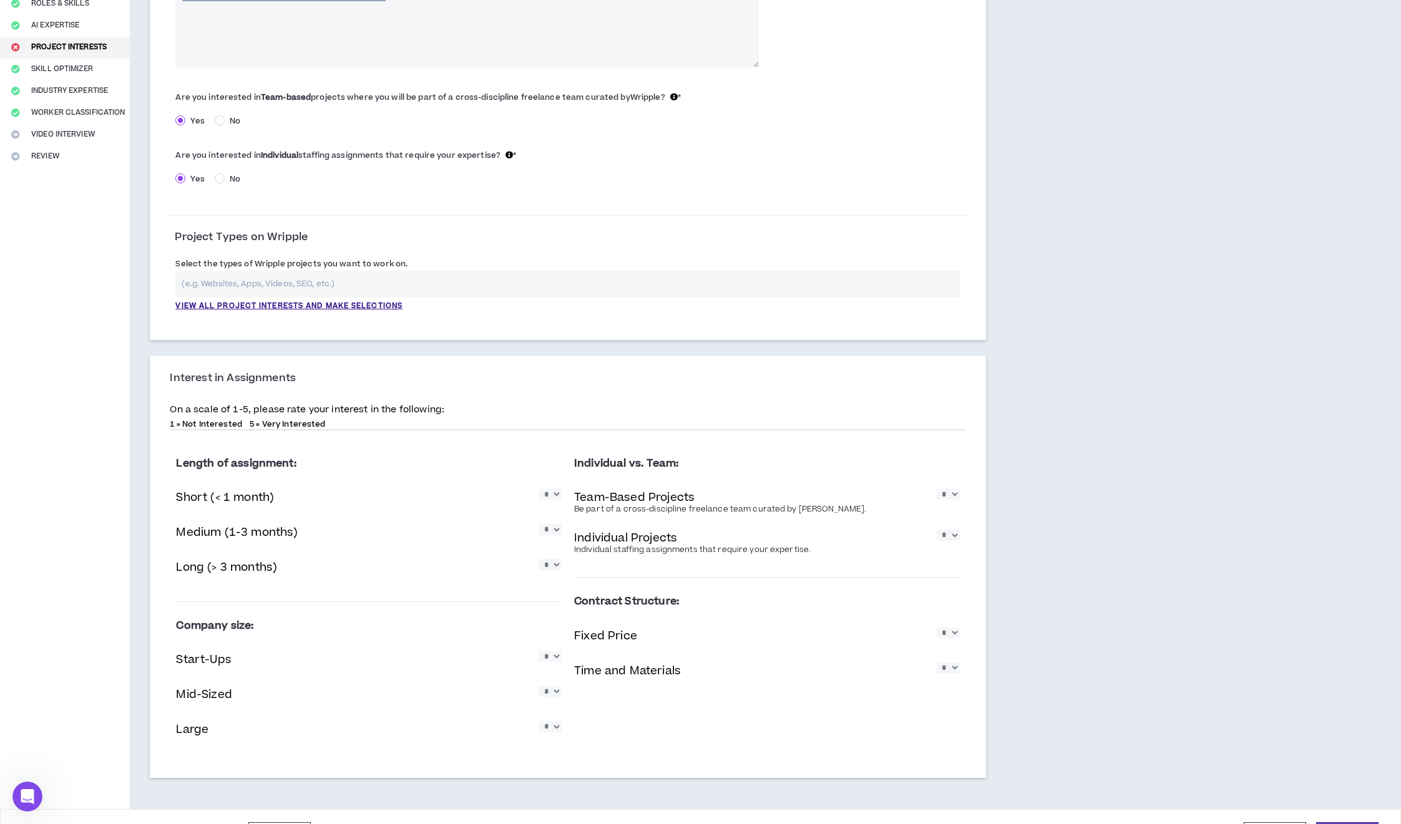
scroll to position [0, 0]
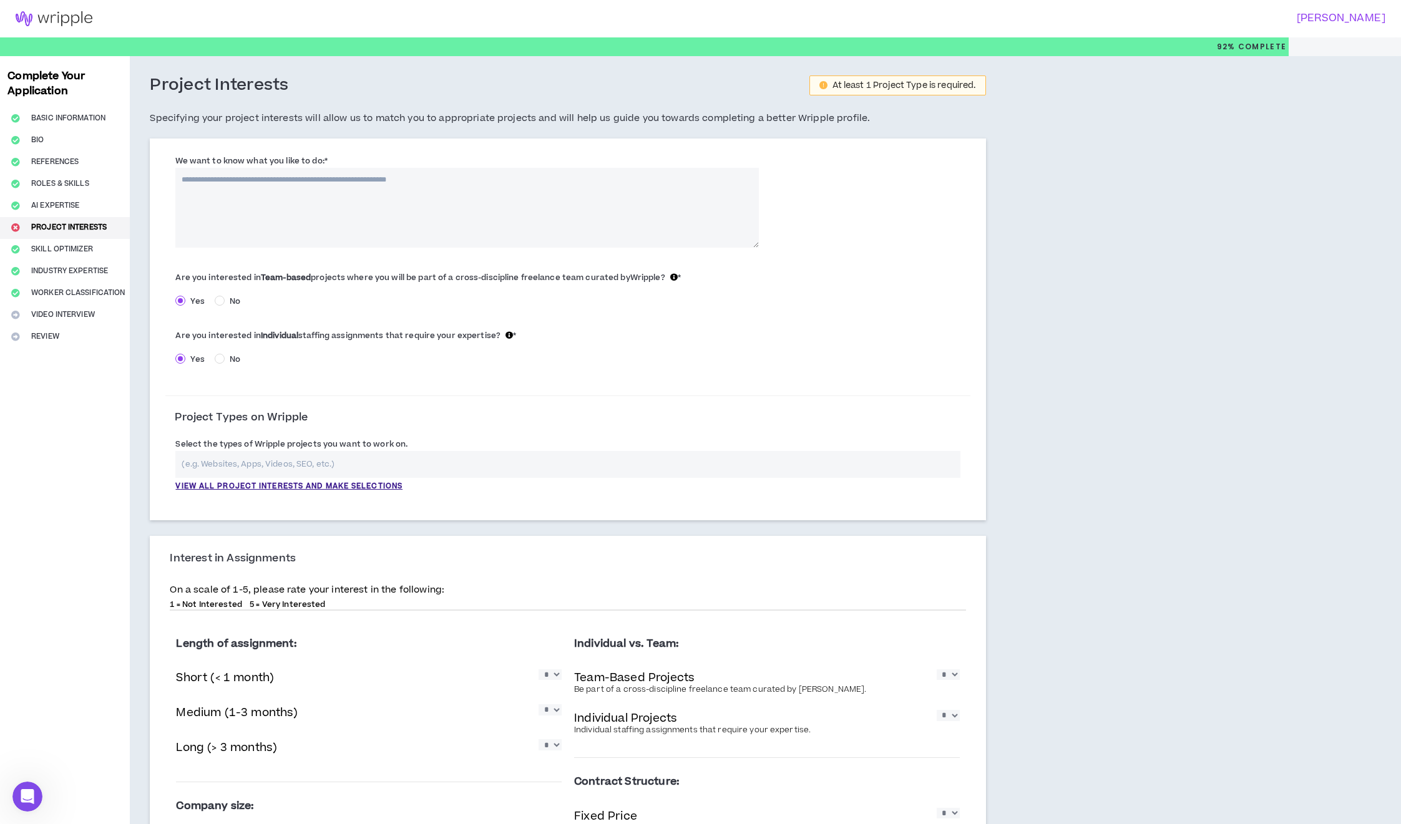
click at [281, 458] on input "text" at bounding box center [567, 464] width 784 height 27
click at [346, 485] on p "View all project interests and make selections" at bounding box center [288, 486] width 227 height 11
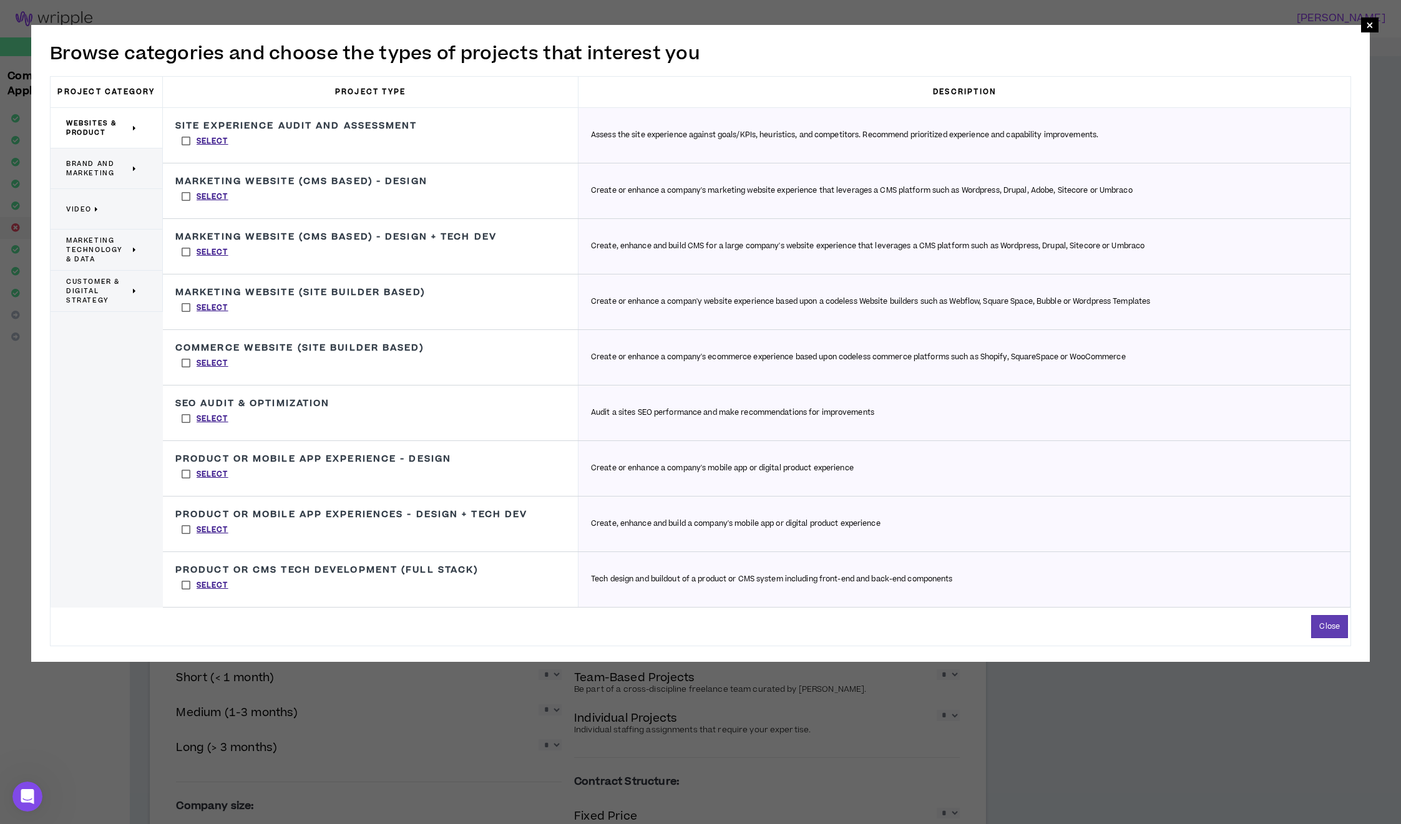
click at [92, 174] on span "Brand and Marketing" at bounding box center [98, 168] width 64 height 19
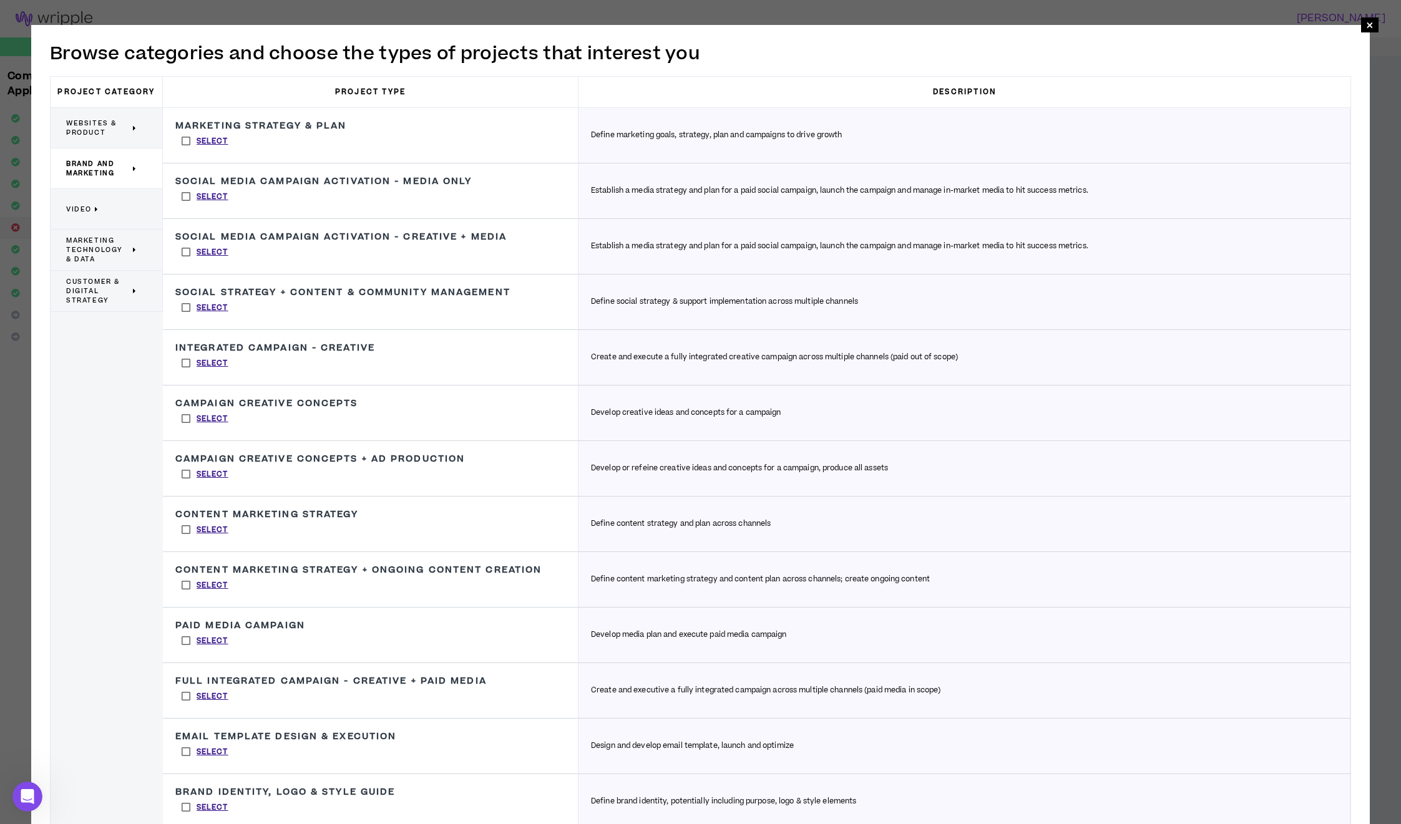
click at [122, 140] on p "Websites & Product" at bounding box center [101, 127] width 71 height 27
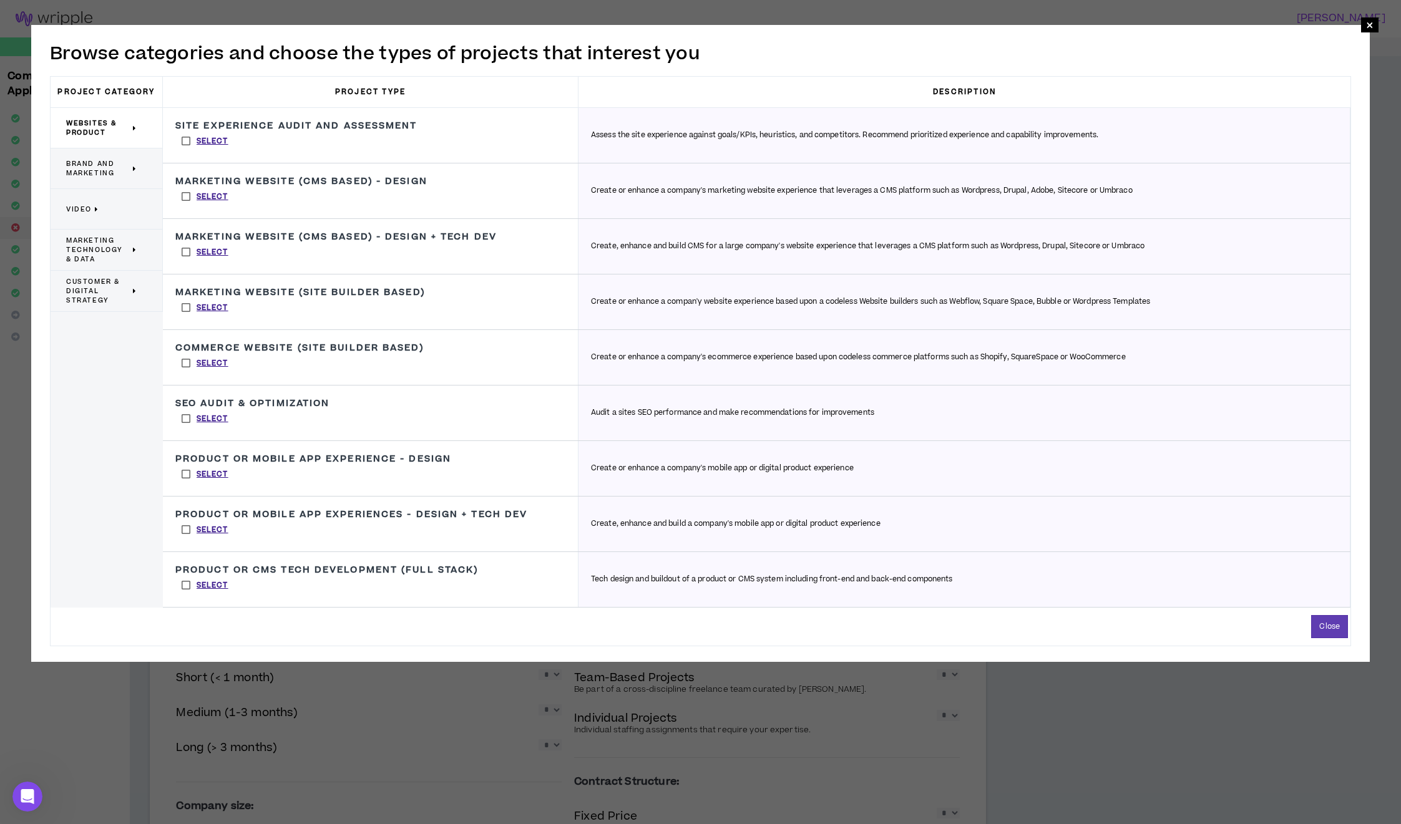
click at [183, 582] on label "Select" at bounding box center [204, 585] width 59 height 19
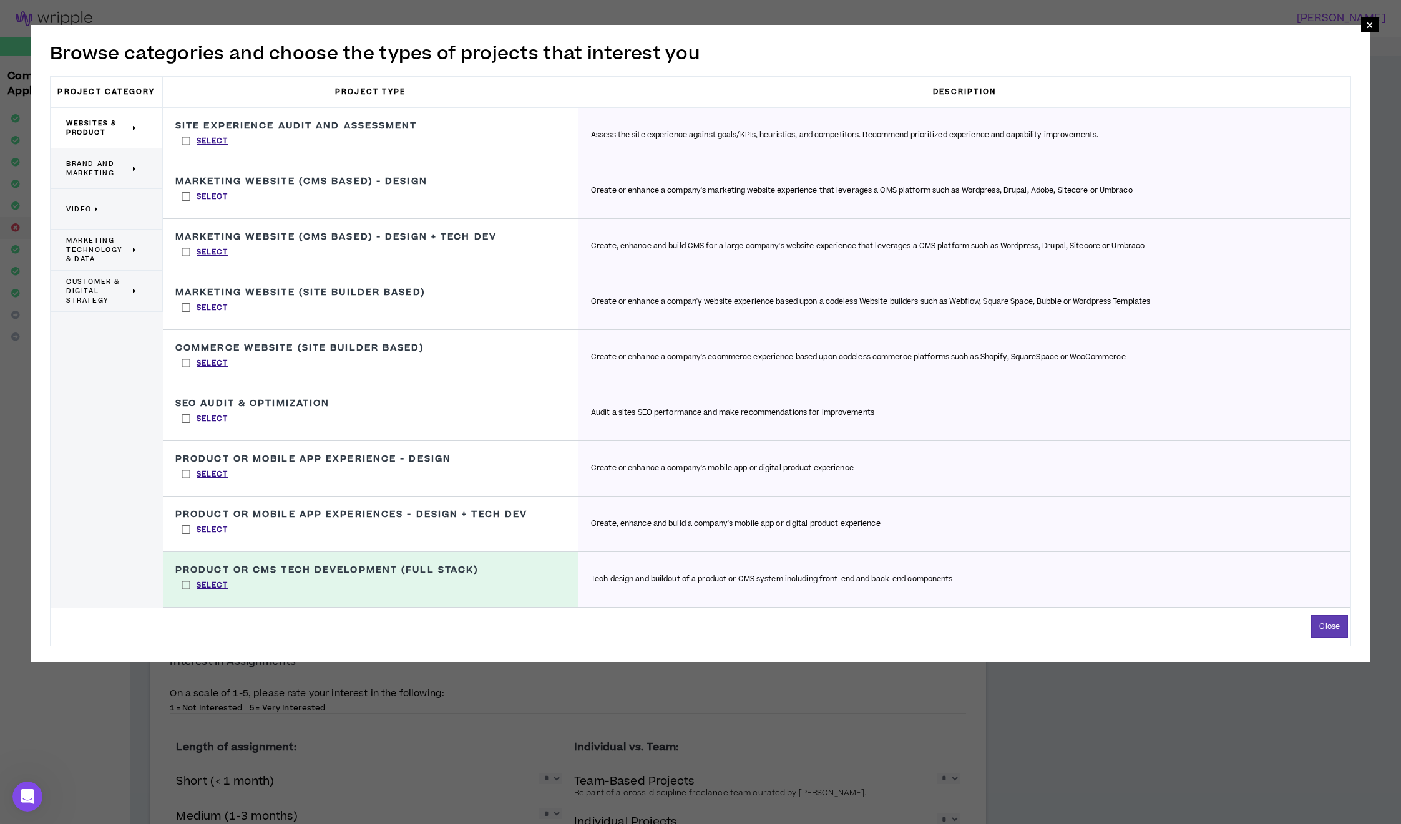
click at [188, 530] on label "Select" at bounding box center [204, 529] width 59 height 19
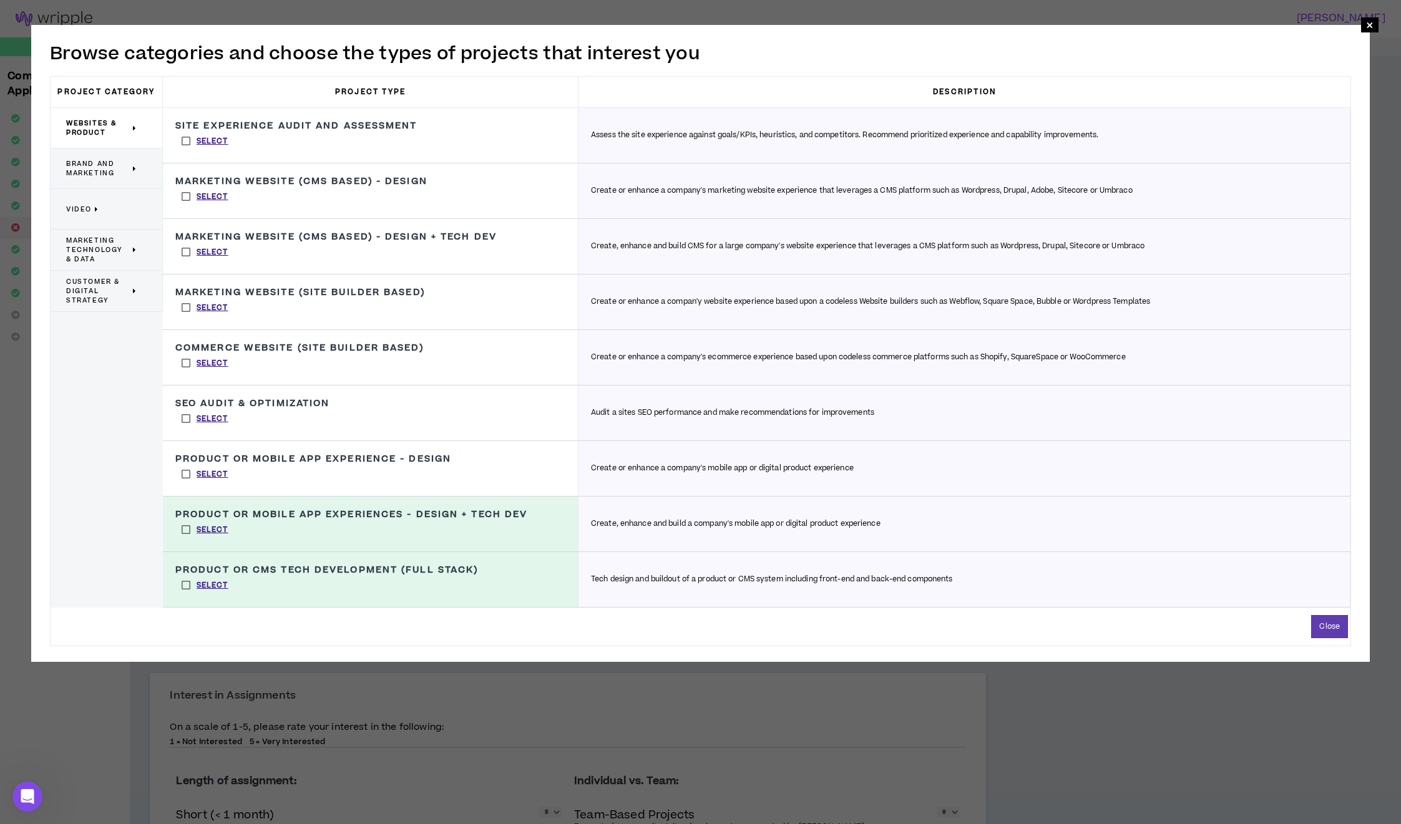
click at [183, 365] on label "Select" at bounding box center [204, 363] width 59 height 19
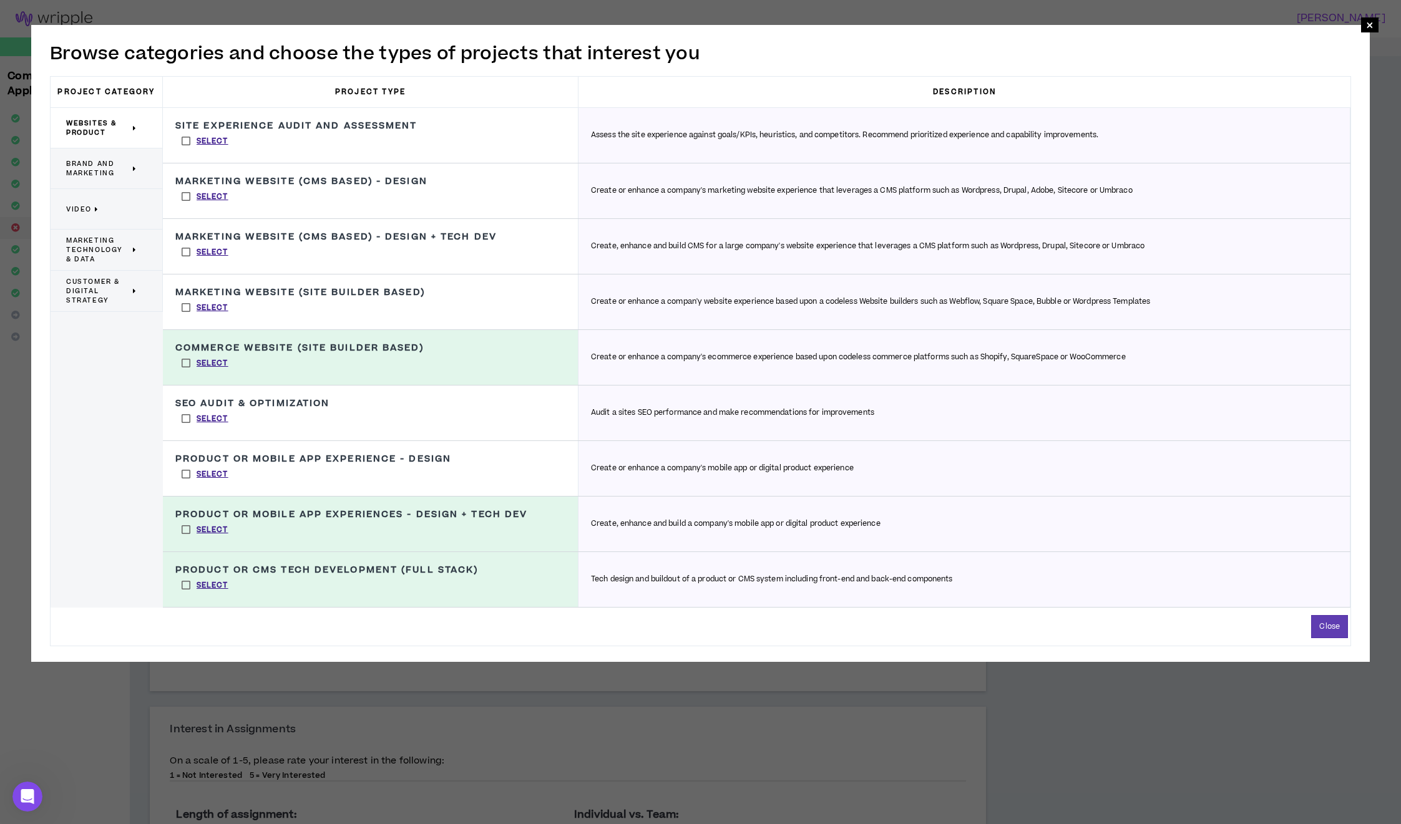
click at [188, 303] on label "Select" at bounding box center [204, 307] width 59 height 19
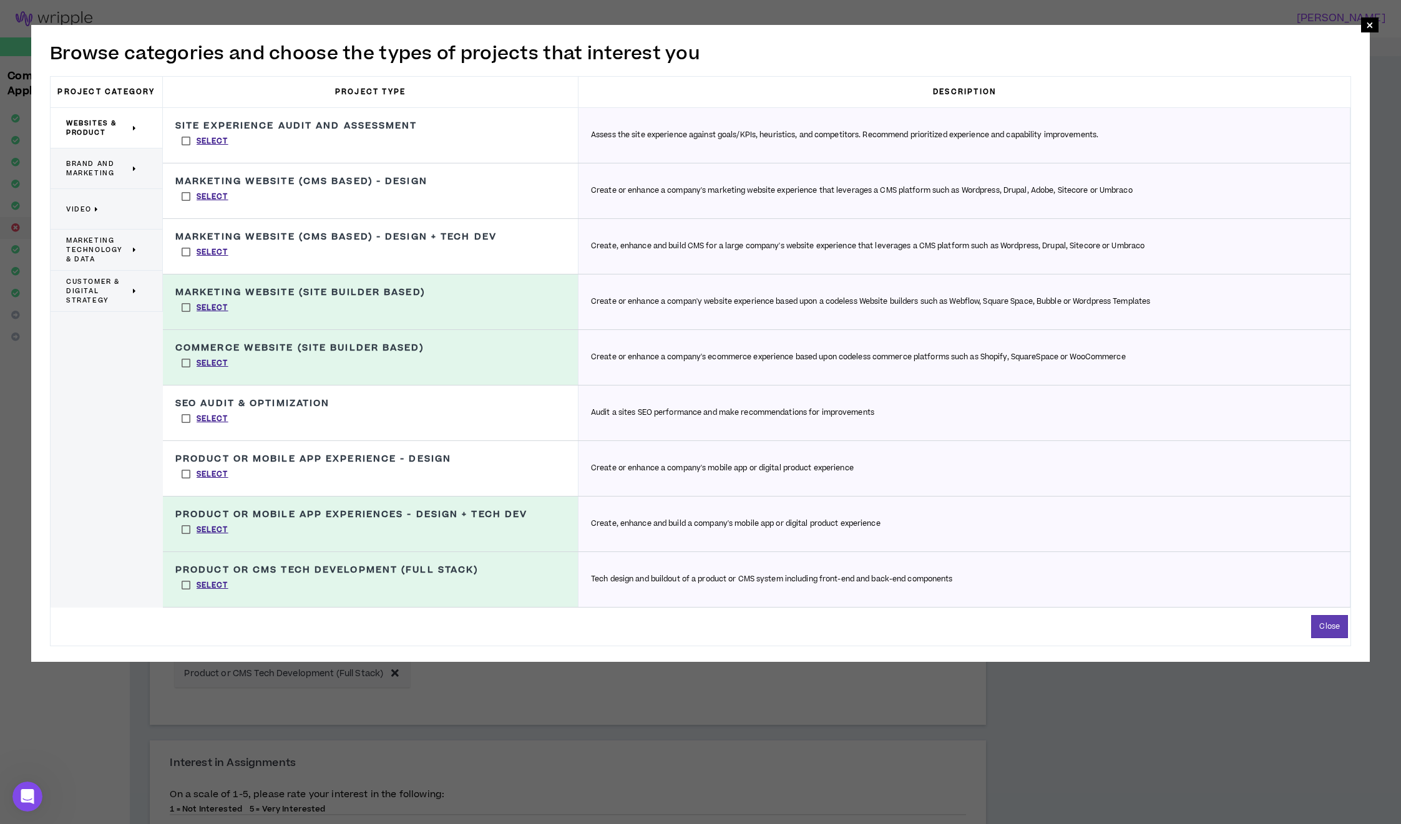
click at [185, 248] on label "Select" at bounding box center [204, 252] width 59 height 19
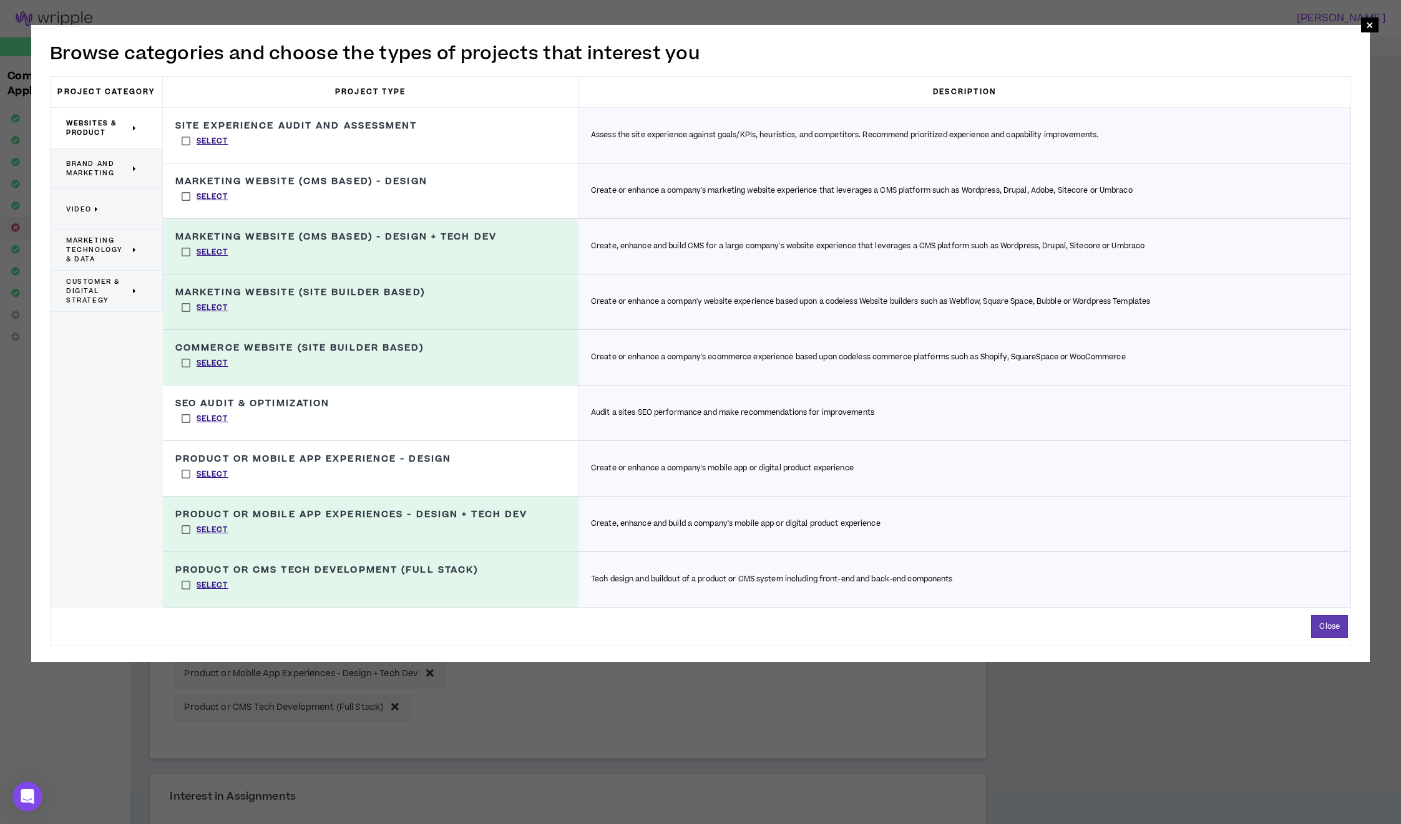
drag, startPoint x: 190, startPoint y: 197, endPoint x: 196, endPoint y: 178, distance: 19.5
click at [191, 197] on label "Select" at bounding box center [204, 196] width 59 height 19
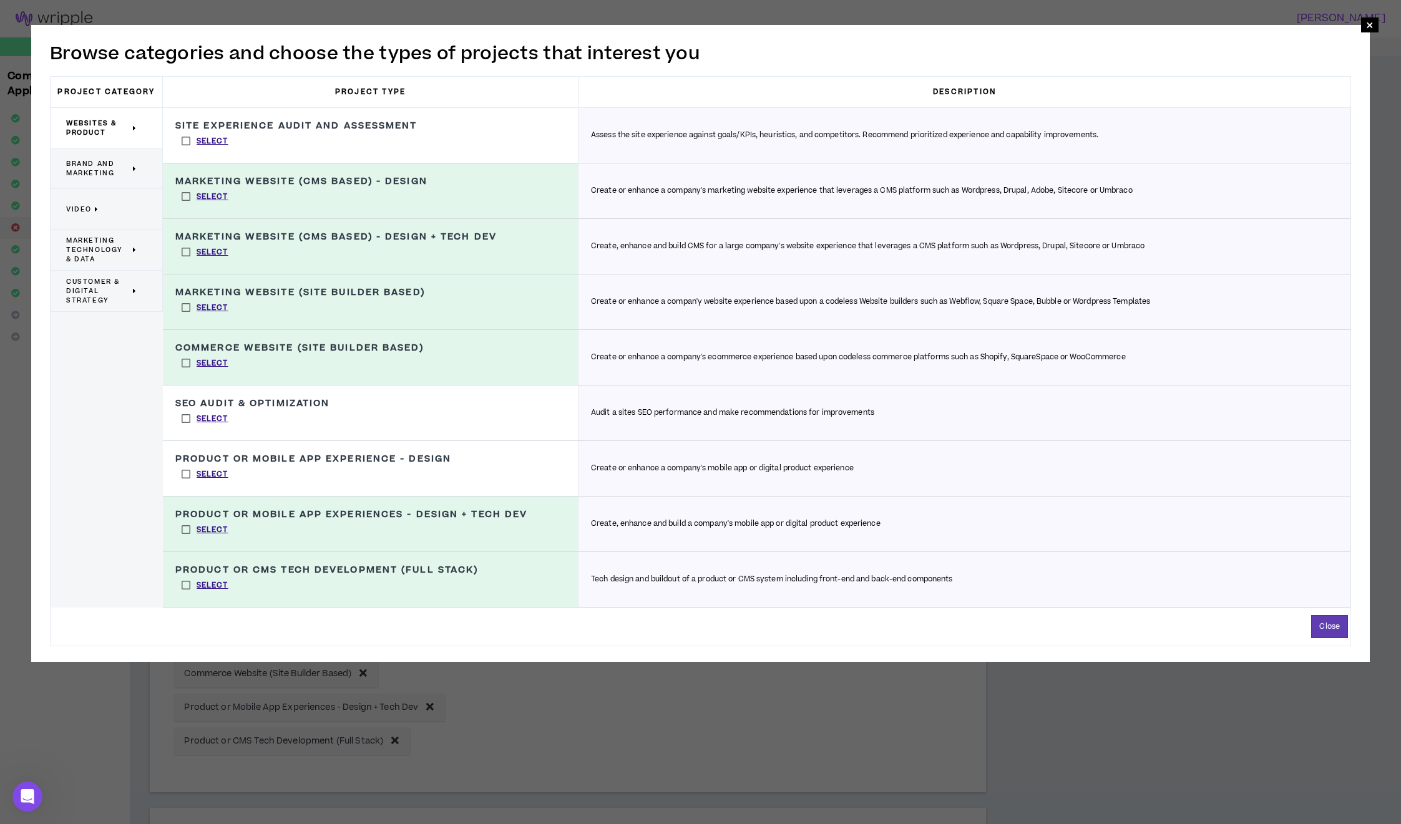
drag, startPoint x: 188, startPoint y: 140, endPoint x: 191, endPoint y: 149, distance: 8.5
click at [189, 140] on label "Select" at bounding box center [204, 141] width 59 height 19
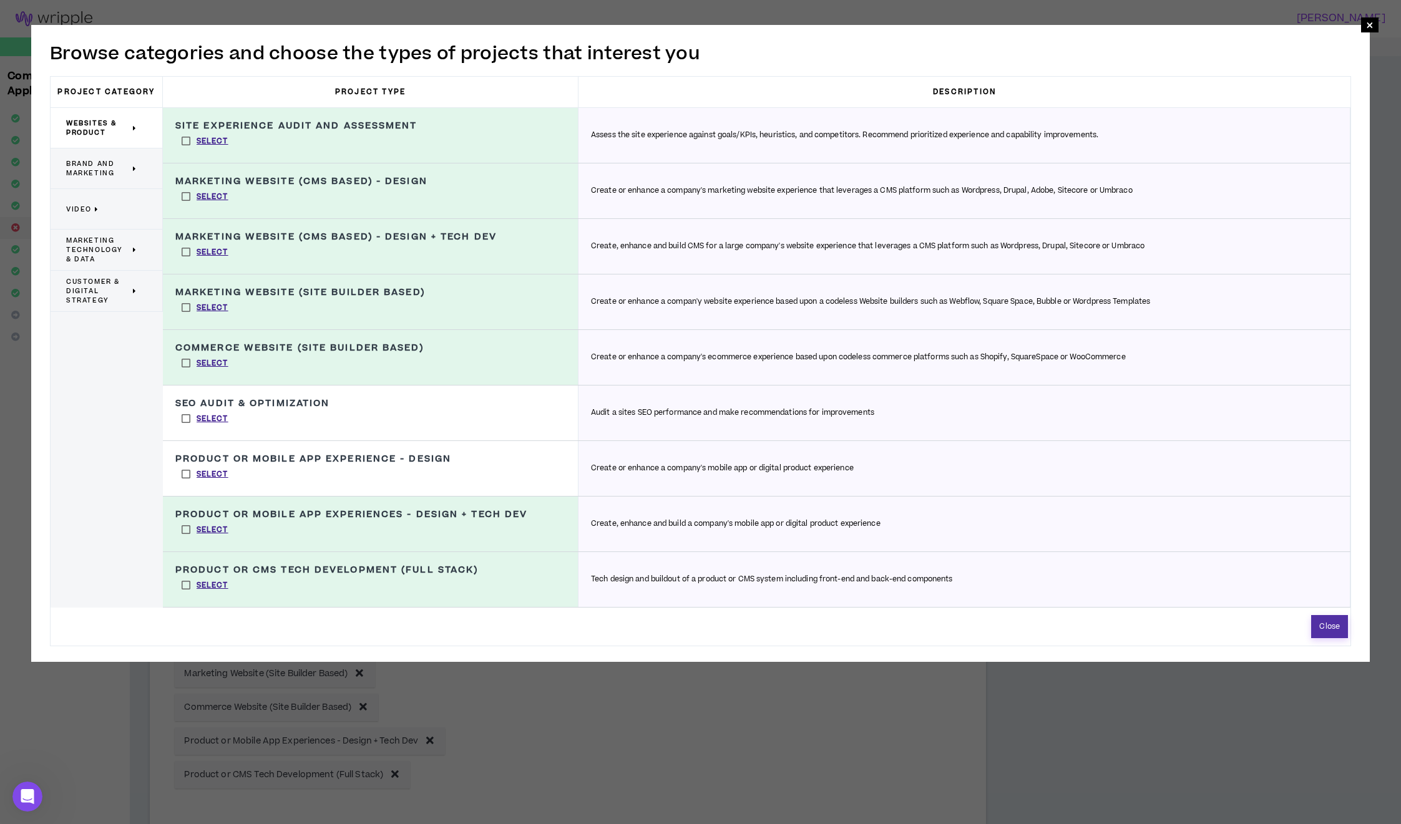
drag, startPoint x: 1335, startPoint y: 630, endPoint x: 1327, endPoint y: 630, distance: 8.1
click at [1334, 630] on button "Close" at bounding box center [1329, 626] width 37 height 23
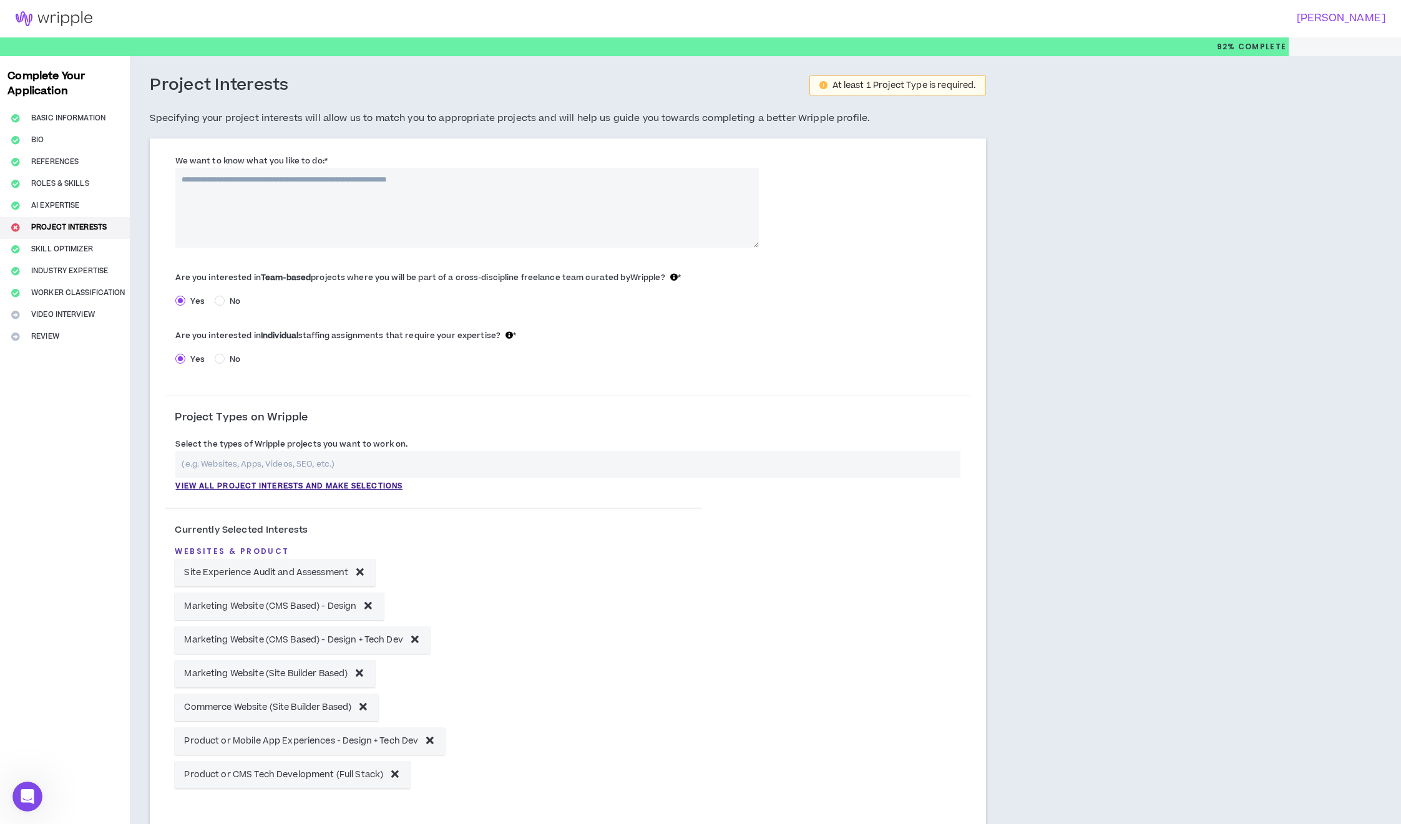
drag, startPoint x: 170, startPoint y: 158, endPoint x: 356, endPoint y: 157, distance: 186.0
click at [356, 157] on div "We want to know what you like to do: *" at bounding box center [466, 201] width 603 height 94
copy label "We want to know what you like to do: *"
click at [464, 198] on textarea "We want to know what you like to do: *" at bounding box center [466, 208] width 583 height 80
paste textarea "**********"
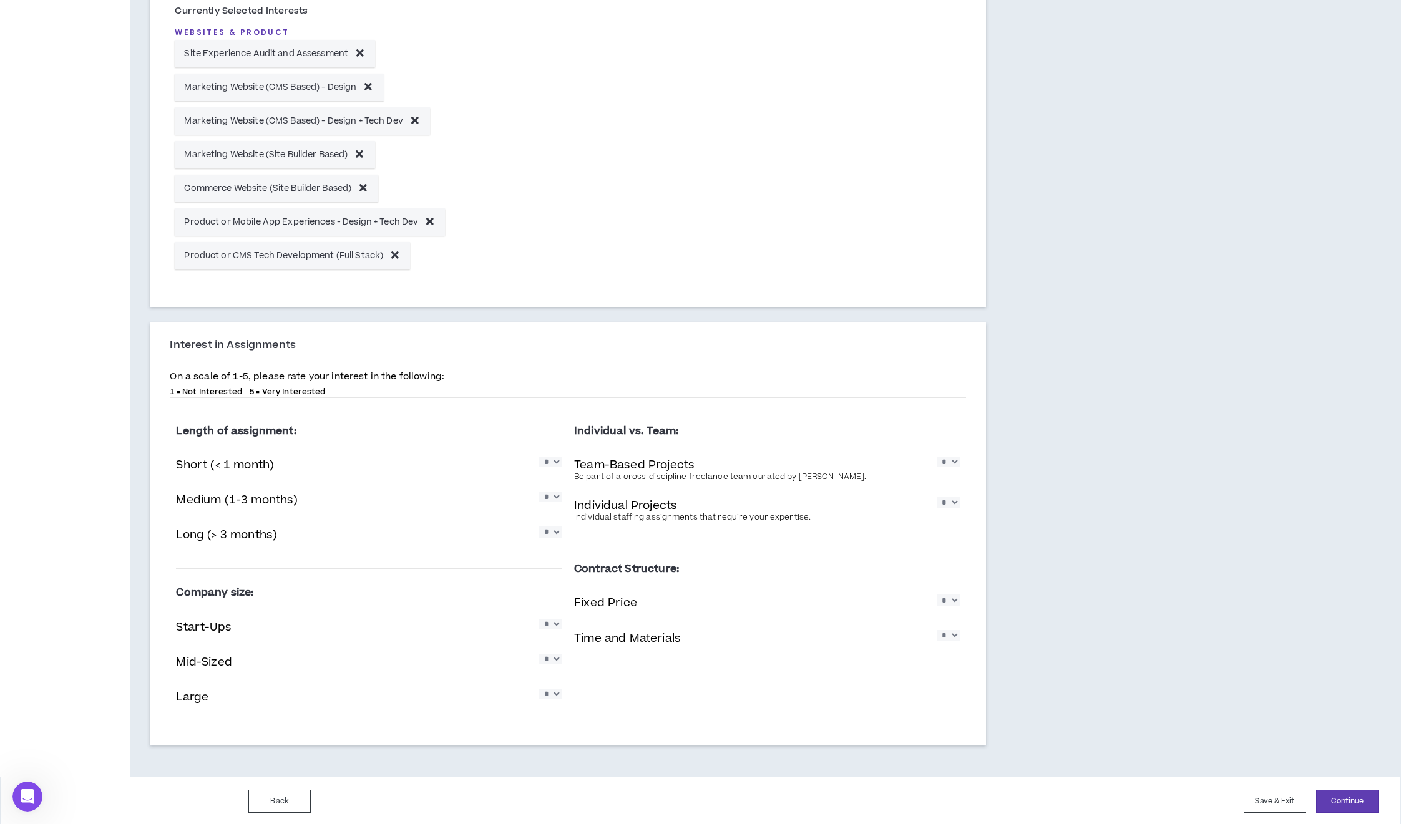
scroll to position [521, 0]
type textarea "**********"
click at [1341, 804] on button "Continue" at bounding box center [1347, 799] width 62 height 23
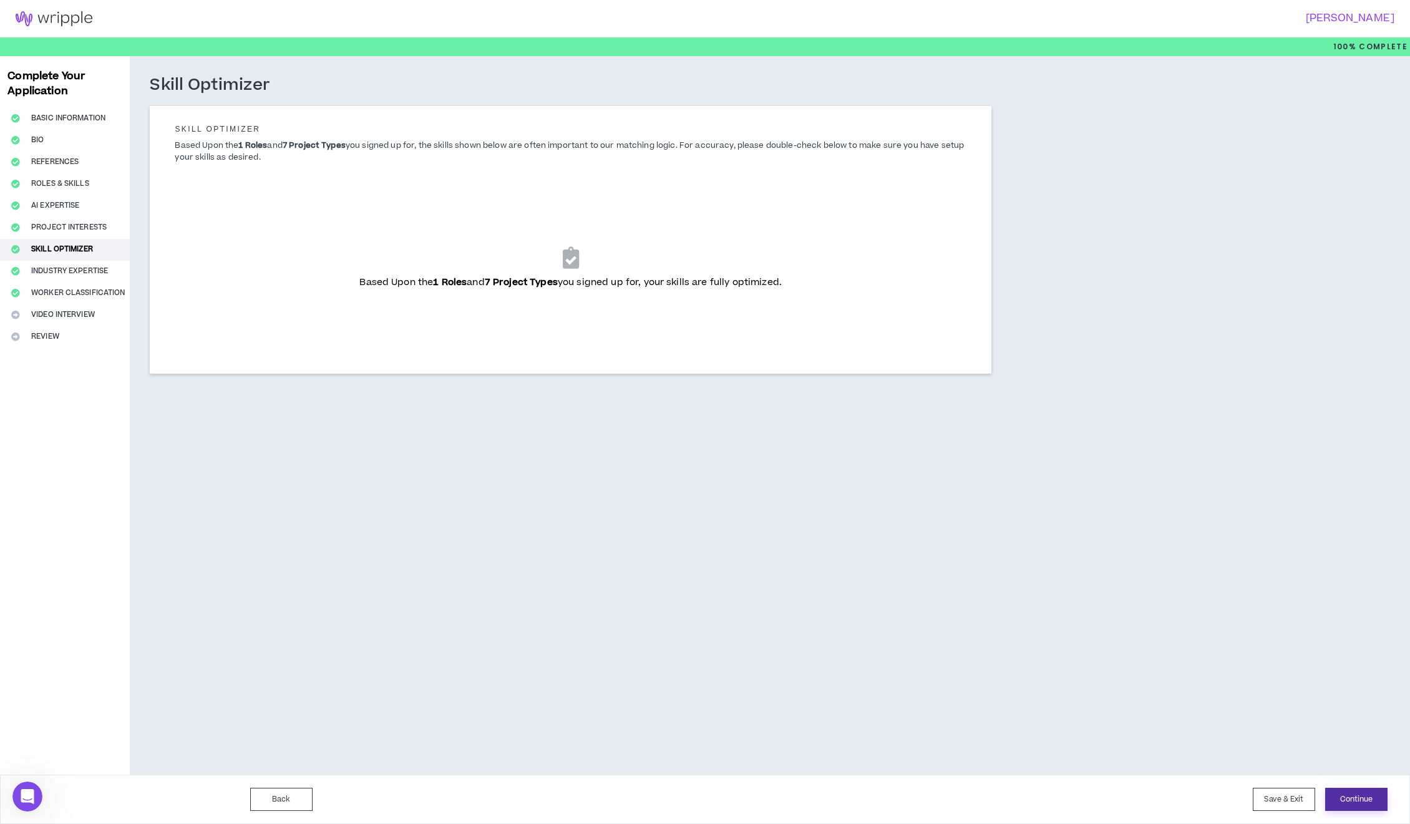
click at [1367, 803] on button "Continue" at bounding box center [1356, 799] width 62 height 23
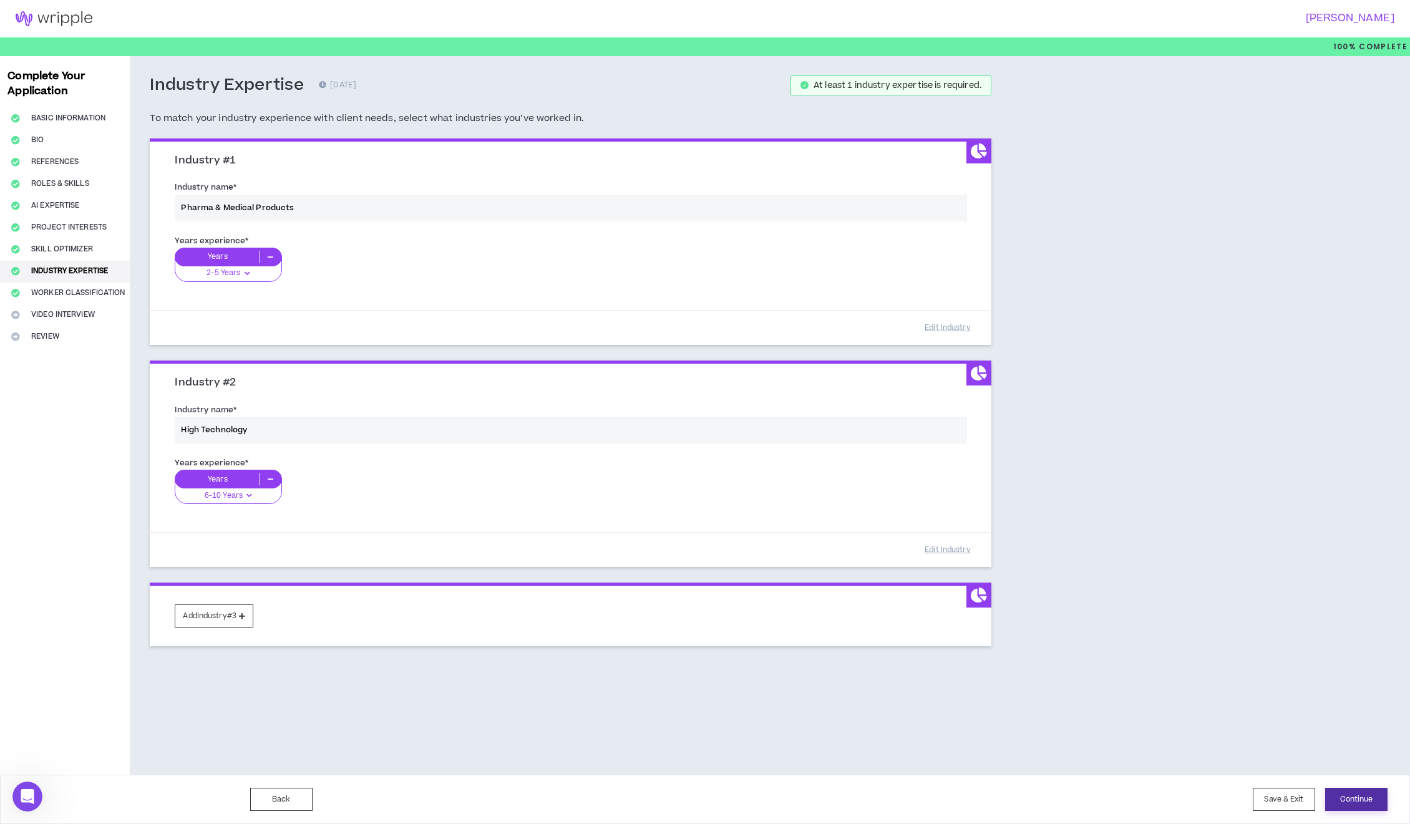
click at [1375, 804] on button "Continue" at bounding box center [1356, 799] width 62 height 23
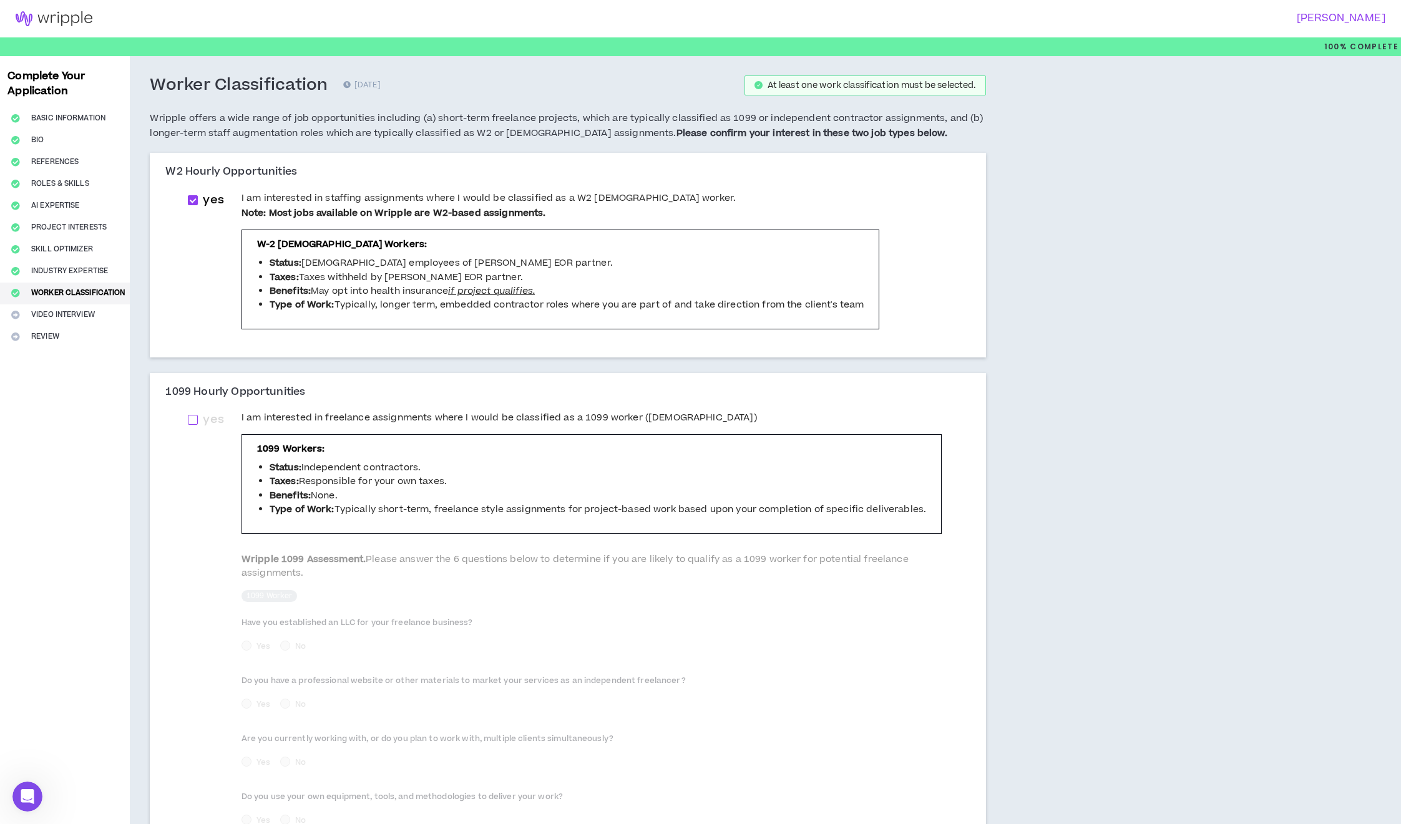
click at [195, 421] on span at bounding box center [193, 420] width 10 height 10
checkbox input "****"
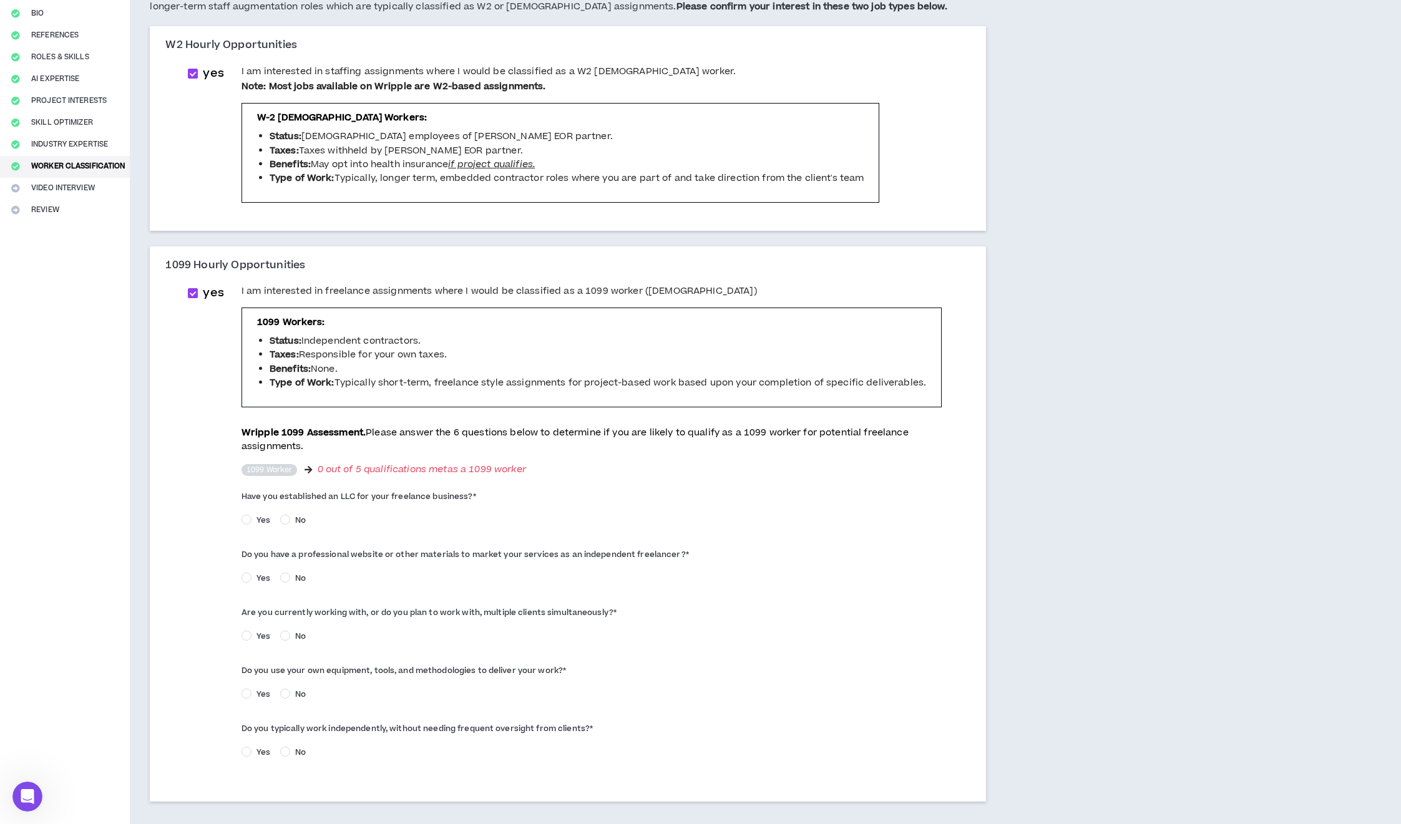
scroll to position [200, 0]
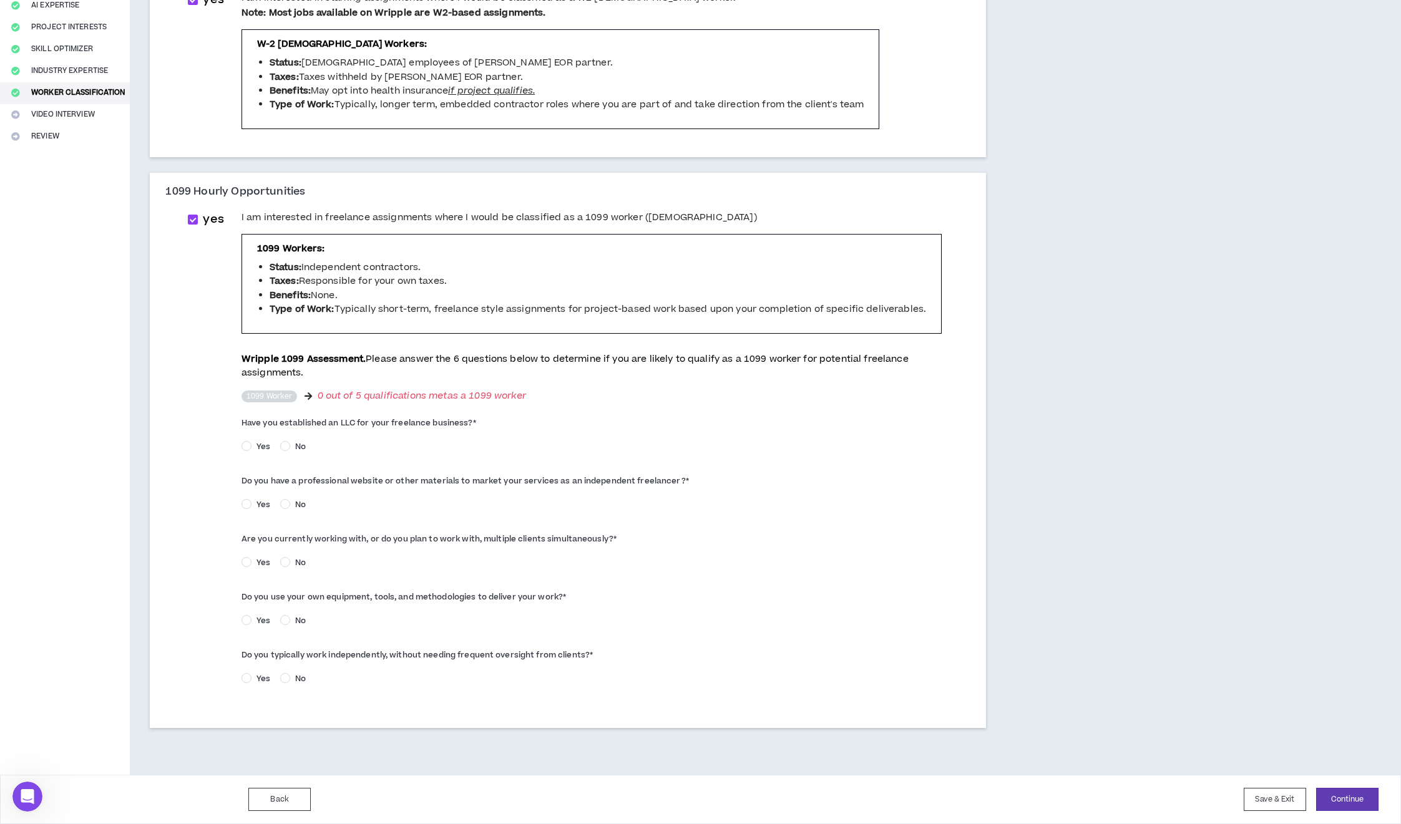
click at [261, 441] on span "Yes" at bounding box center [263, 446] width 24 height 11
click at [253, 560] on span "Yes" at bounding box center [263, 562] width 24 height 11
click at [1349, 801] on button "Continue" at bounding box center [1347, 799] width 62 height 23
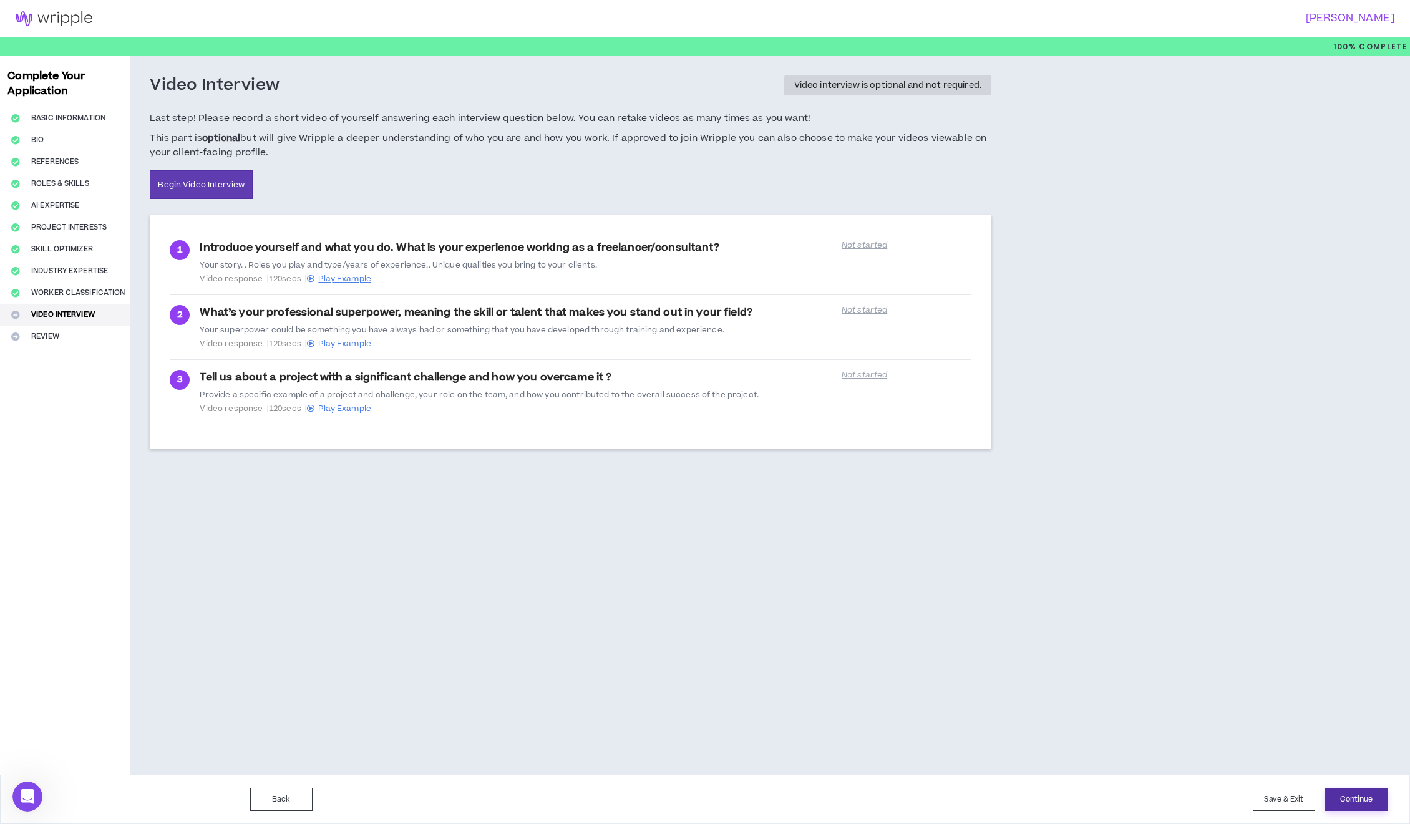
click at [1360, 802] on button "Continue" at bounding box center [1356, 799] width 62 height 23
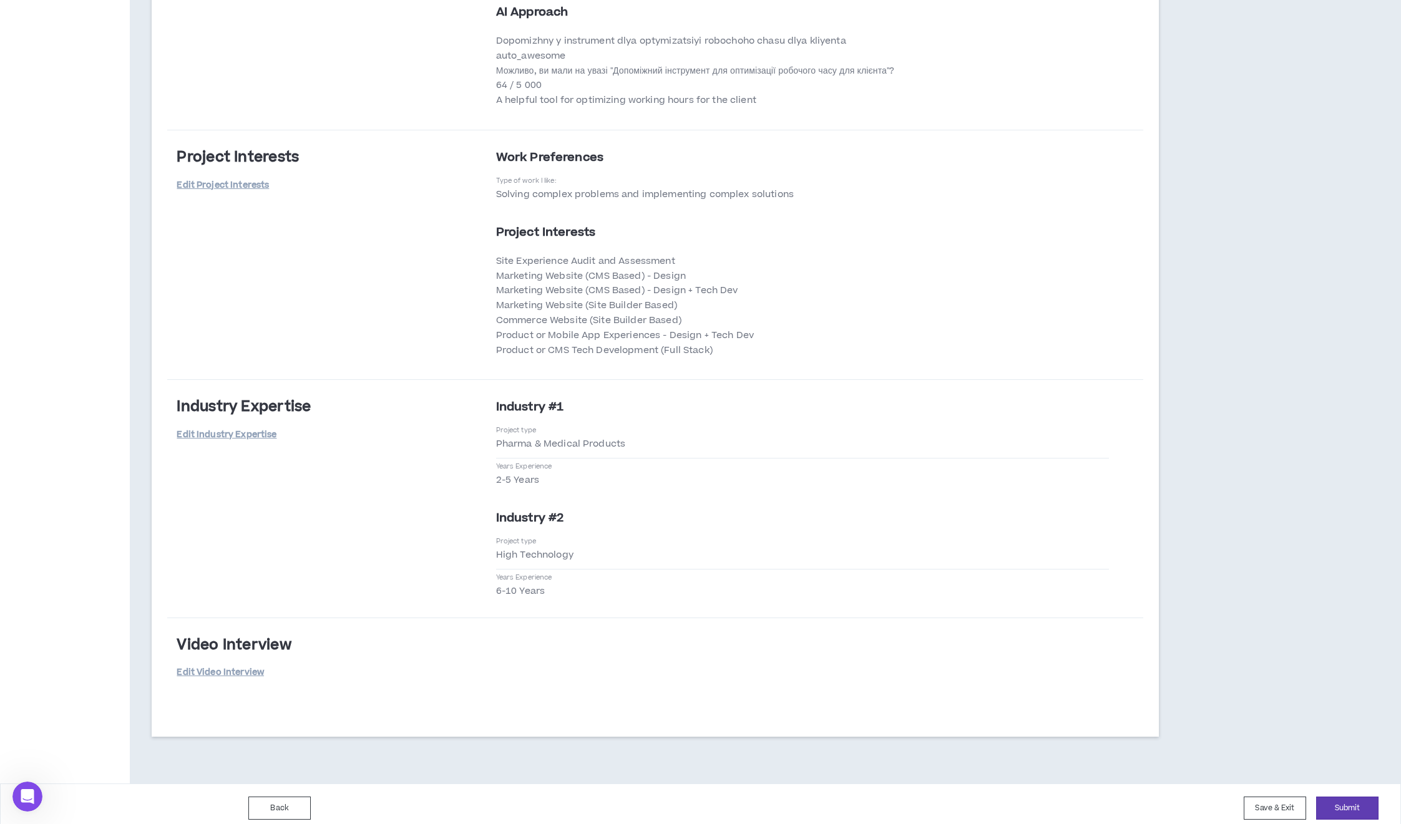
scroll to position [1995, 0]
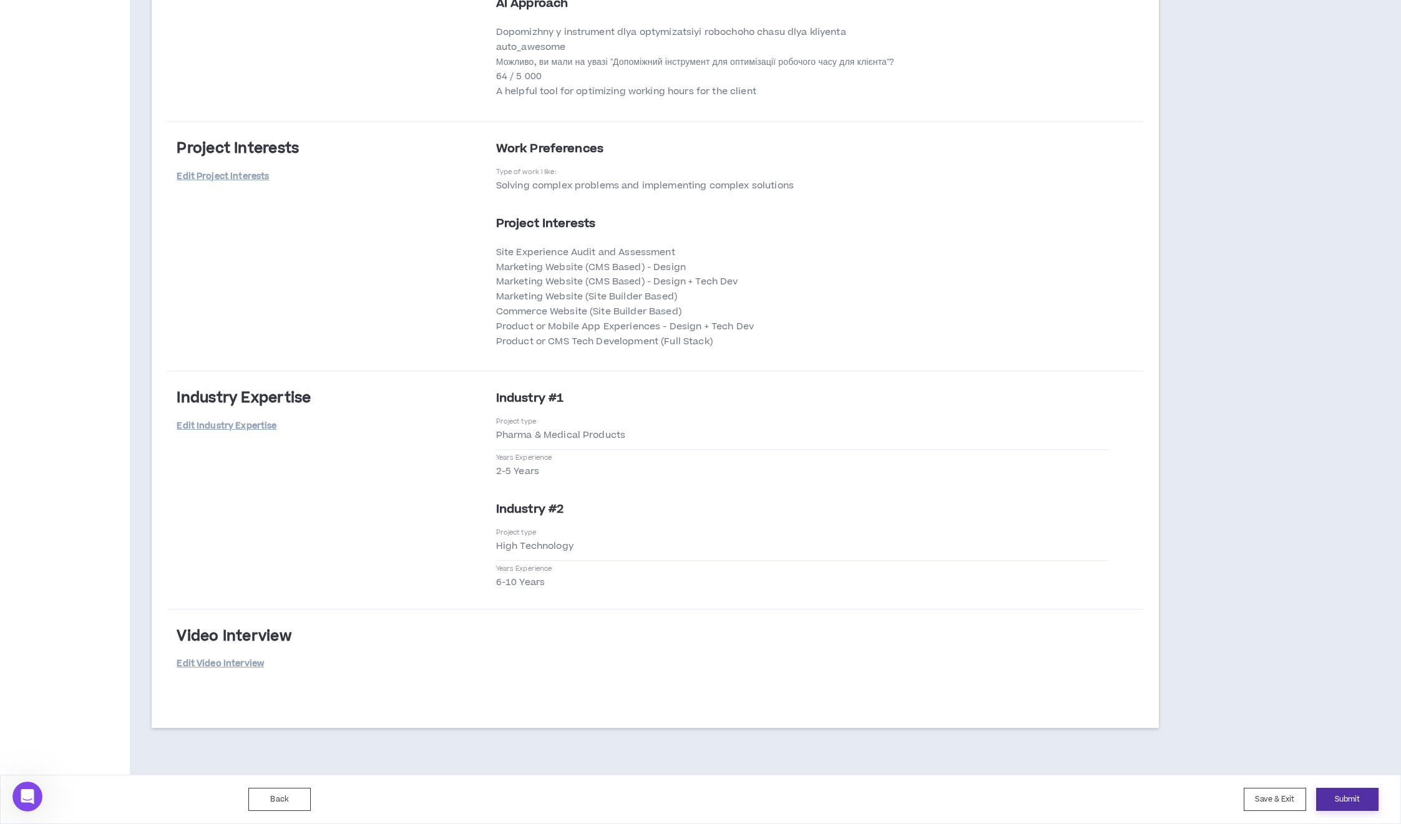
click at [1352, 806] on button "Submit" at bounding box center [1347, 799] width 62 height 23
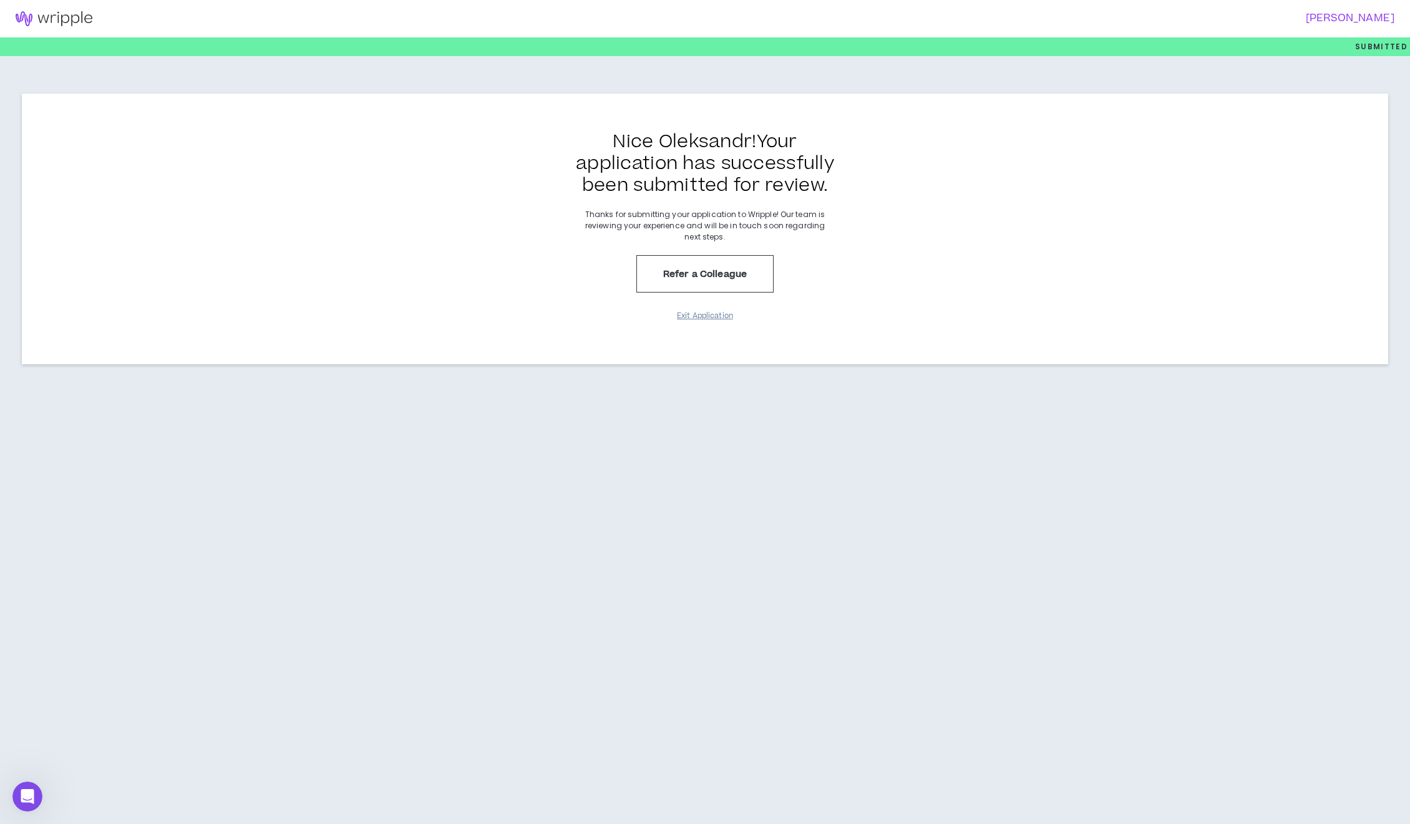
click at [693, 319] on button "Exit Application" at bounding box center [705, 316] width 62 height 22
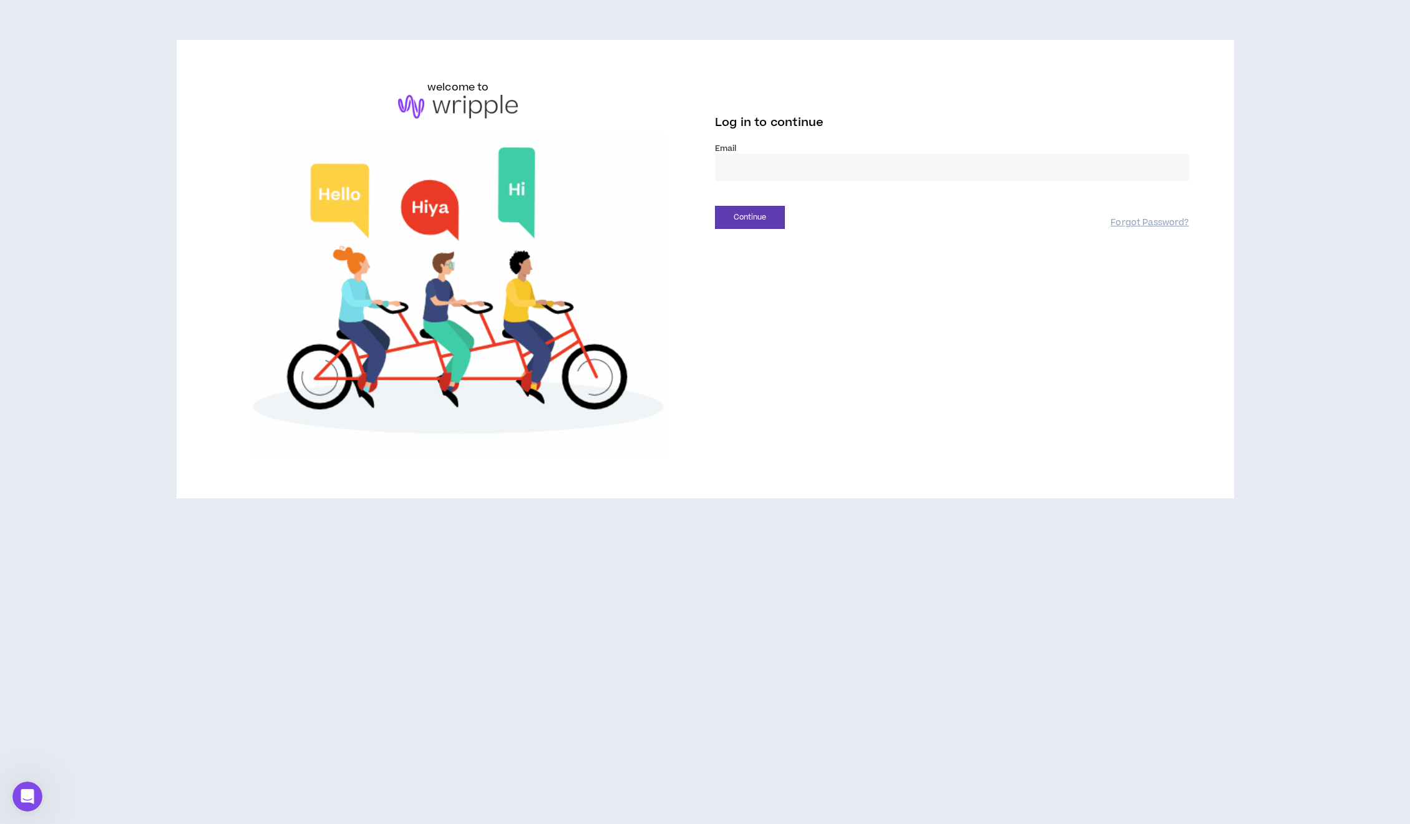
click at [760, 175] on input "email" at bounding box center [952, 167] width 474 height 27
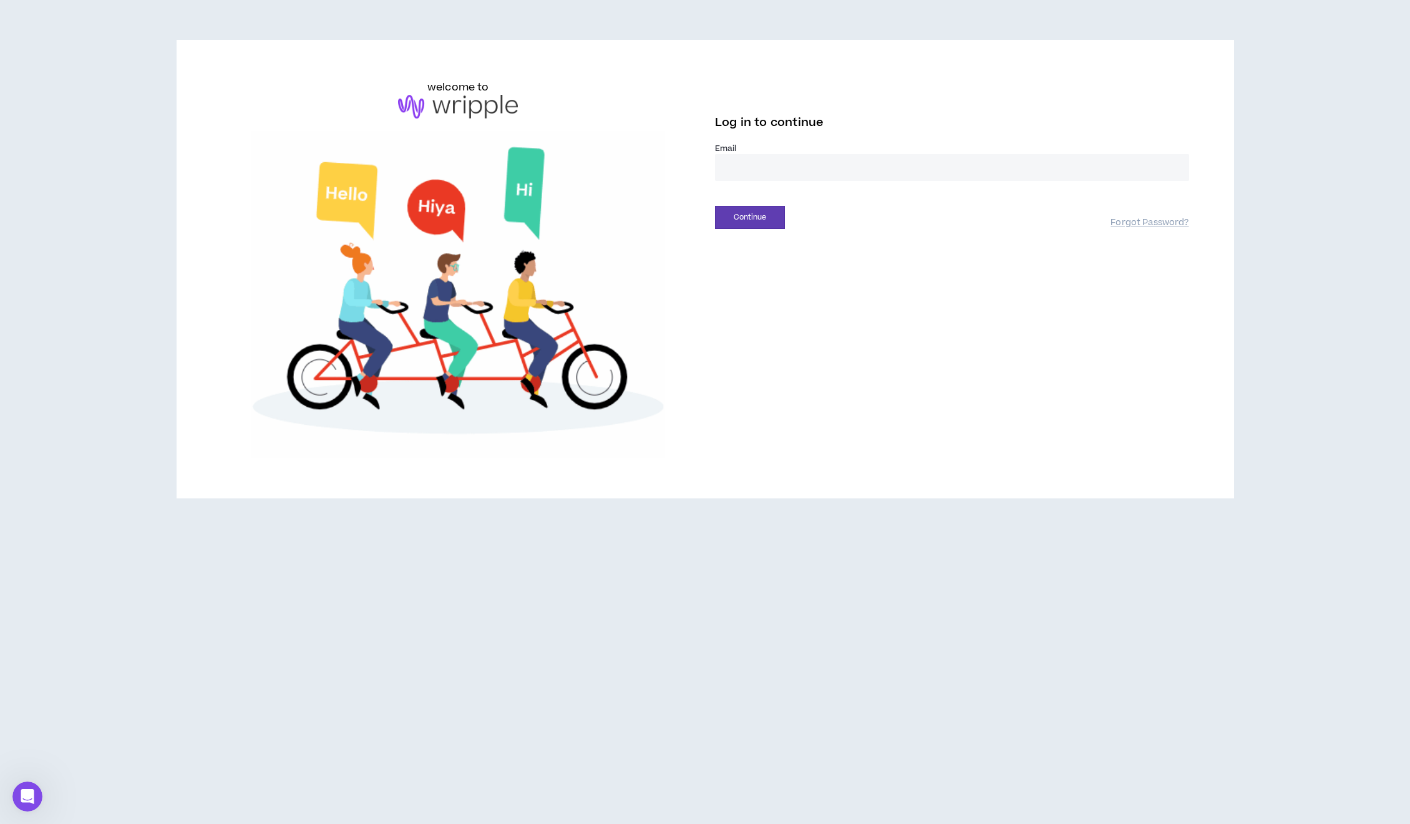
type input "**********"
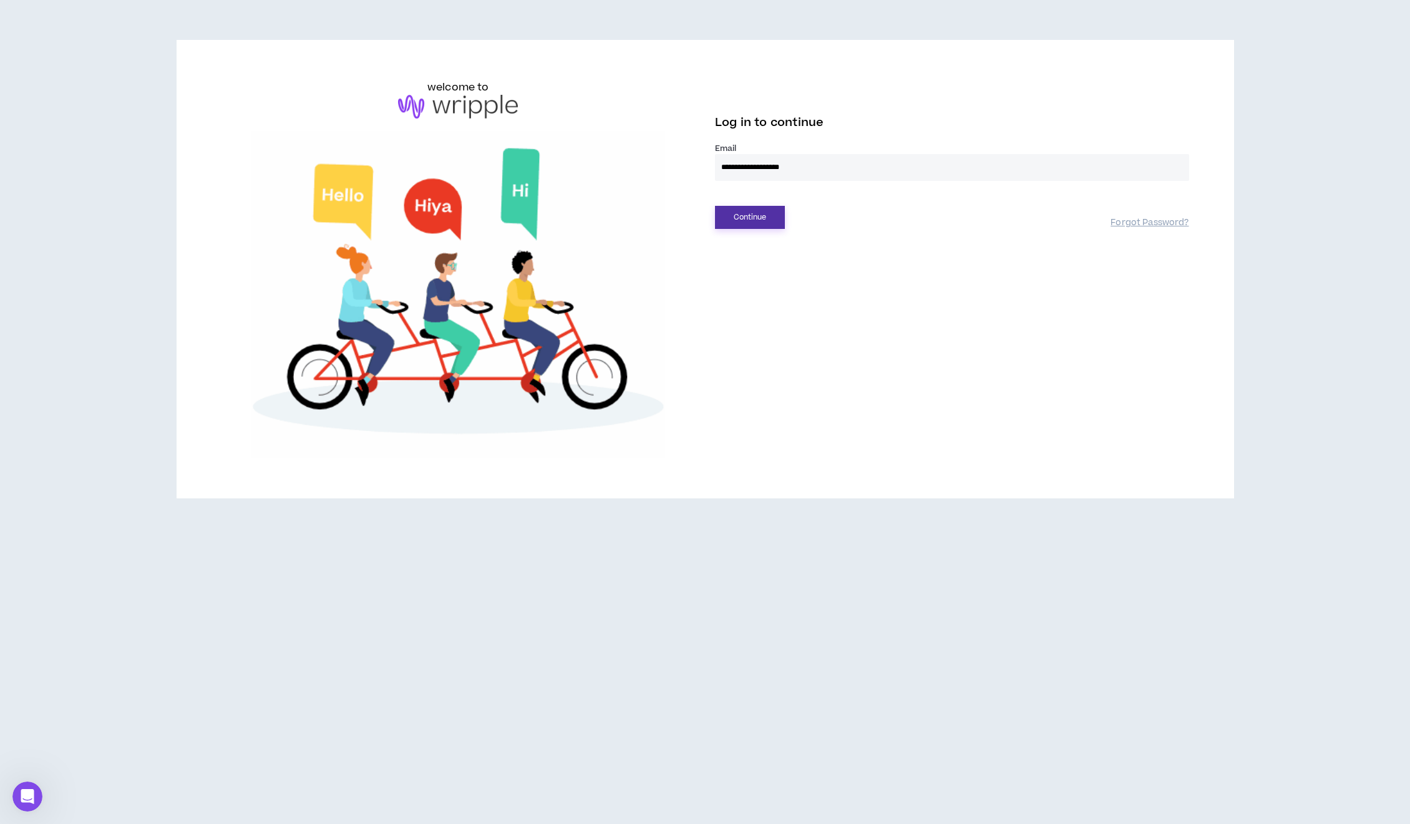
click at [773, 223] on button "Continue" at bounding box center [750, 217] width 70 height 23
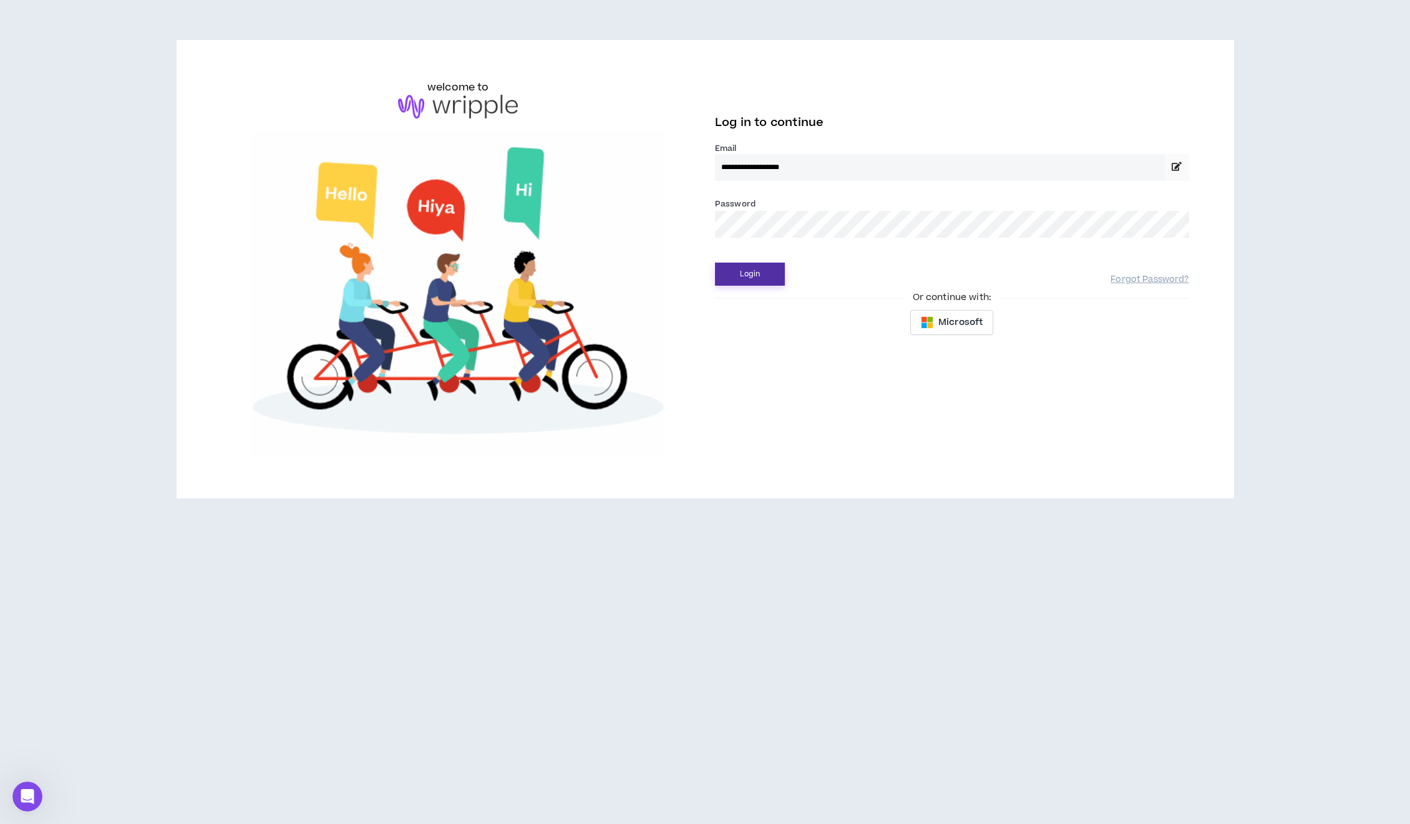
click at [749, 273] on button "Login" at bounding box center [750, 274] width 70 height 23
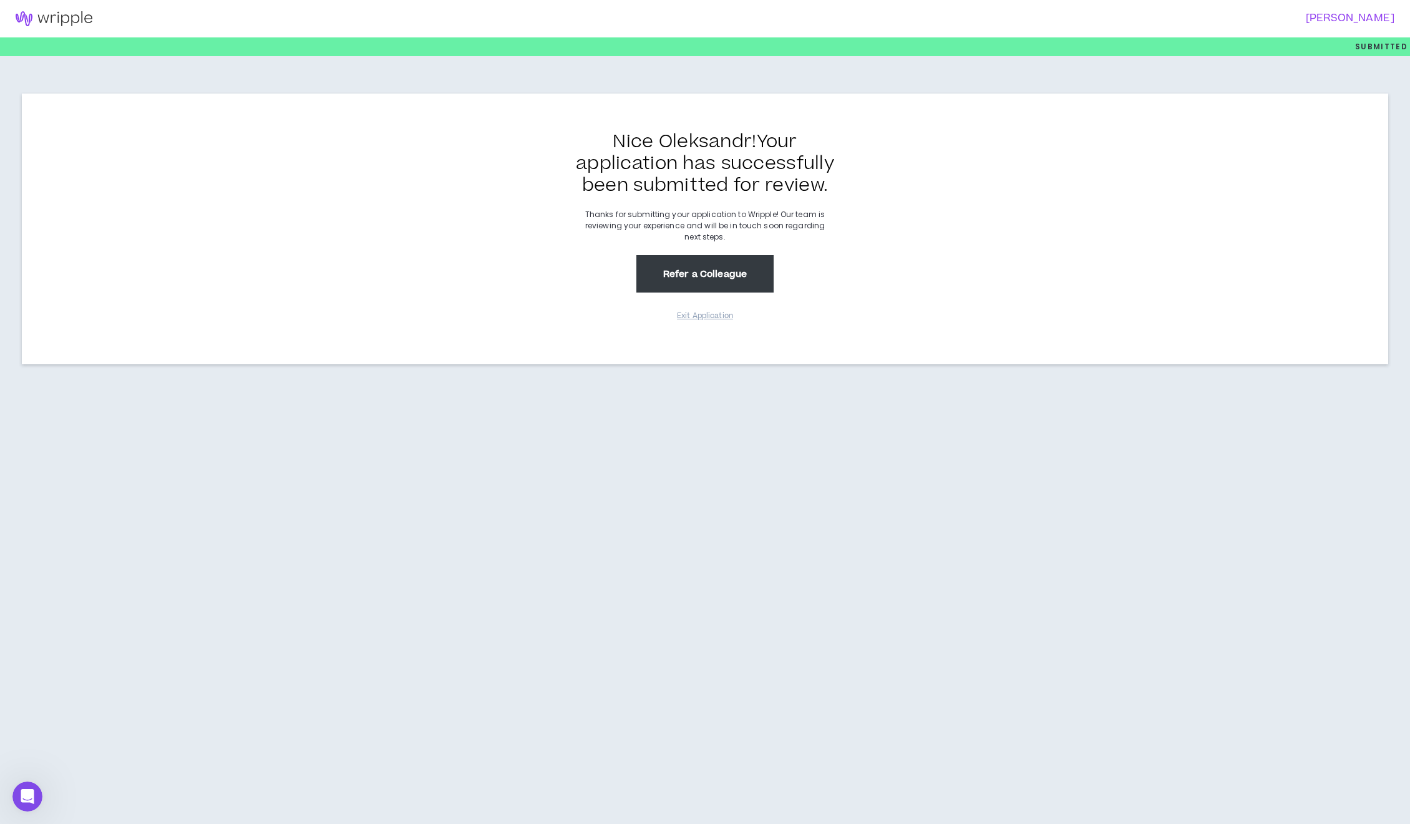
click at [680, 280] on button "Refer a Colleague" at bounding box center [704, 273] width 137 height 37
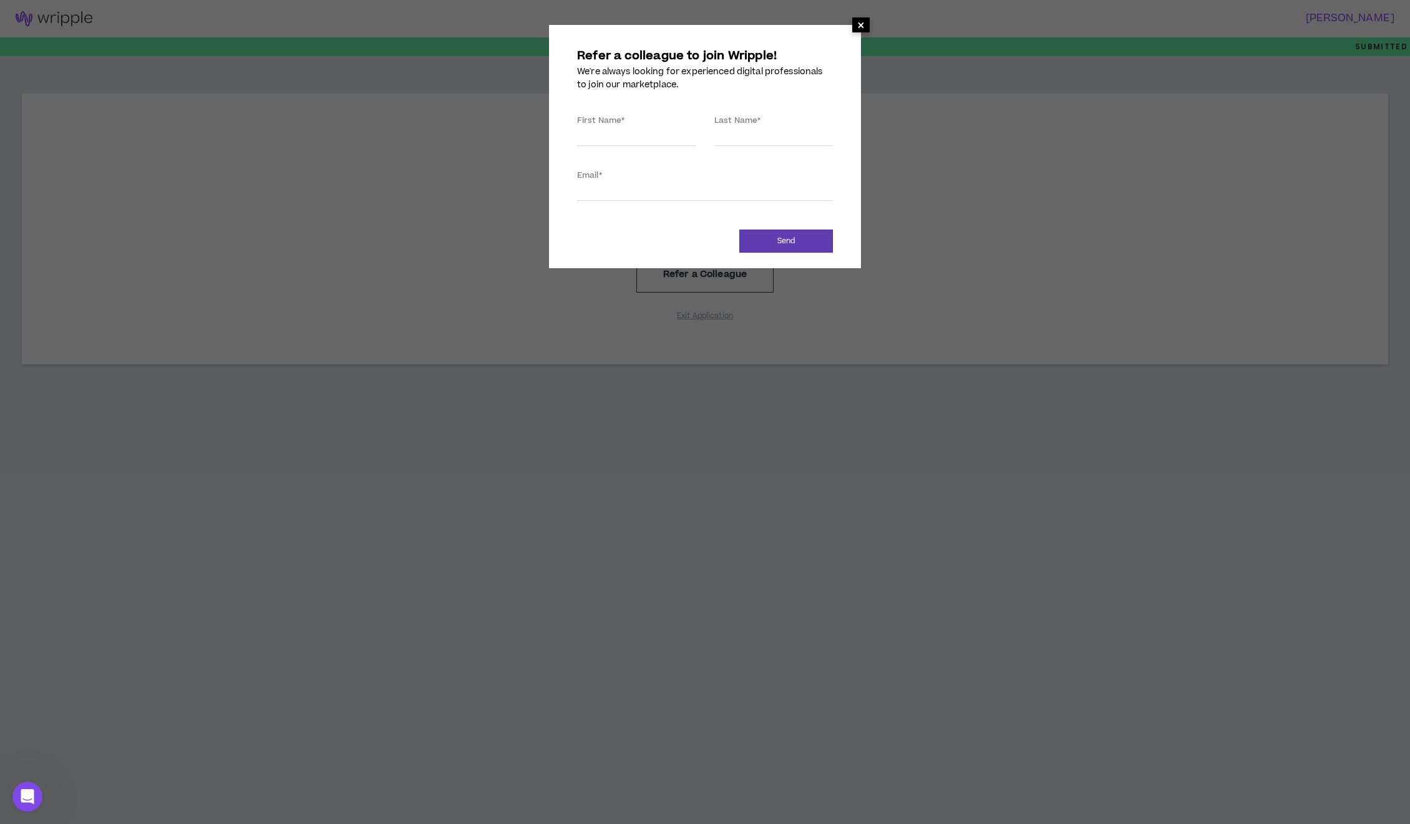
click at [858, 24] on span "×" at bounding box center [860, 24] width 7 height 15
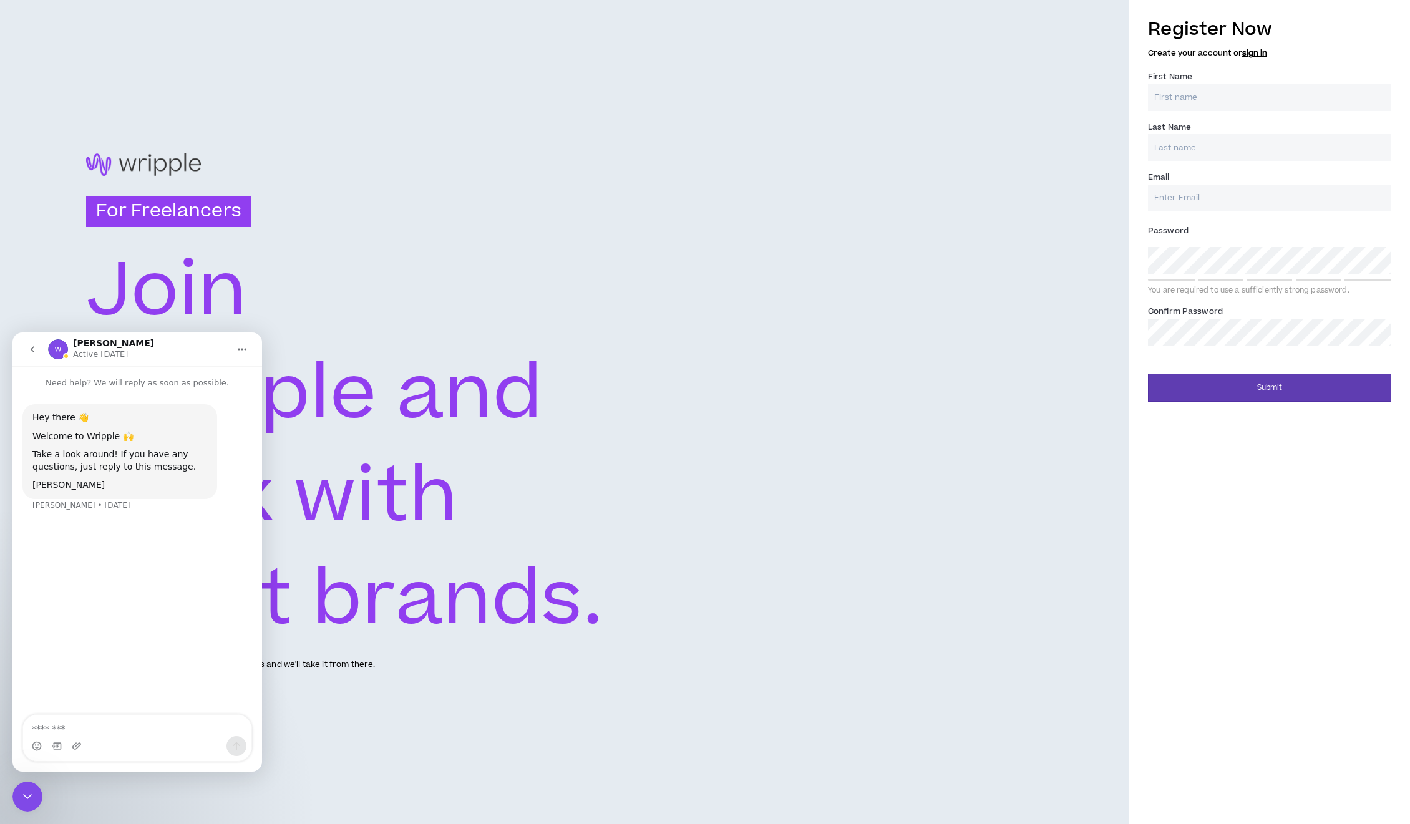
click at [1237, 93] on input "First Name *" at bounding box center [1269, 97] width 243 height 27
type input "Oleksandr"
type input "Dekhteruk"
type input "[EMAIL_ADDRESS][DOMAIN_NAME]"
type input "Dekhteruk"
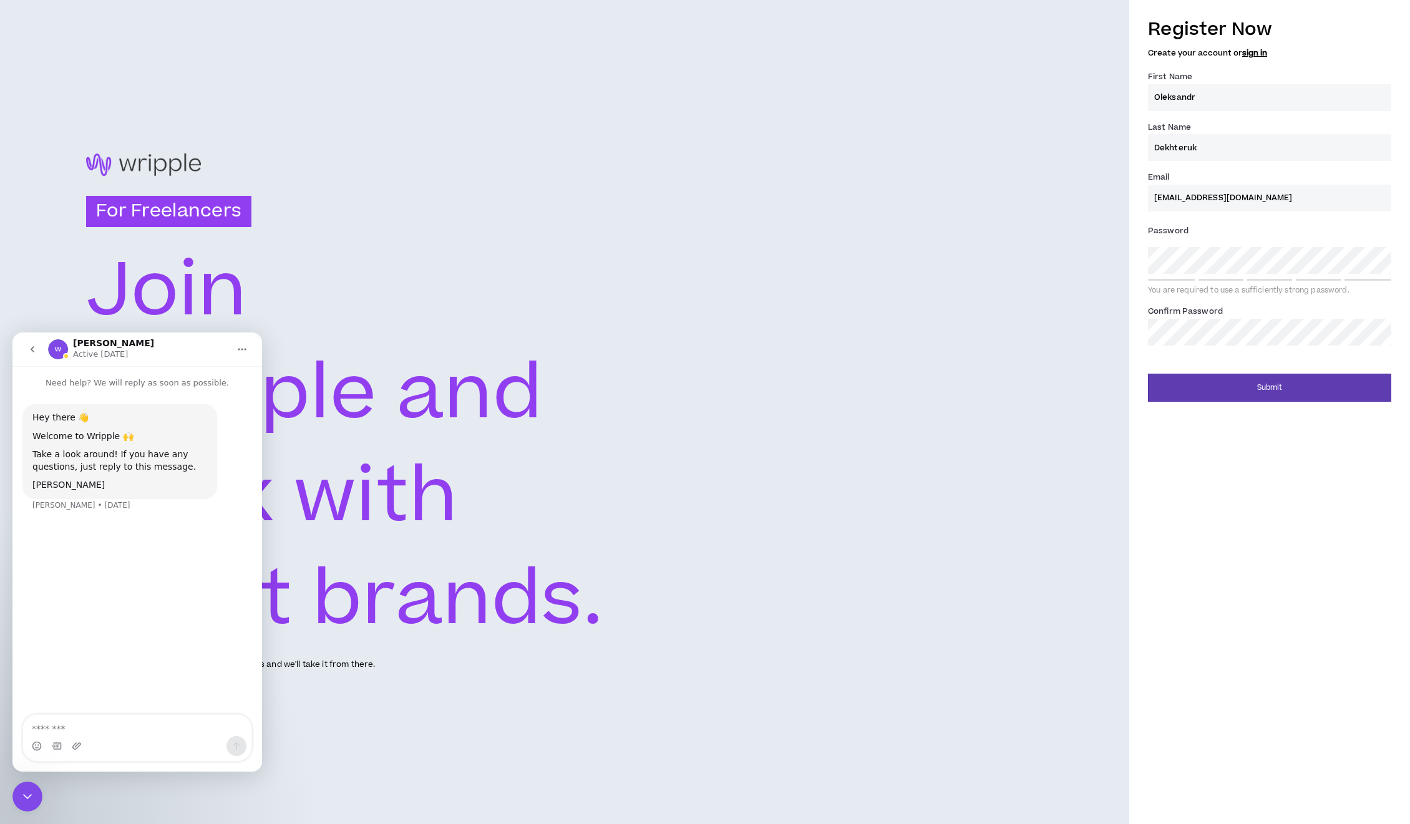
type input "[EMAIL_ADDRESS][DOMAIN_NAME]"
click at [1285, 390] on button "Submit" at bounding box center [1269, 388] width 243 height 28
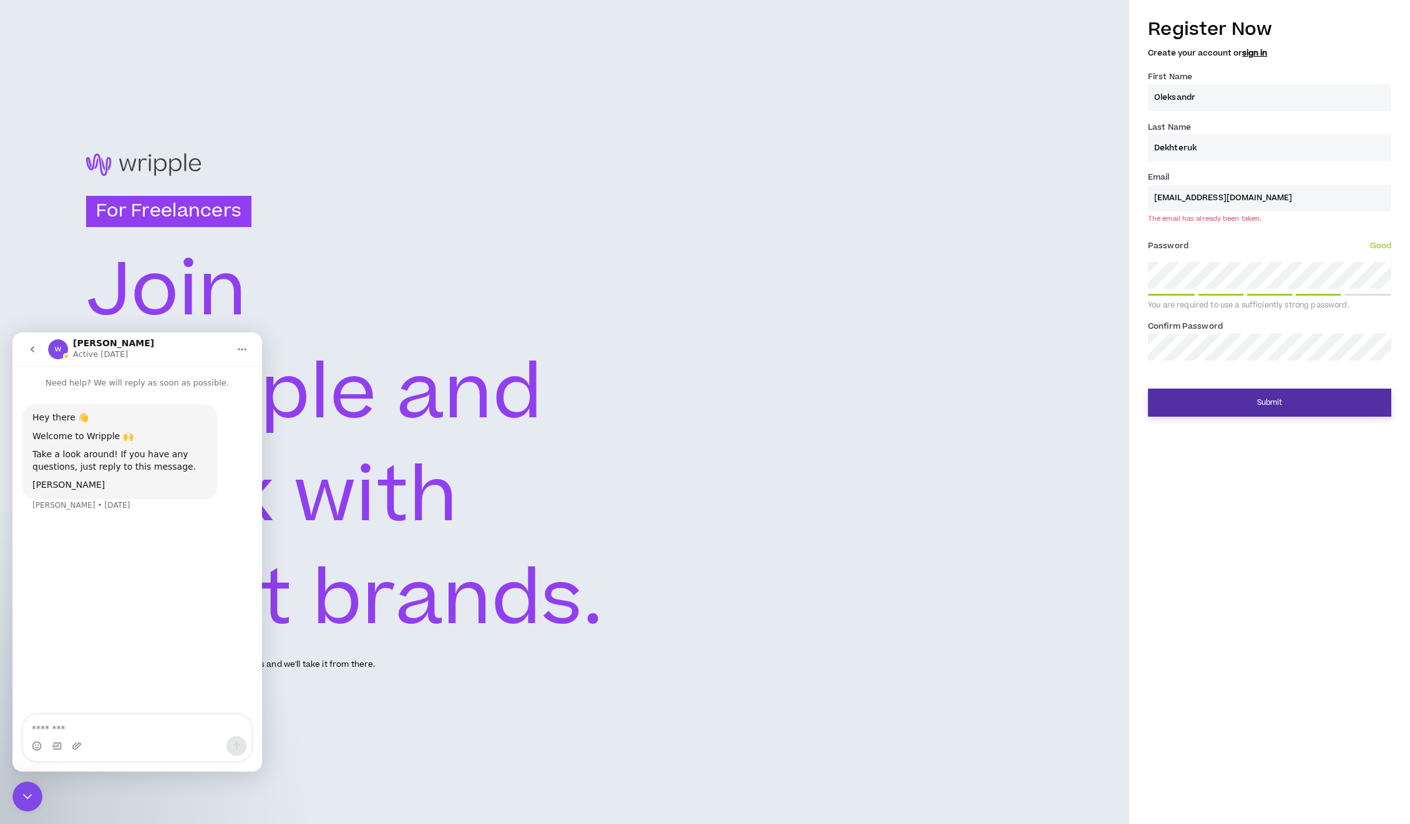
click at [1236, 411] on button "Submit" at bounding box center [1269, 403] width 243 height 28
drag, startPoint x: 1253, startPoint y: 202, endPoint x: 1217, endPoint y: 194, distance: 37.1
click at [1217, 194] on input "[EMAIL_ADDRESS][DOMAIN_NAME]" at bounding box center [1269, 198] width 243 height 27
click at [1193, 198] on input "[EMAIL_ADDRESS][DOMAIN_NAME]" at bounding box center [1269, 198] width 243 height 27
drag, startPoint x: 1245, startPoint y: 199, endPoint x: 1108, endPoint y: 187, distance: 137.2
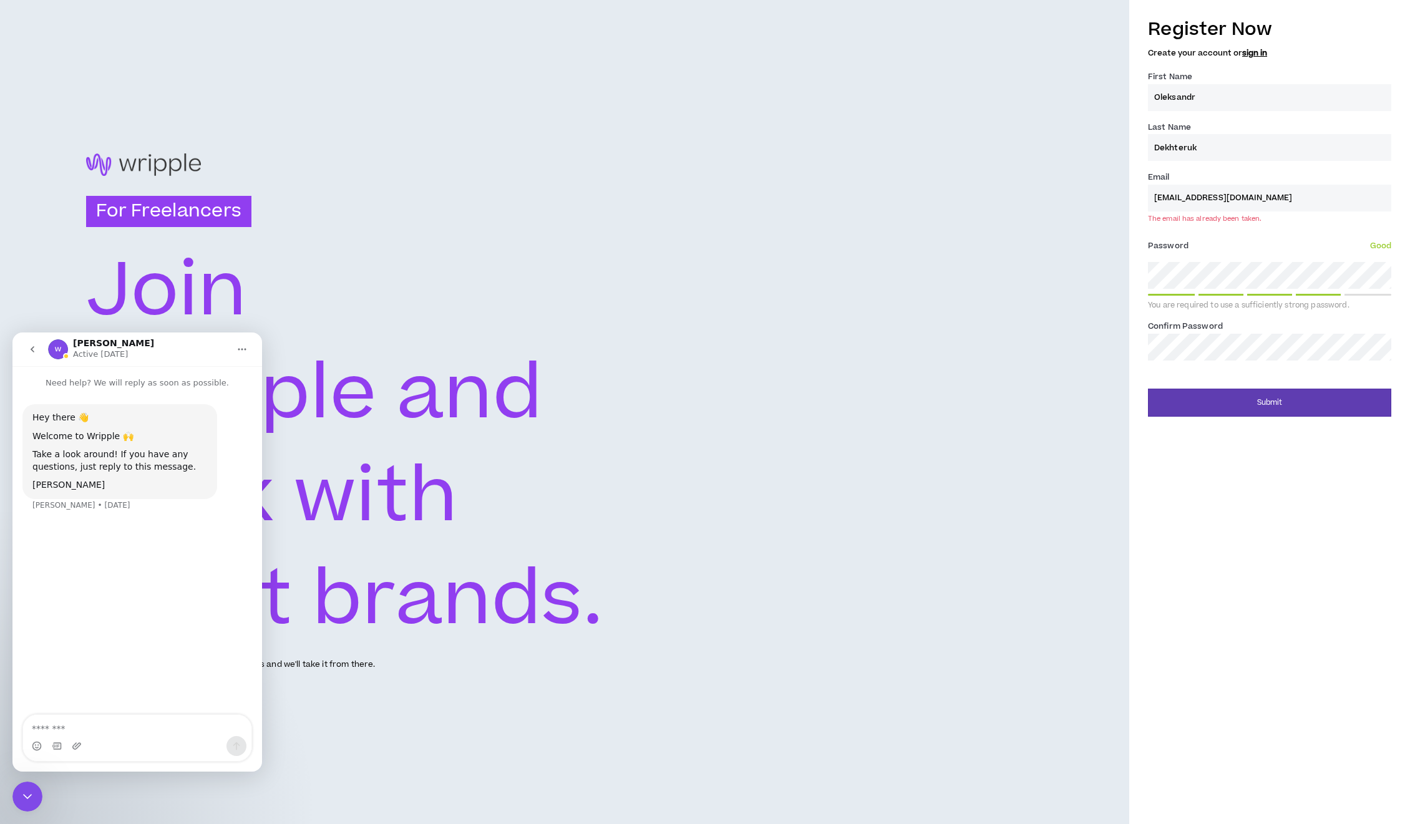
click at [1108, 187] on div "For Freelancers [PERSON_NAME] and work with great brands. Tell us about your ex…" at bounding box center [705, 412] width 1410 height 824
